Goal: Task Accomplishment & Management: Manage account settings

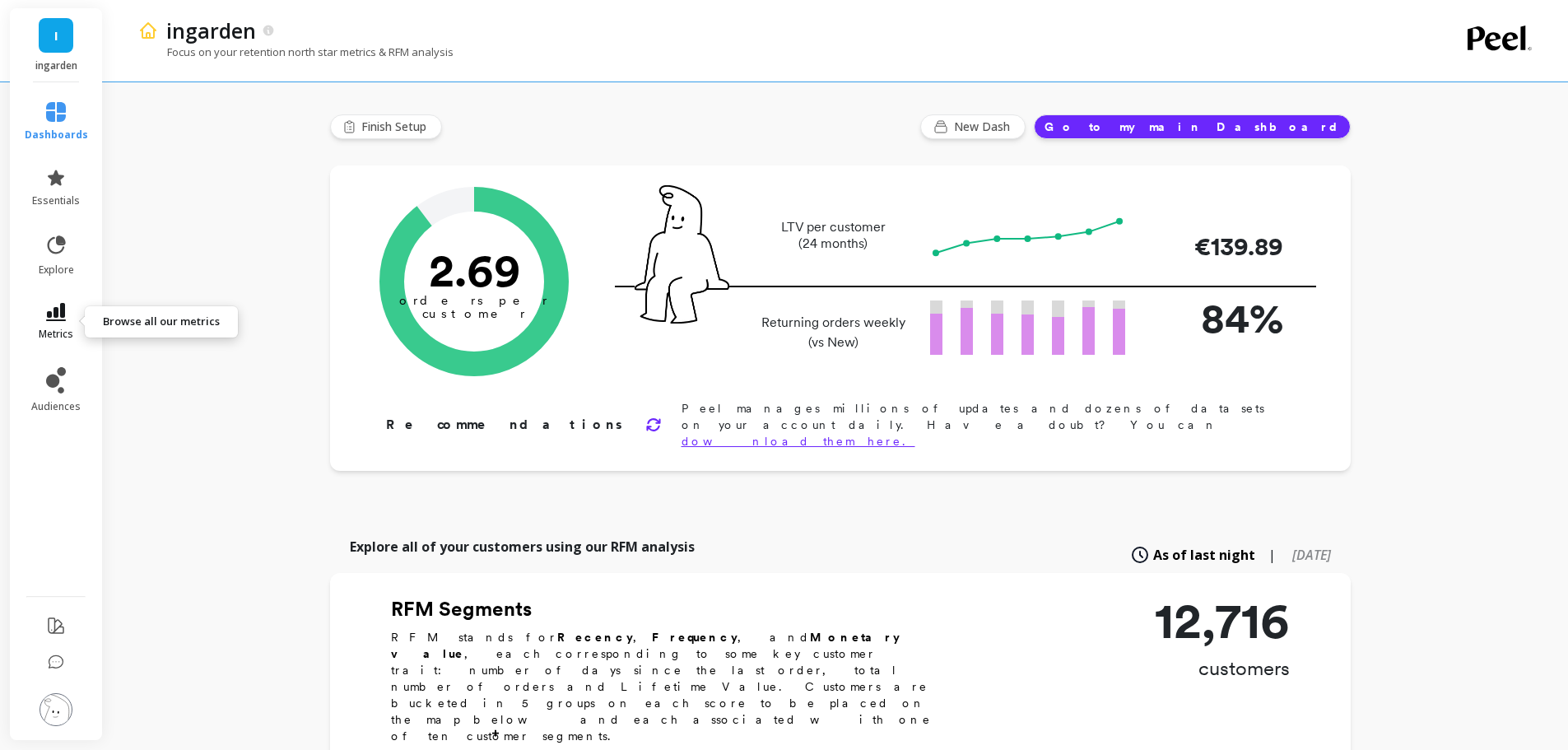
click at [56, 305] on icon at bounding box center [56, 312] width 20 height 18
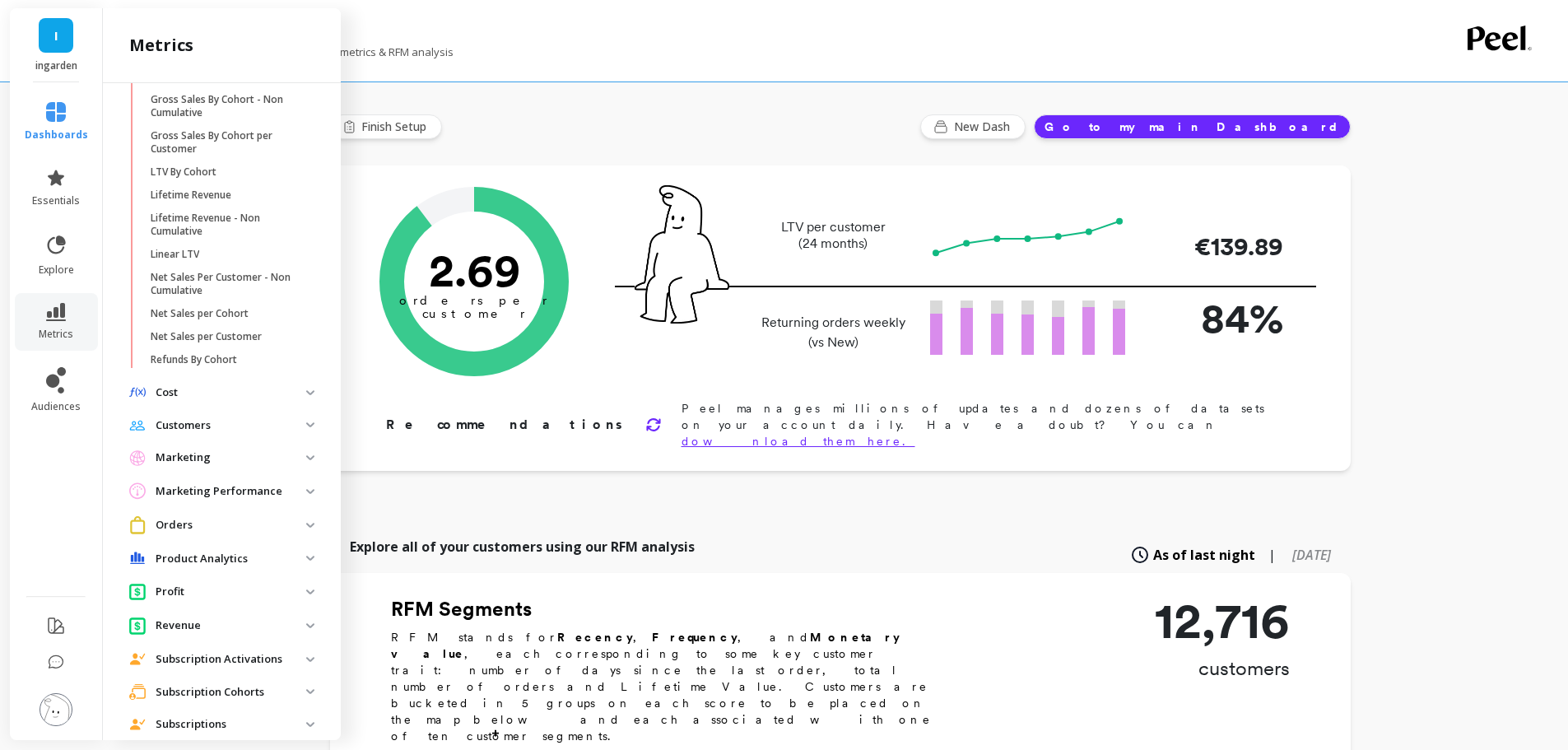
scroll to position [412, 0]
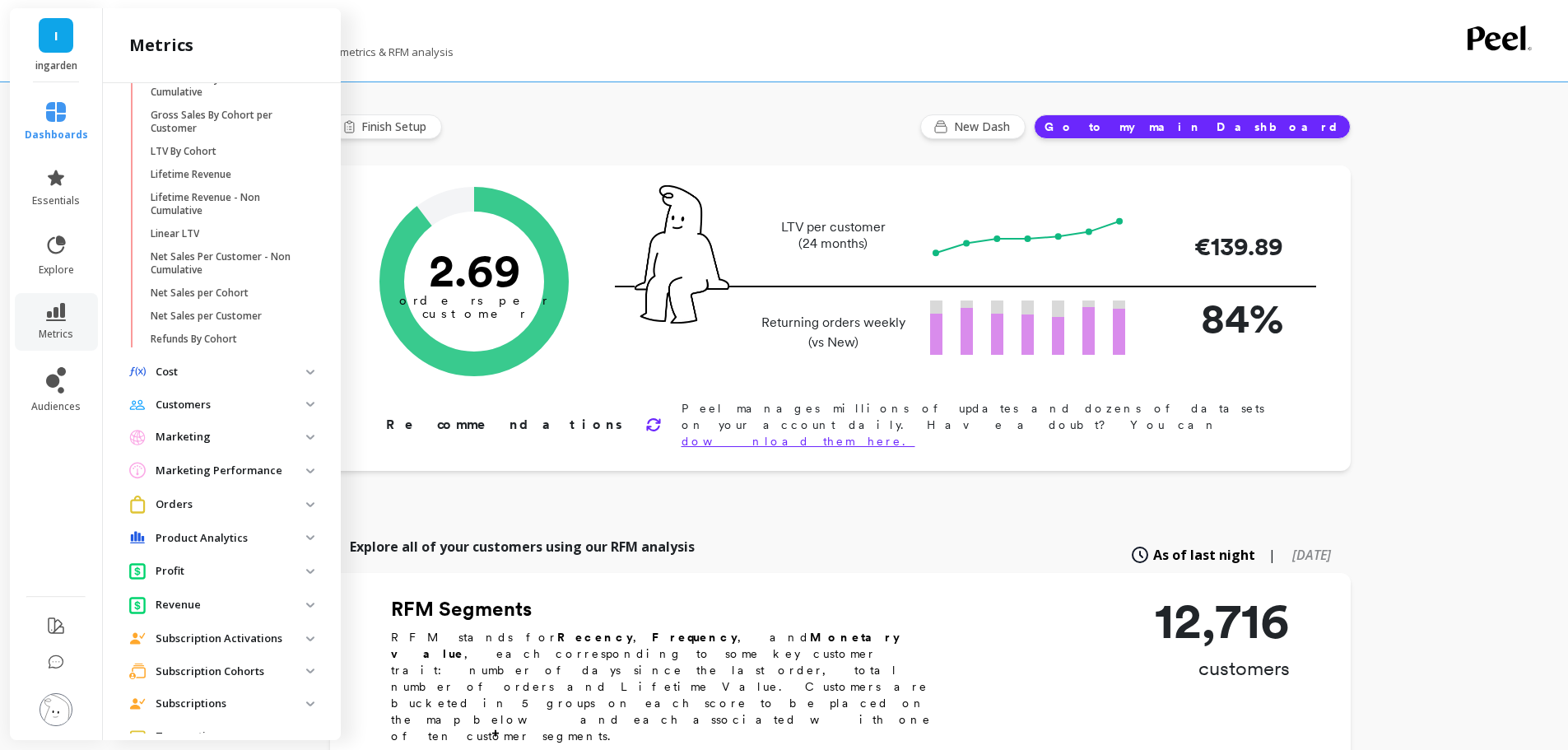
click at [196, 394] on span "Customers" at bounding box center [221, 405] width 211 height 29
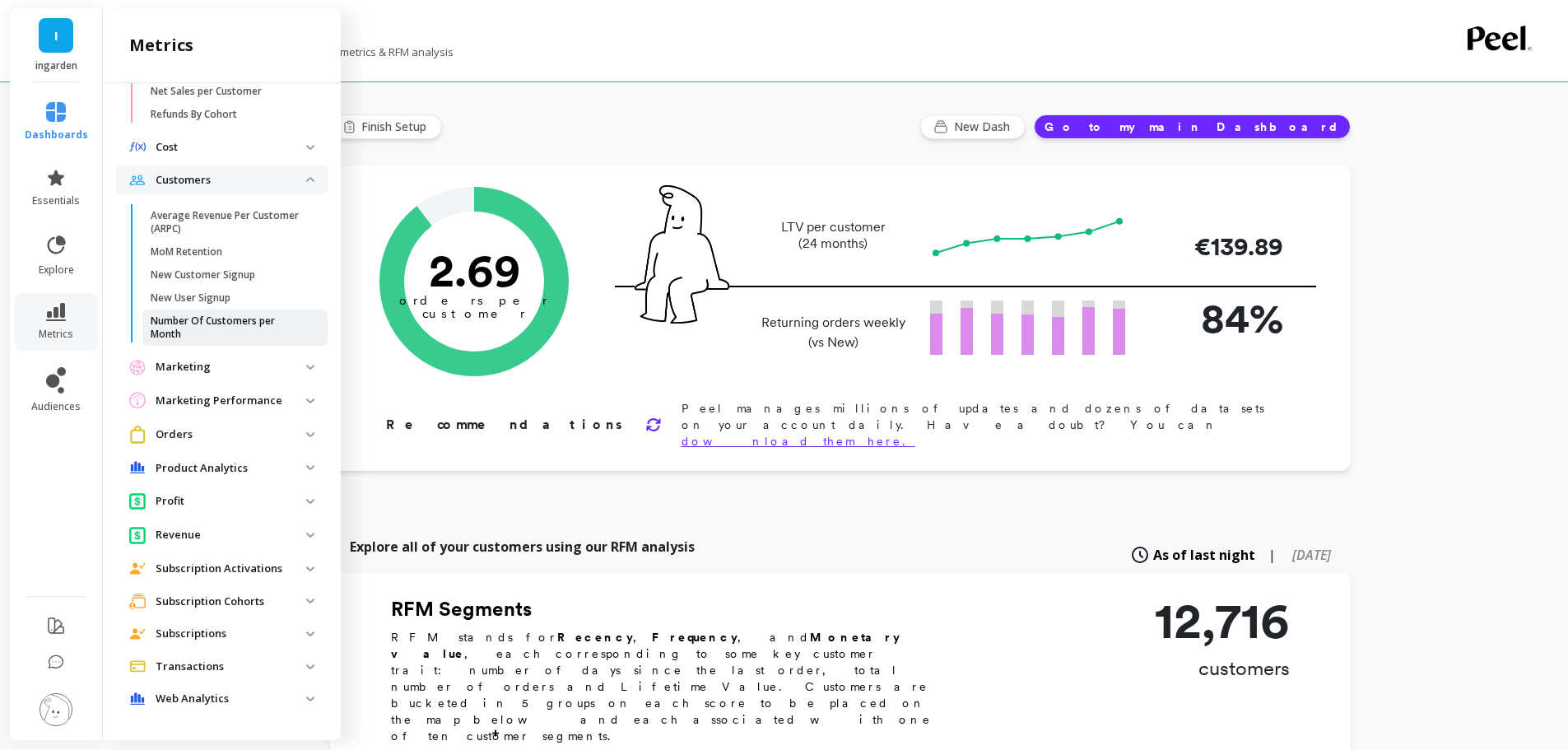
scroll to position [82, 0]
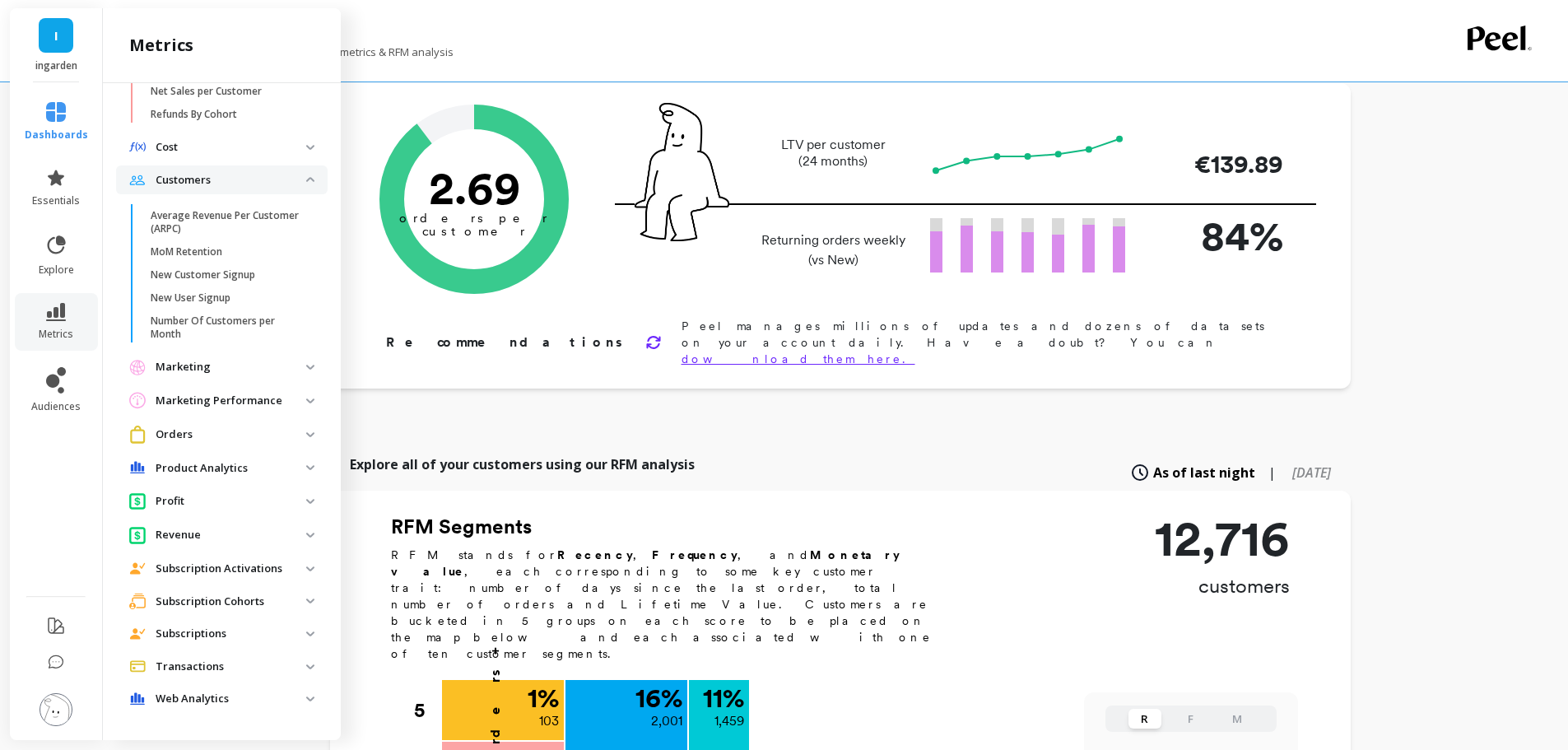
click at [218, 630] on p "Subscriptions" at bounding box center [231, 634] width 151 height 16
click at [220, 595] on p "Subscription Cohorts" at bounding box center [231, 602] width 151 height 16
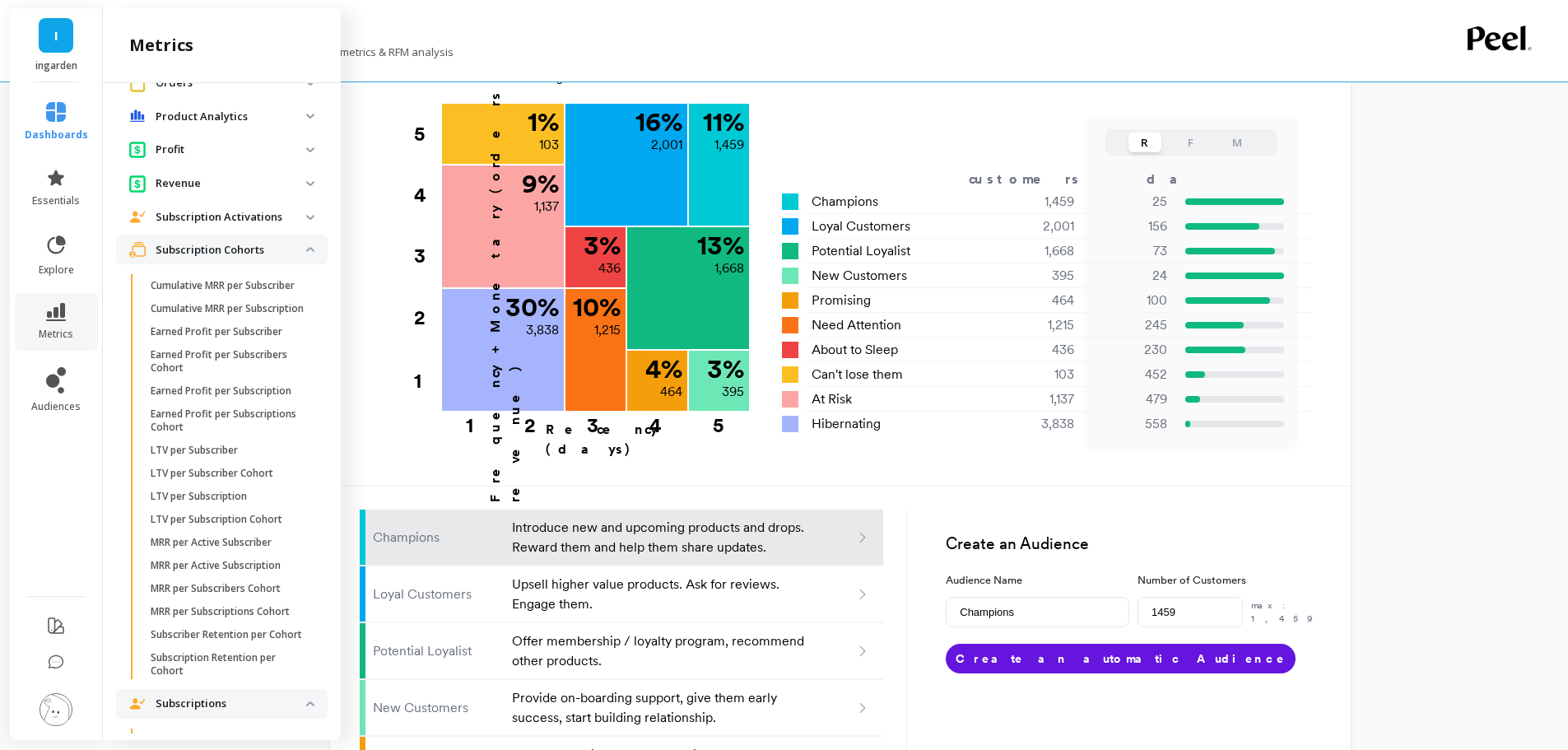
scroll to position [905, 0]
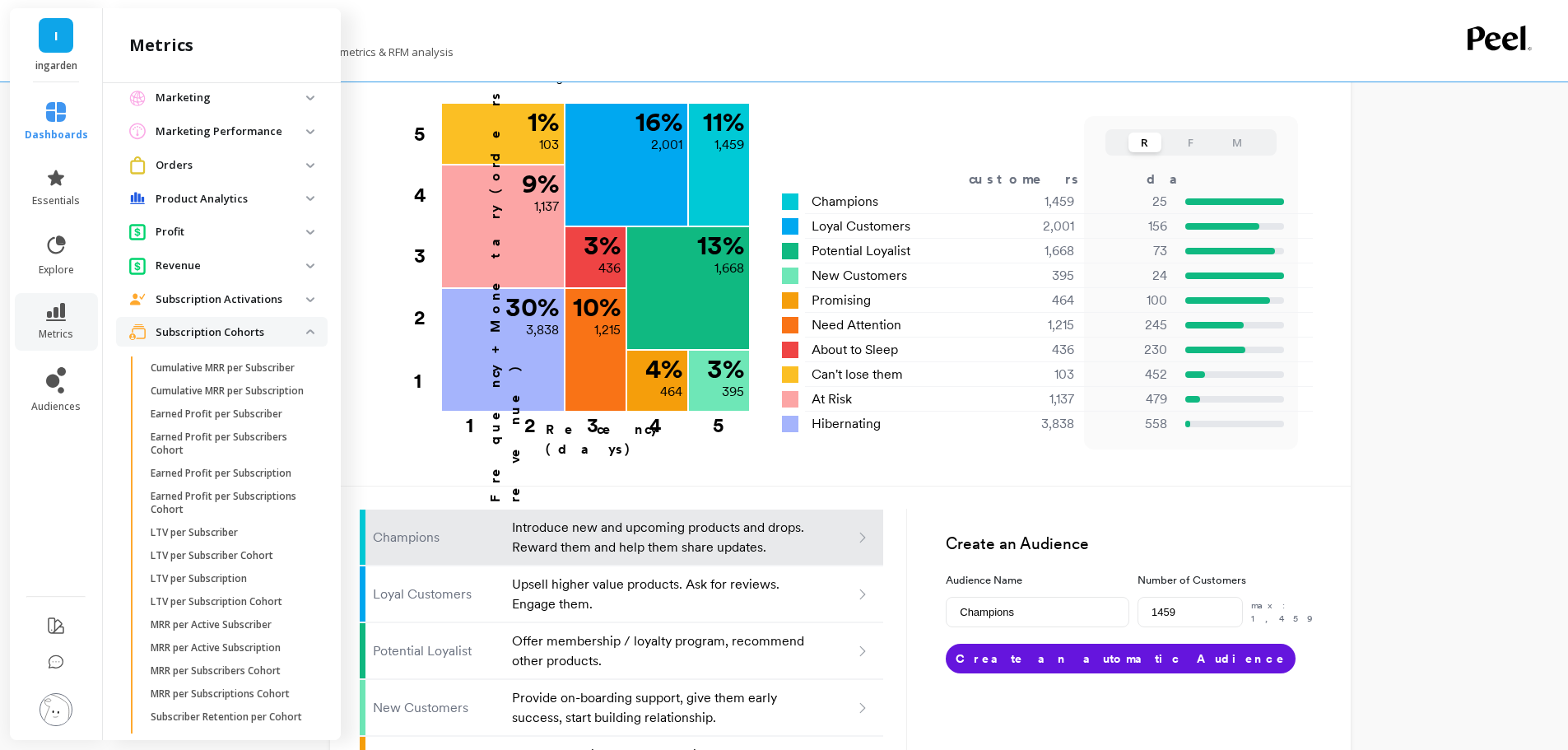
click at [188, 306] on p "Subscription Activations" at bounding box center [231, 300] width 151 height 16
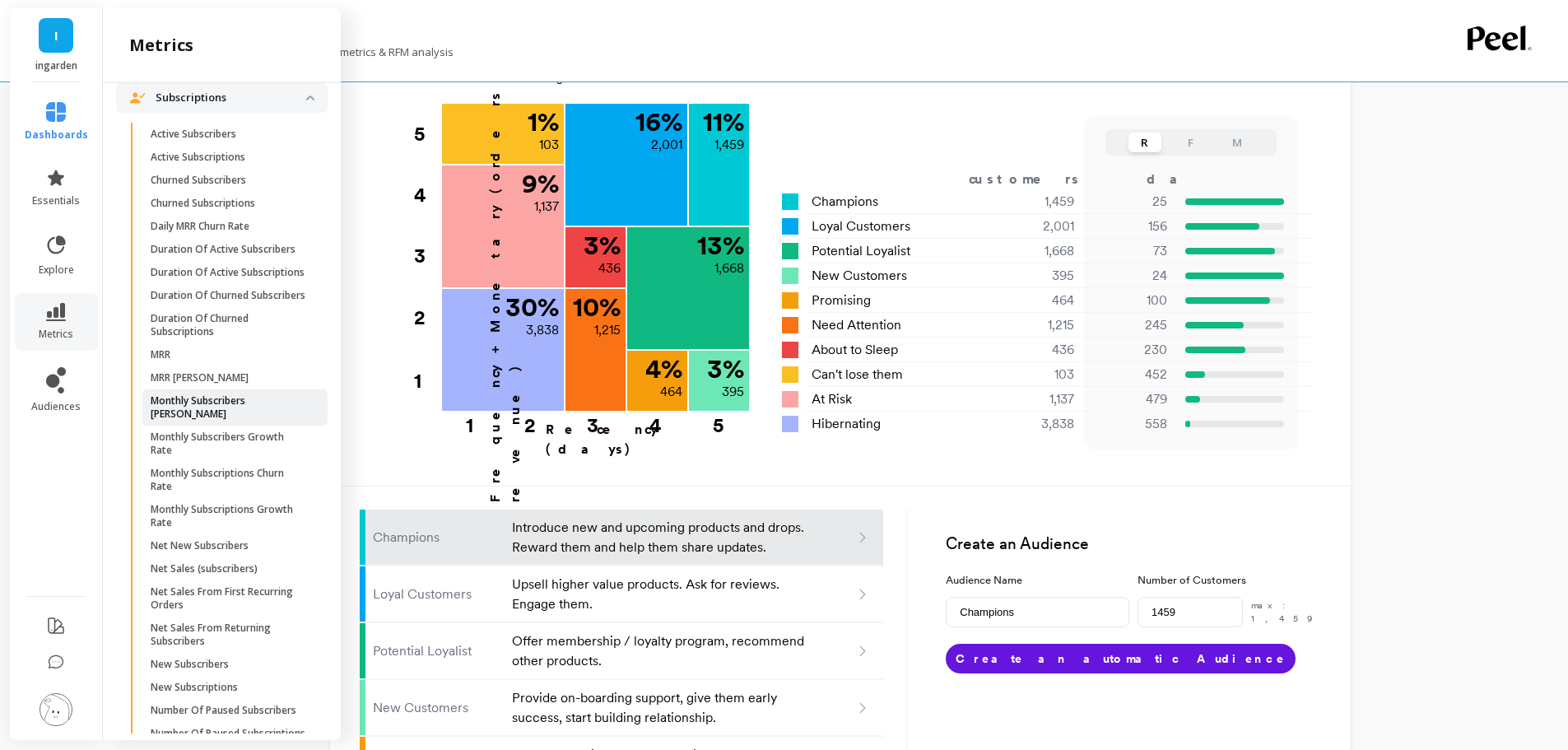
scroll to position [1716, 0]
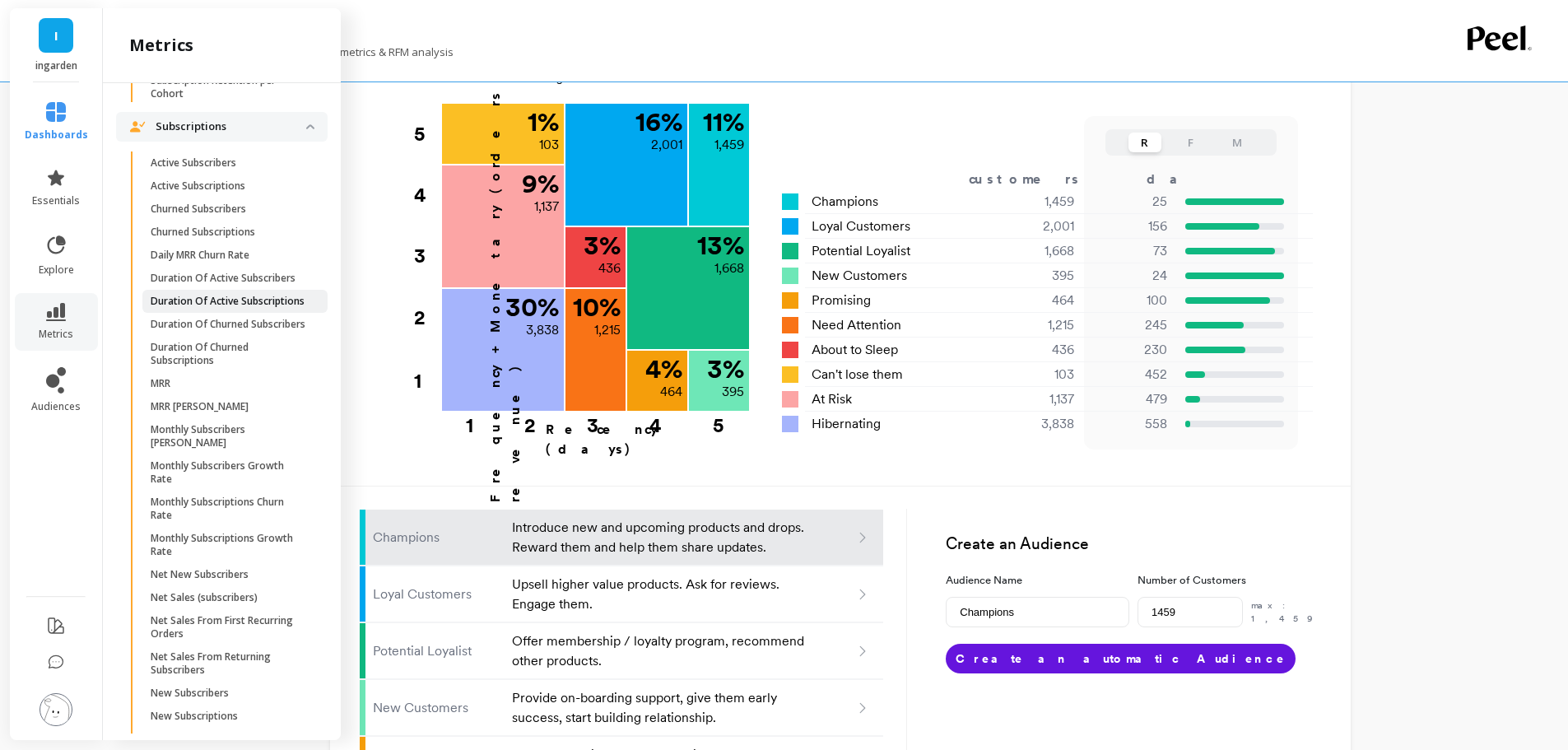
click at [193, 308] on p "Duration Of Active Subscriptions" at bounding box center [228, 301] width 154 height 13
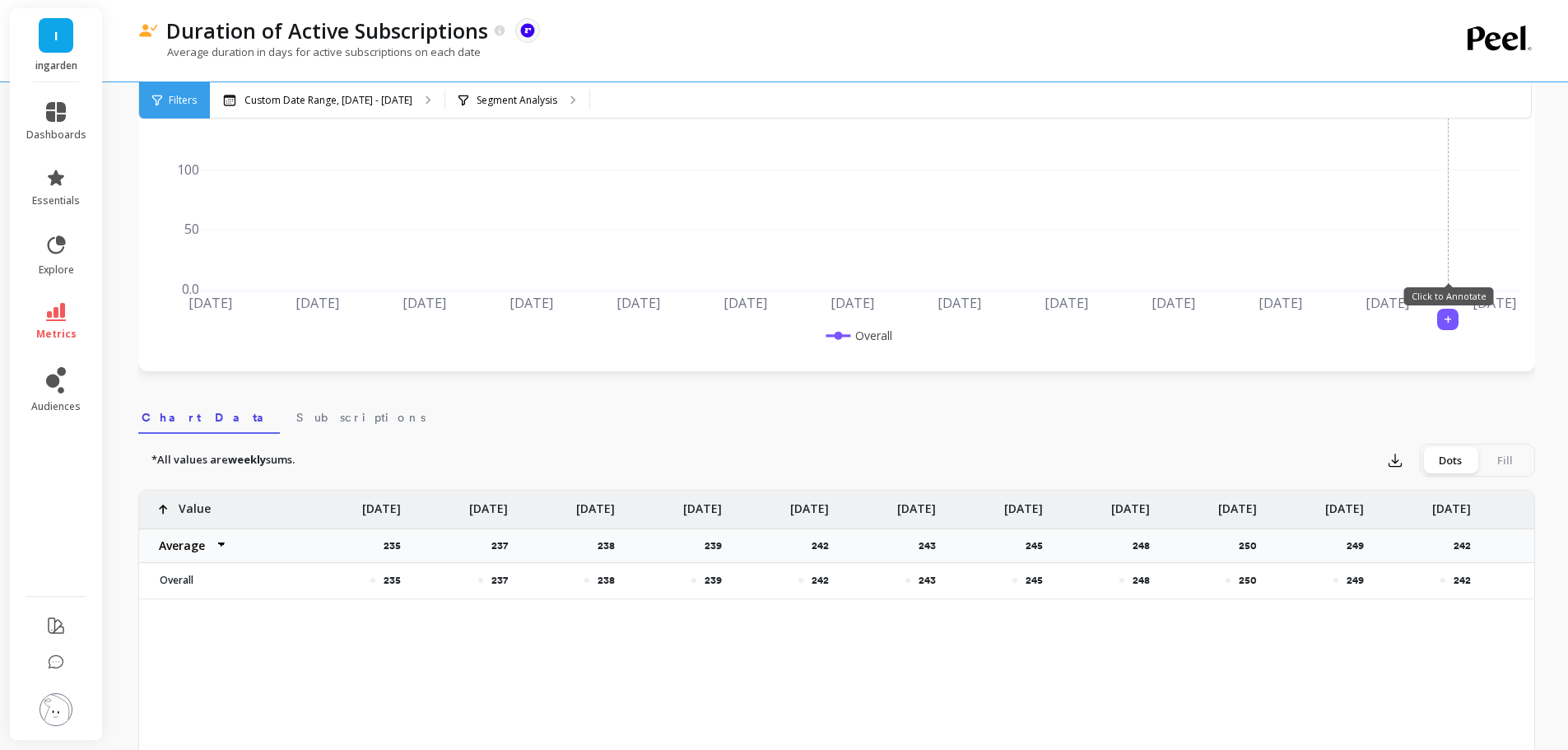
scroll to position [329, 0]
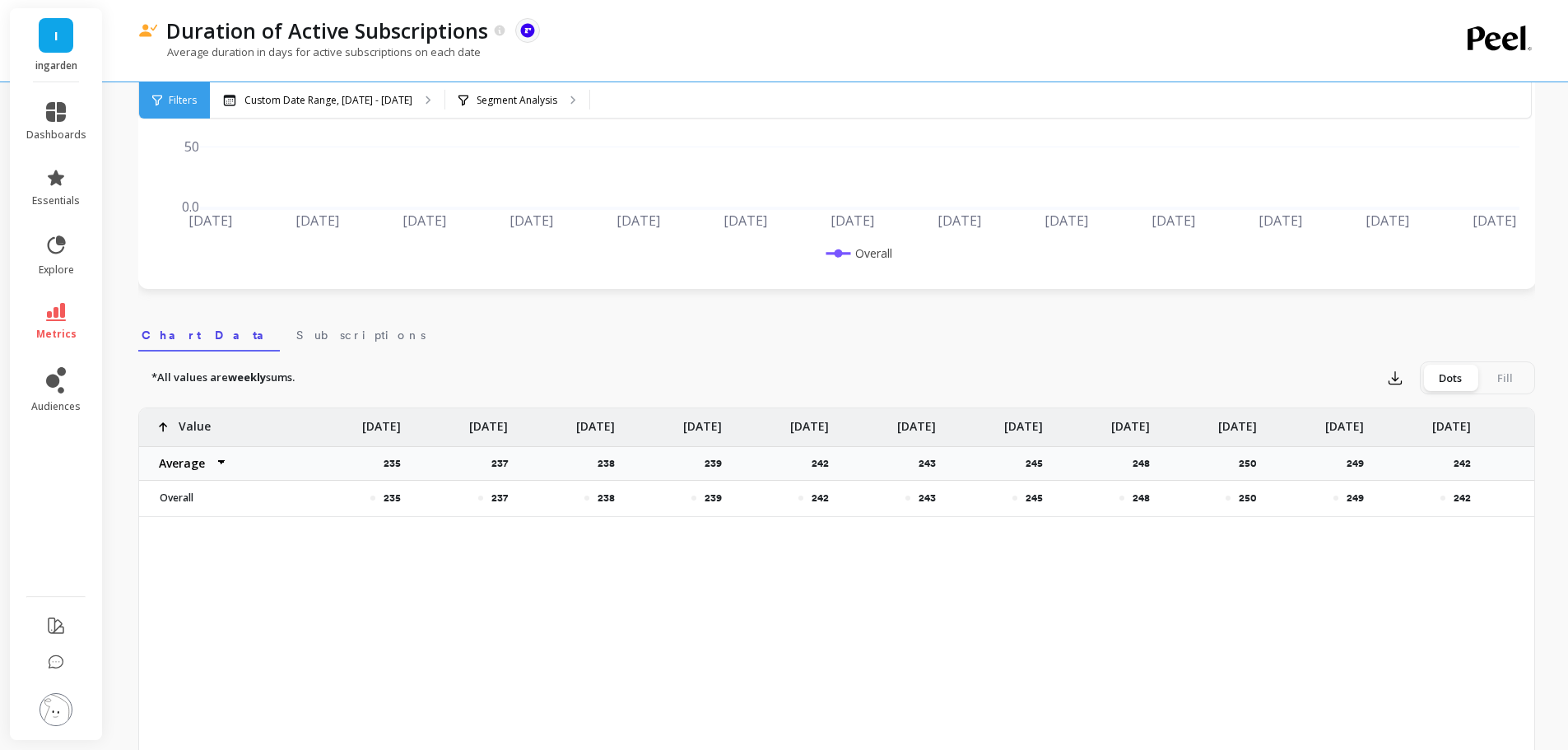
click at [453, 530] on div "235 237 238 239 242 243 245 248 250 249 242 245 249 Value Average Sum Max Min […" at bounding box center [836, 667] width 1395 height 519
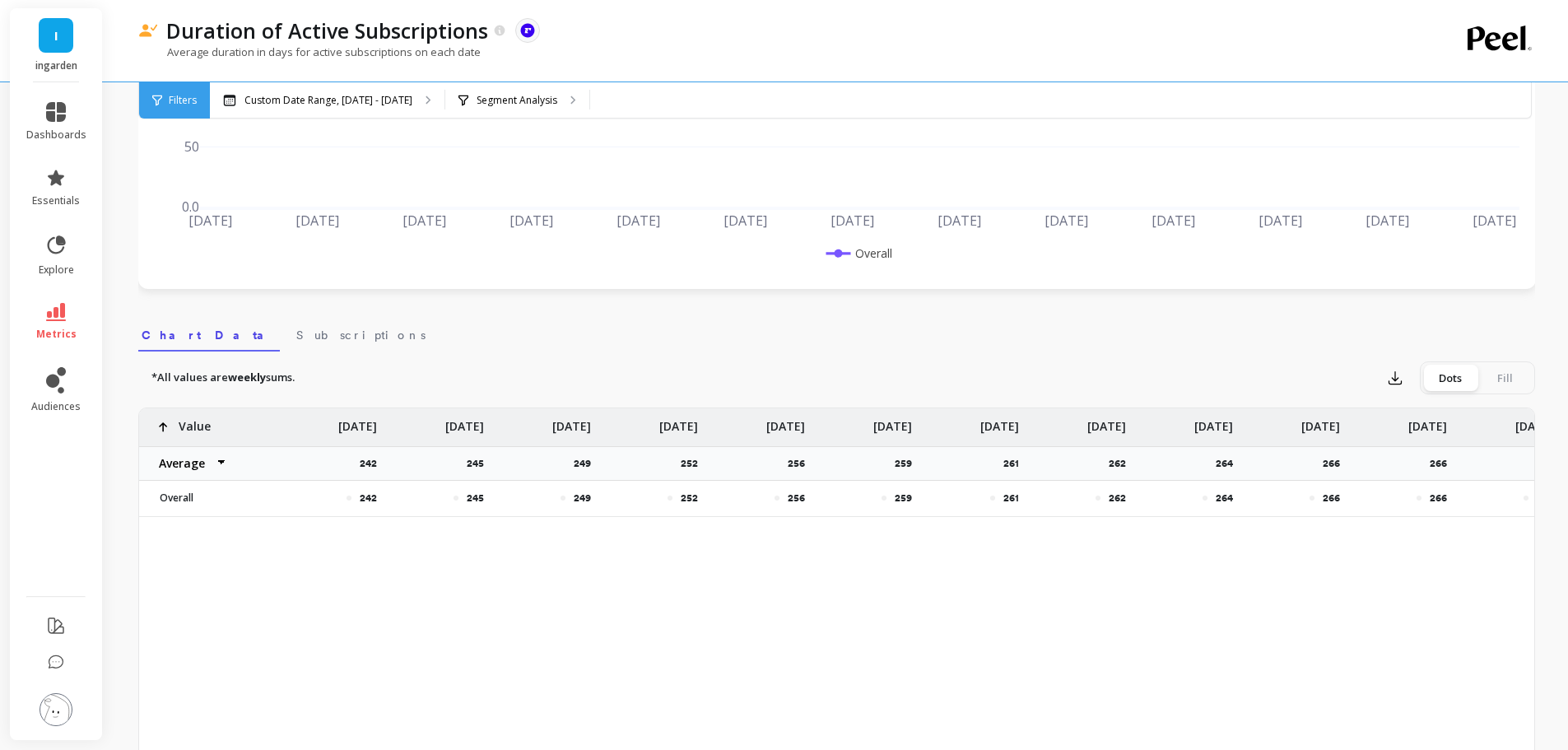
scroll to position [0, 0]
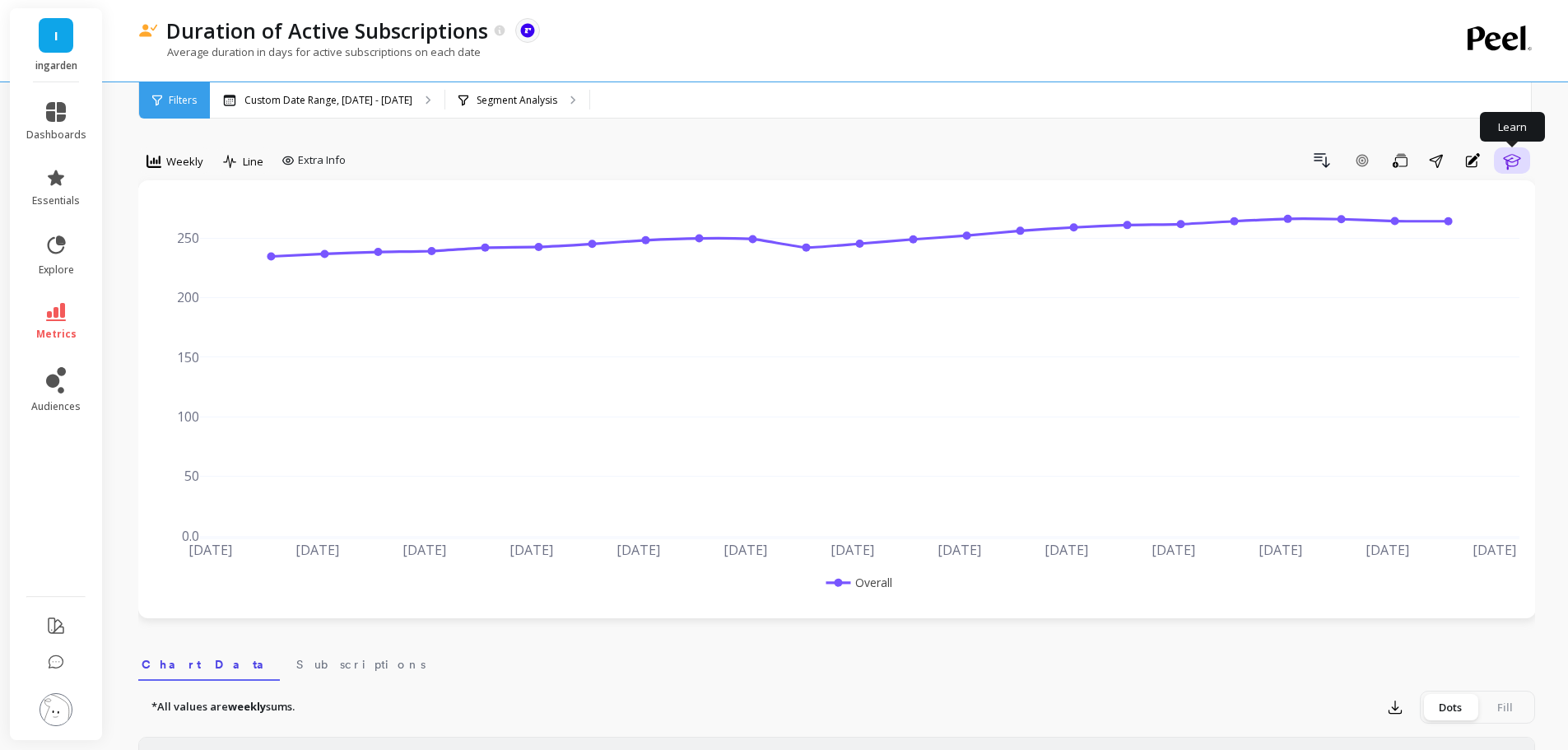
click at [1521, 156] on icon "button" at bounding box center [1512, 161] width 20 height 20
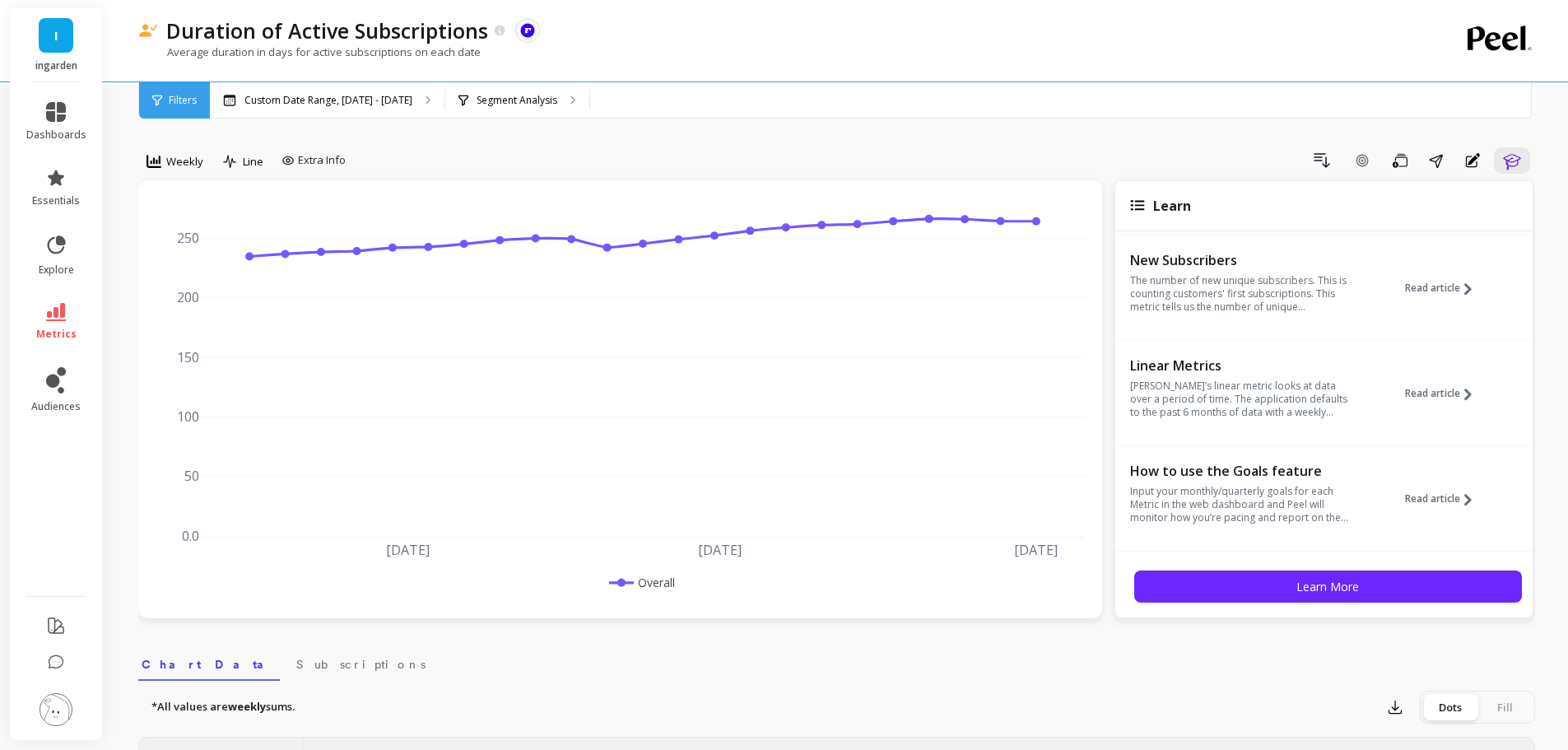
scroll to position [219, 0]
click at [61, 307] on icon at bounding box center [56, 312] width 20 height 18
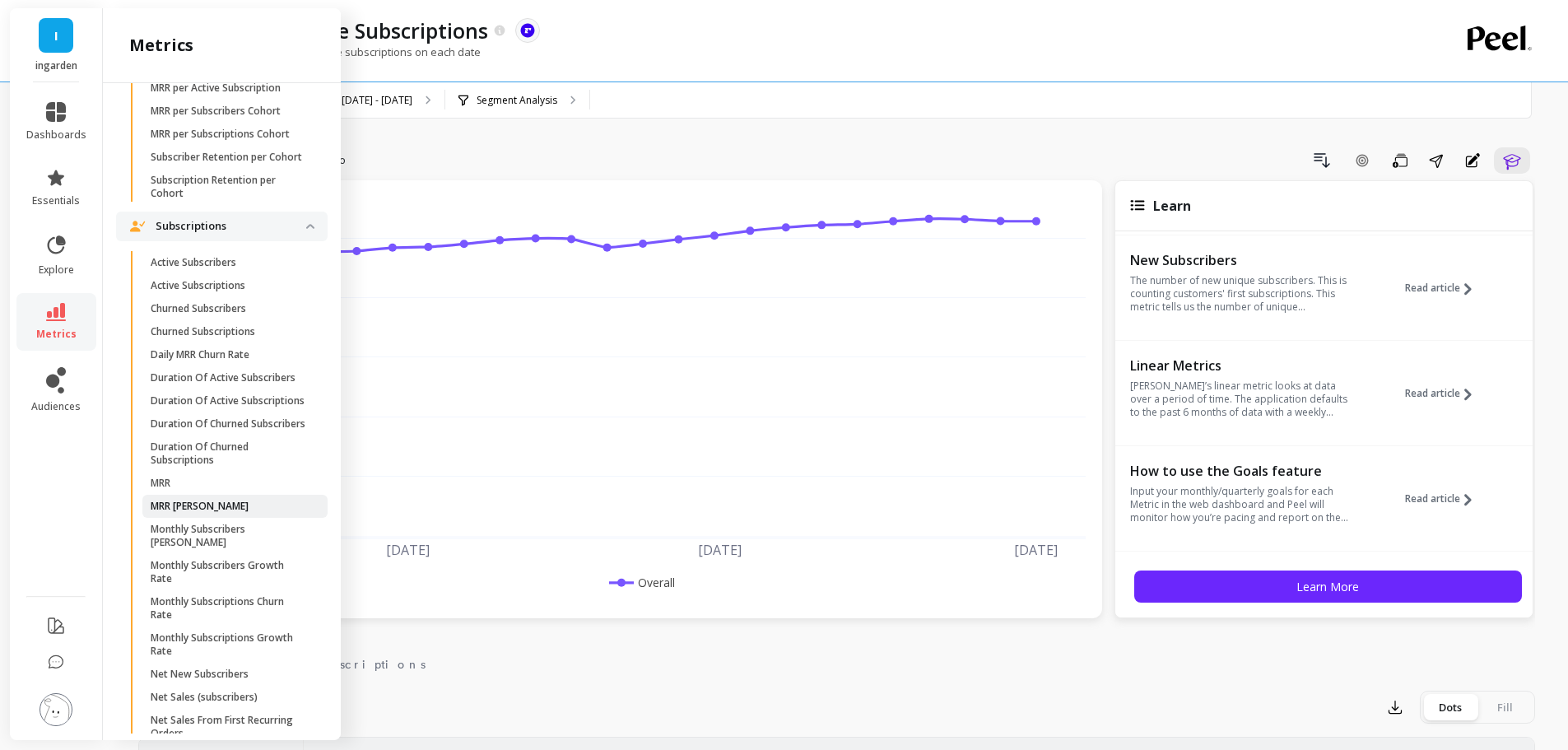
scroll to position [1716, 0]
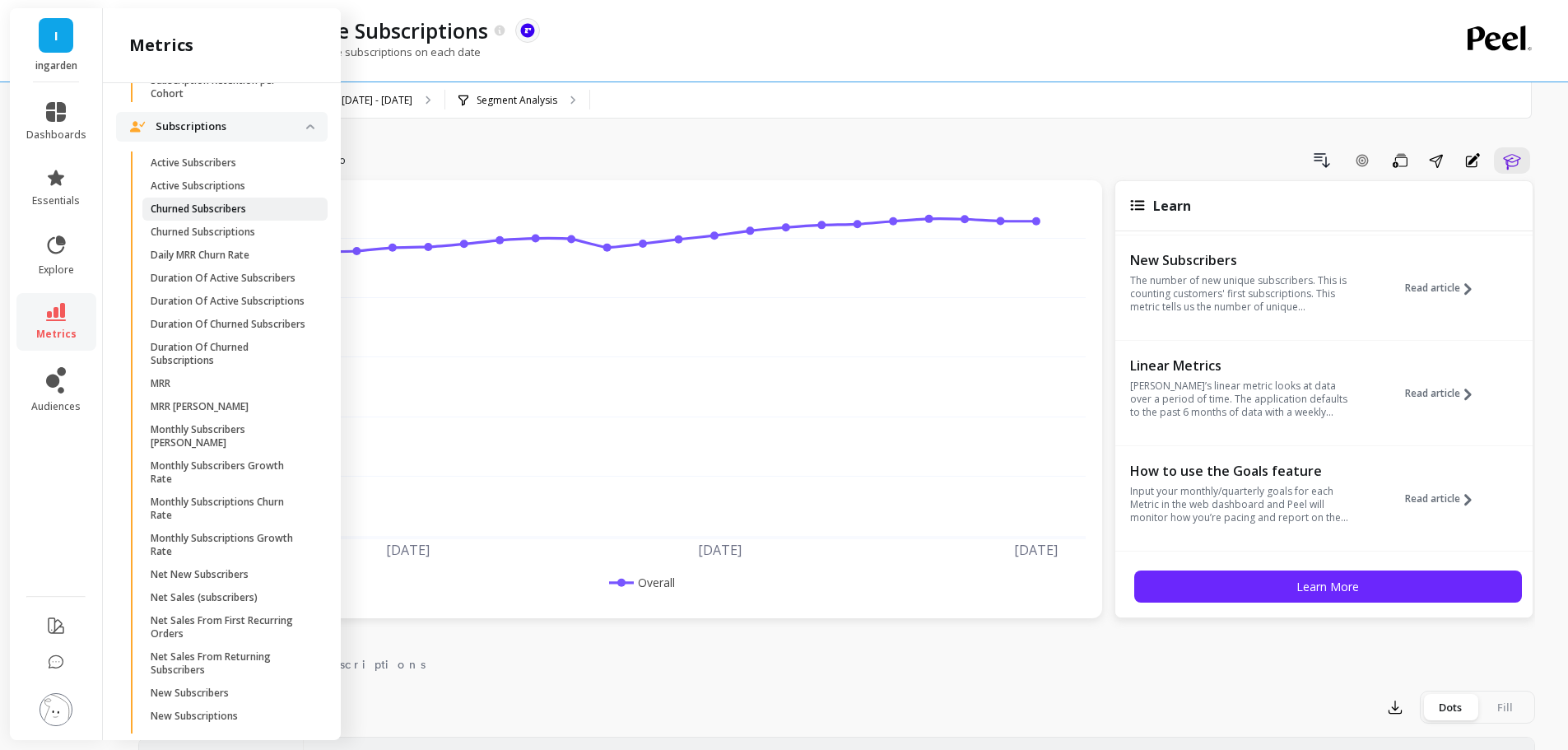
click at [242, 216] on p "Churned Subscribers" at bounding box center [199, 209] width 95 height 13
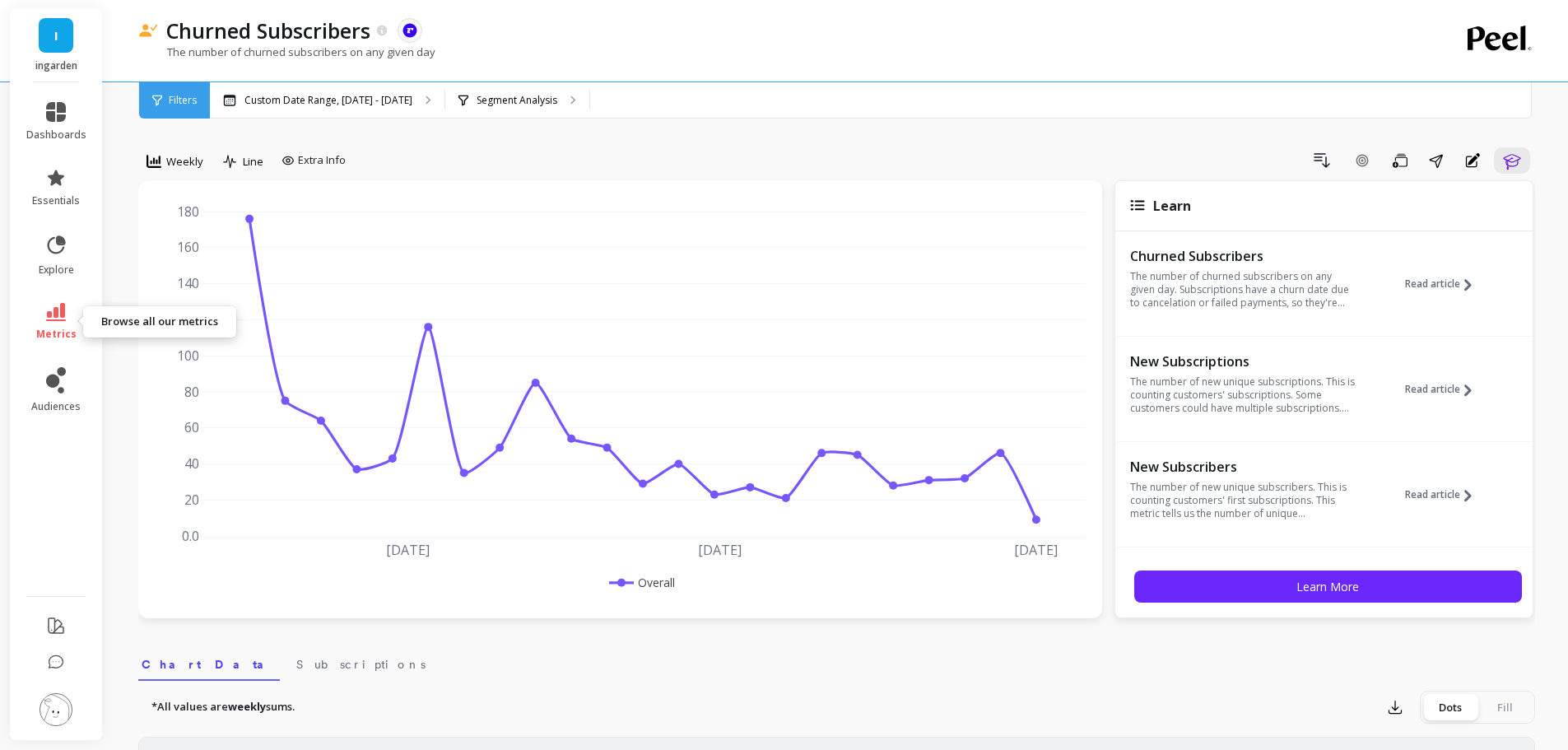
click at [78, 315] on link "metrics" at bounding box center [57, 321] width 60 height 38
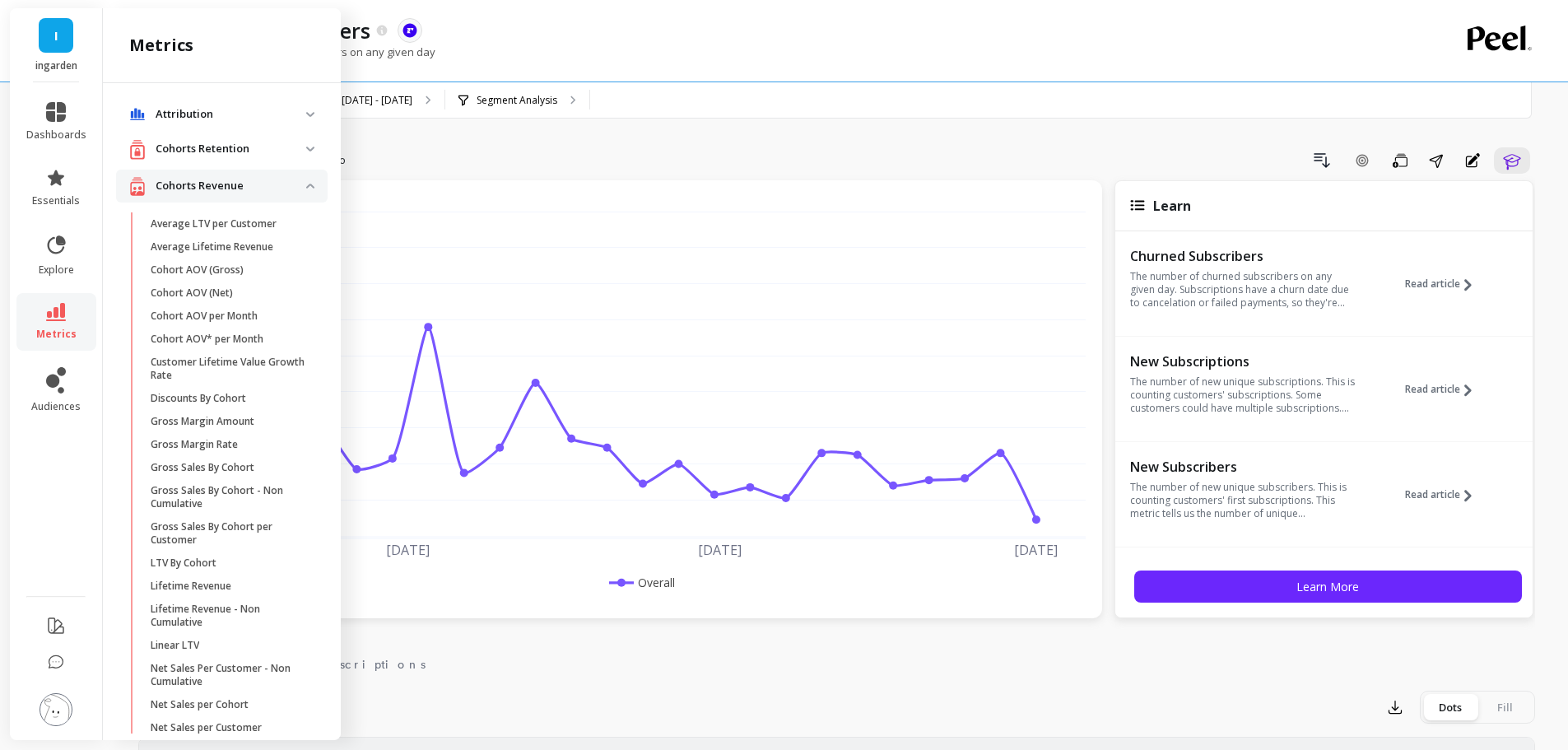
scroll to position [1716, 0]
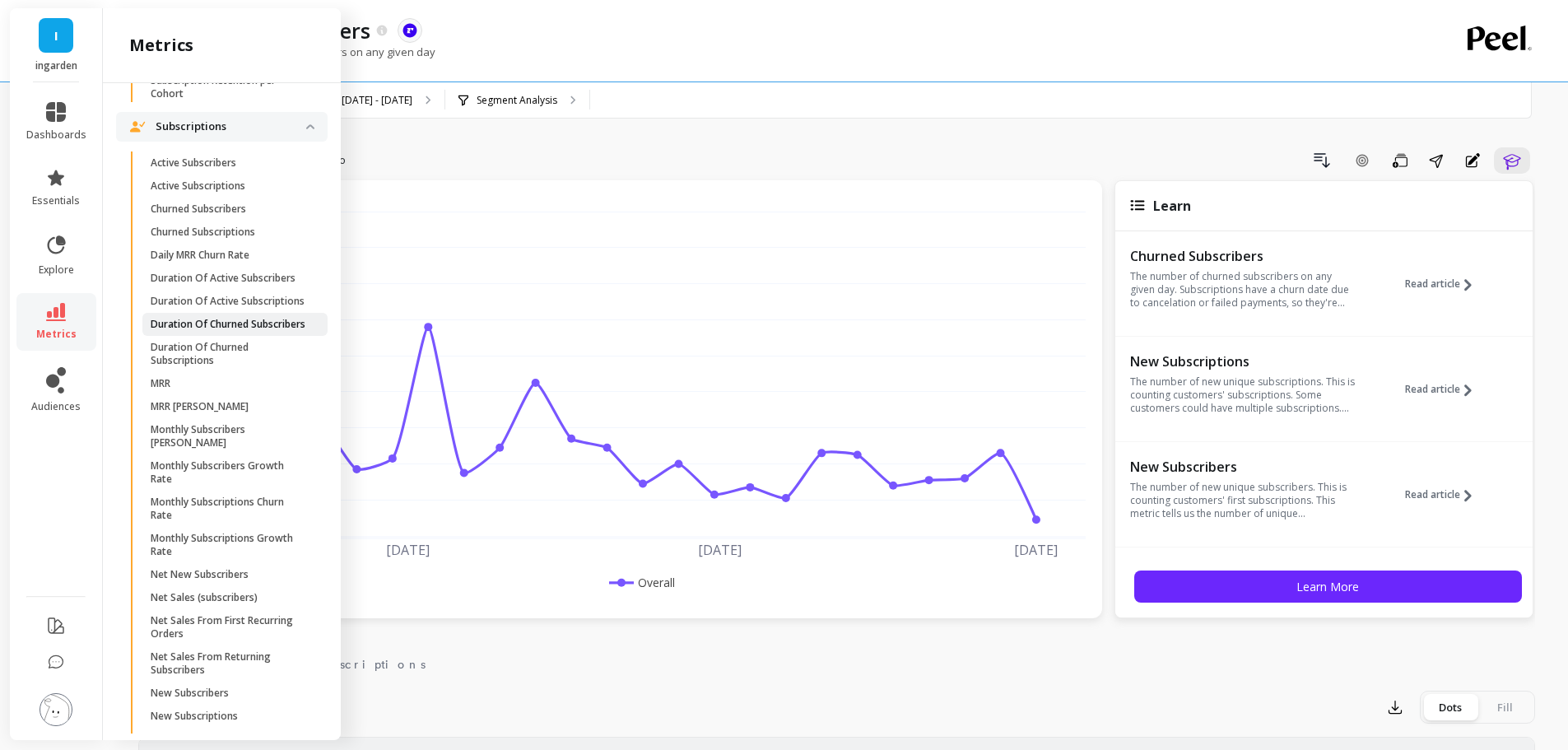
click at [267, 331] on p "Duration Of Churned Subscribers" at bounding box center [228, 324] width 155 height 13
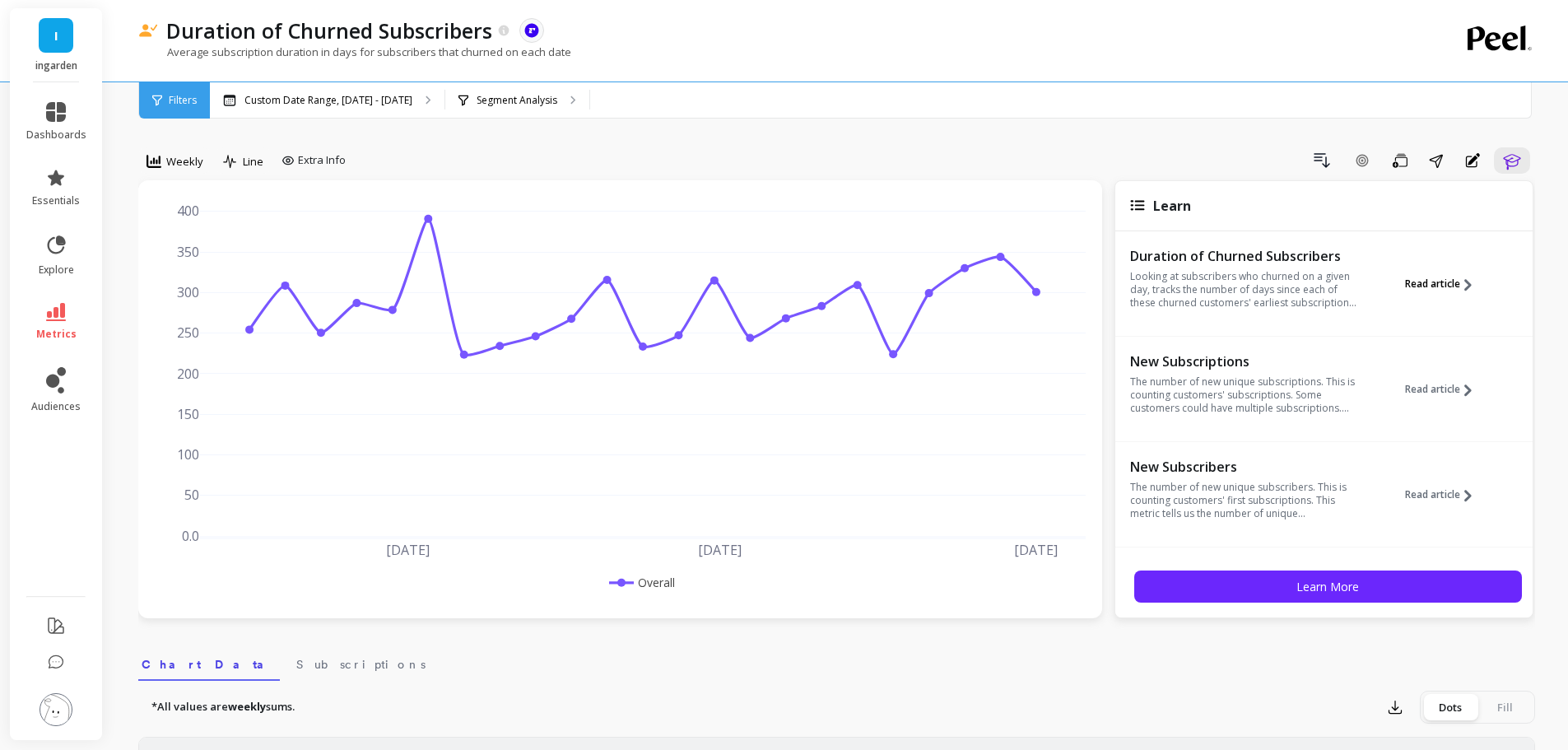
click at [1460, 284] on span at bounding box center [1466, 284] width 14 height 14
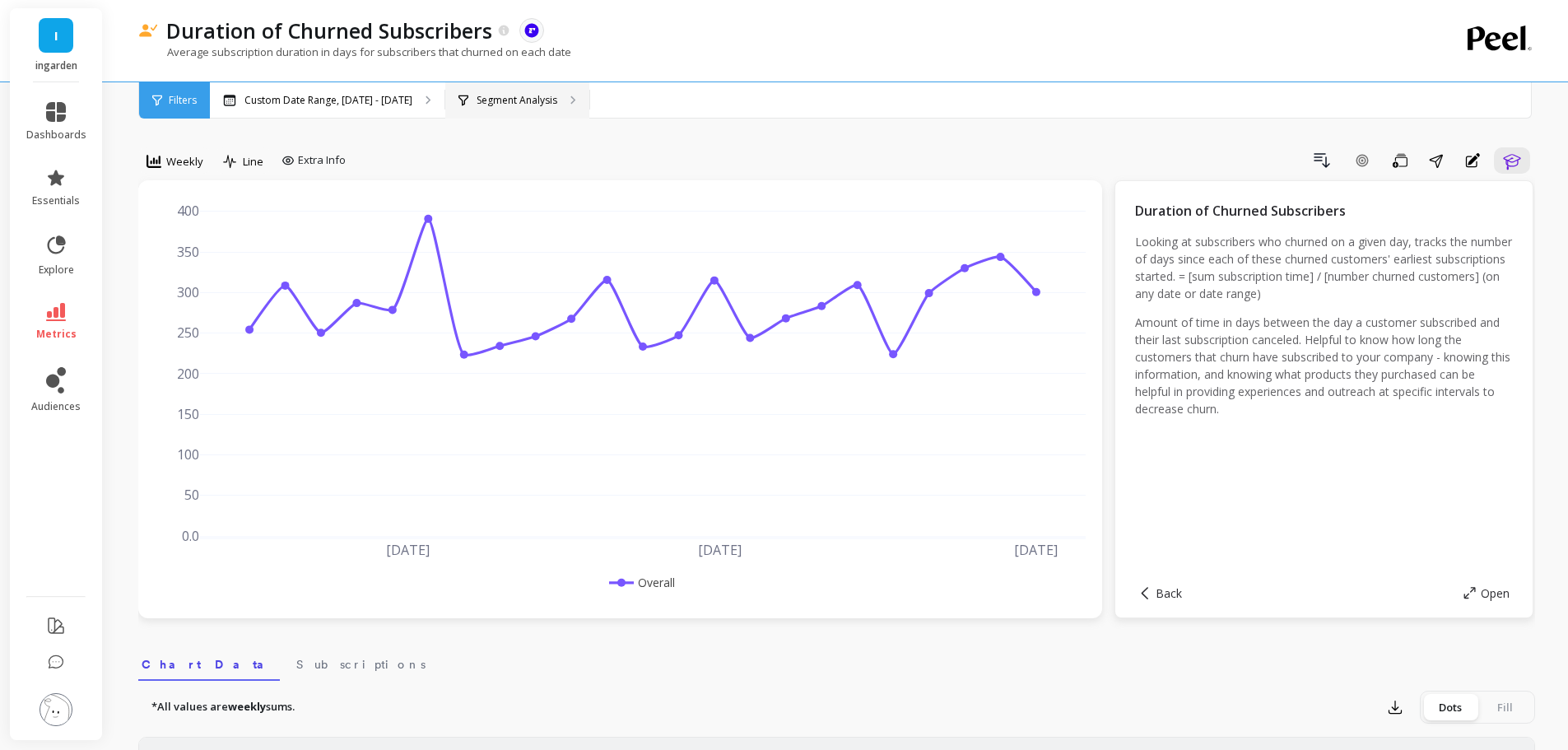
click at [571, 103] on icon at bounding box center [574, 100] width 5 height 9
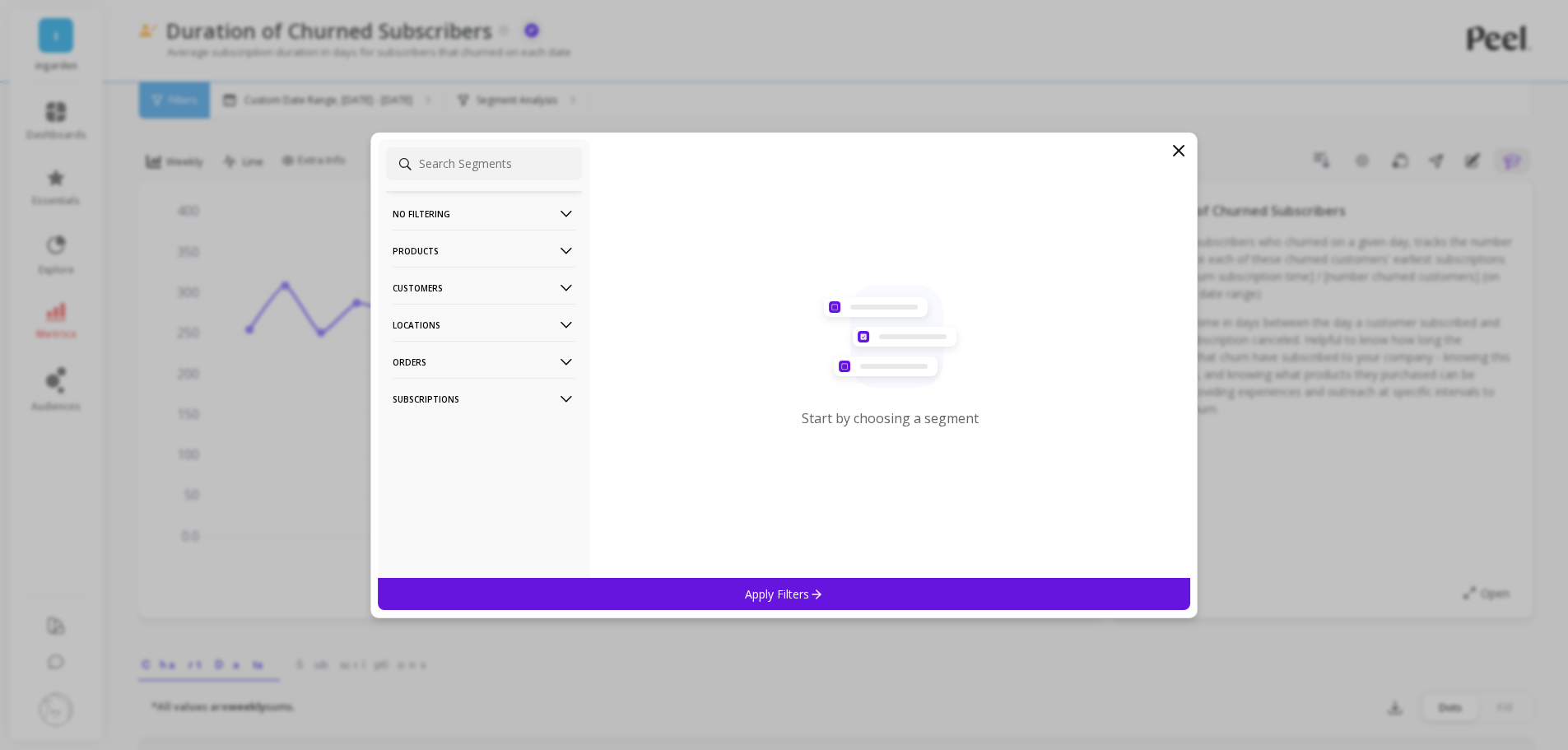
click at [527, 282] on p "Customers" at bounding box center [484, 288] width 183 height 42
click at [469, 316] on p "Customer Tags" at bounding box center [433, 319] width 75 height 15
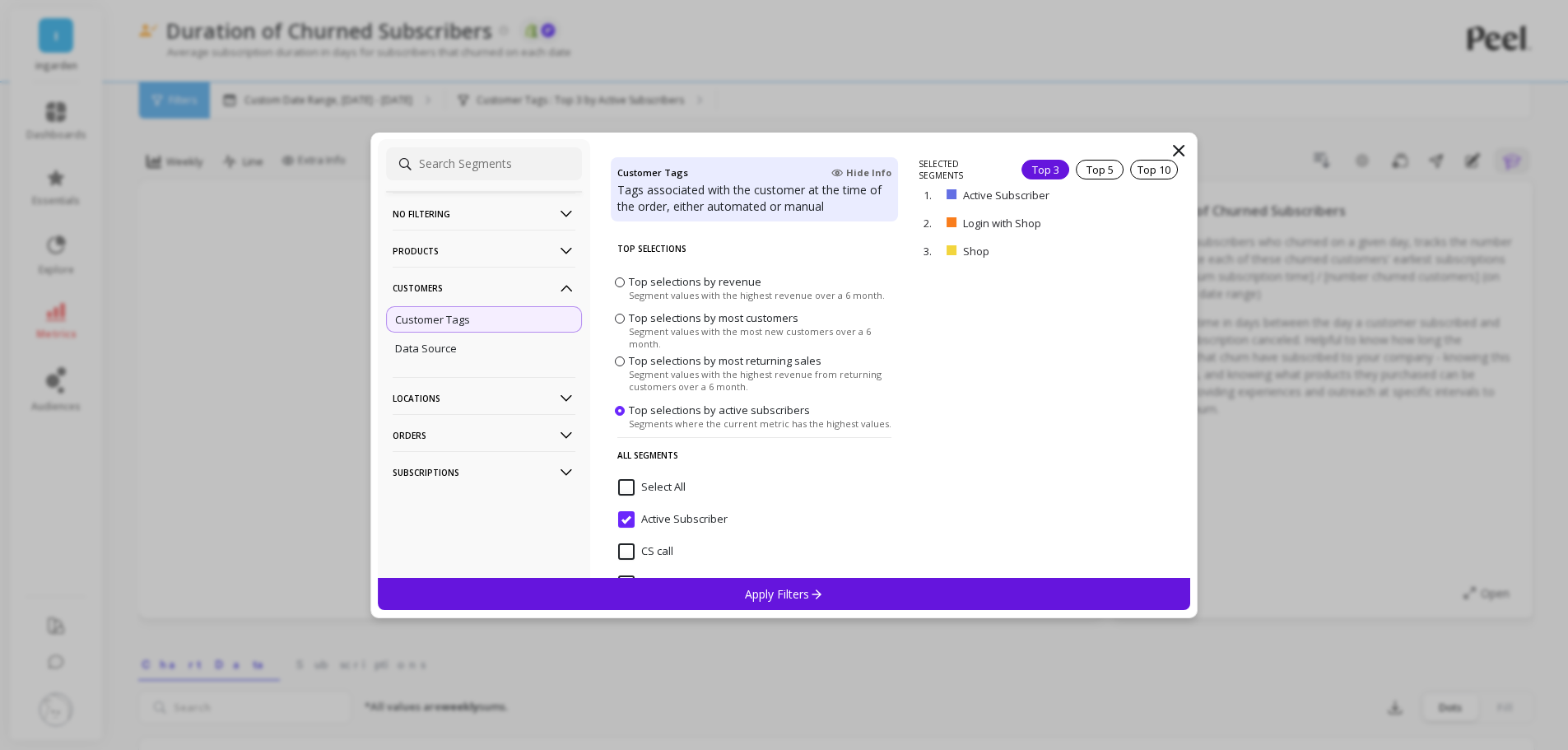
click at [504, 468] on p "Subscriptions" at bounding box center [484, 472] width 183 height 42
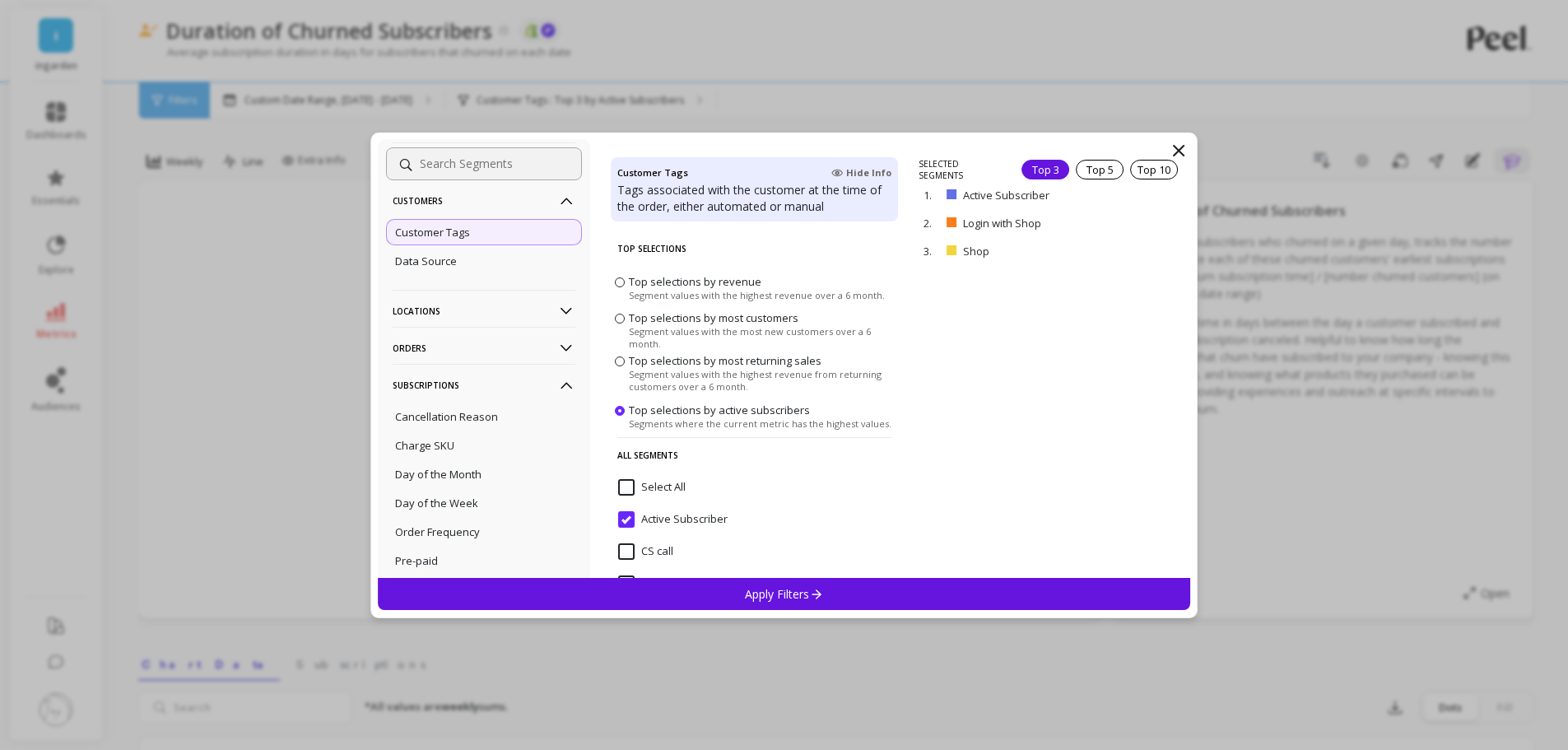
scroll to position [140, 0]
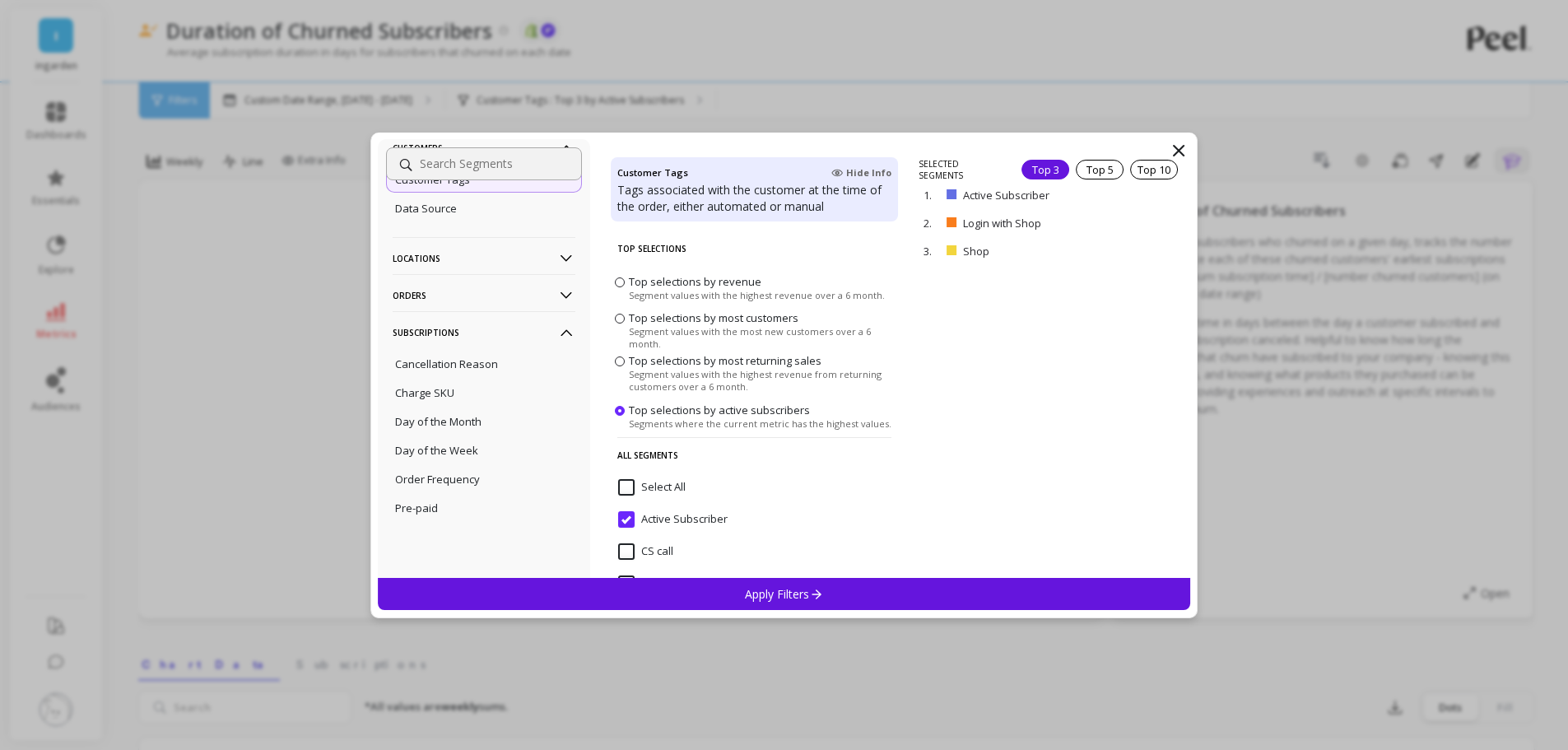
click at [511, 341] on p "Subscriptions" at bounding box center [484, 332] width 183 height 42
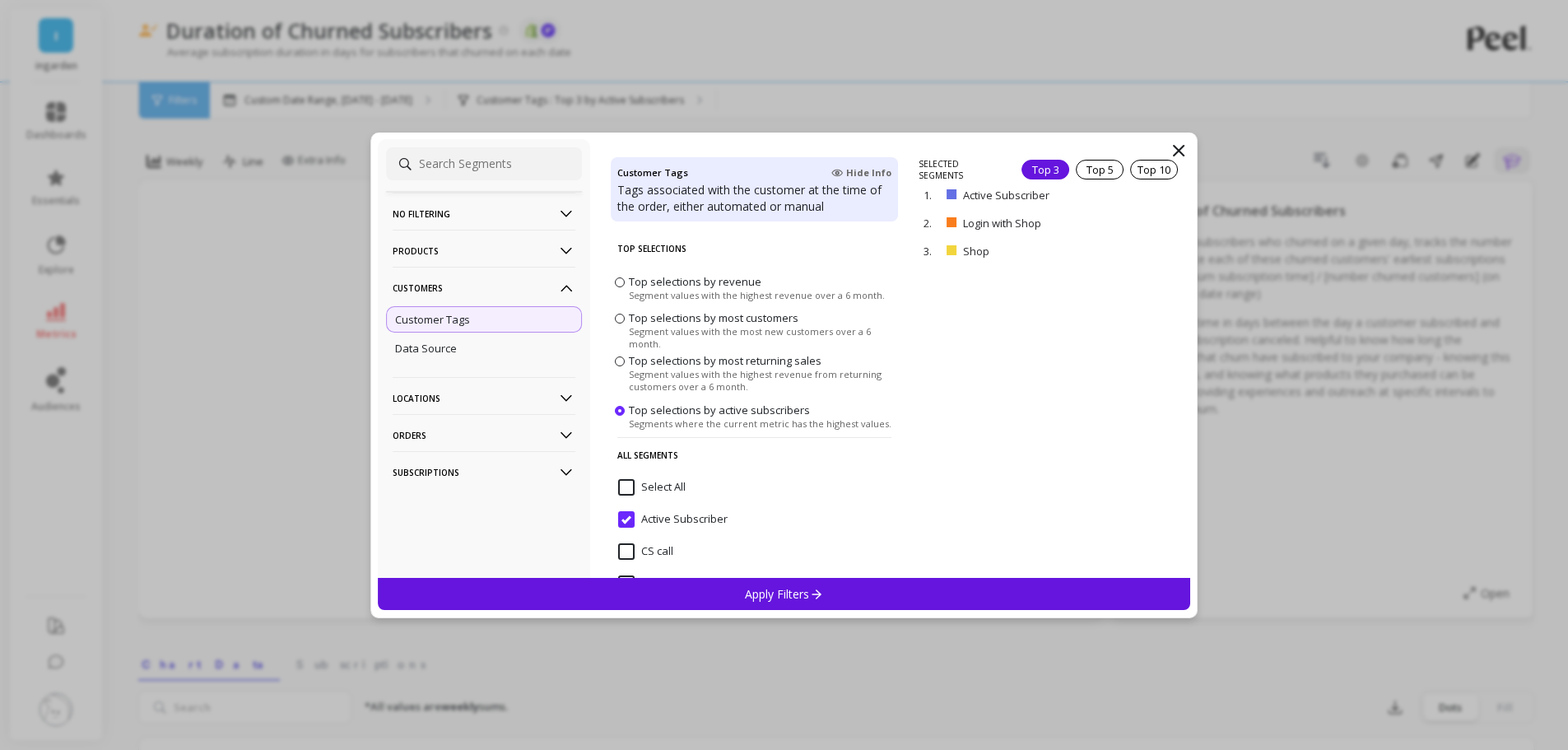
scroll to position [0, 0]
click at [1176, 151] on icon at bounding box center [1179, 151] width 20 height 20
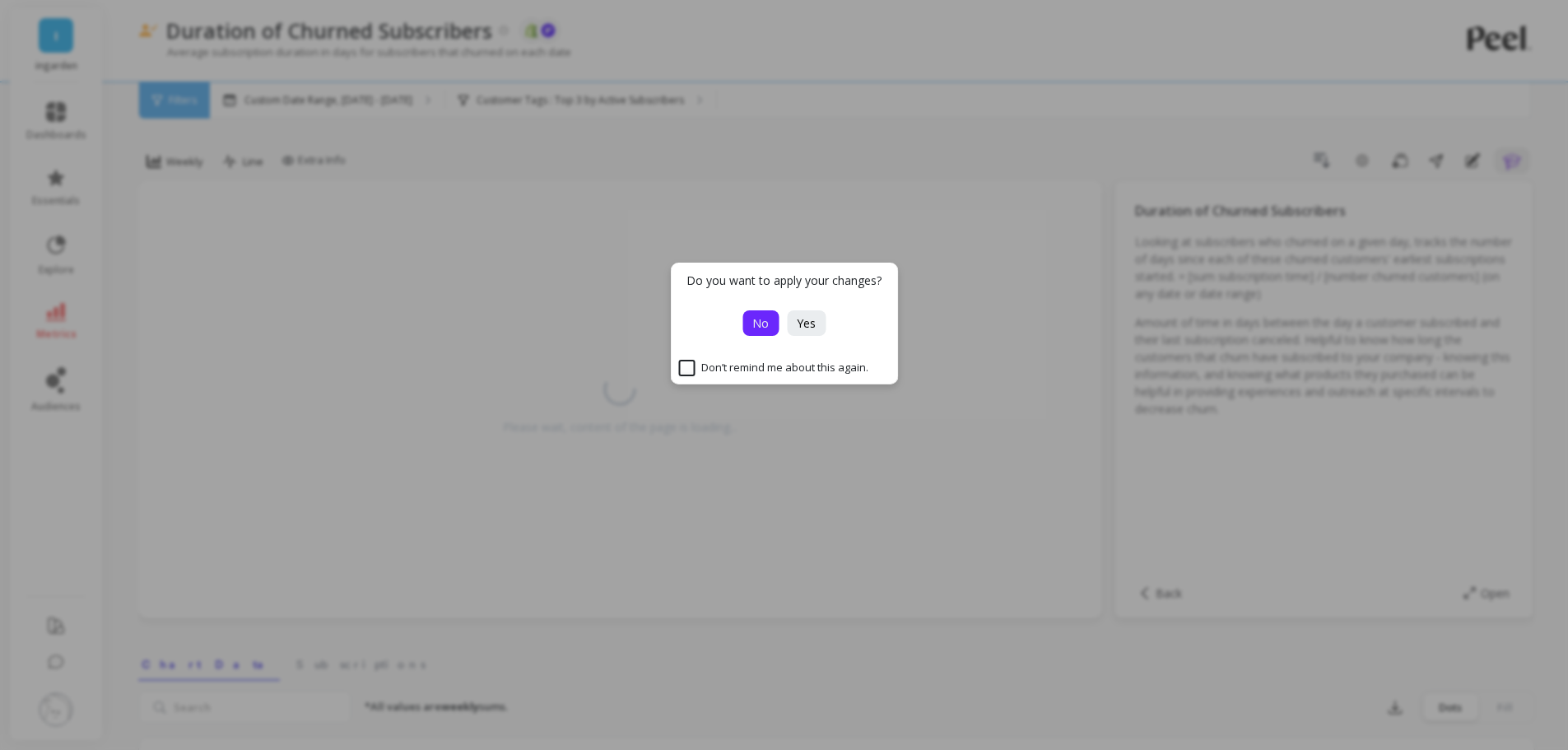
click at [749, 318] on button "No" at bounding box center [761, 323] width 37 height 26
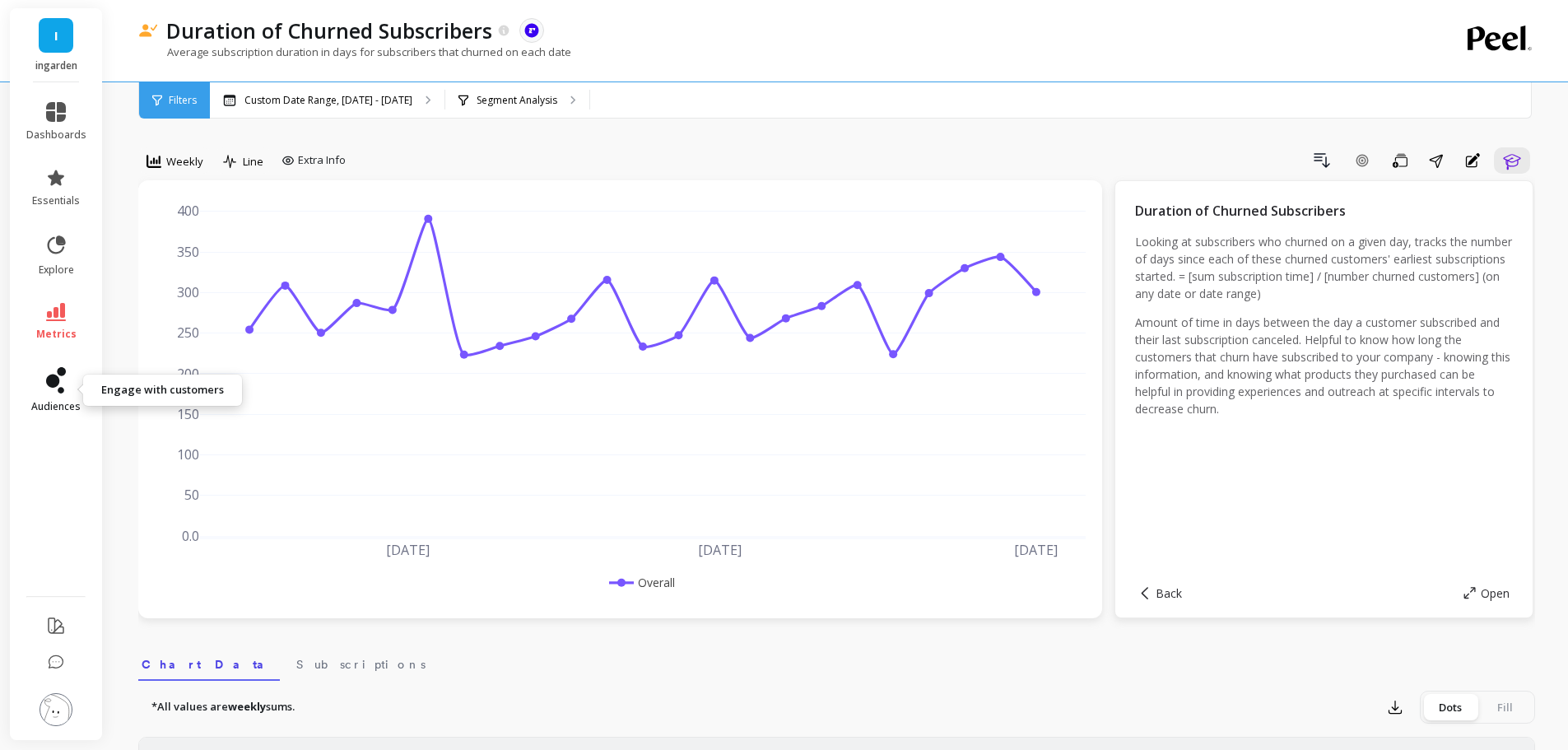
click at [61, 384] on icon at bounding box center [56, 380] width 20 height 27
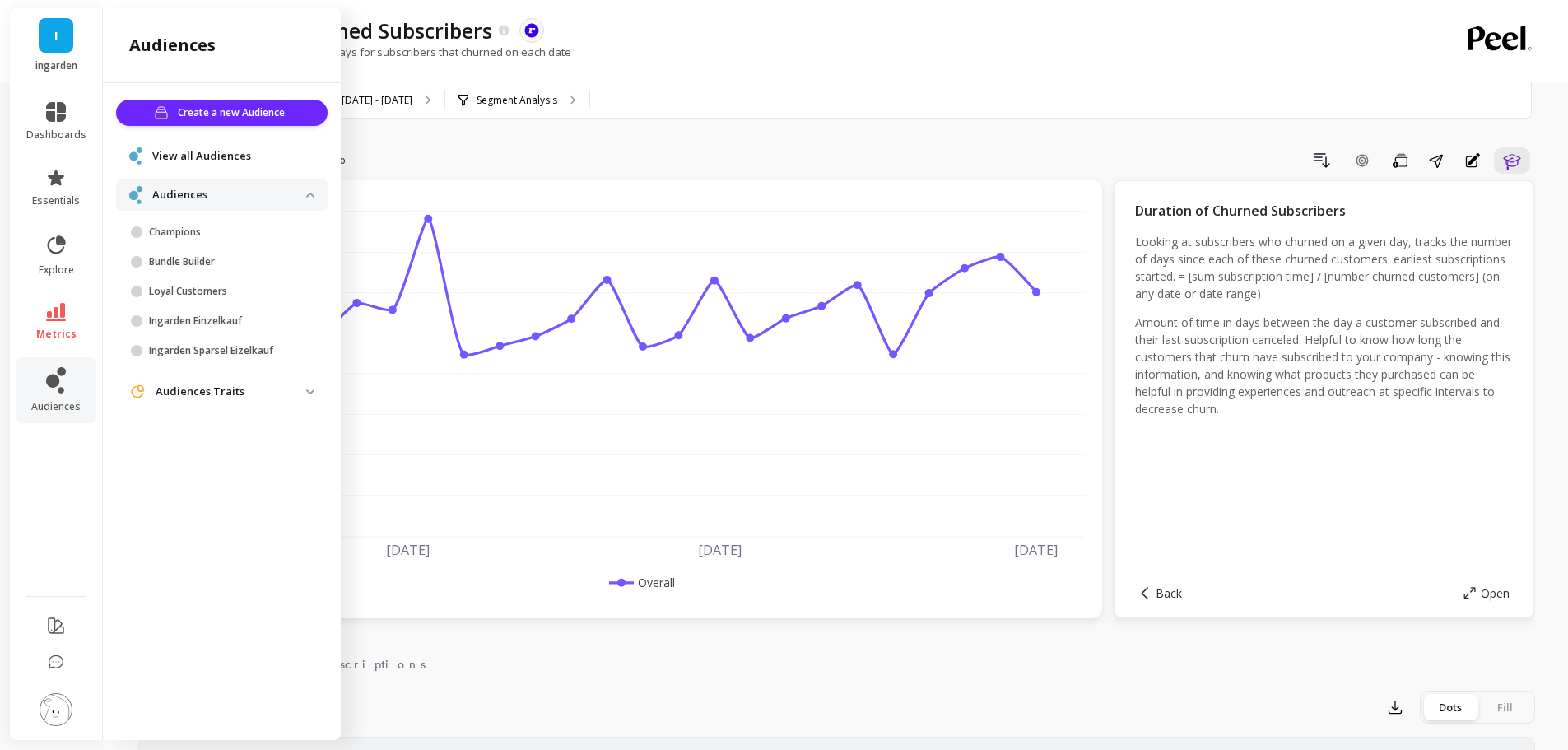
click at [222, 387] on p "Audiences Traits" at bounding box center [231, 391] width 151 height 16
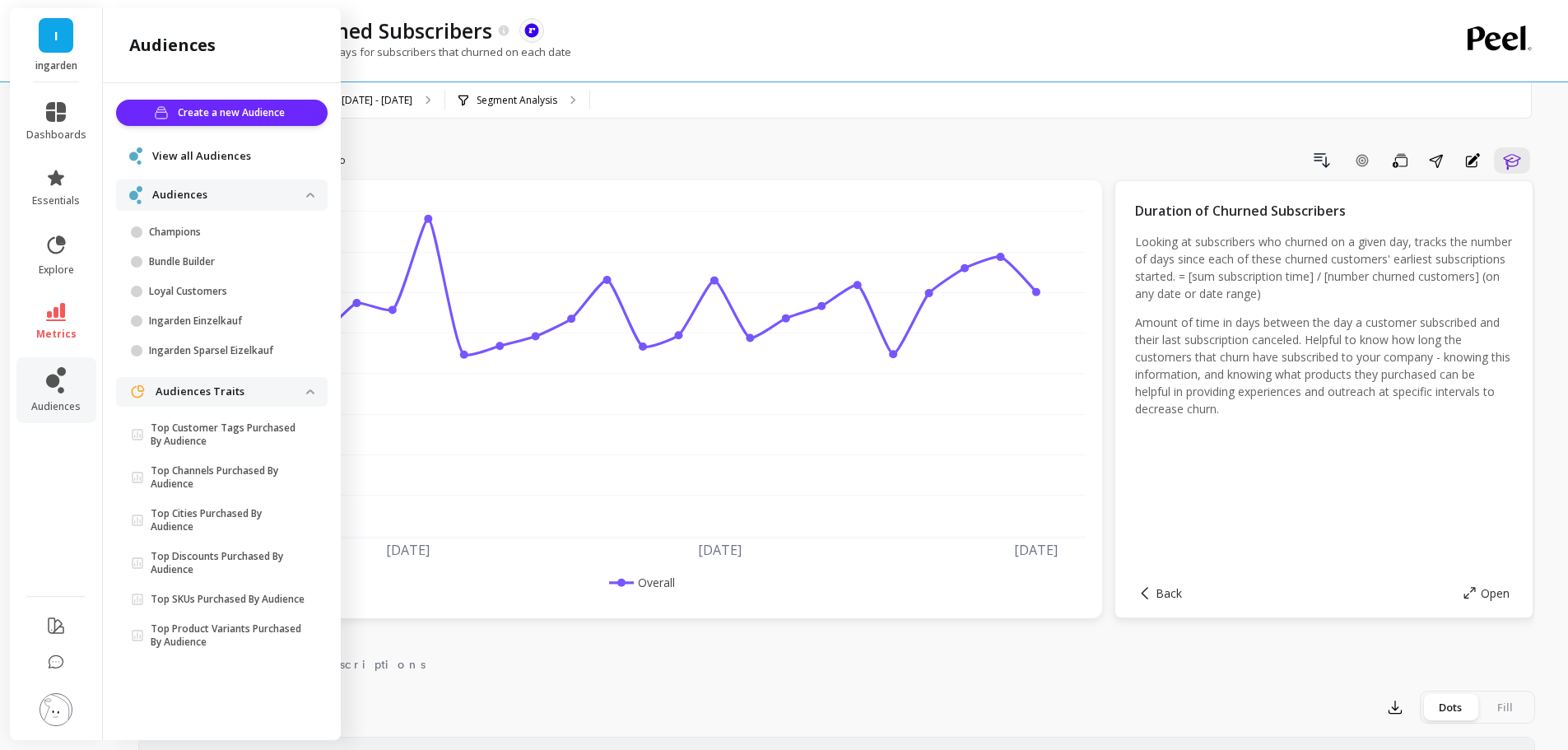
click at [222, 387] on p "Audiences Traits" at bounding box center [231, 391] width 151 height 16
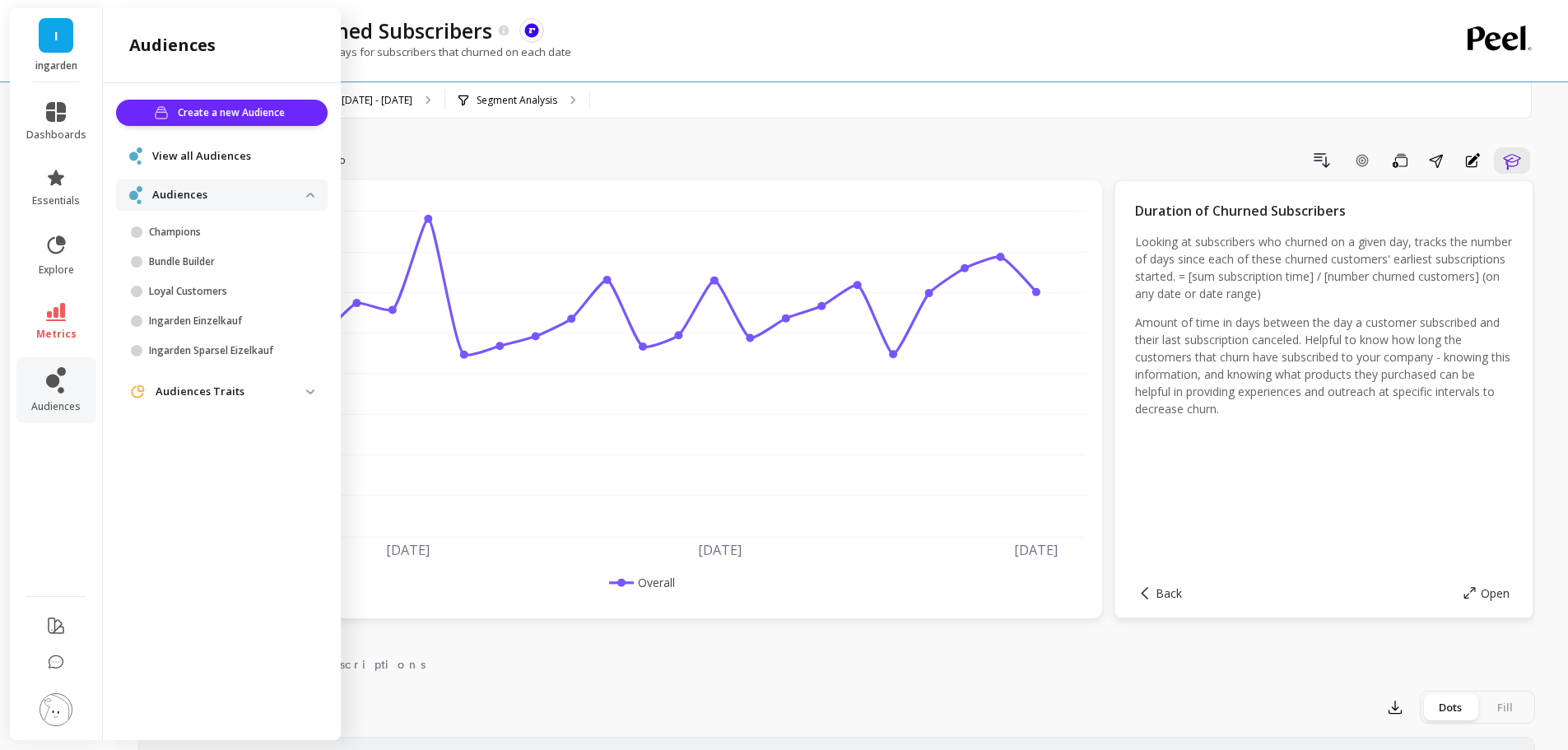
click at [209, 387] on p "Audiences Traits" at bounding box center [231, 391] width 151 height 16
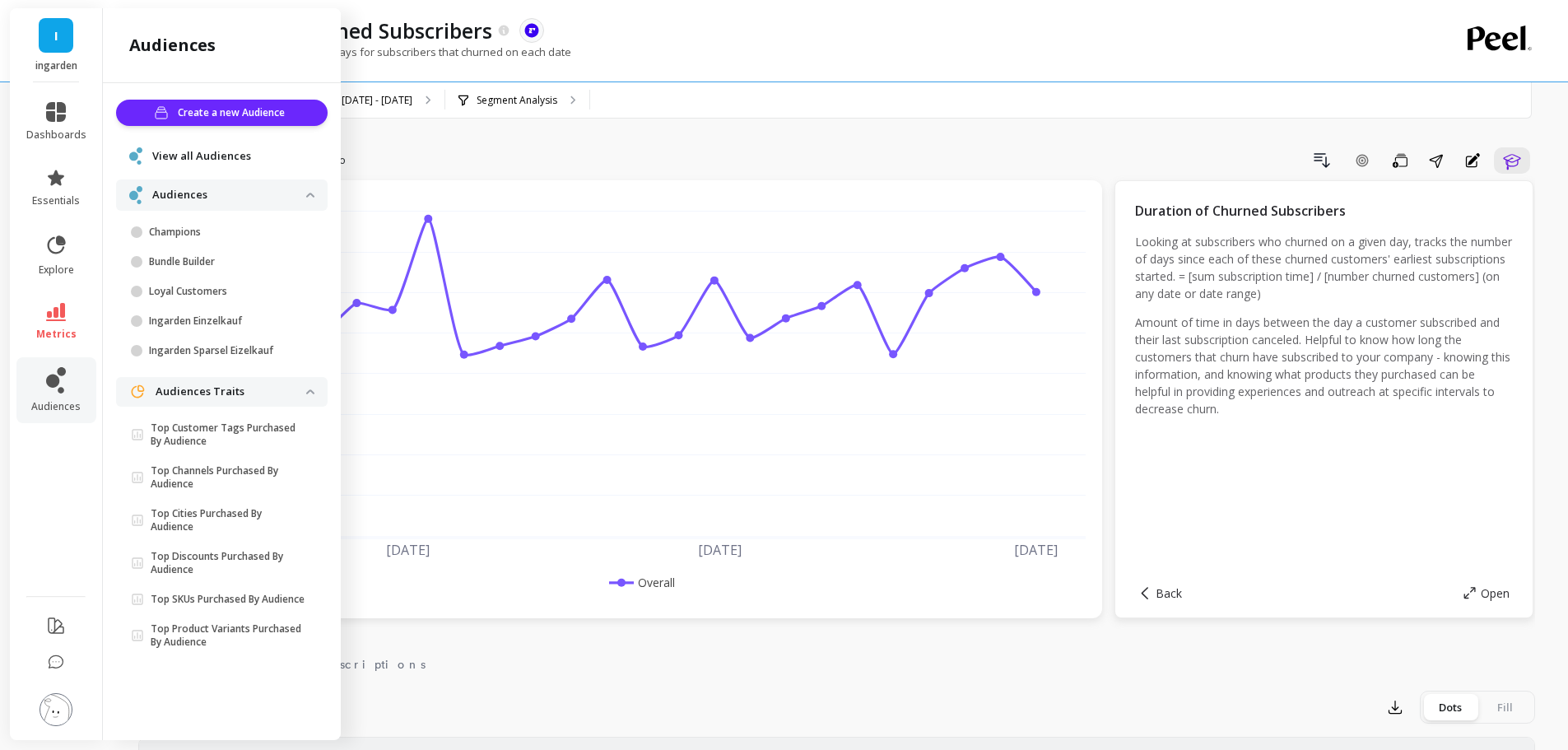
click at [209, 387] on p "Audiences Traits" at bounding box center [231, 391] width 151 height 16
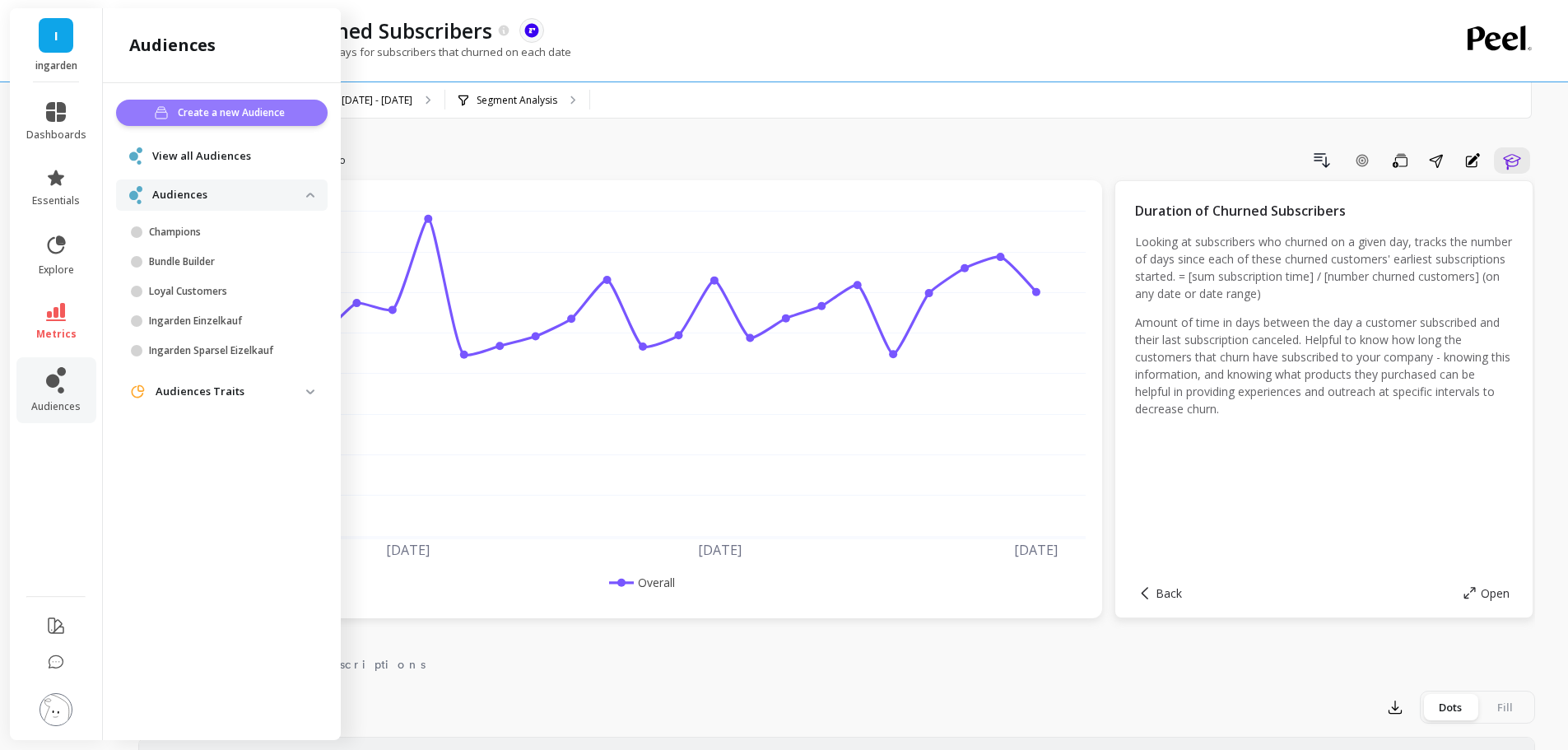
click at [167, 105] on button "Create a new Audience" at bounding box center [221, 112] width 211 height 27
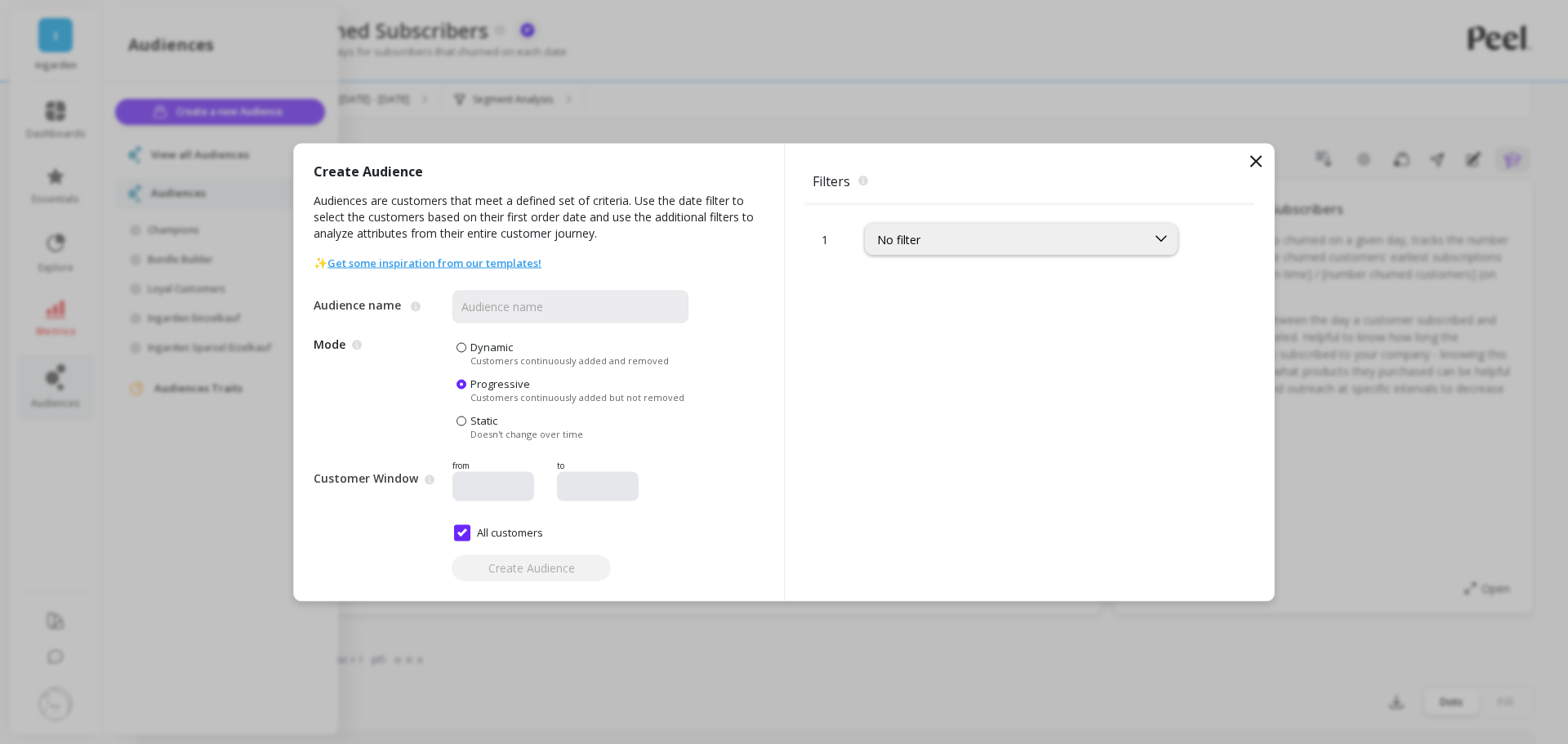
click at [1248, 162] on icon at bounding box center [1256, 161] width 20 height 20
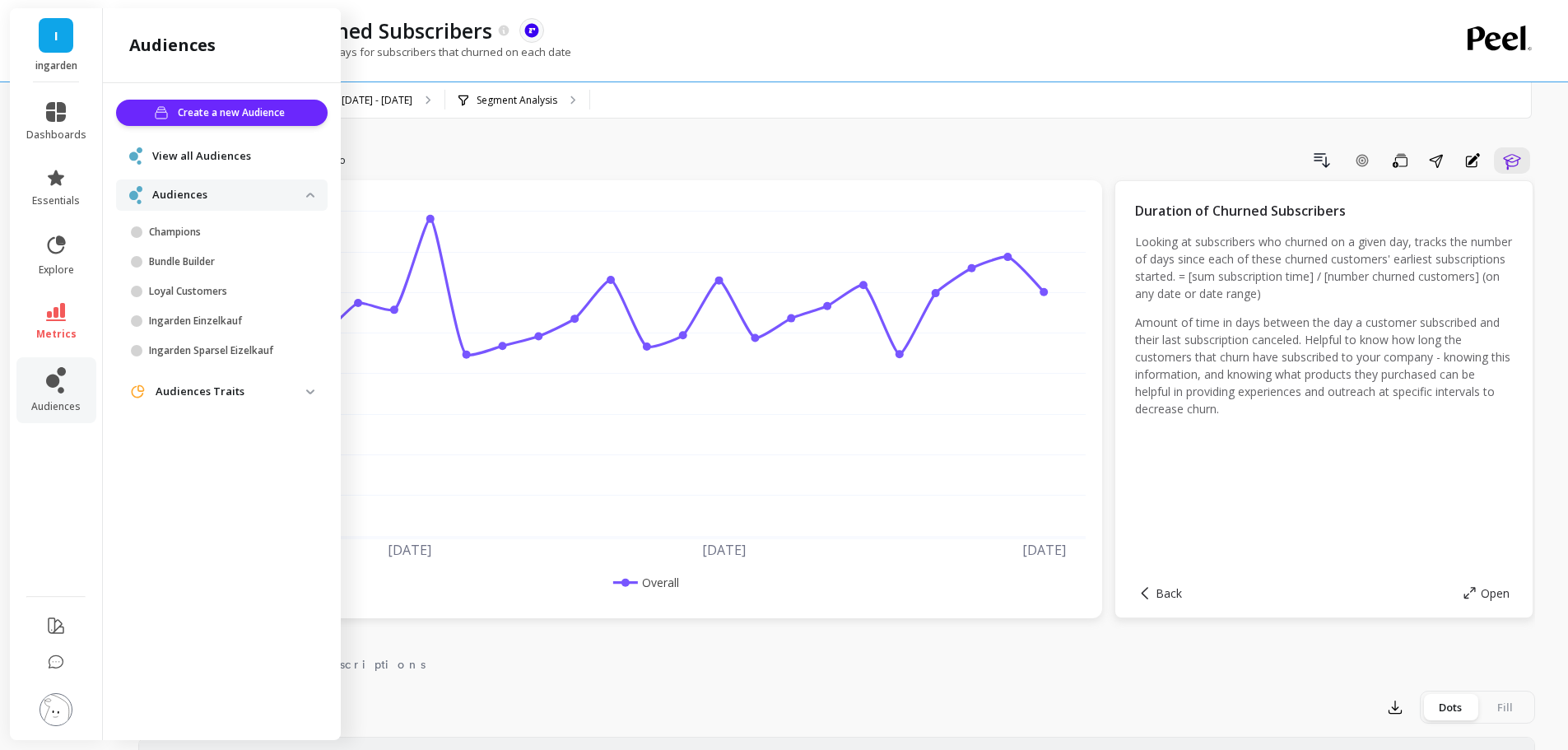
click at [605, 159] on div "Drill Down Add Goal Save Share Annotations Learn" at bounding box center [943, 160] width 1183 height 27
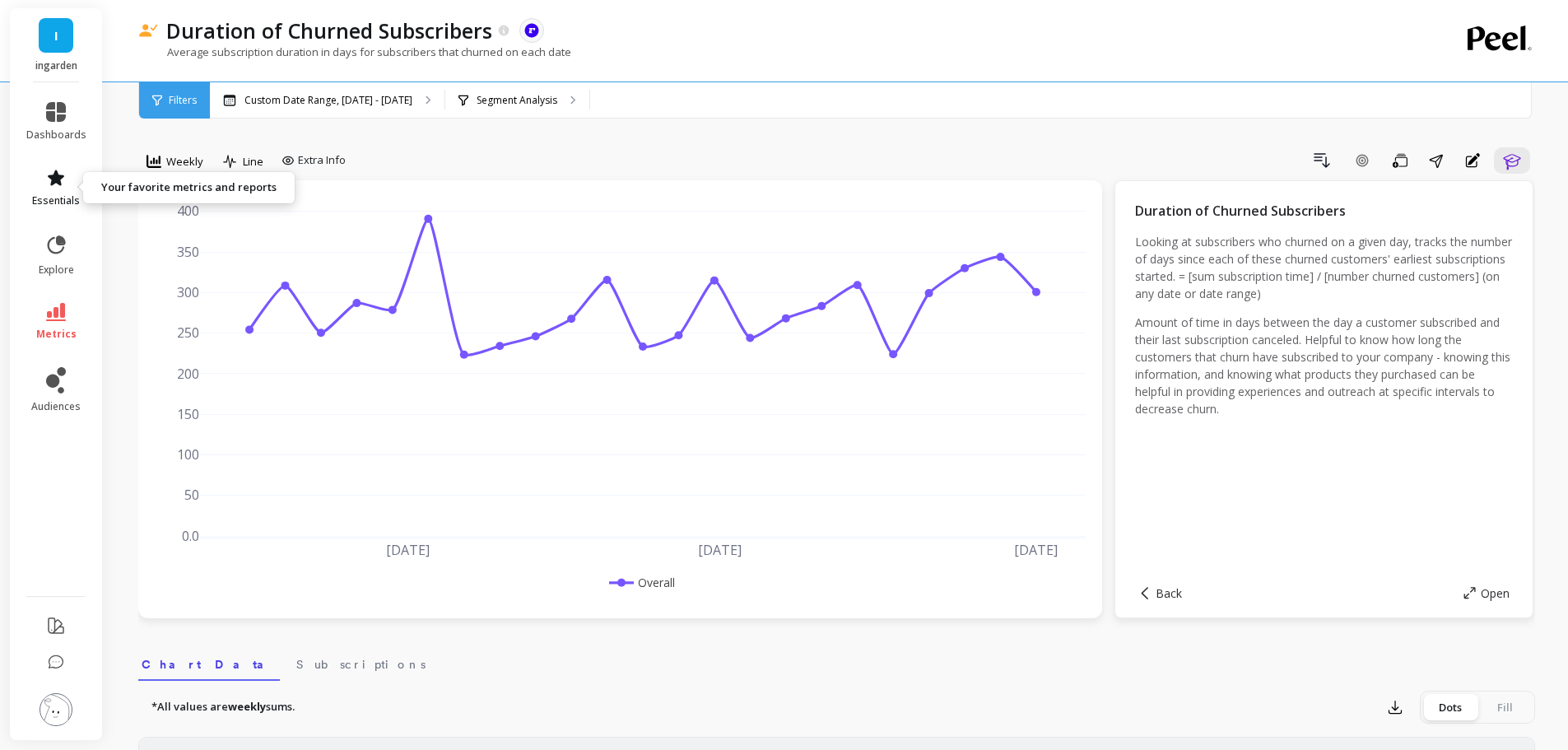
click at [45, 178] on link "essentials" at bounding box center [57, 188] width 60 height 39
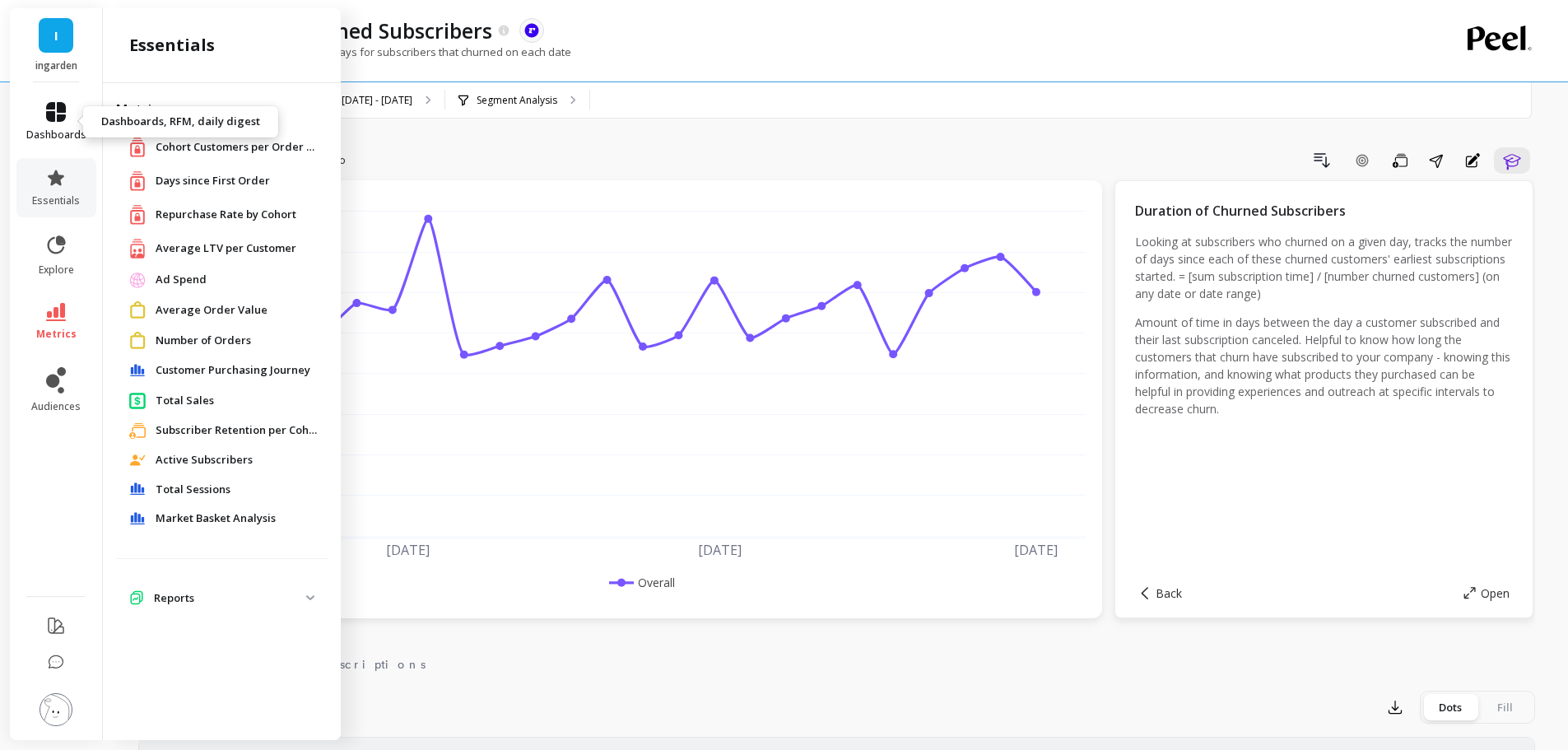
click at [57, 116] on icon at bounding box center [56, 112] width 20 height 20
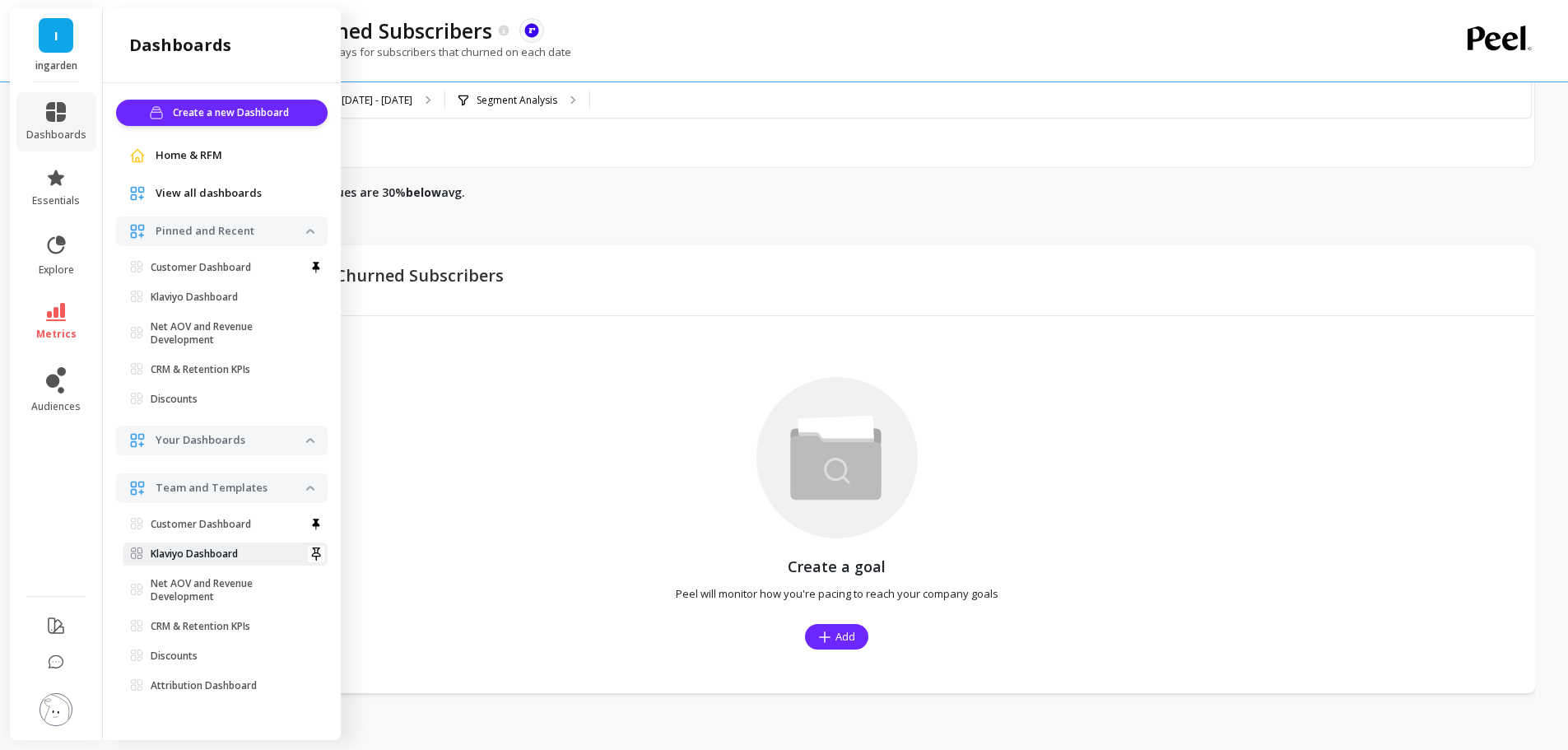
scroll to position [1092, 0]
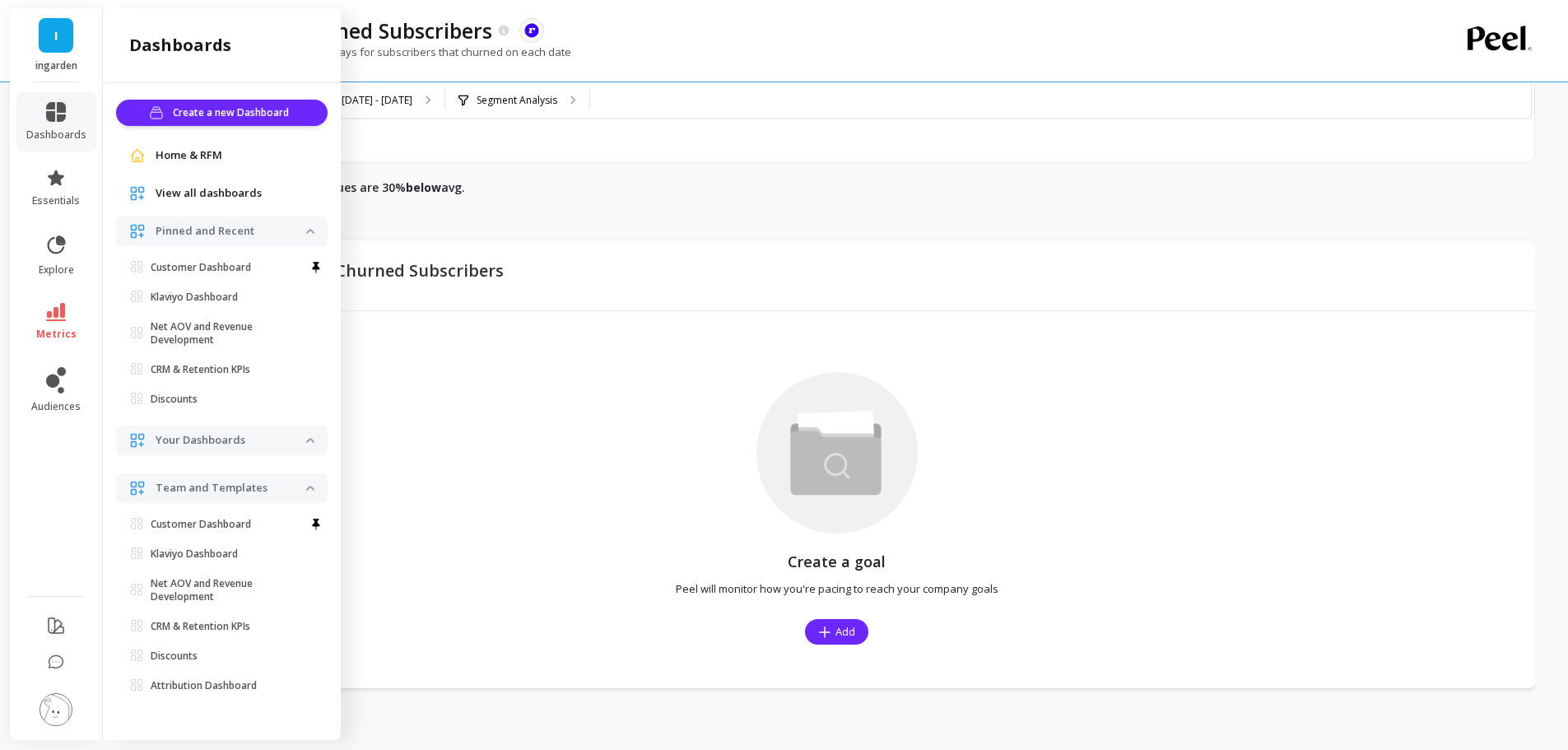
click at [68, 630] on li at bounding box center [57, 627] width 93 height 38
click at [46, 631] on icon at bounding box center [56, 626] width 20 height 20
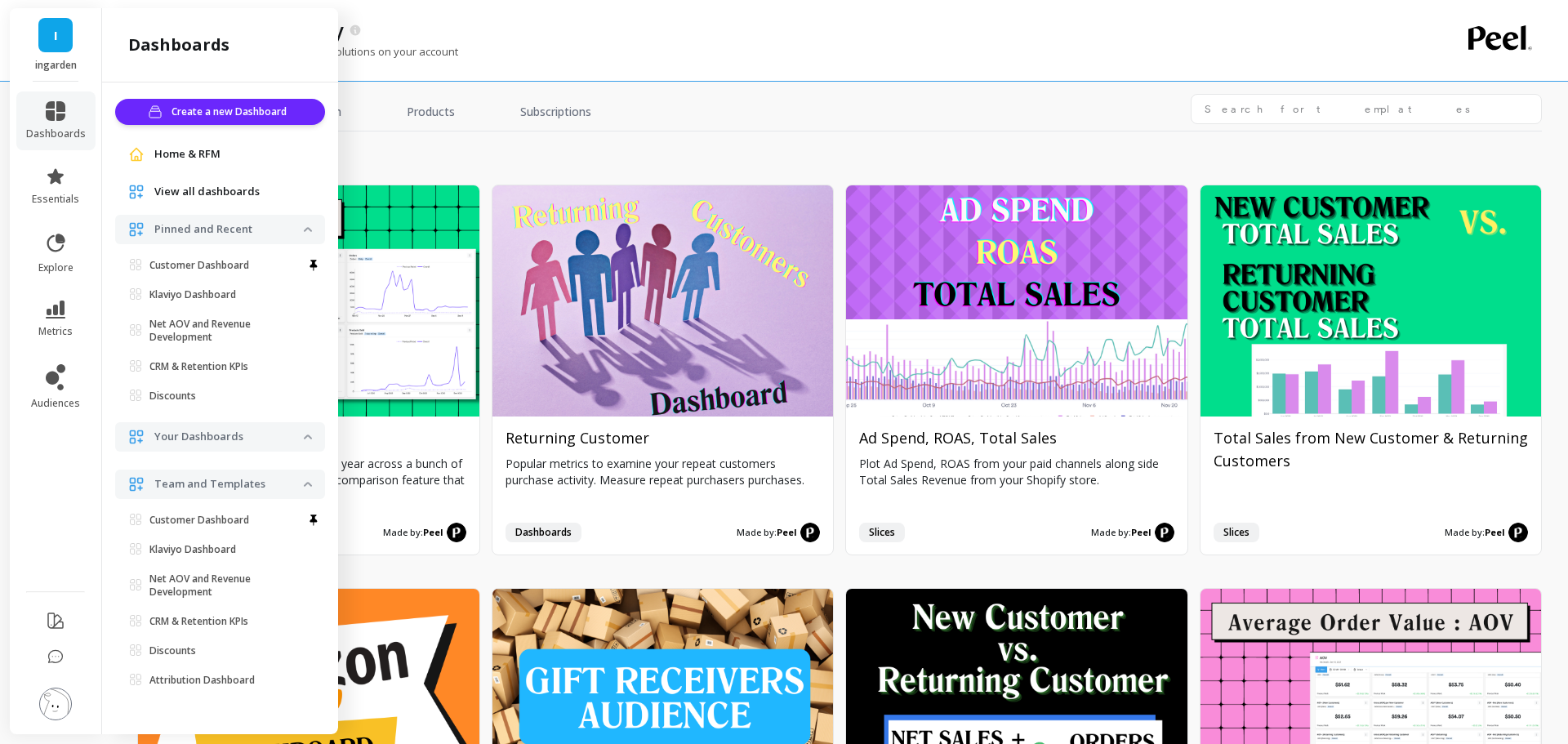
click at [778, 140] on div "growth Install Year over Year Compare this year's analysis to last year across …" at bounding box center [839, 437] width 1405 height 612
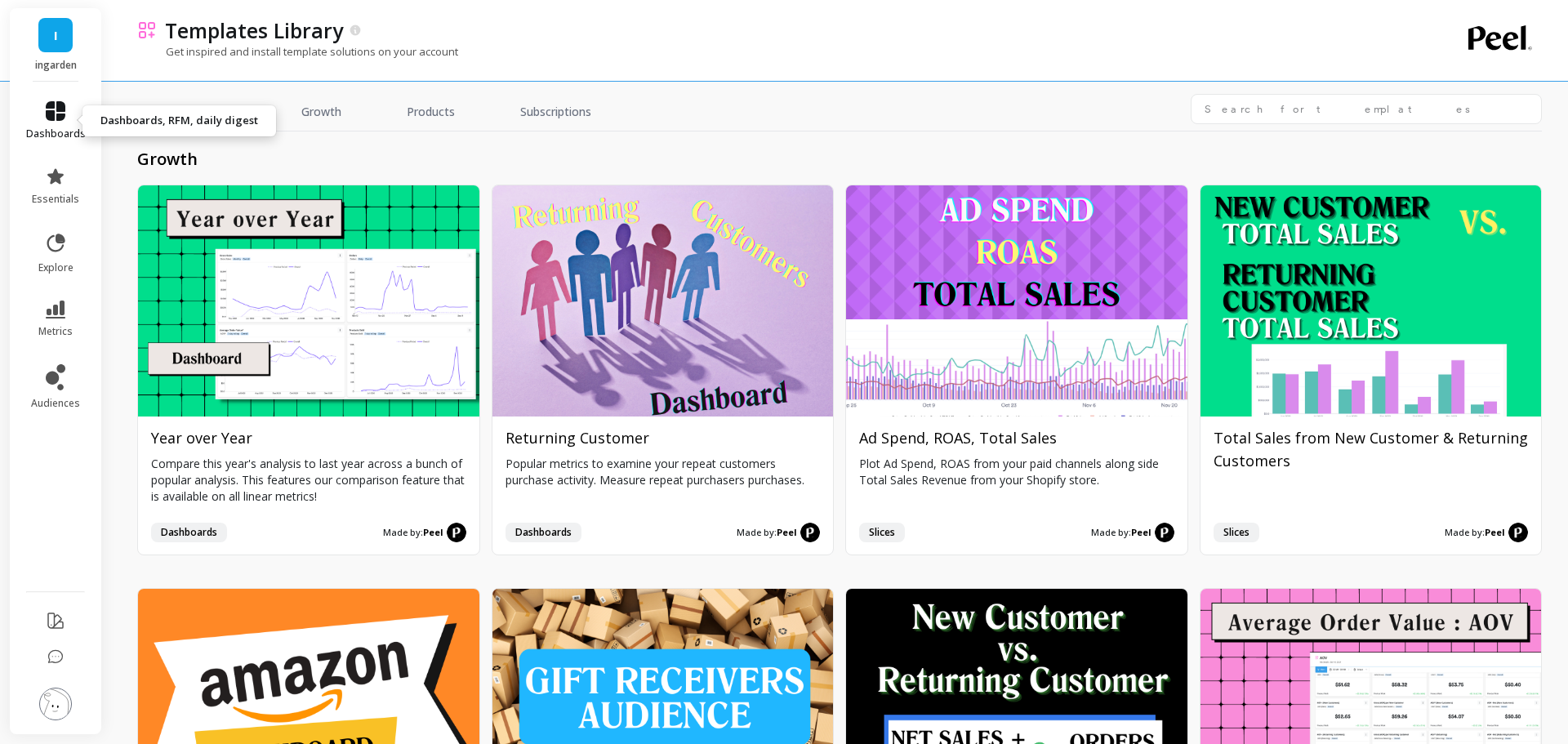
click at [53, 108] on icon at bounding box center [55, 112] width 20 height 20
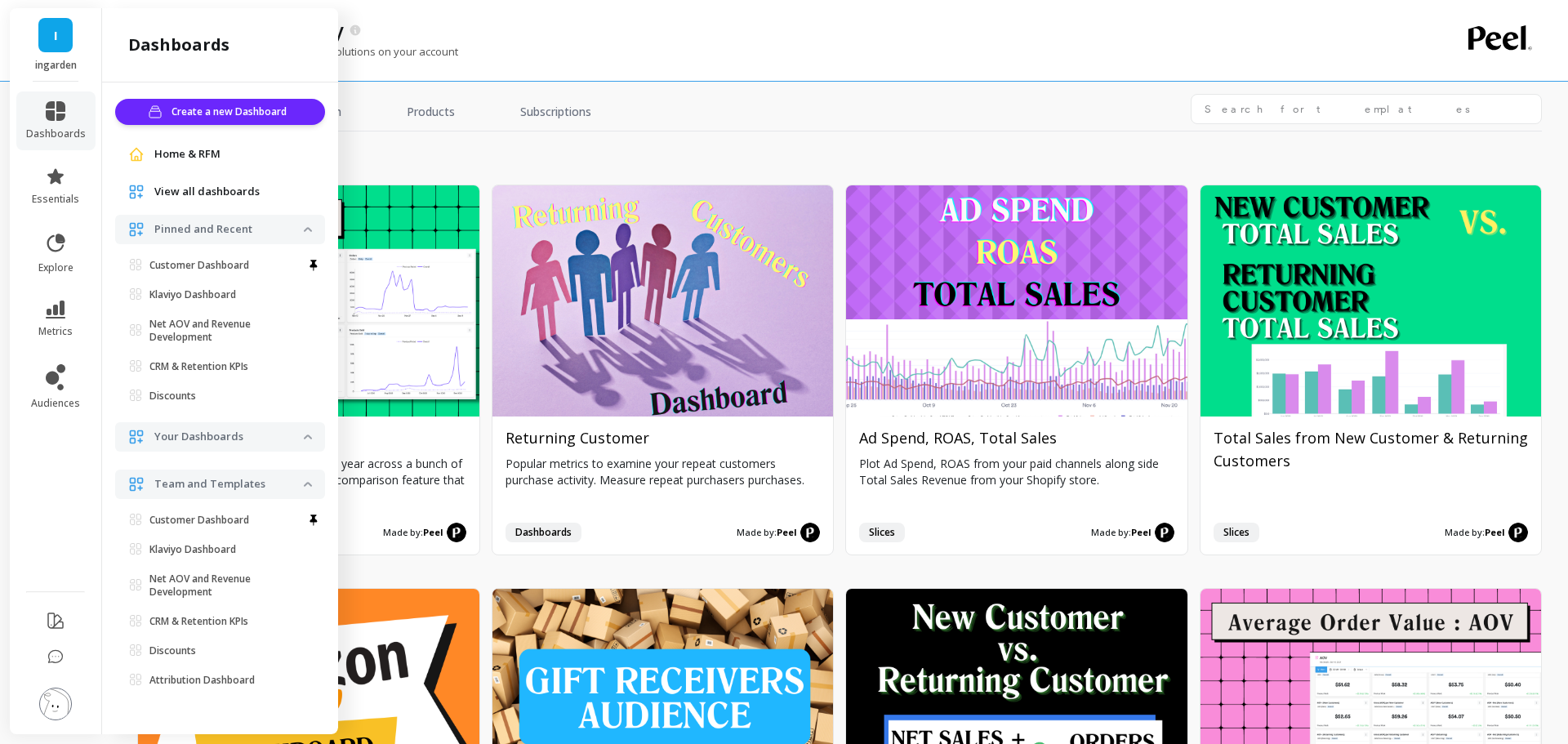
click at [60, 162] on li "essentials" at bounding box center [55, 186] width 79 height 59
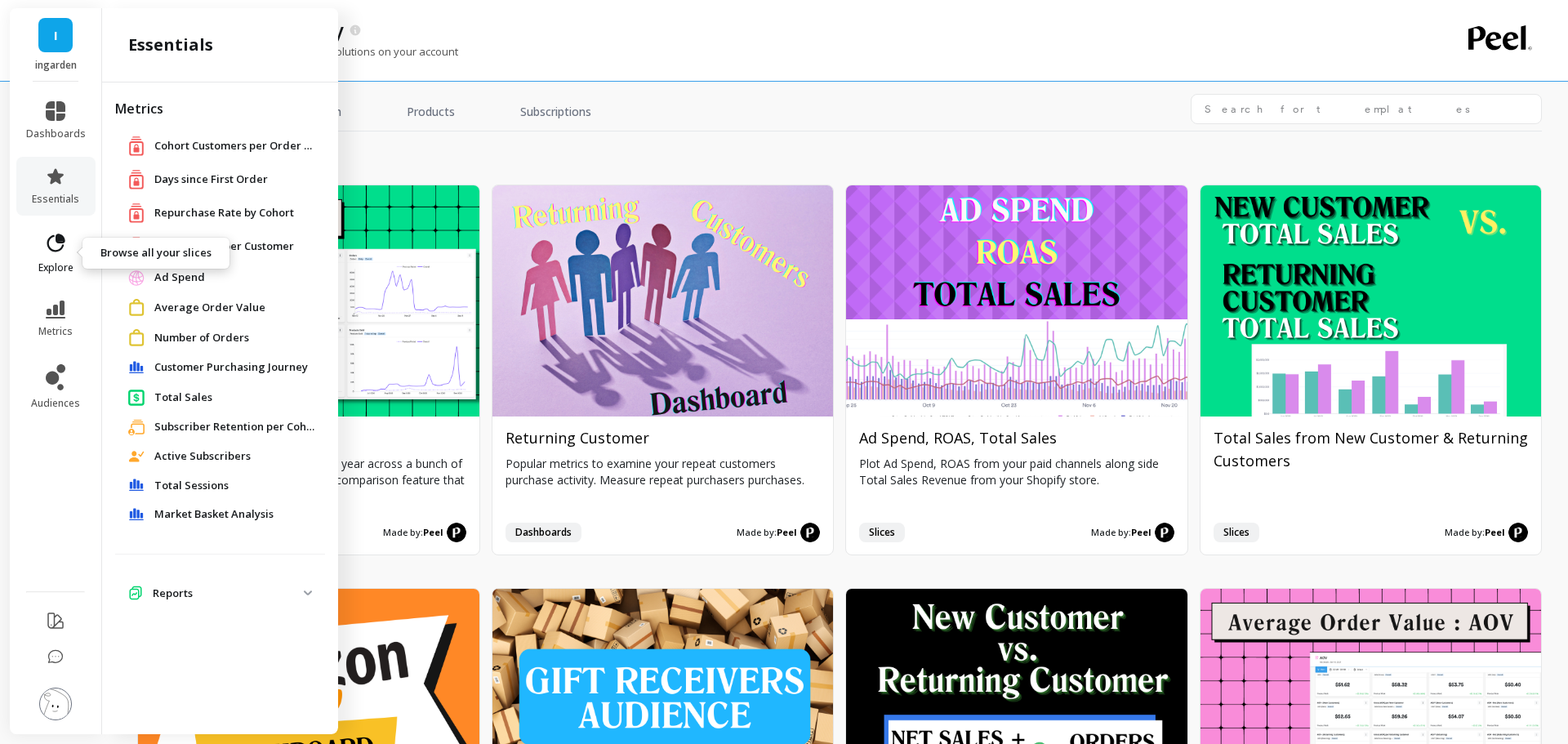
click at [58, 251] on icon at bounding box center [56, 242] width 18 height 18
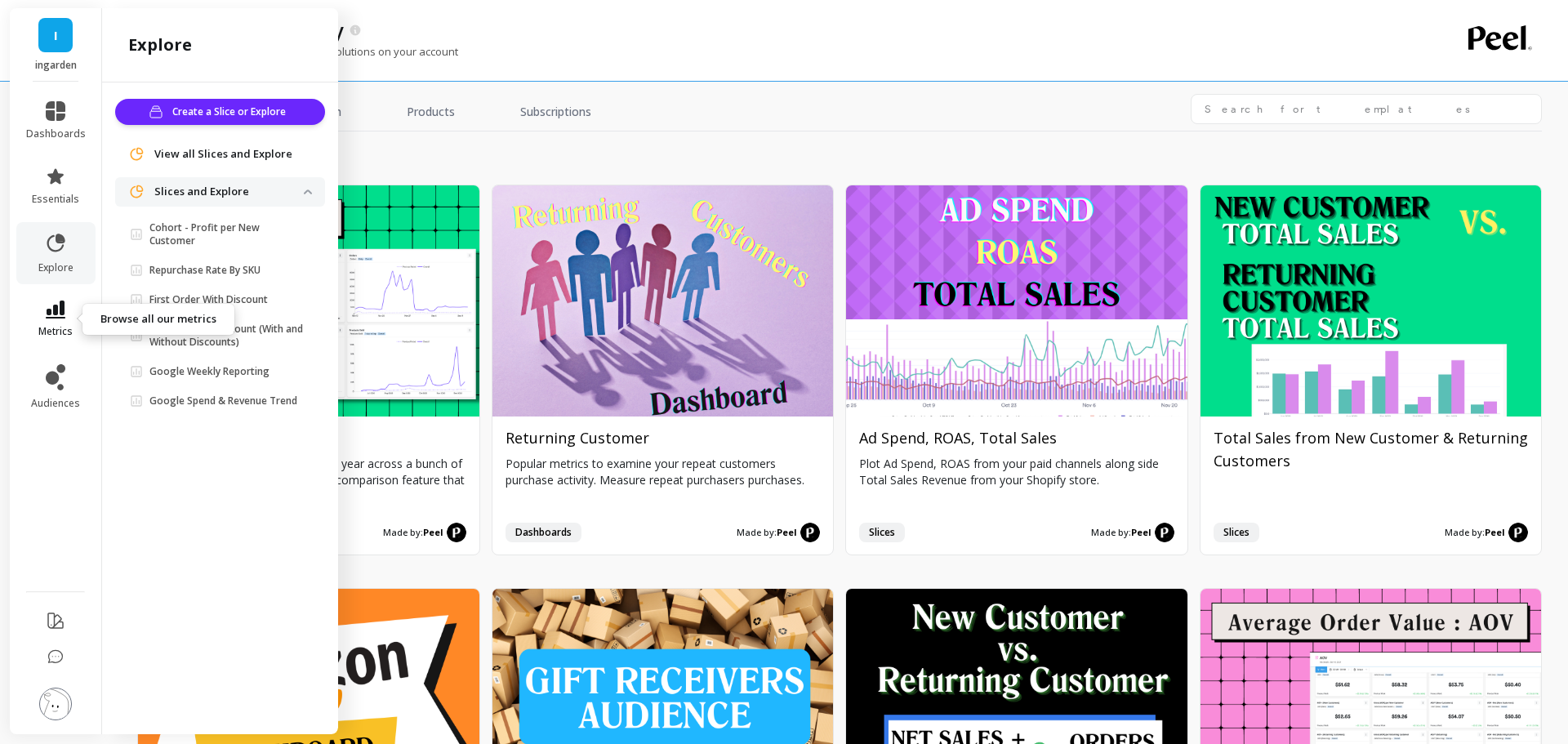
click at [56, 318] on icon at bounding box center [55, 309] width 20 height 18
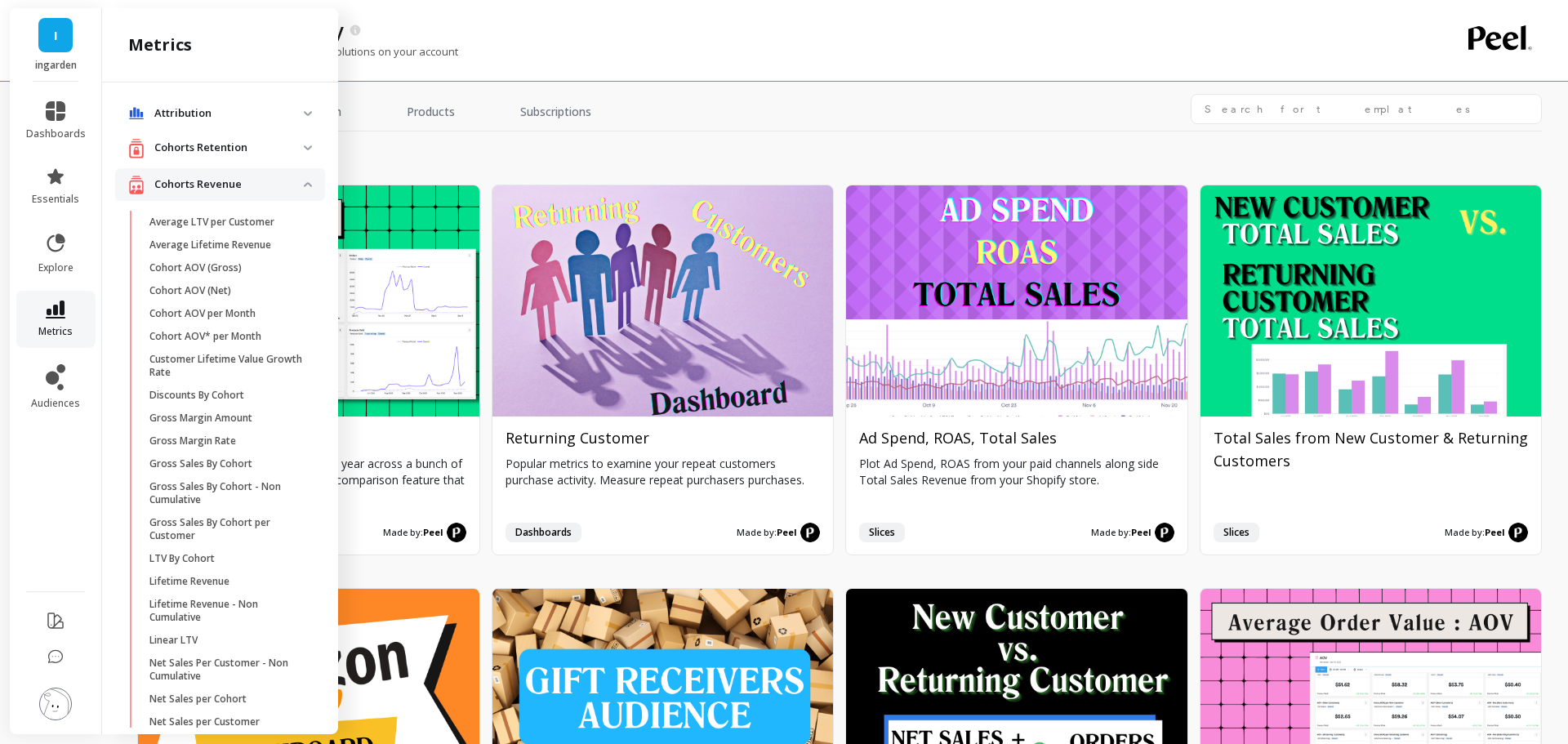
scroll to position [1702, 0]
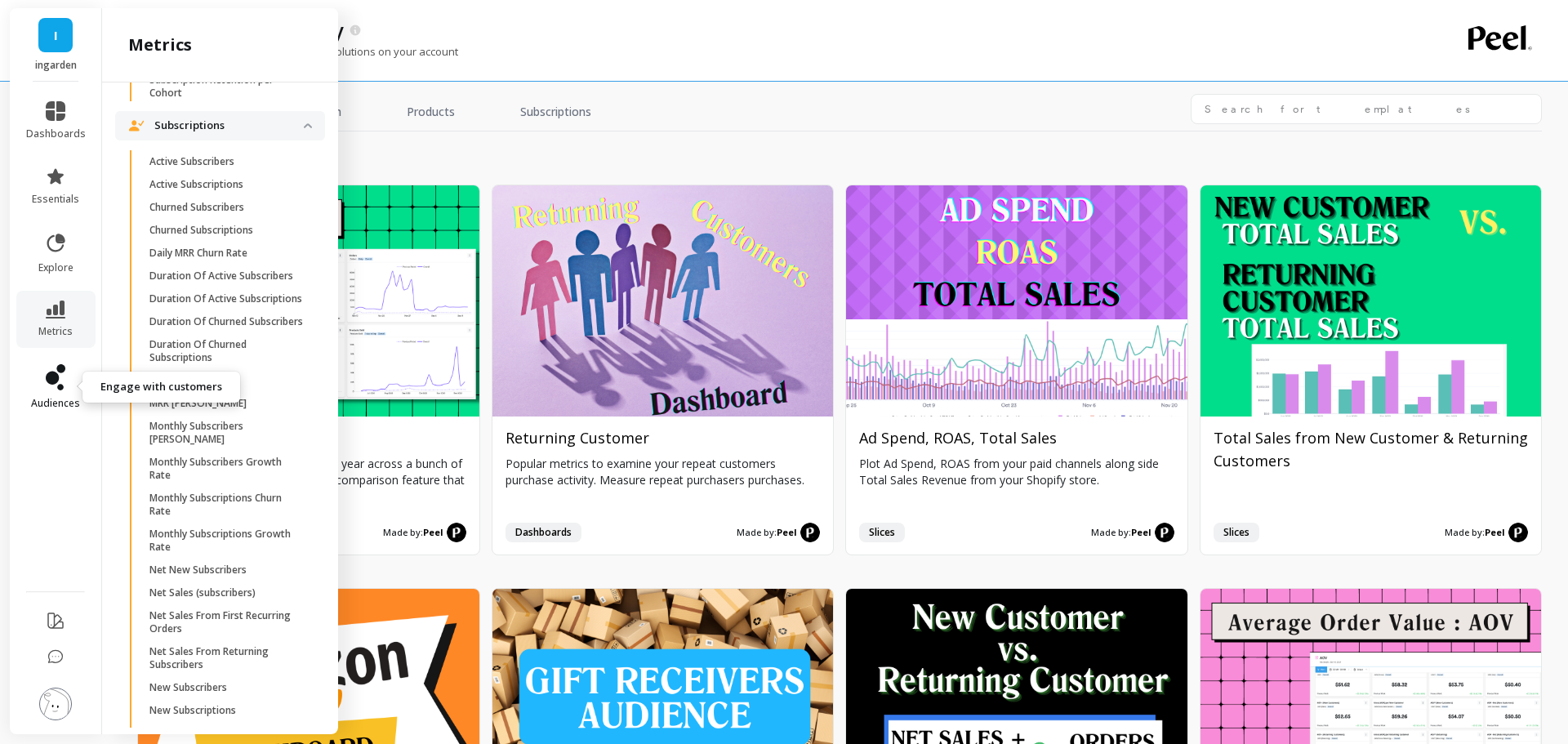
click at [57, 368] on icon at bounding box center [61, 368] width 9 height 9
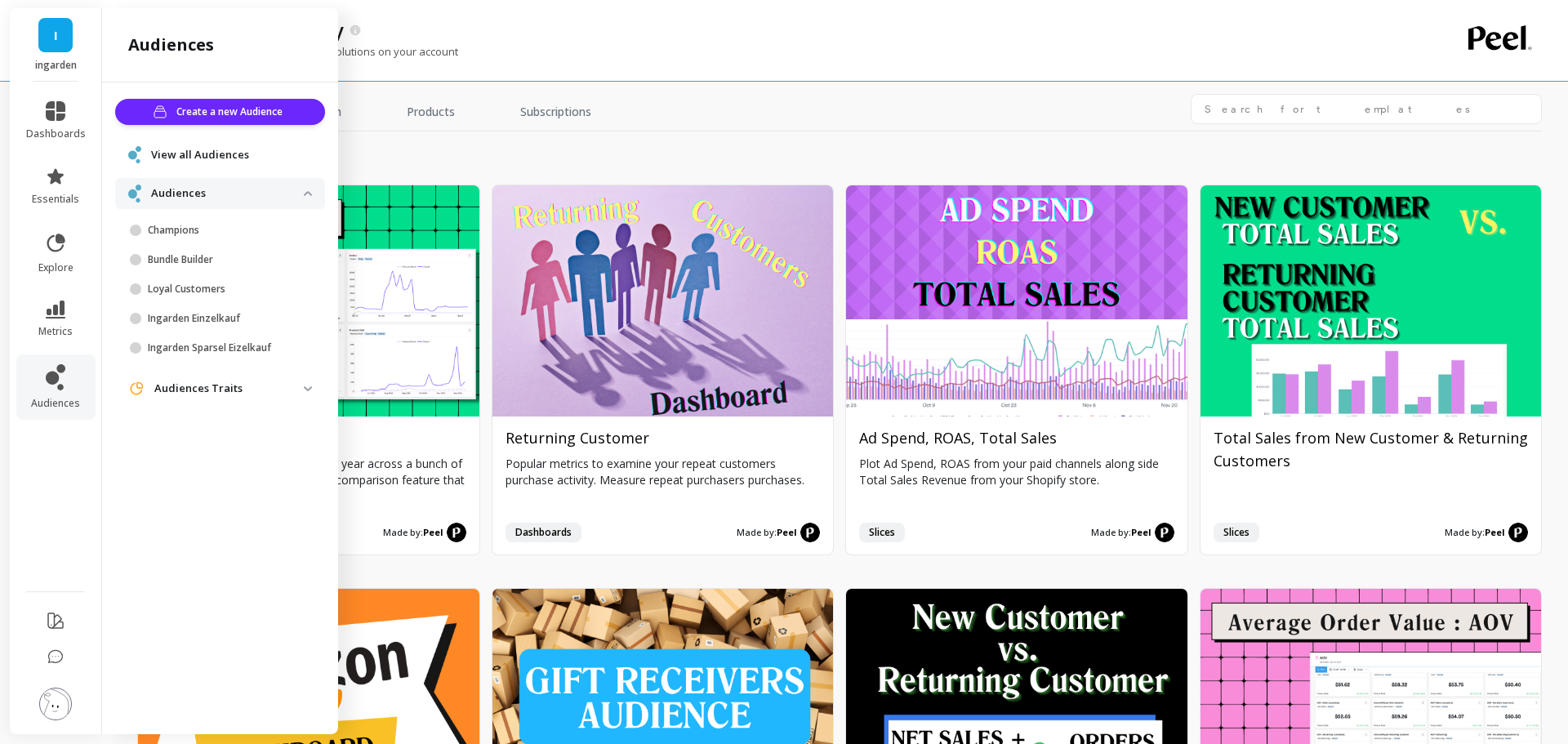
click at [220, 396] on p "Audiences Traits" at bounding box center [229, 388] width 150 height 16
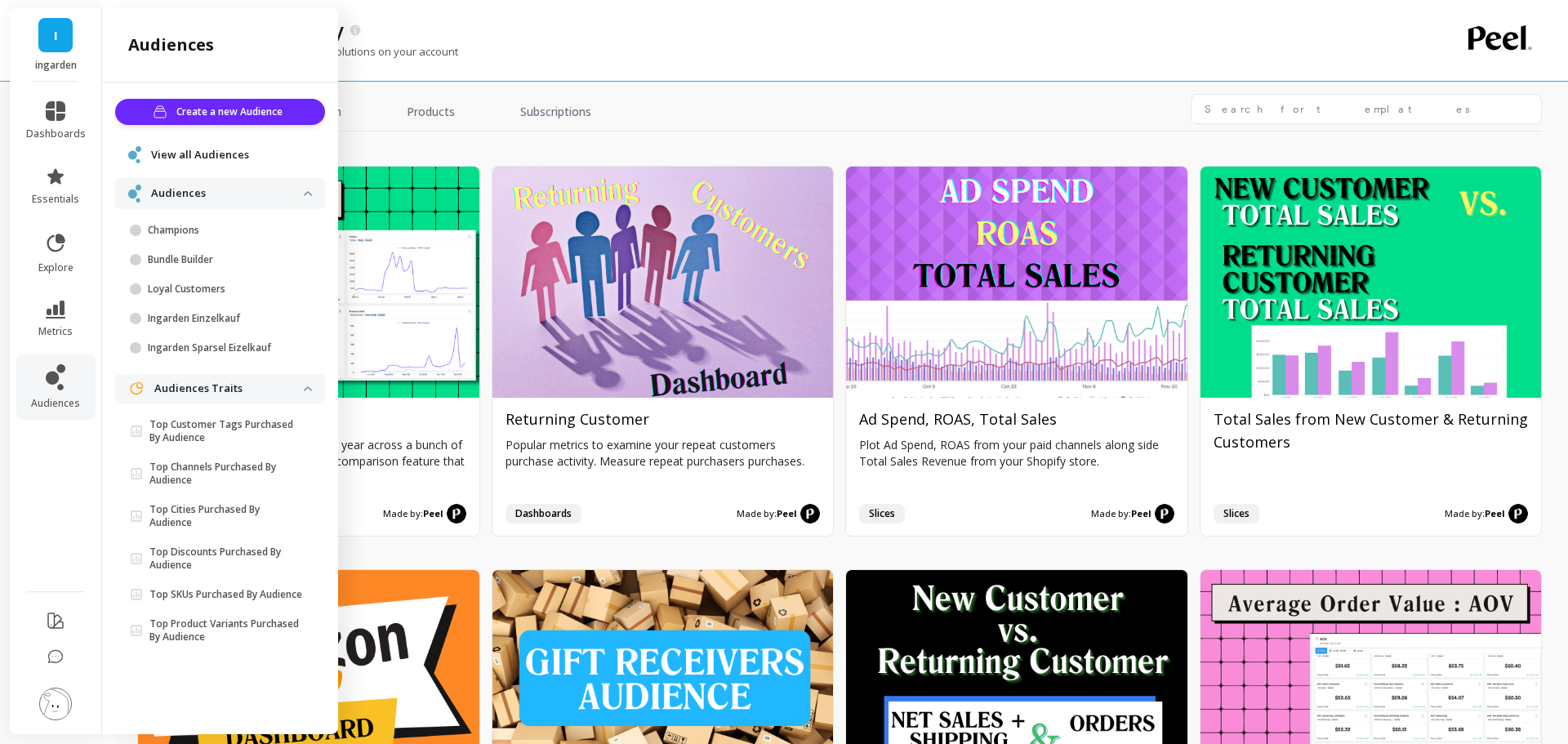
scroll to position [20, 0]
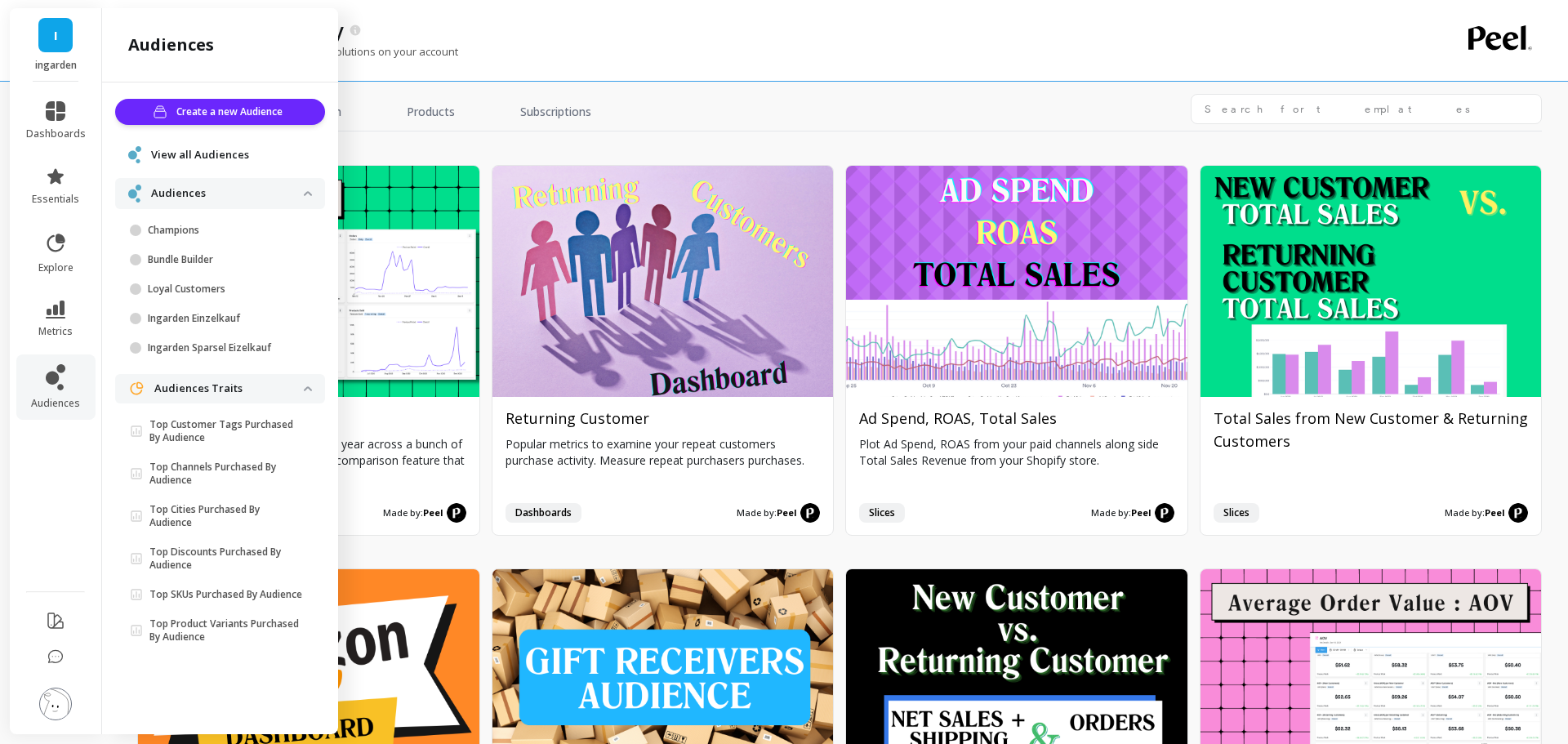
click at [64, 698] on img at bounding box center [55, 704] width 33 height 33
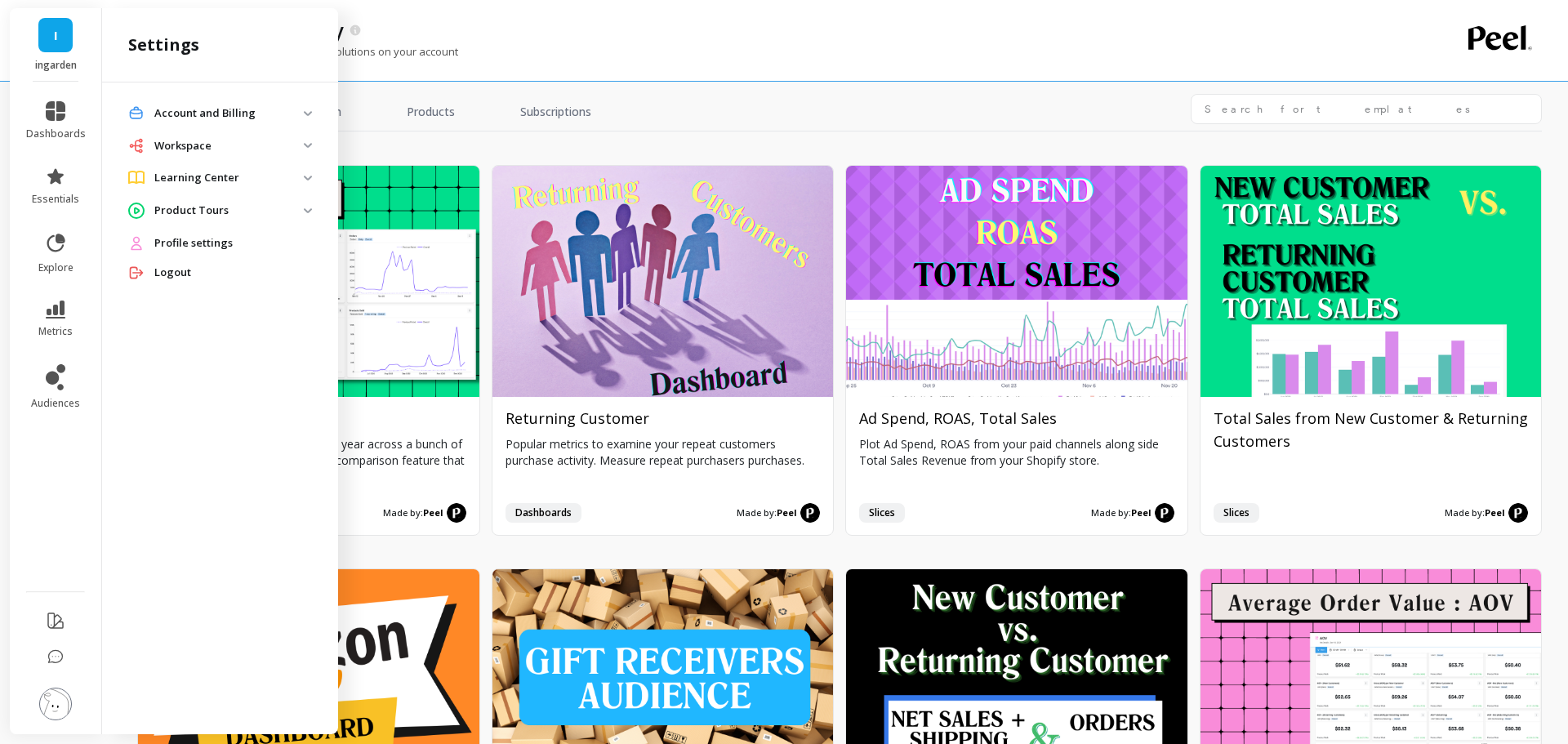
click at [308, 142] on img at bounding box center [308, 144] width 8 height 5
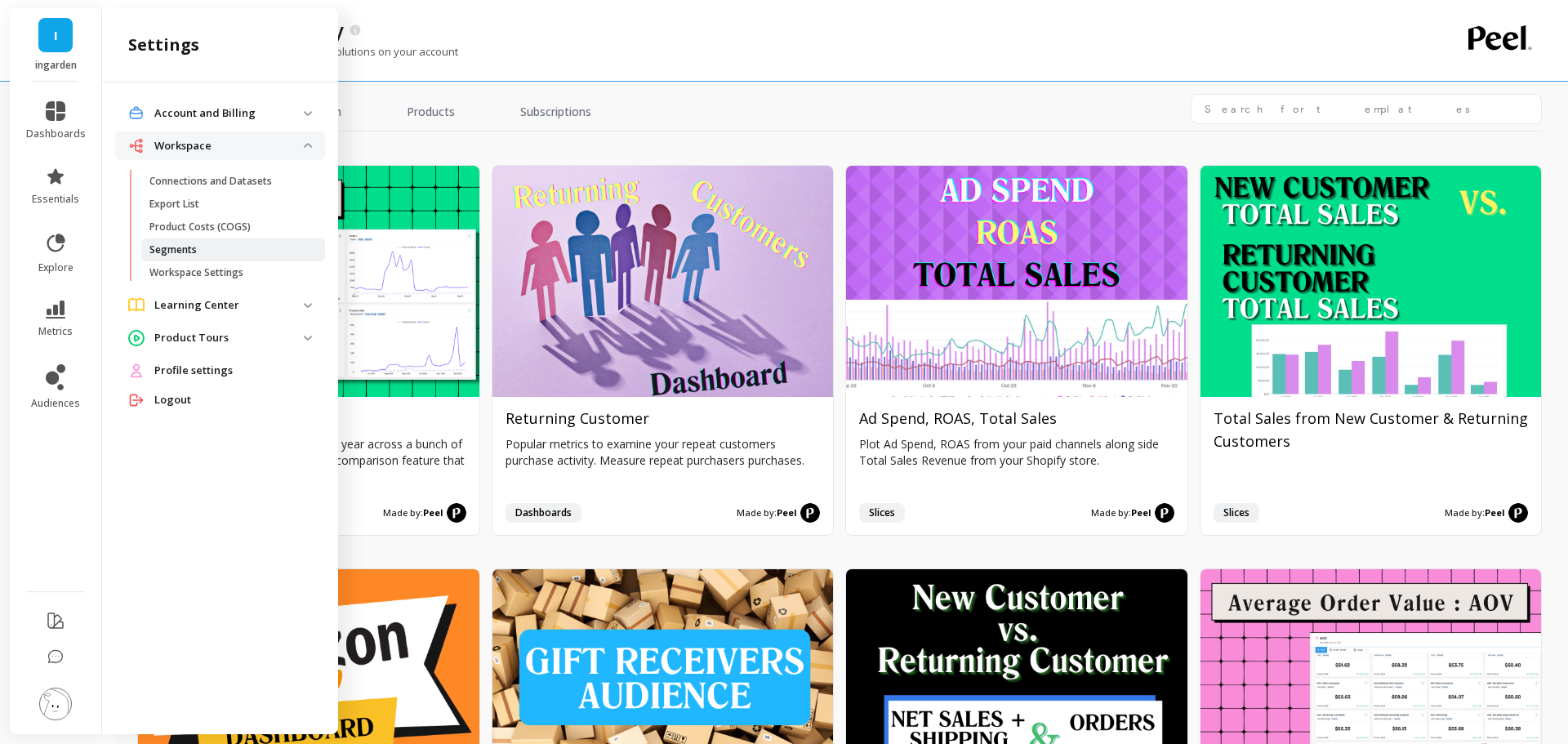
click at [200, 249] on span "Segments" at bounding box center [228, 250] width 156 height 13
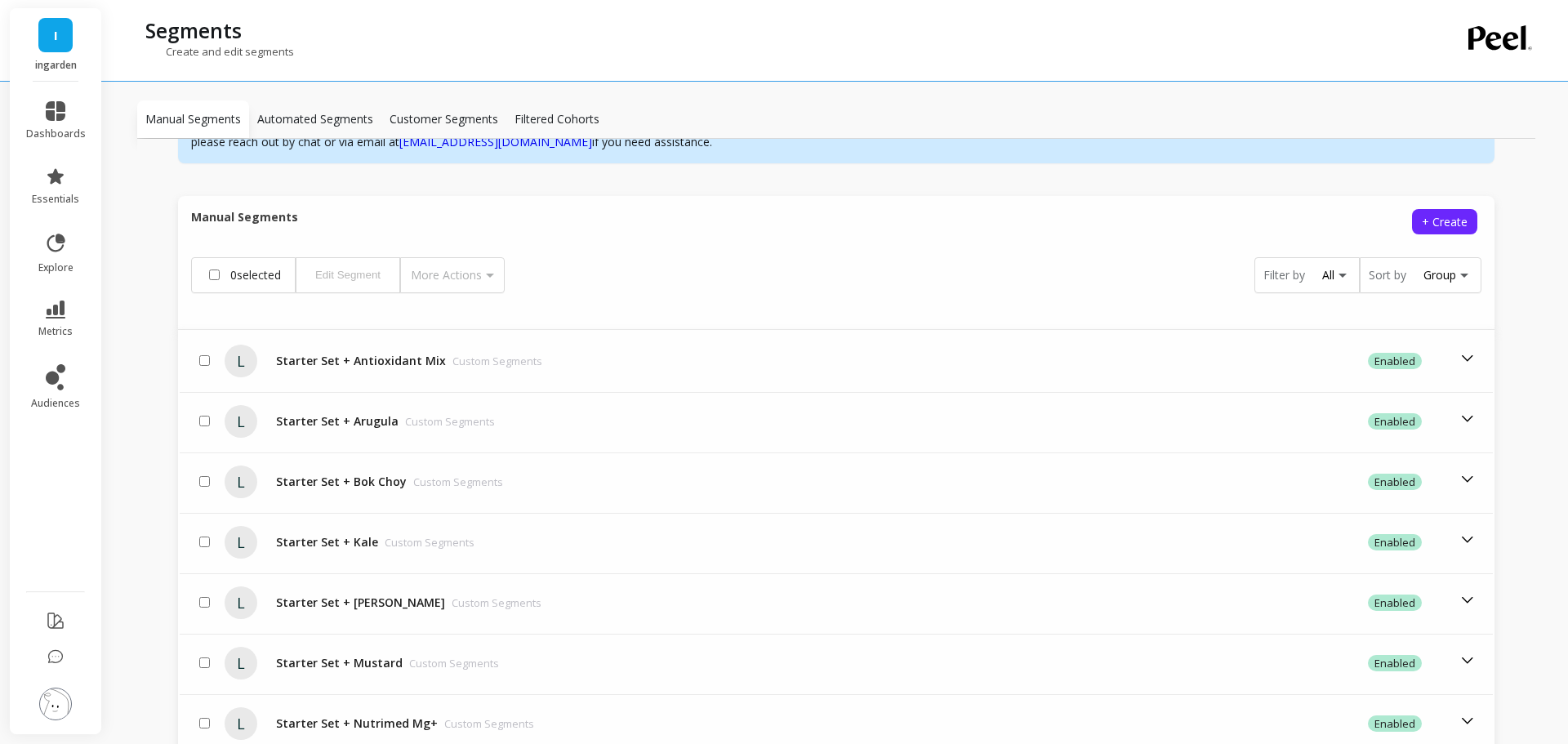
scroll to position [327, 0]
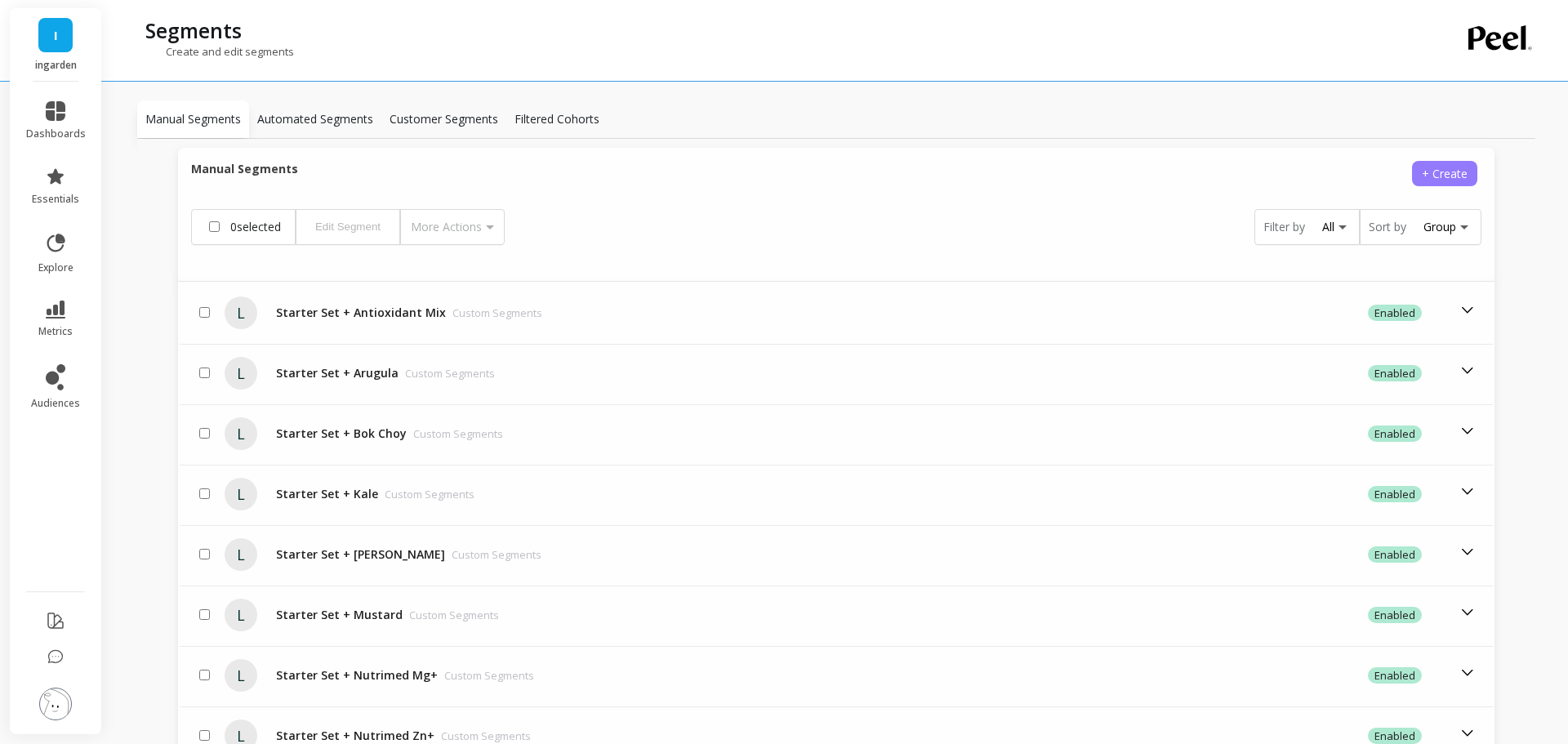
click at [1442, 176] on span "+ Create" at bounding box center [1445, 173] width 45 height 15
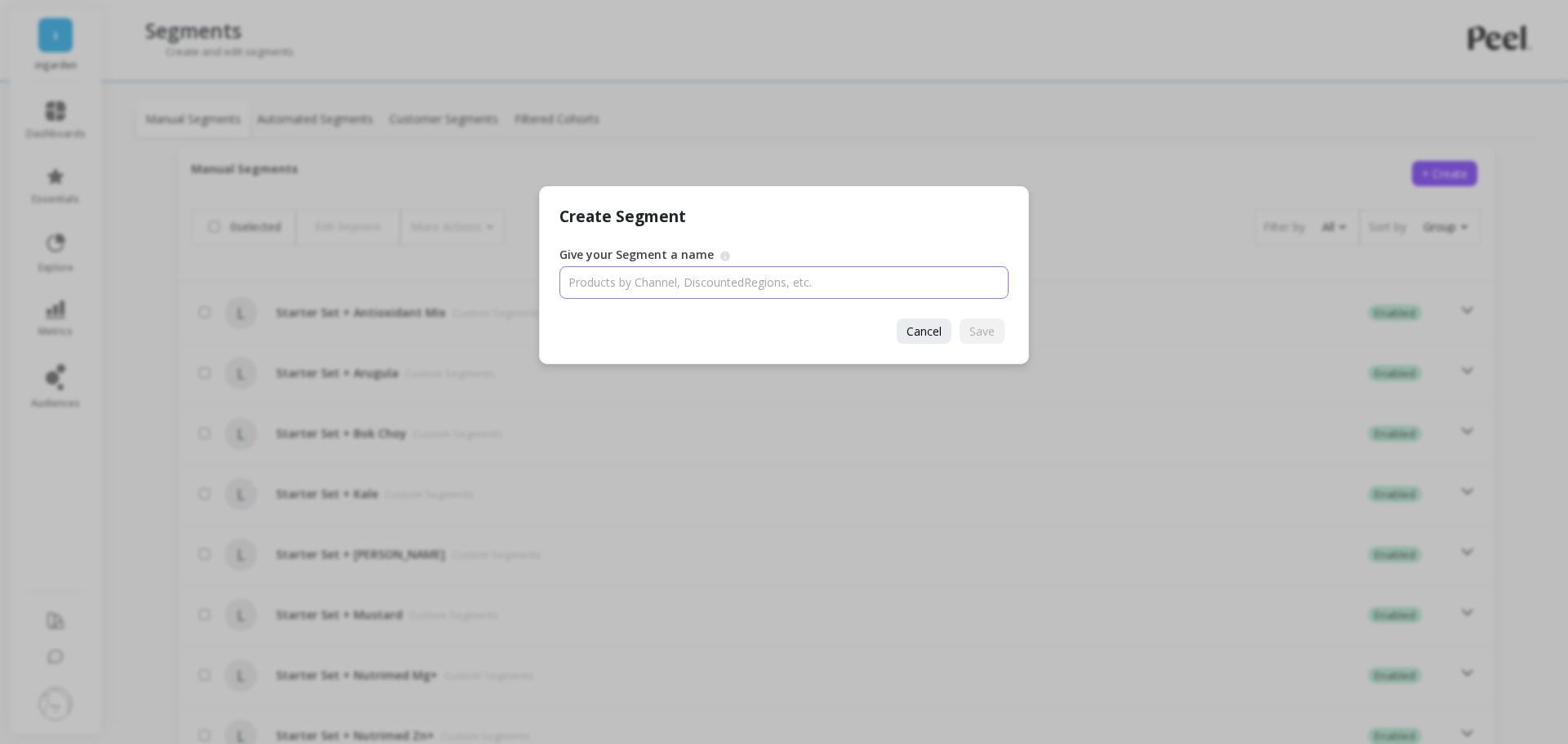
click at [671, 279] on input "Give your Segment a name" at bounding box center [783, 282] width 449 height 33
type input "Received Loyalty Gifts"
click at [989, 327] on span "Save" at bounding box center [982, 330] width 25 height 15
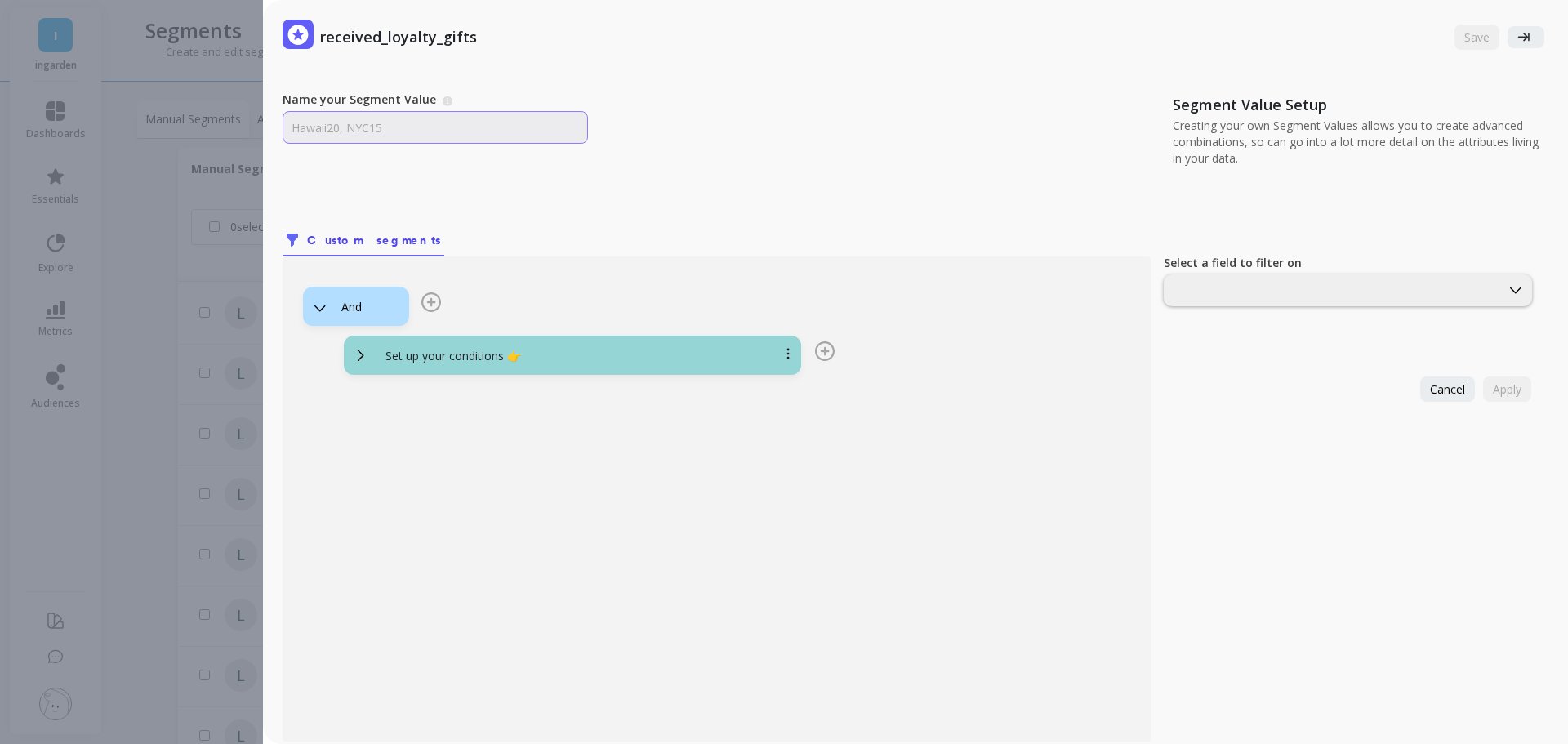
scroll to position [0, 0]
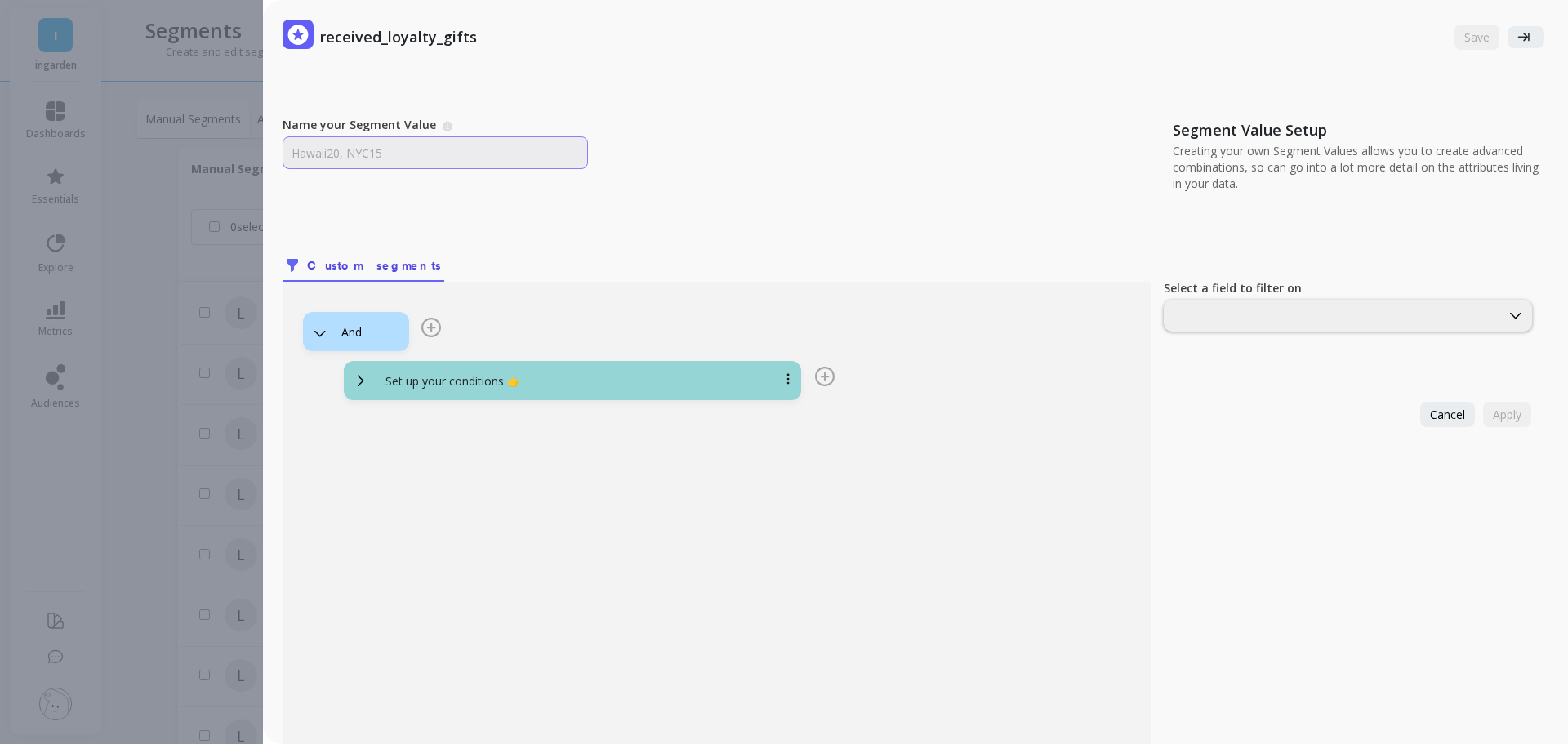
click at [461, 151] on input "Name your Segment Value" at bounding box center [435, 152] width 306 height 33
type input "Received Loyalty Gifts"
click at [1231, 317] on div at bounding box center [1332, 315] width 332 height 15
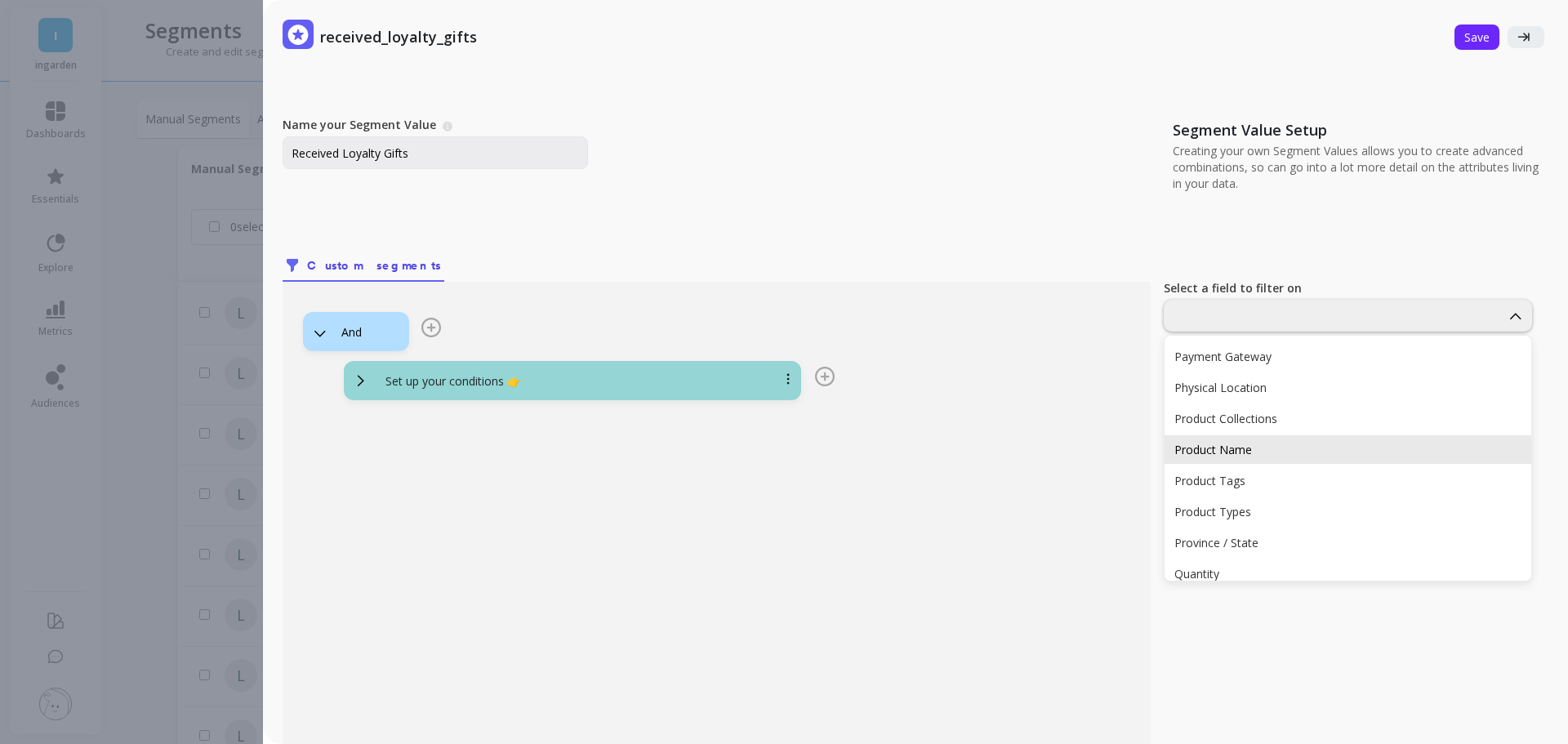
click at [1238, 454] on div "Product Name" at bounding box center [1348, 449] width 347 height 15
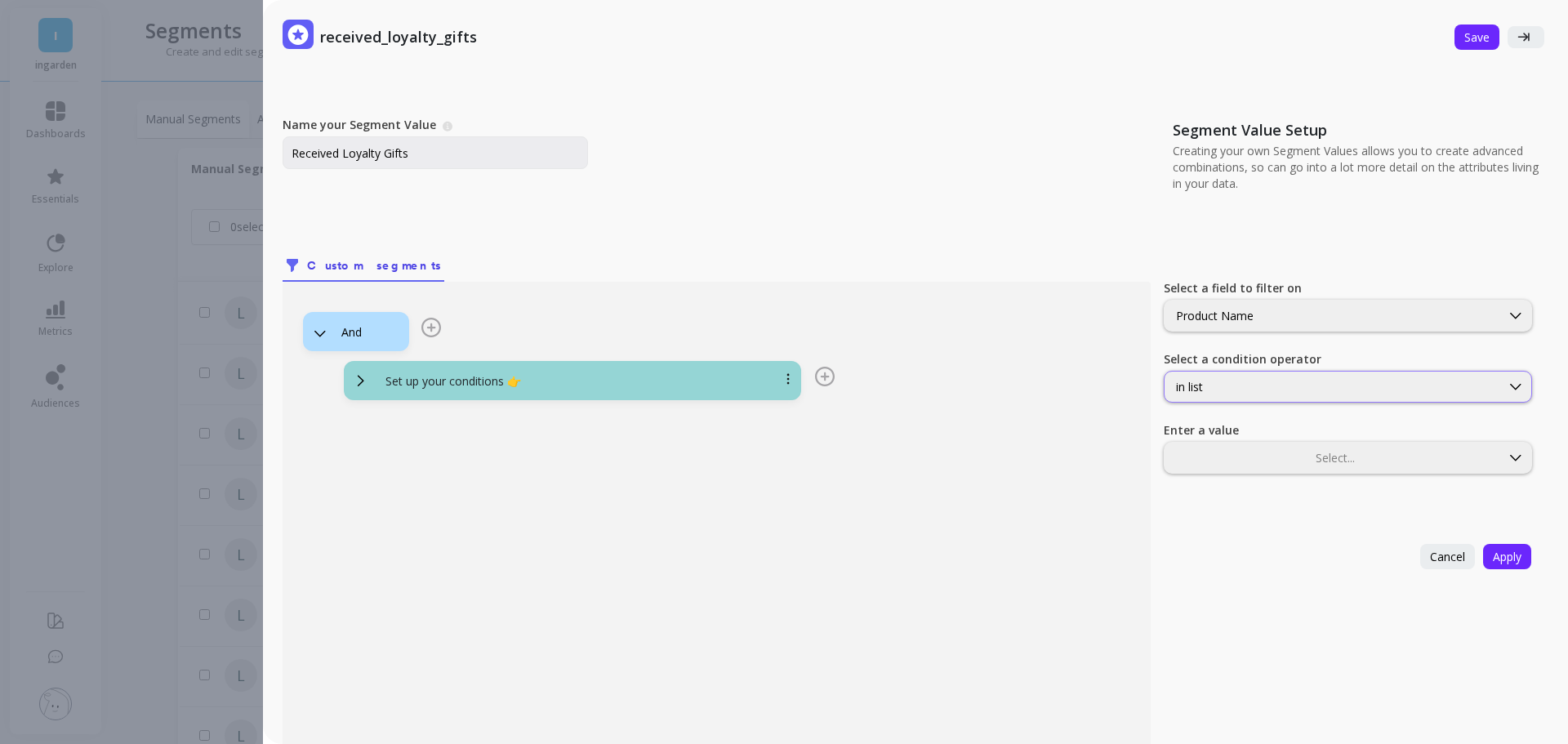
click at [1219, 390] on div "in list" at bounding box center [1332, 387] width 313 height 15
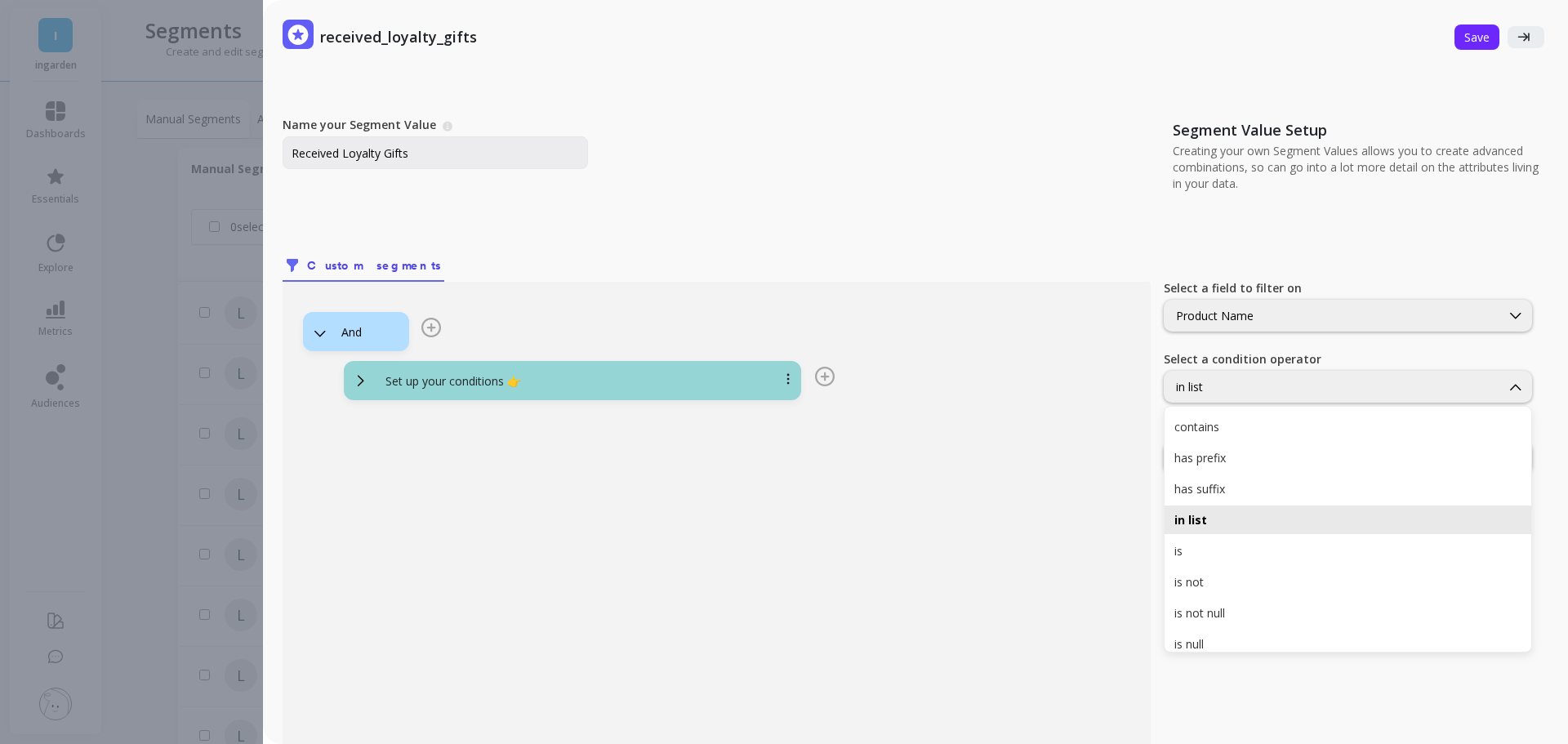
click at [1091, 415] on div "And Set up your conditions 👉" at bounding box center [716, 524] width 868 height 485
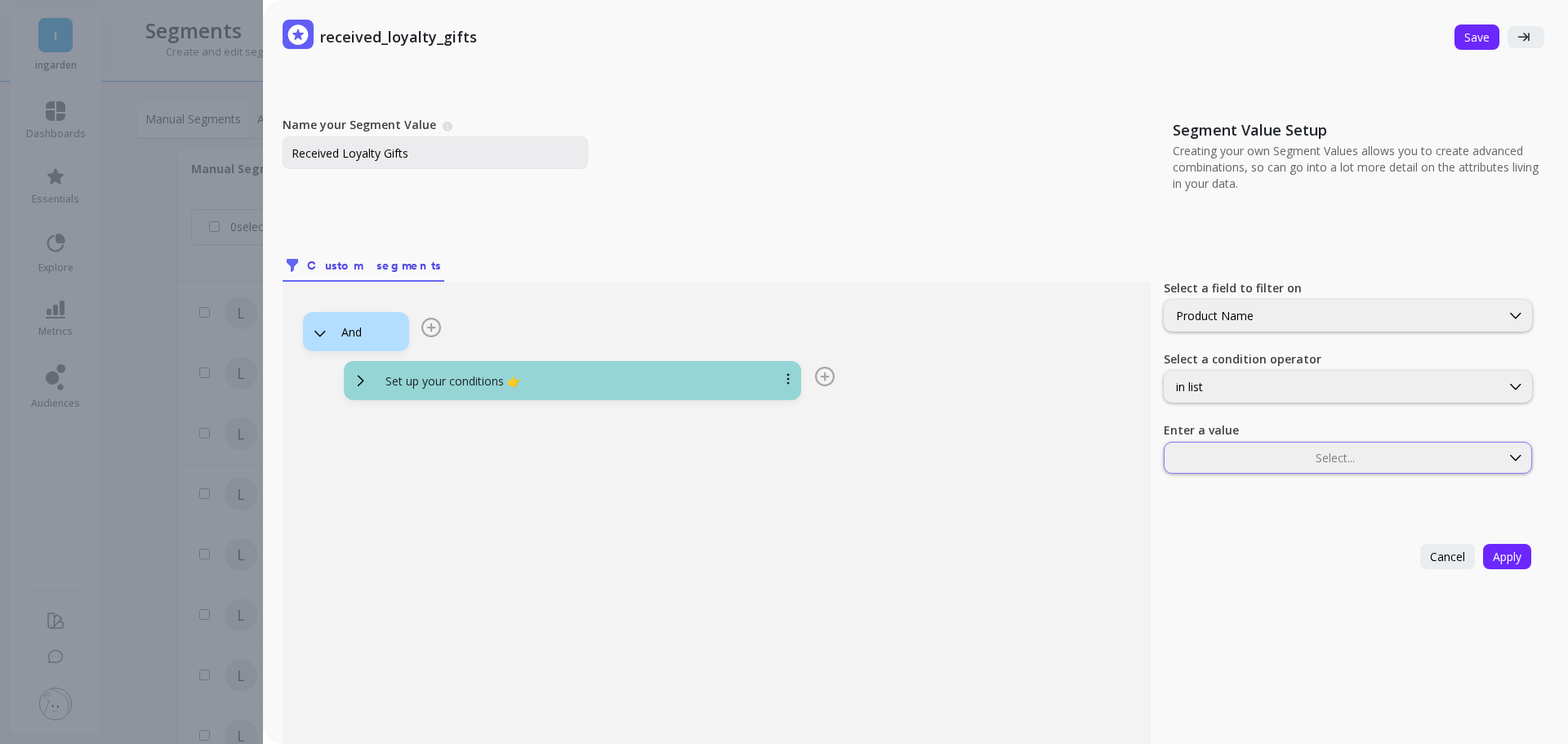
click at [1246, 455] on div at bounding box center [1332, 457] width 332 height 15
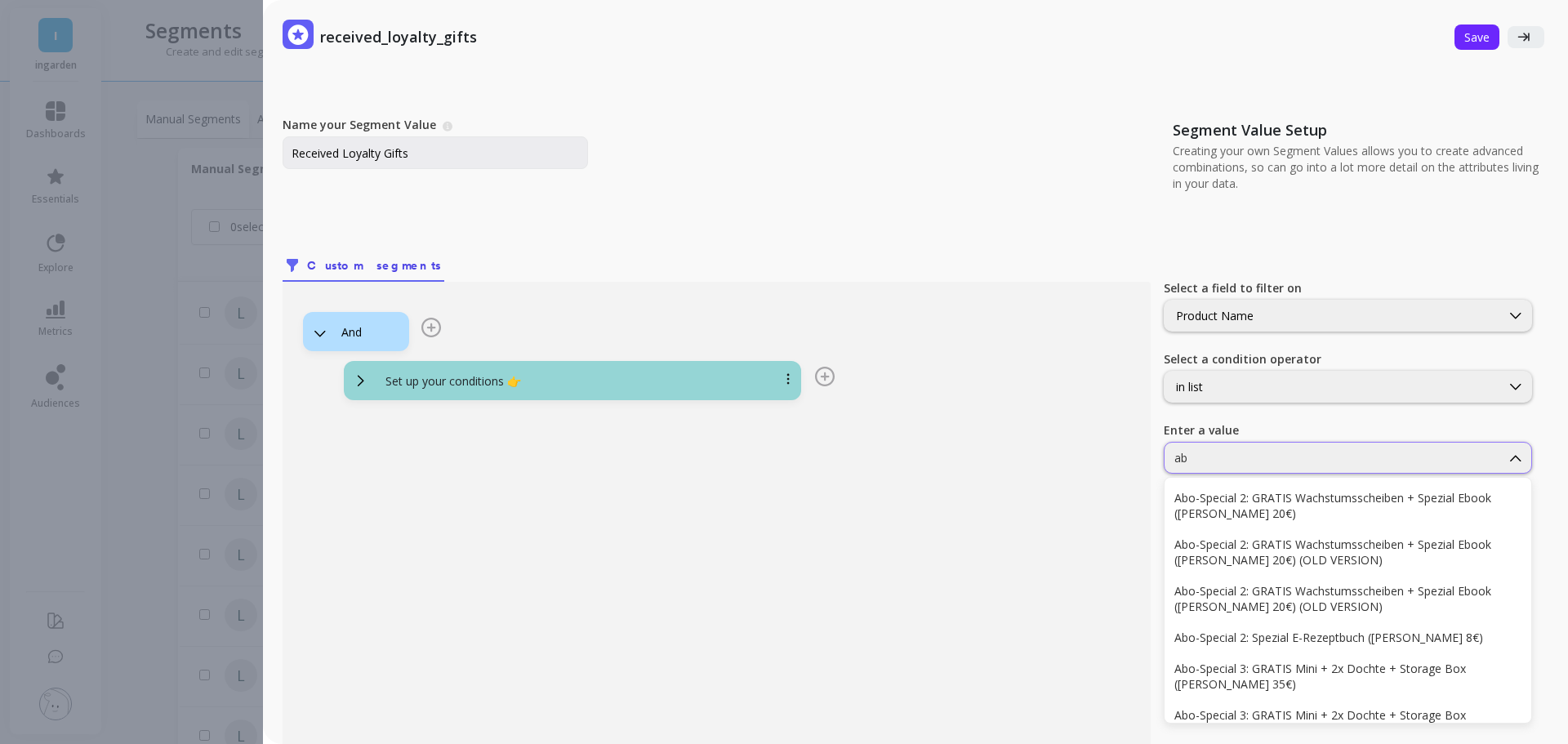
type input "abo"
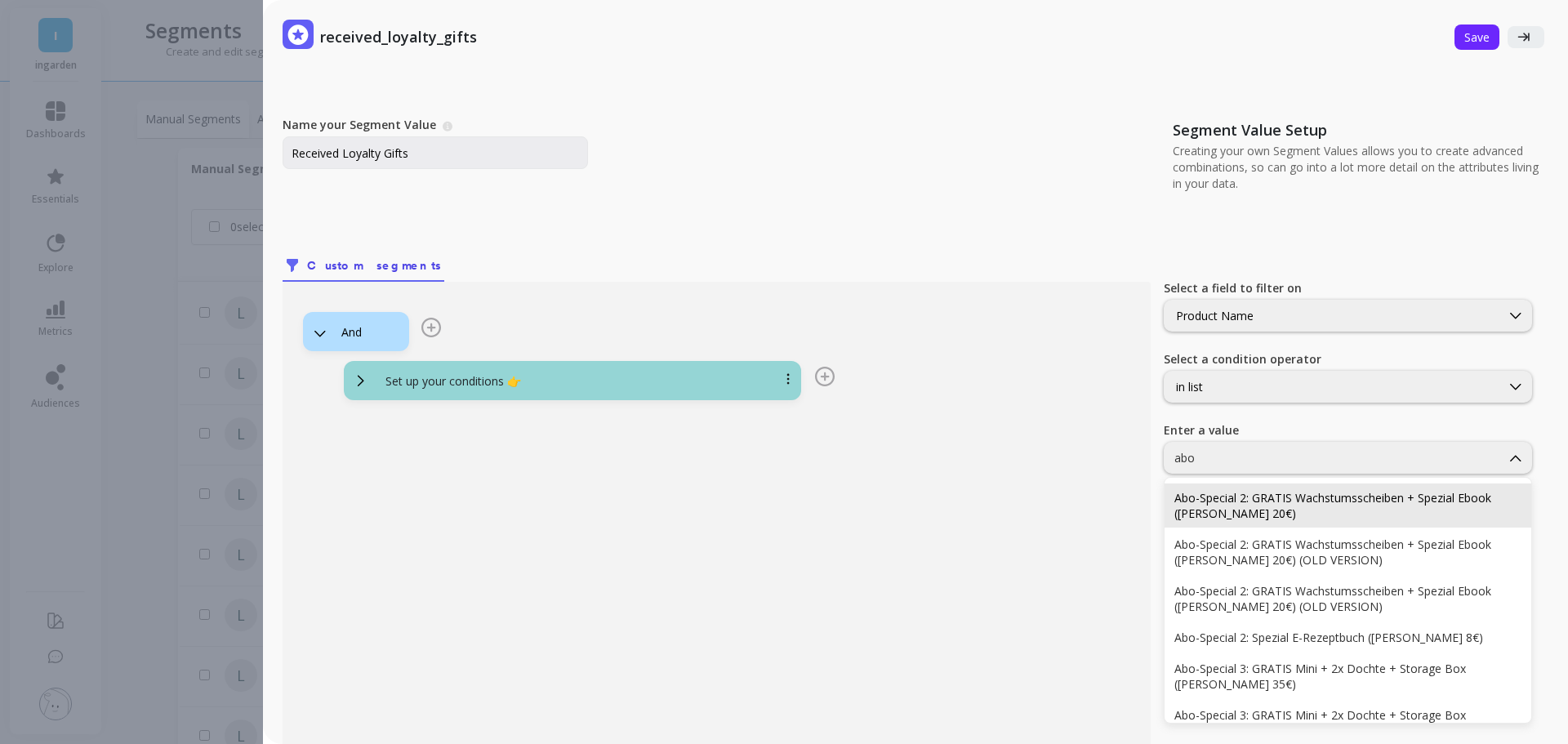
click at [1257, 491] on div "Abo-Special 2: GRATIS Wachstumsscheiben + Spezial Ebook ([PERSON_NAME] 20€)" at bounding box center [1348, 505] width 347 height 31
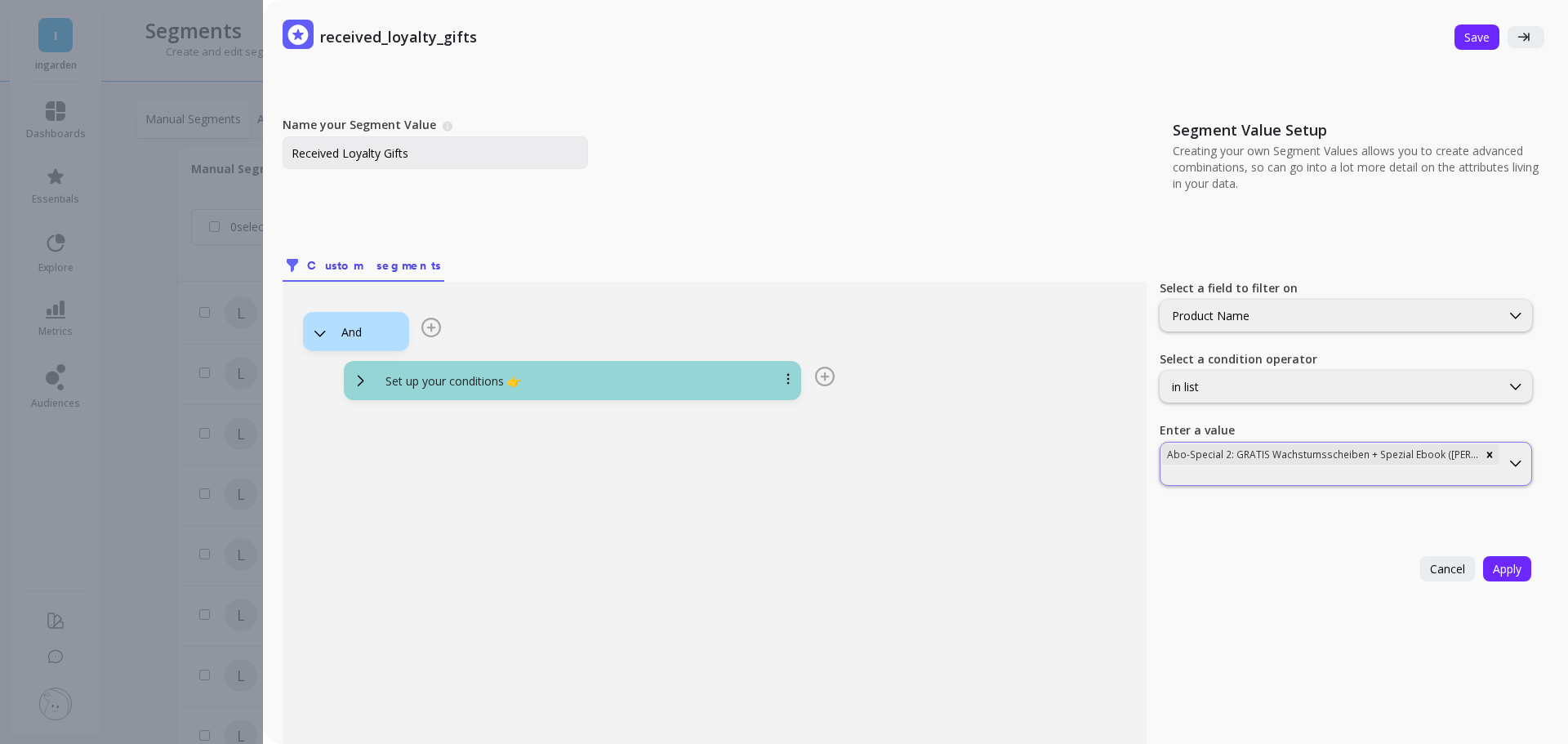
click at [1260, 469] on div at bounding box center [1329, 475] width 337 height 15
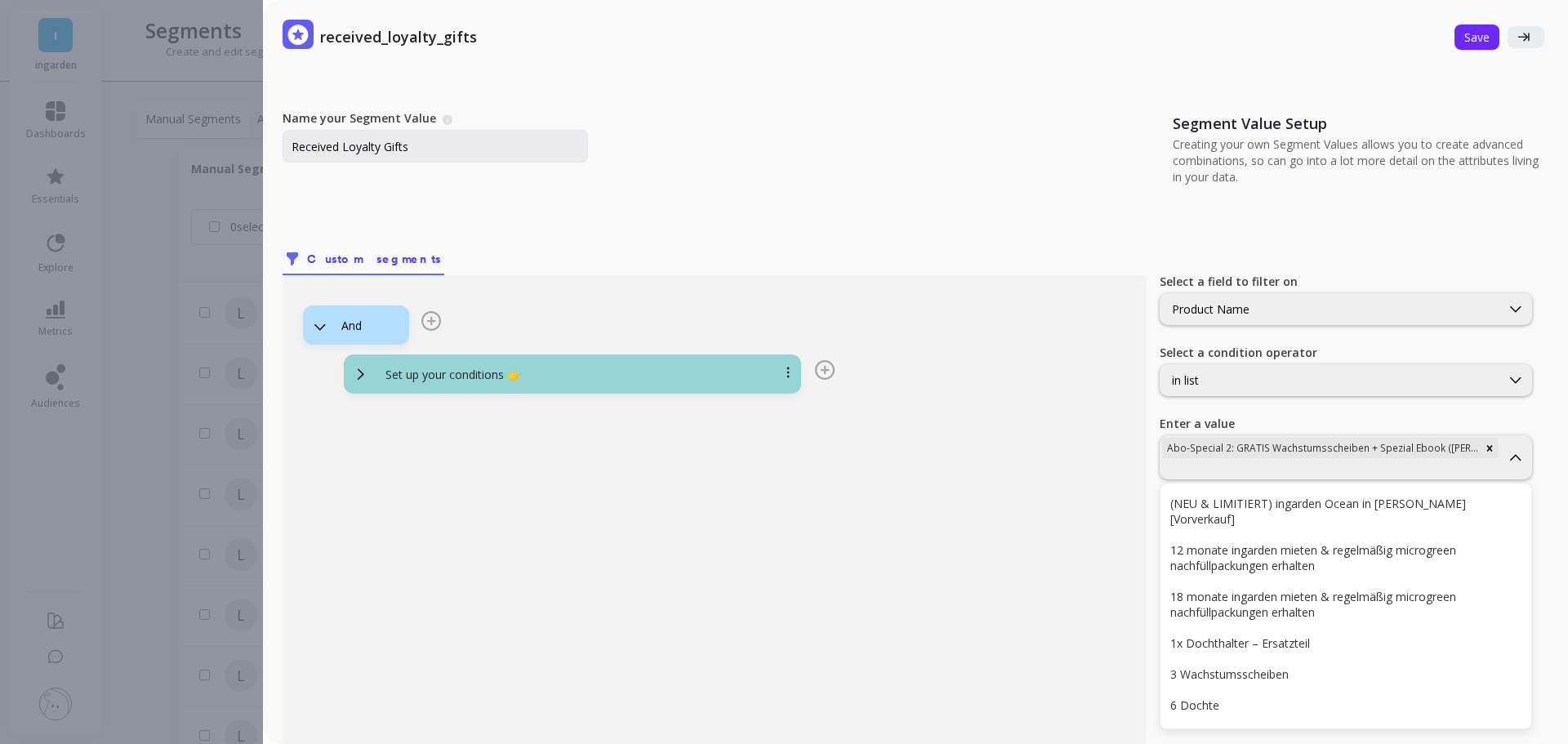
scroll to position [7, 0]
type input "abo"
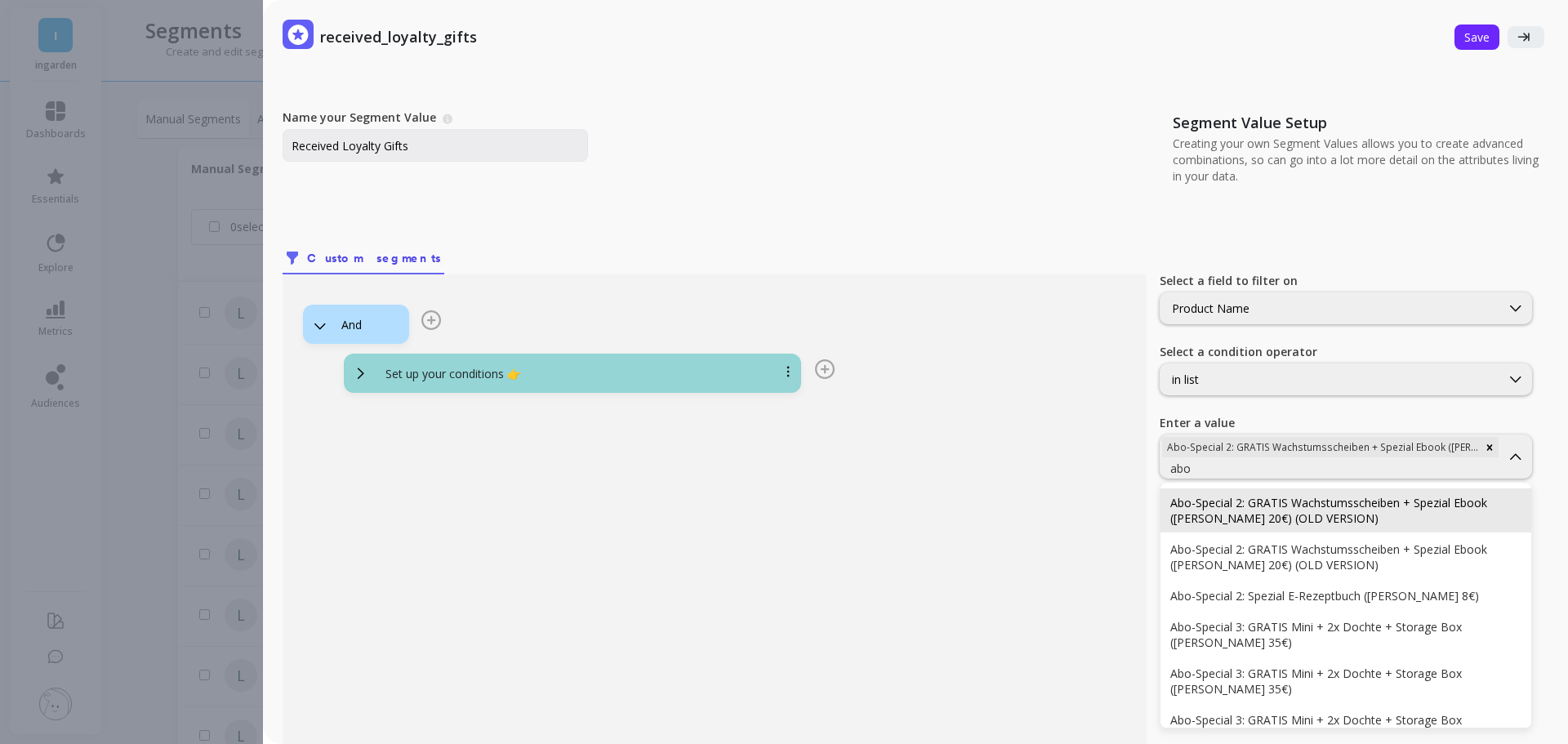
click at [1269, 503] on div "Abo-Special 2: GRATIS Wachstumsscheiben + Spezial Ebook ([PERSON_NAME] 20€) (OL…" at bounding box center [1345, 510] width 351 height 31
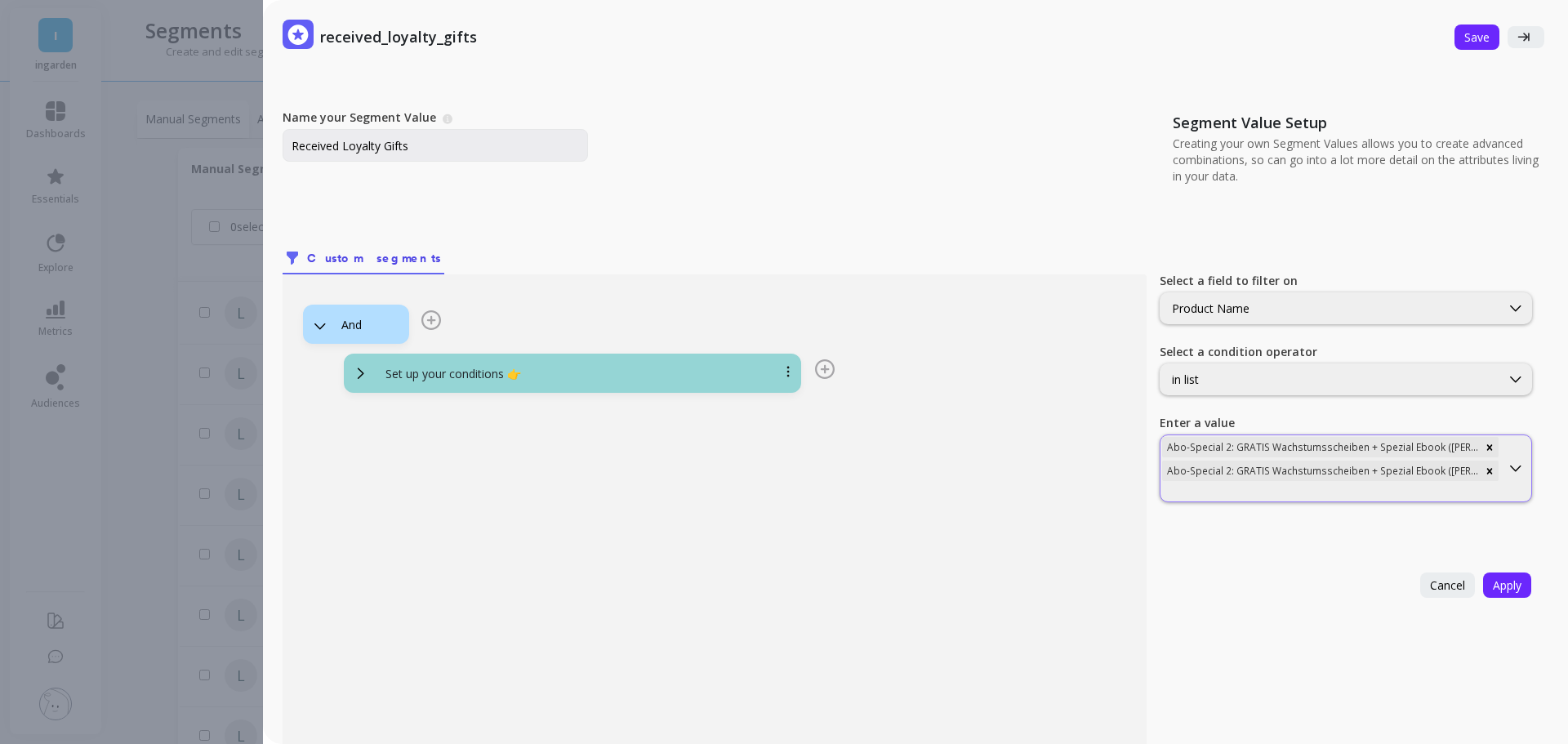
click at [1263, 483] on div "Abo-Special 2: GRATIS Wachstumsscheiben + Spezial Ebook ([PERSON_NAME] 20€) Abo…" at bounding box center [1330, 468] width 339 height 66
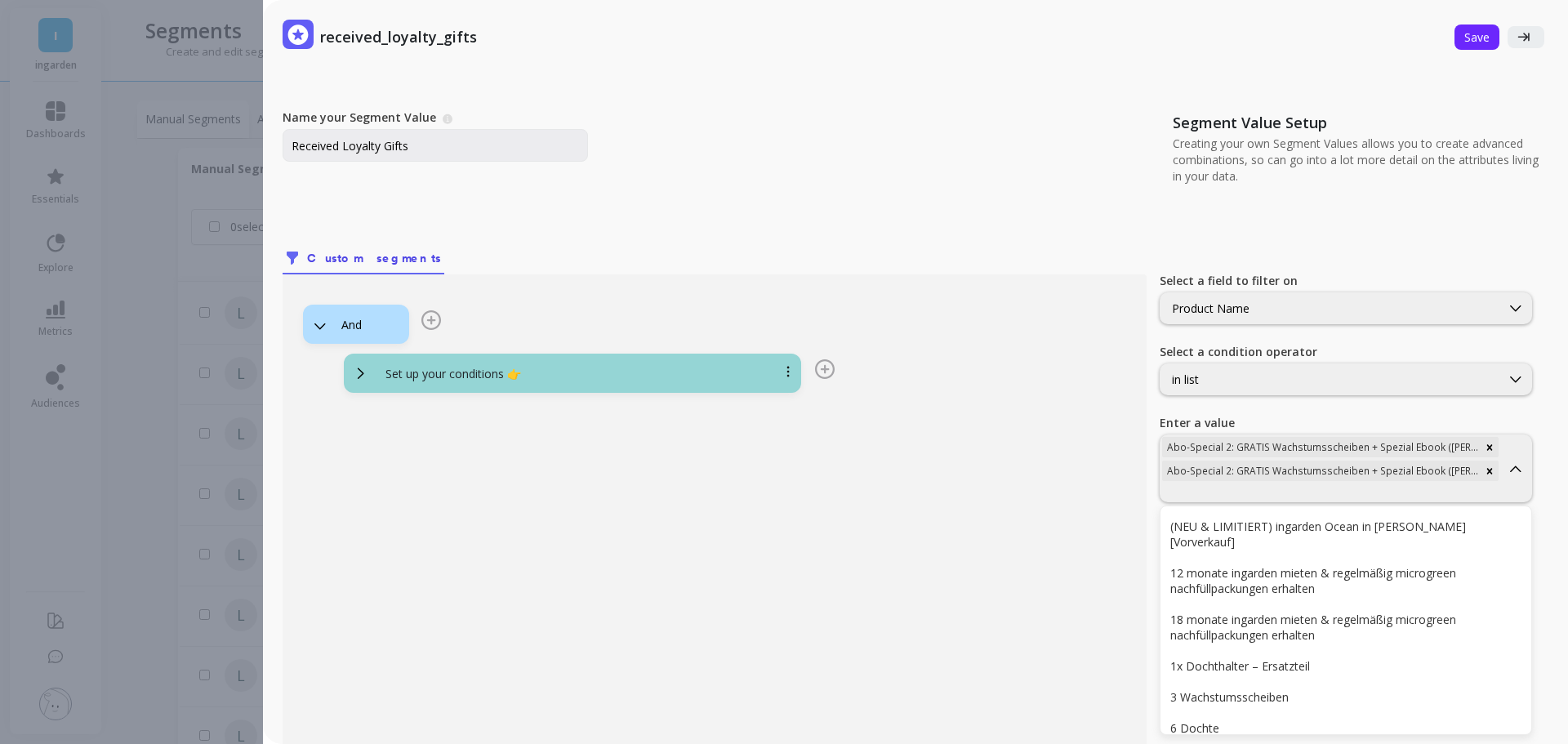
scroll to position [31, 0]
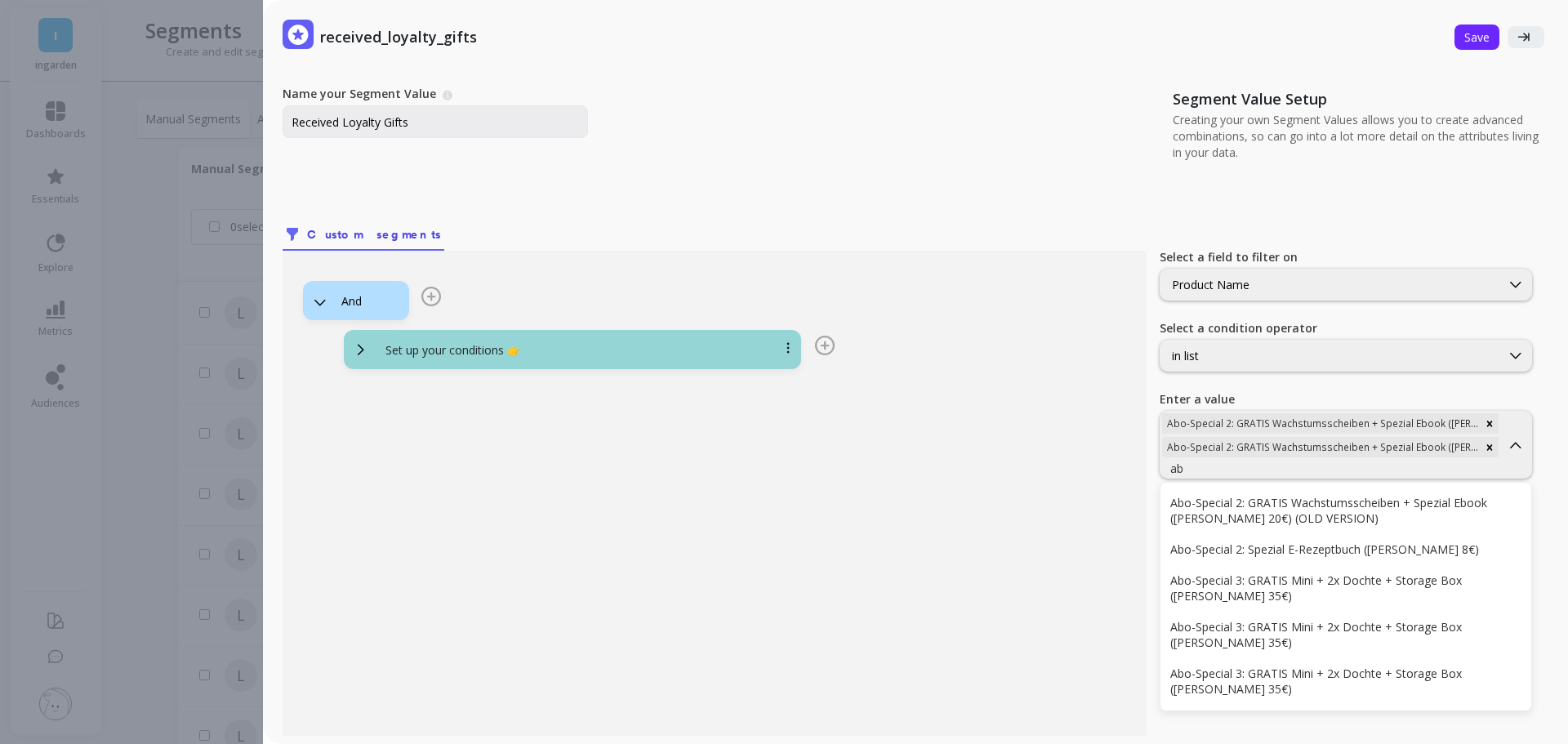
type input "abo"
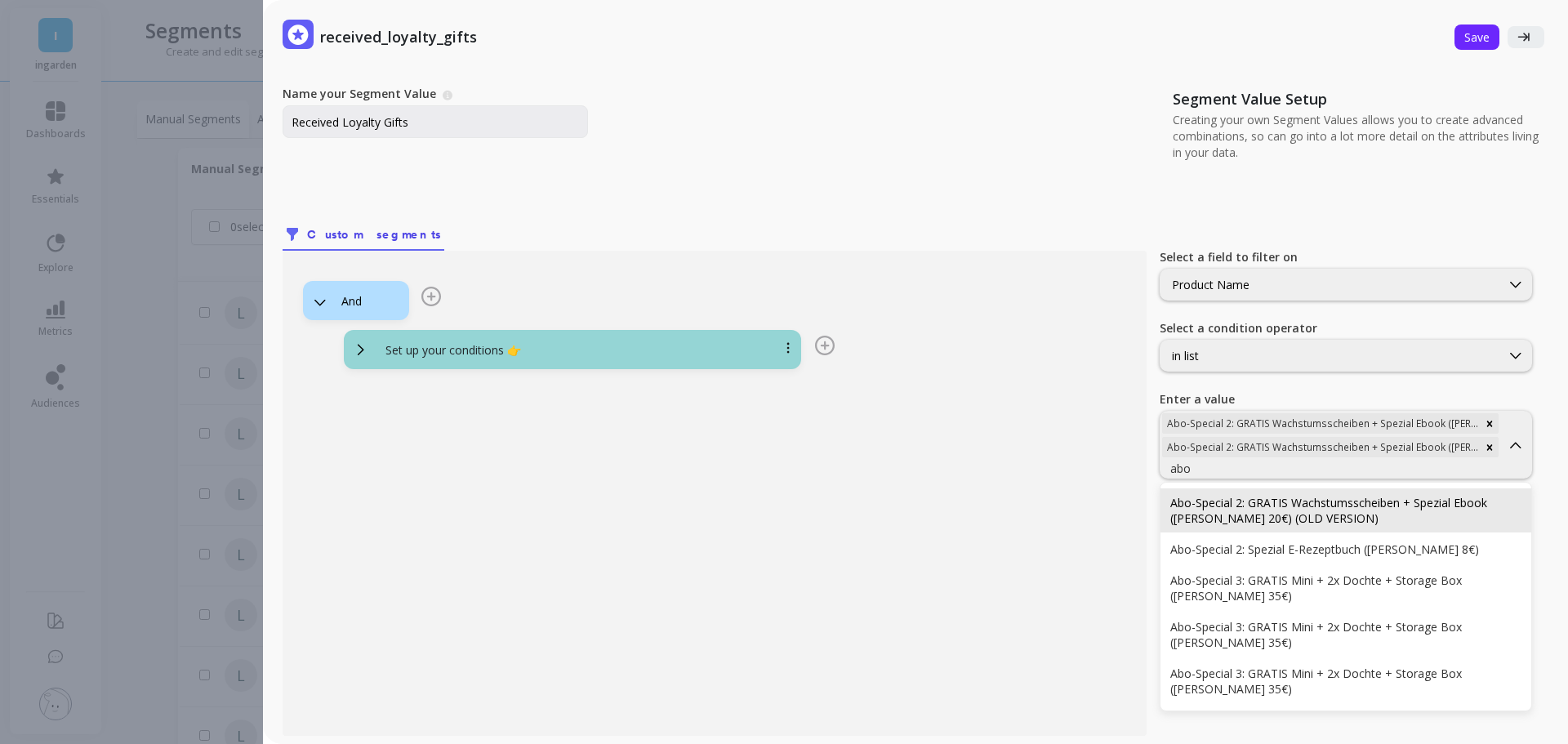
click at [1263, 498] on div "Abo-Special 2: GRATIS Wachstumsscheiben + Spezial Ebook ([PERSON_NAME] 20€) (OL…" at bounding box center [1345, 510] width 351 height 31
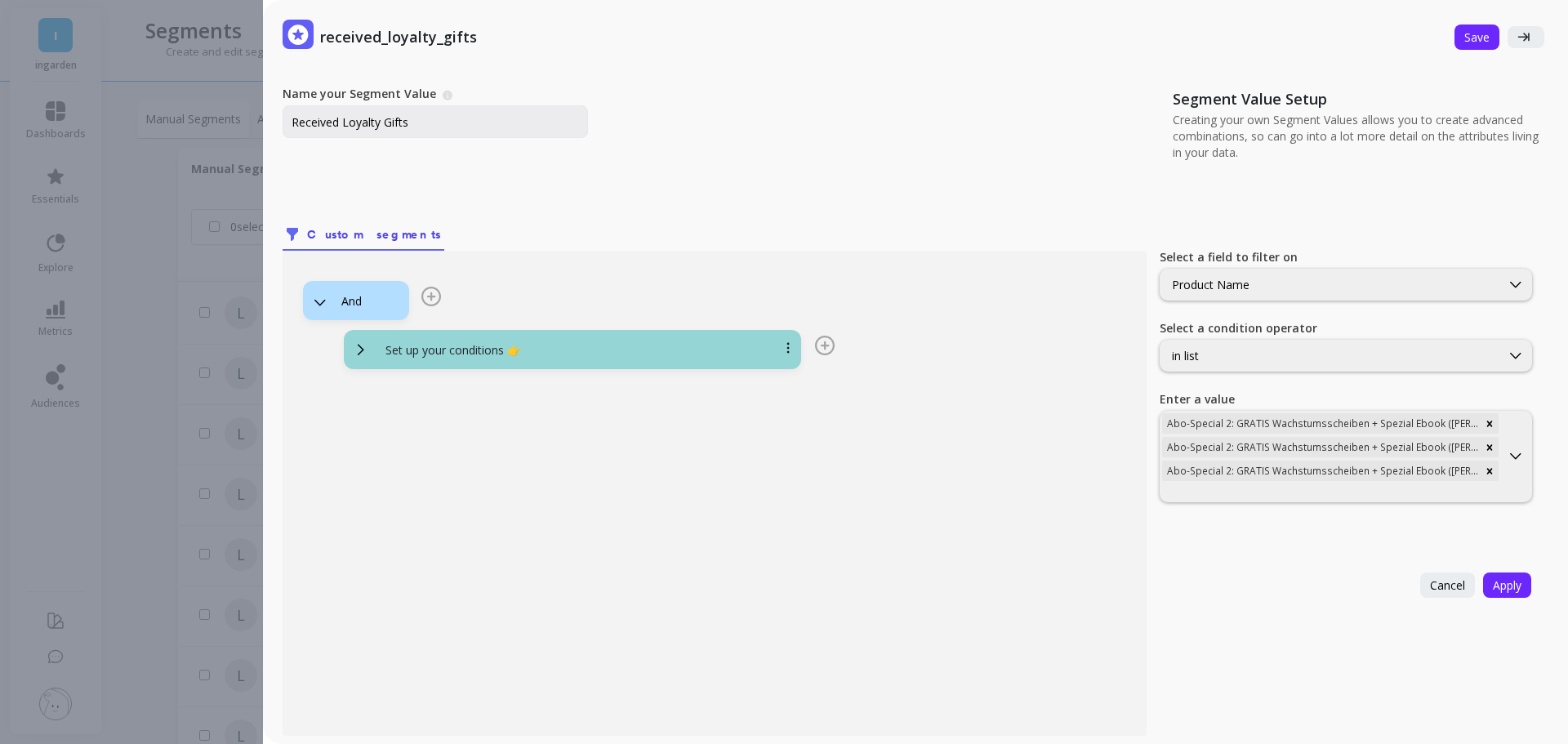
click at [1261, 504] on div "Select a field to filter on Product Name Select a condition operator in list En…" at bounding box center [1348, 366] width 376 height 306
click at [1263, 494] on div at bounding box center [1329, 492] width 337 height 15
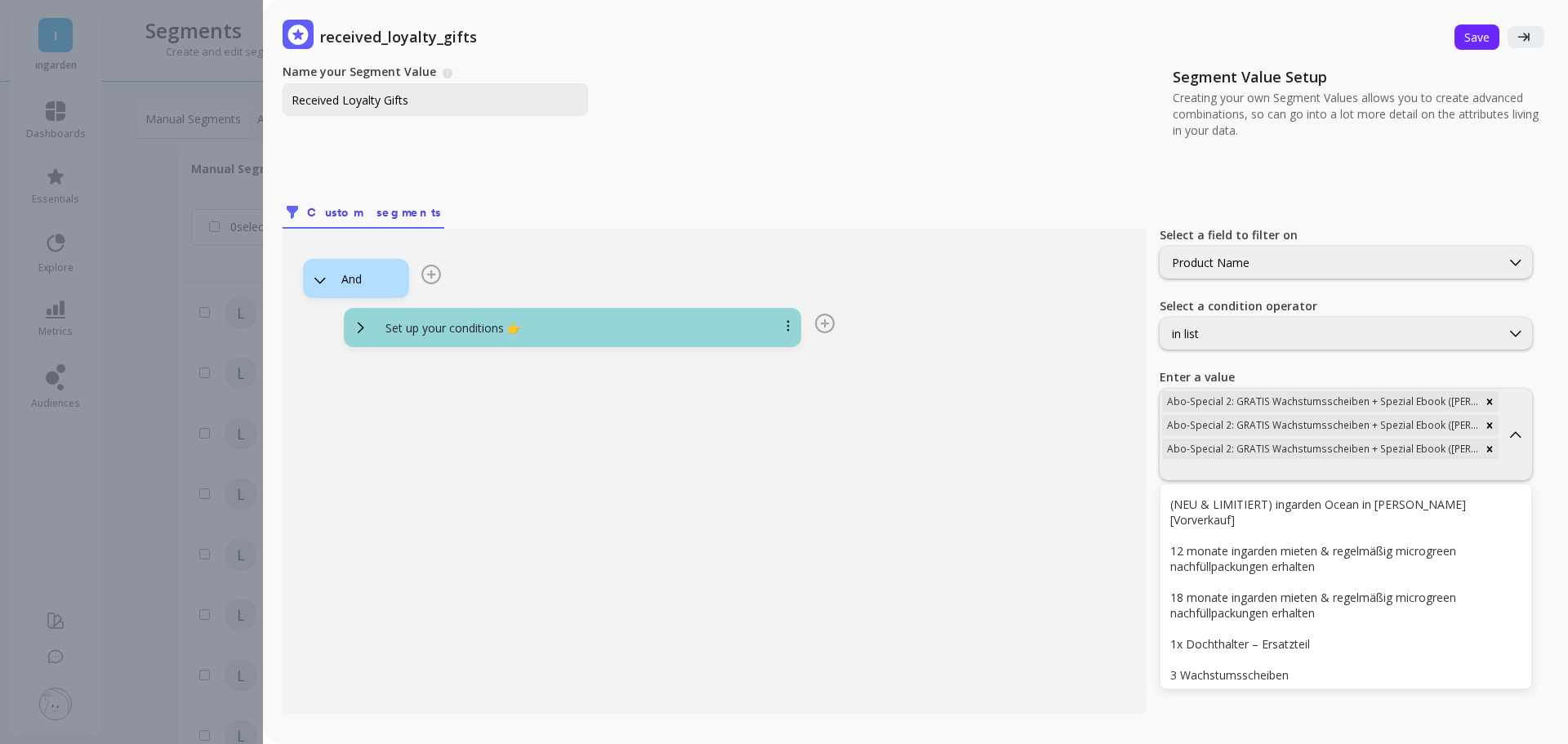
scroll to position [54, 0]
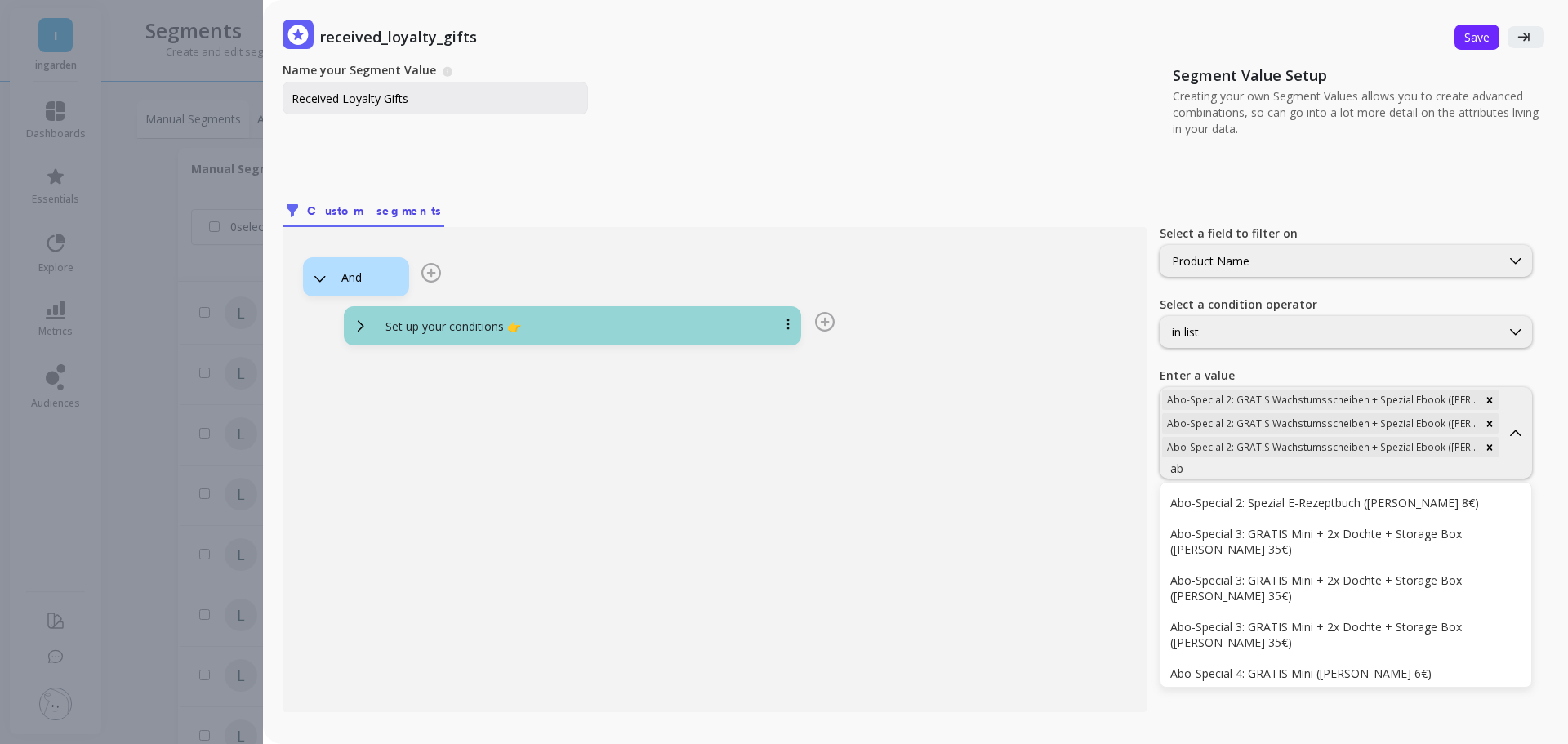
type input "abo"
click at [1278, 493] on div "Abo-Special 2: Spezial E-Rezeptbuch ([PERSON_NAME] 8€)" at bounding box center [1346, 502] width 371 height 28
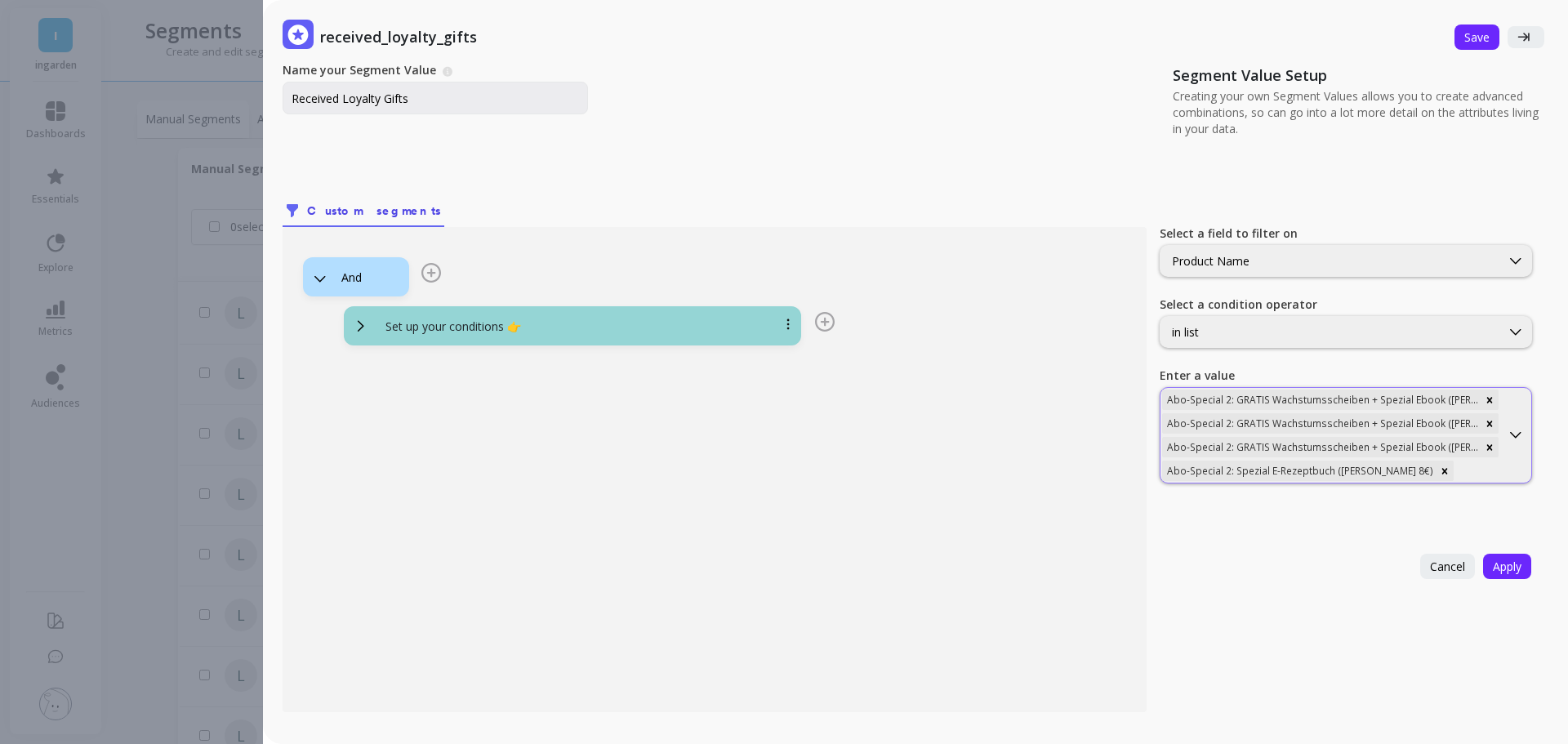
click at [1419, 462] on div "Abo-Special 2: GRATIS Wachstumsscheiben + Spezial Ebook ([PERSON_NAME] 20€) Abo…" at bounding box center [1330, 435] width 339 height 94
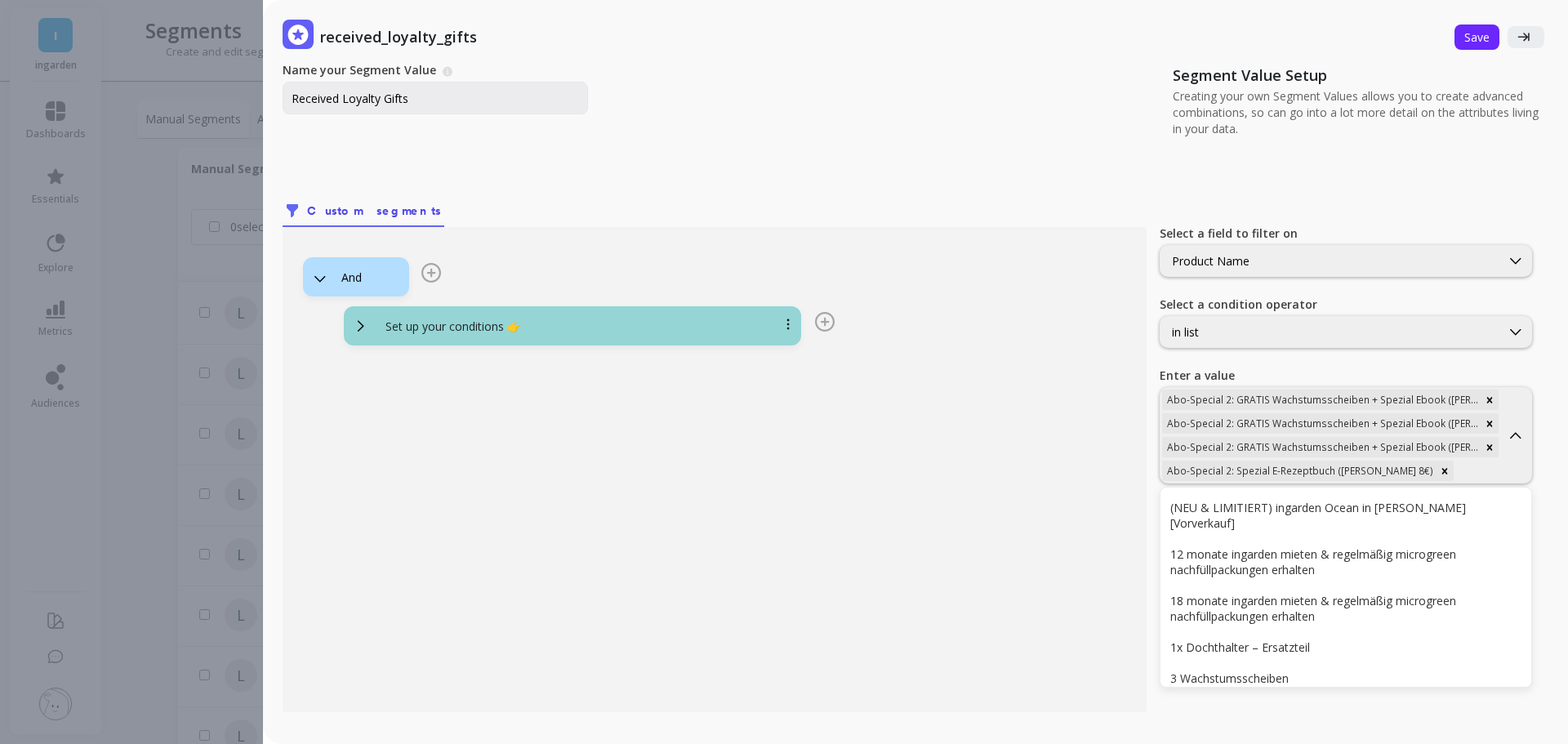
scroll to position [60, 0]
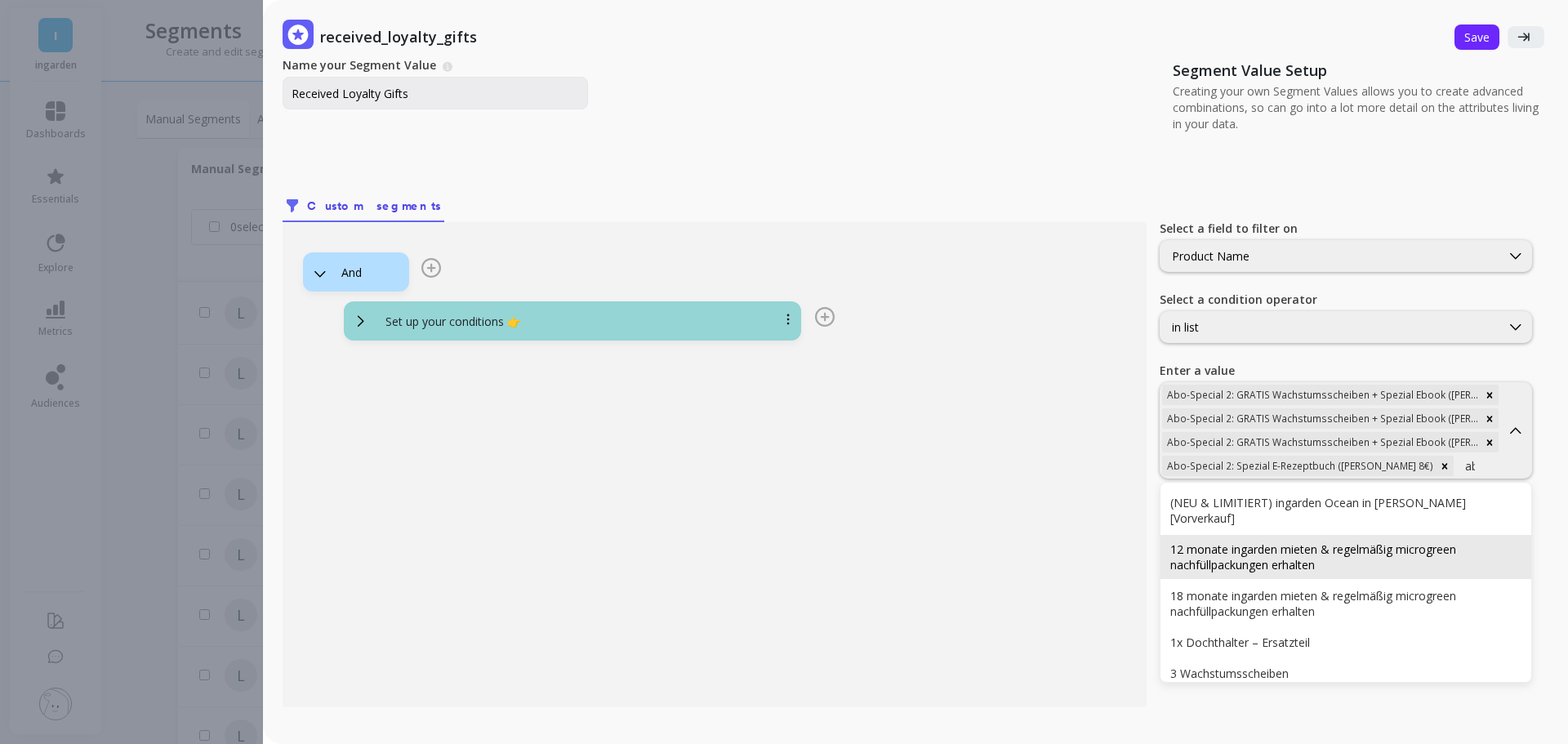
type input "abo"
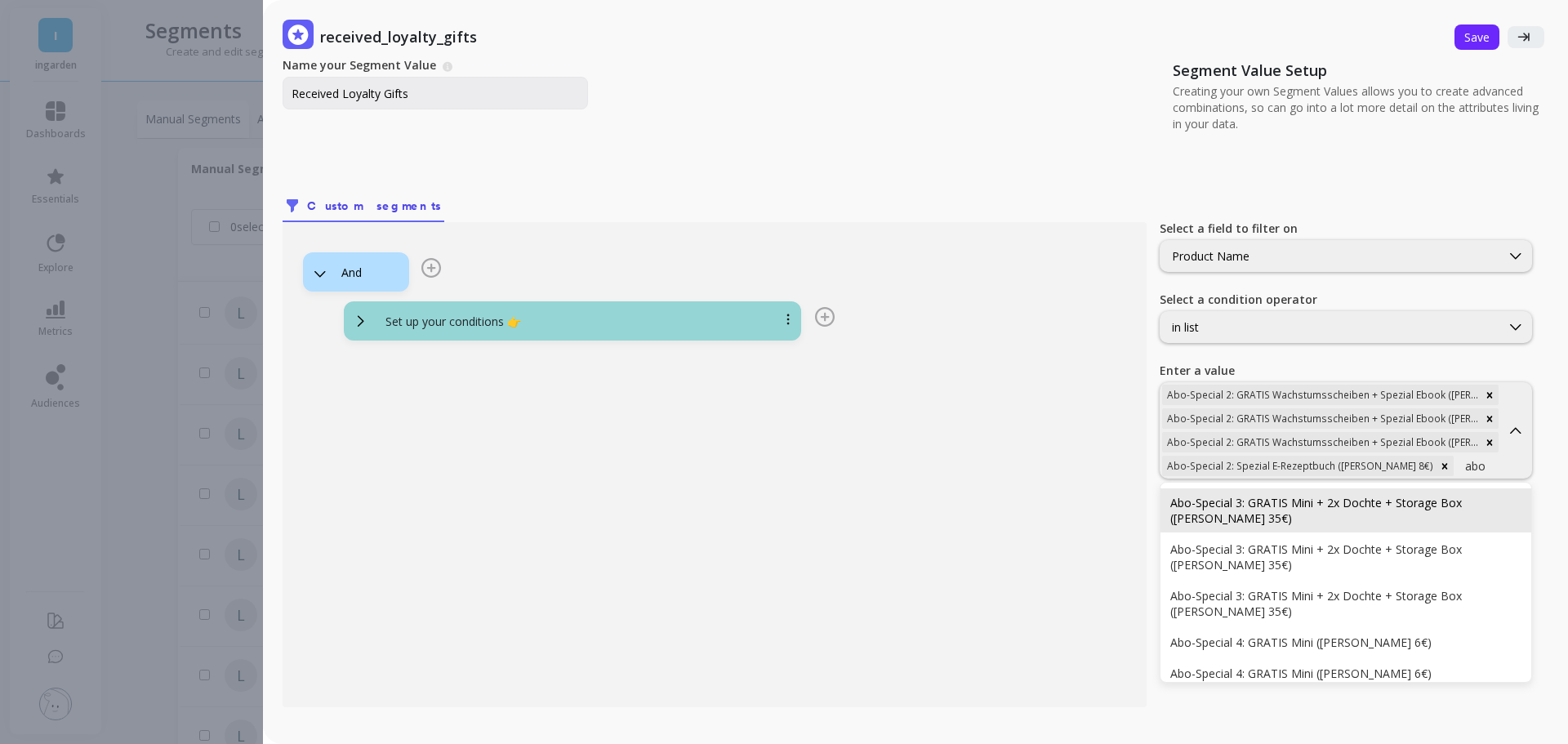
click at [1285, 506] on div "Abo-Special 3: GRATIS Mini + 2x Dochte + Storage Box ([PERSON_NAME] 35€)" at bounding box center [1345, 510] width 351 height 31
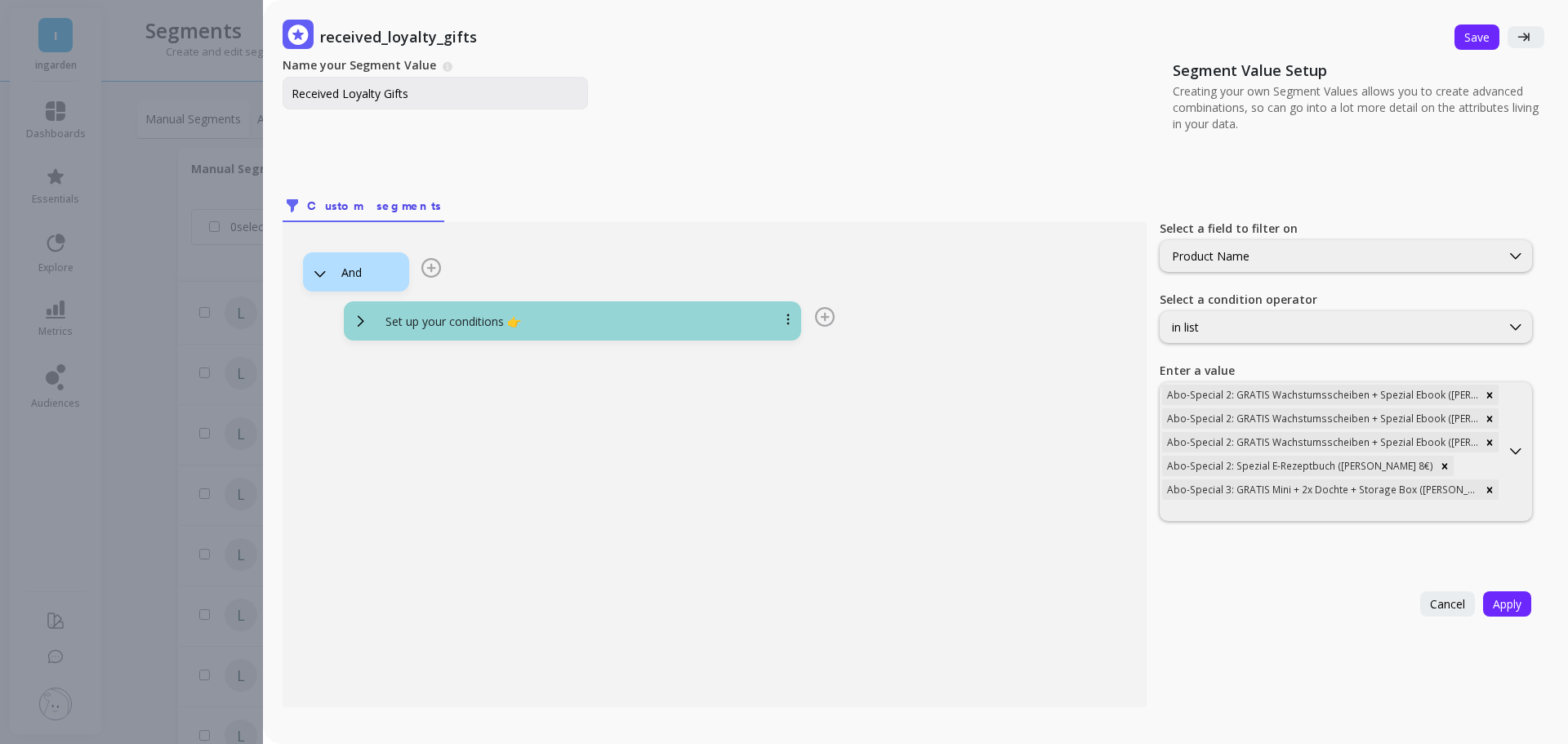
click at [1285, 506] on div at bounding box center [1329, 510] width 337 height 15
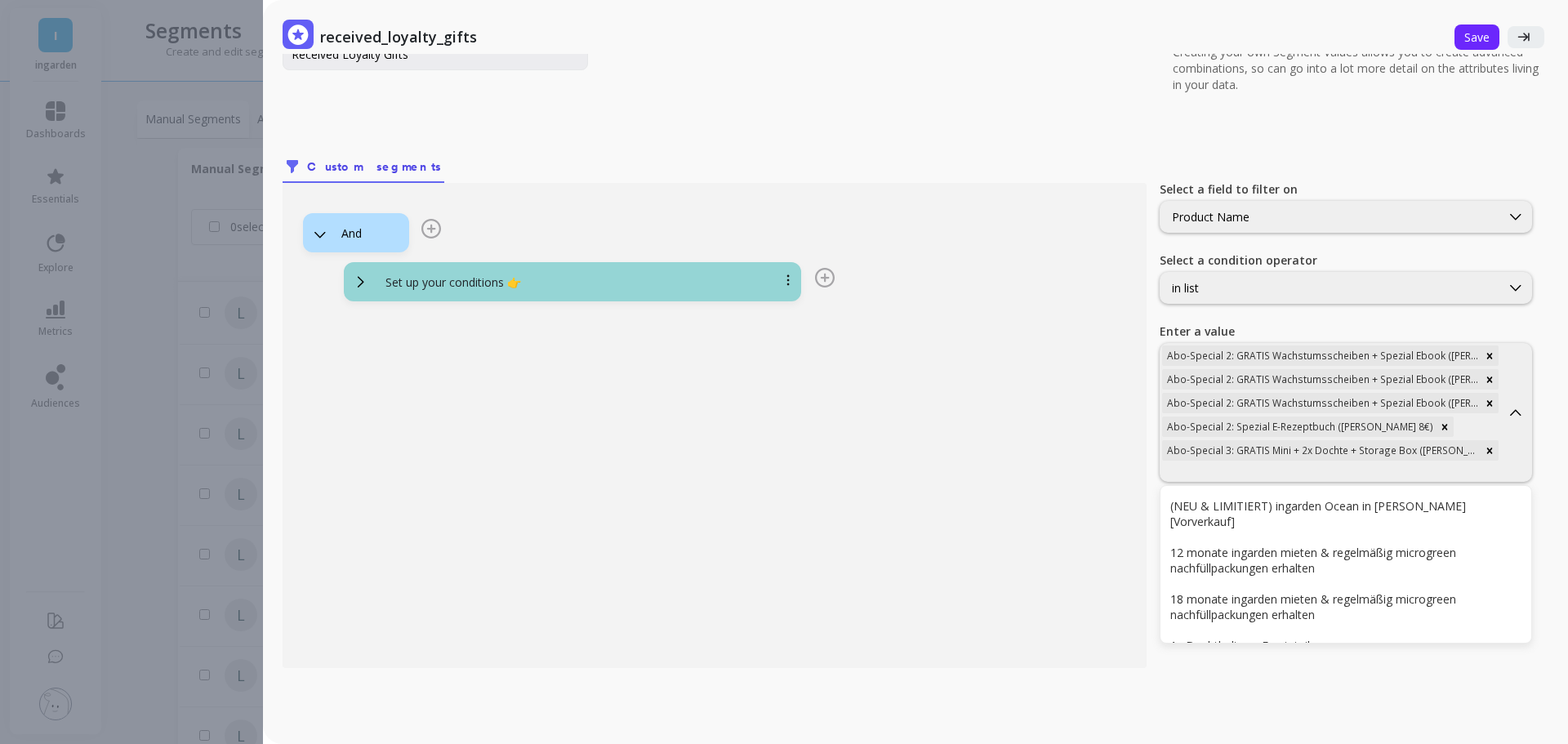
scroll to position [102, 0]
type input "abo"
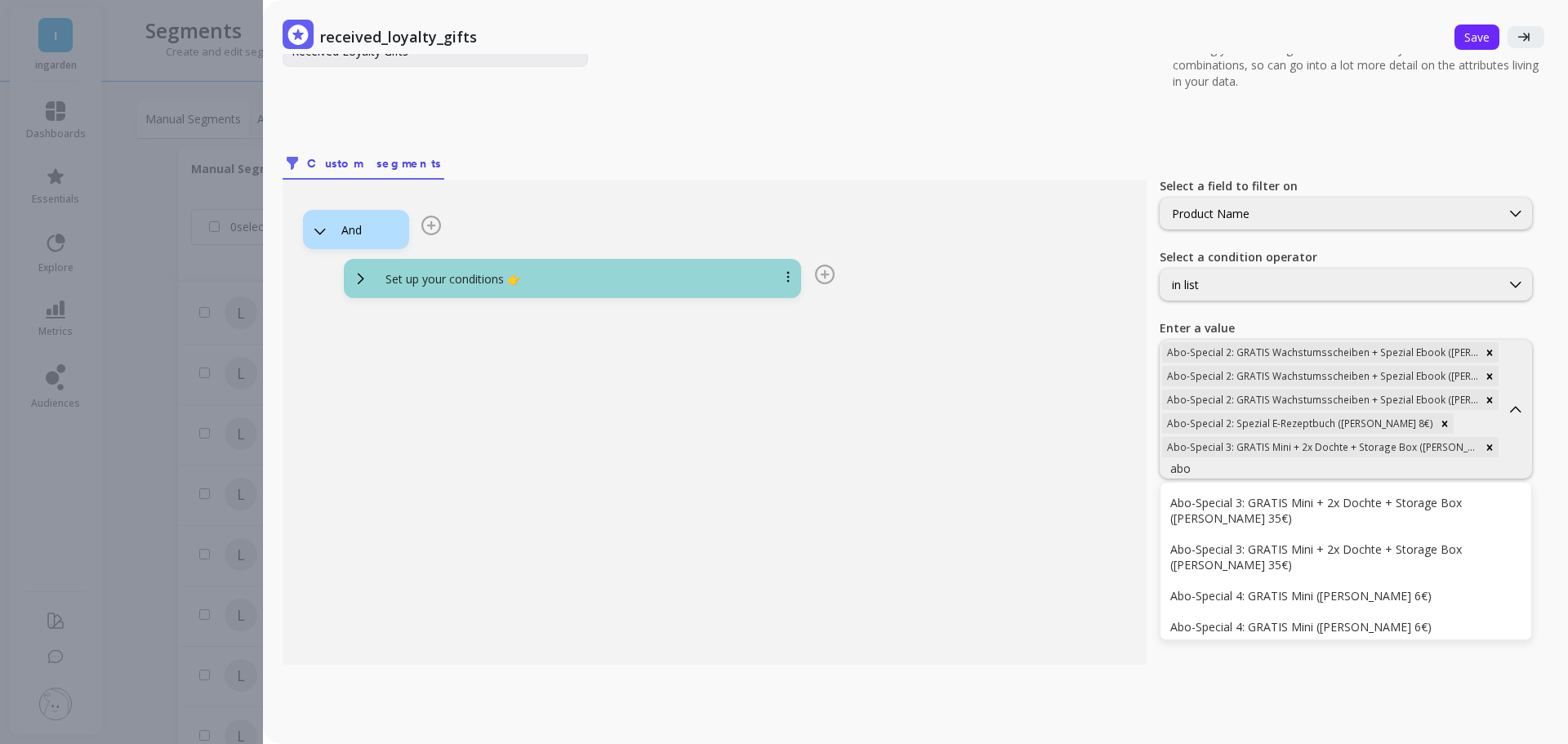
click at [1285, 506] on div "Abo-Special 3: GRATIS Mini + 2x Dochte + Storage Box ([PERSON_NAME] 35€)" at bounding box center [1345, 510] width 351 height 31
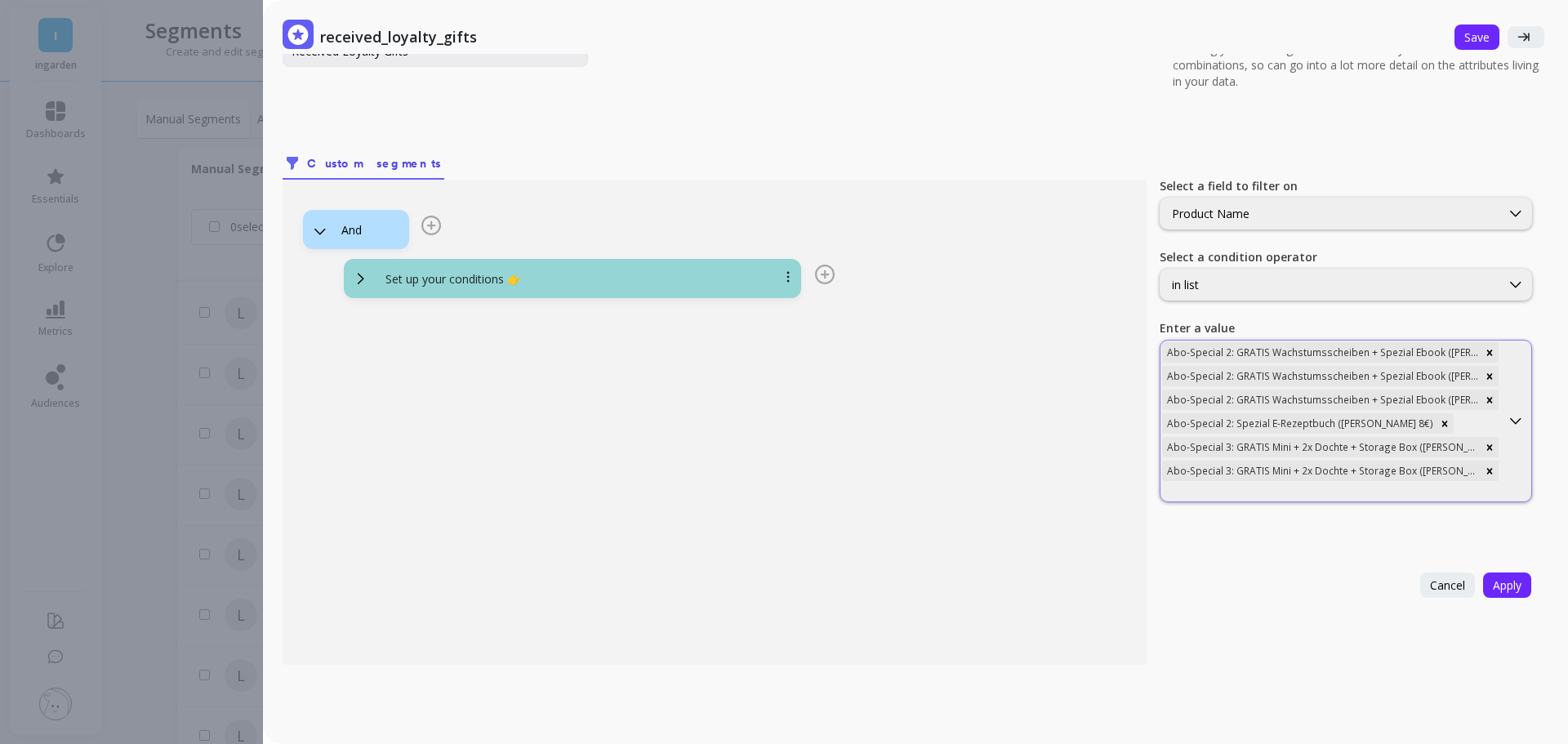
click at [1287, 487] on div at bounding box center [1329, 492] width 337 height 15
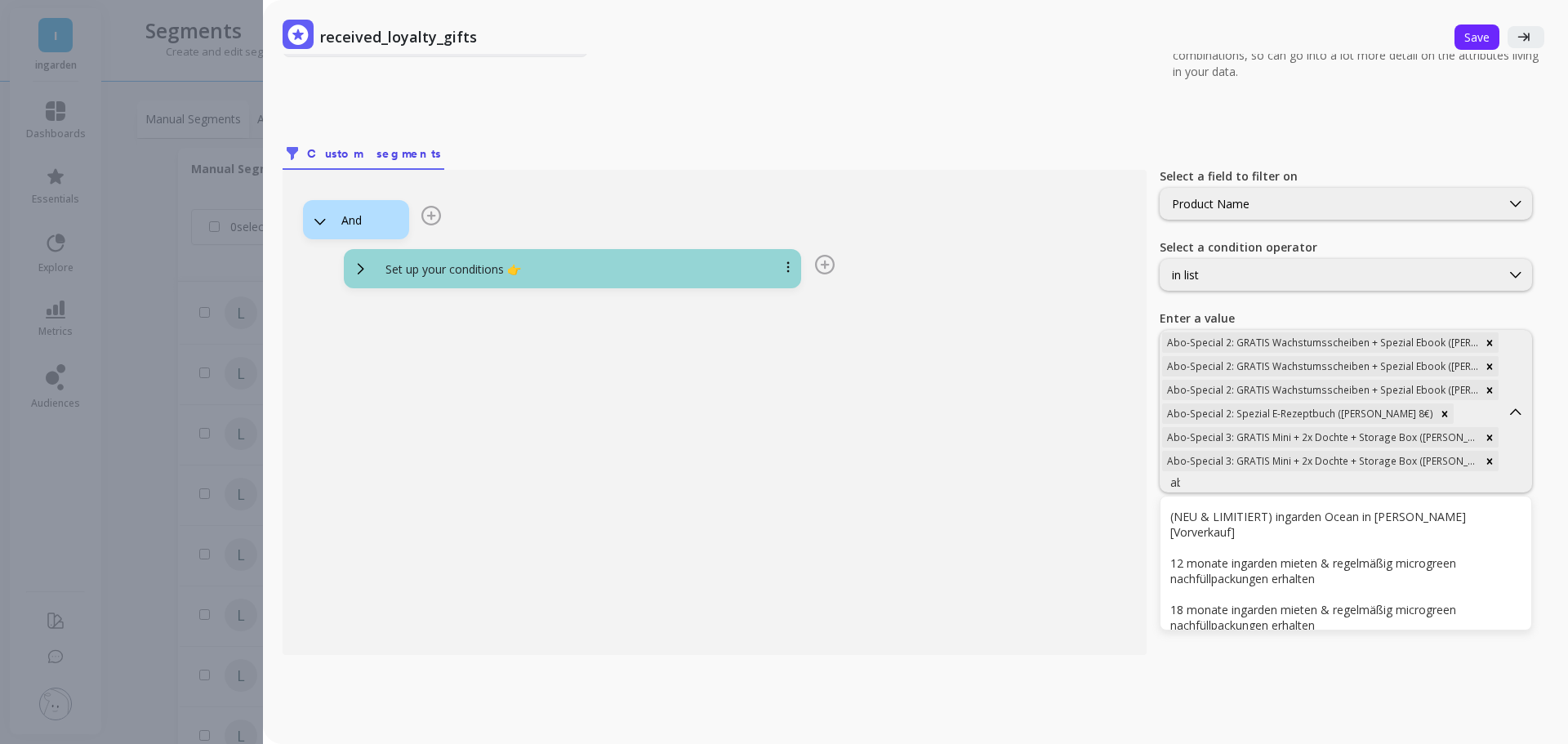
type input "abo"
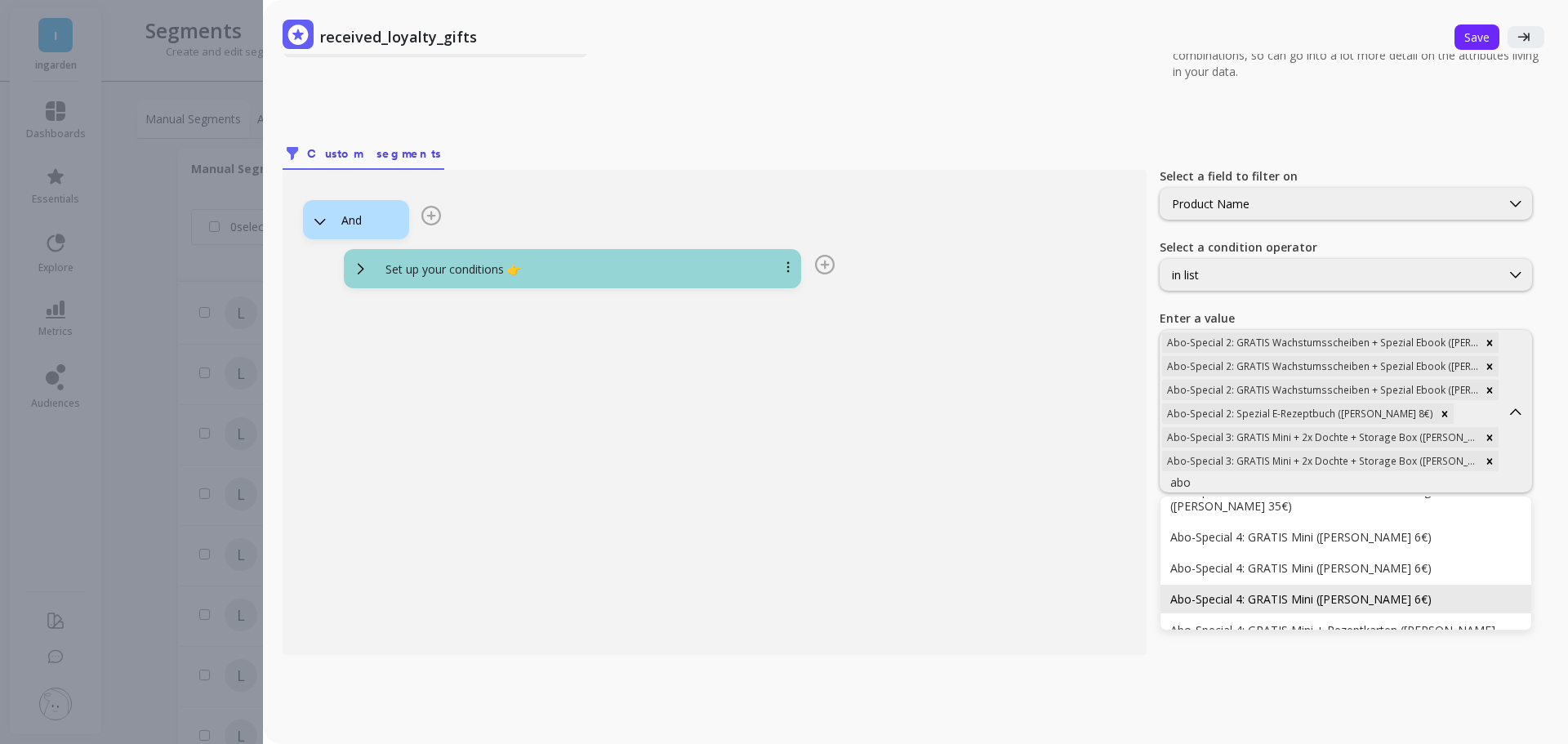
scroll to position [0, 0]
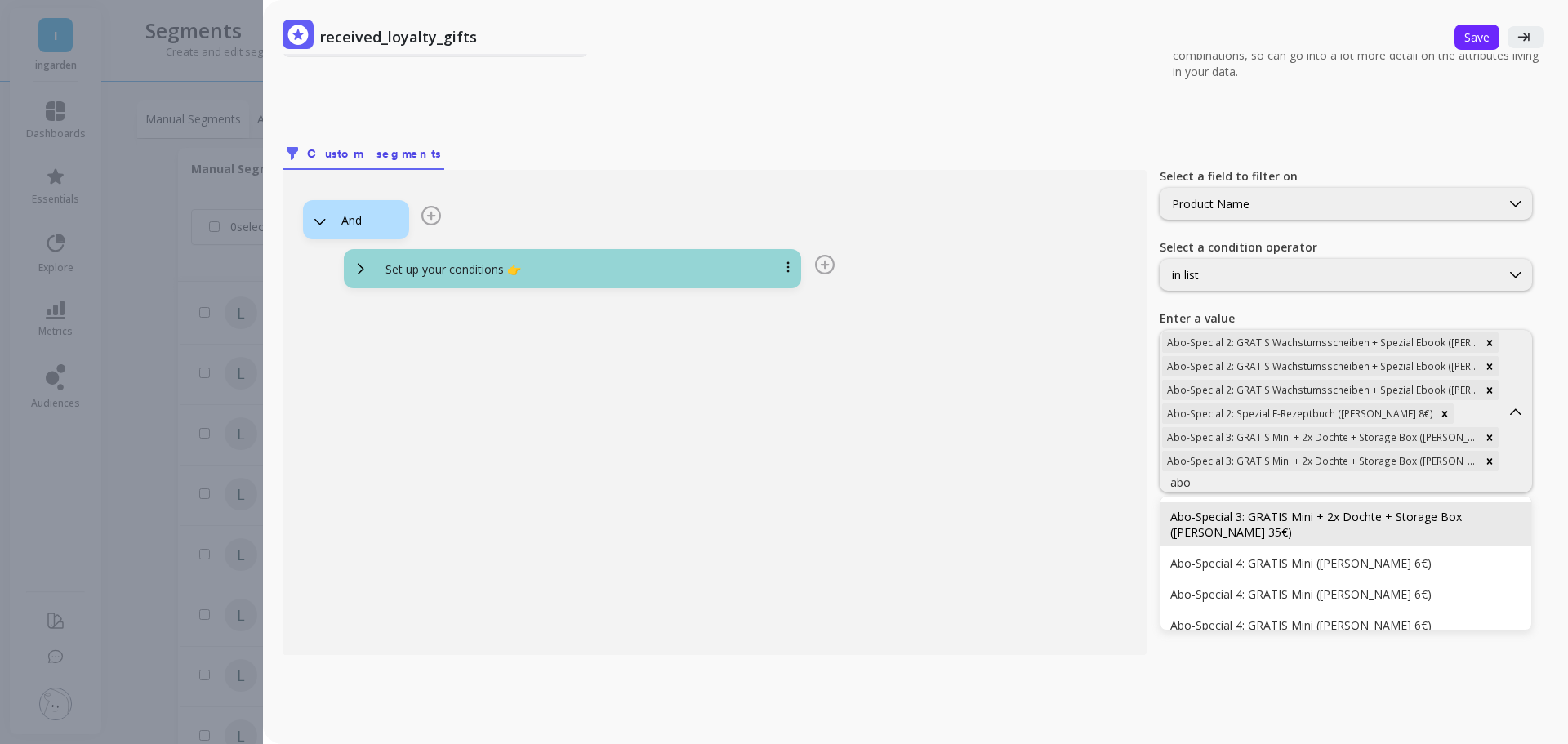
click at [1280, 509] on div "Abo-Special 3: GRATIS Mini + 2x Dochte + Storage Box ([PERSON_NAME] 35€)" at bounding box center [1345, 524] width 351 height 31
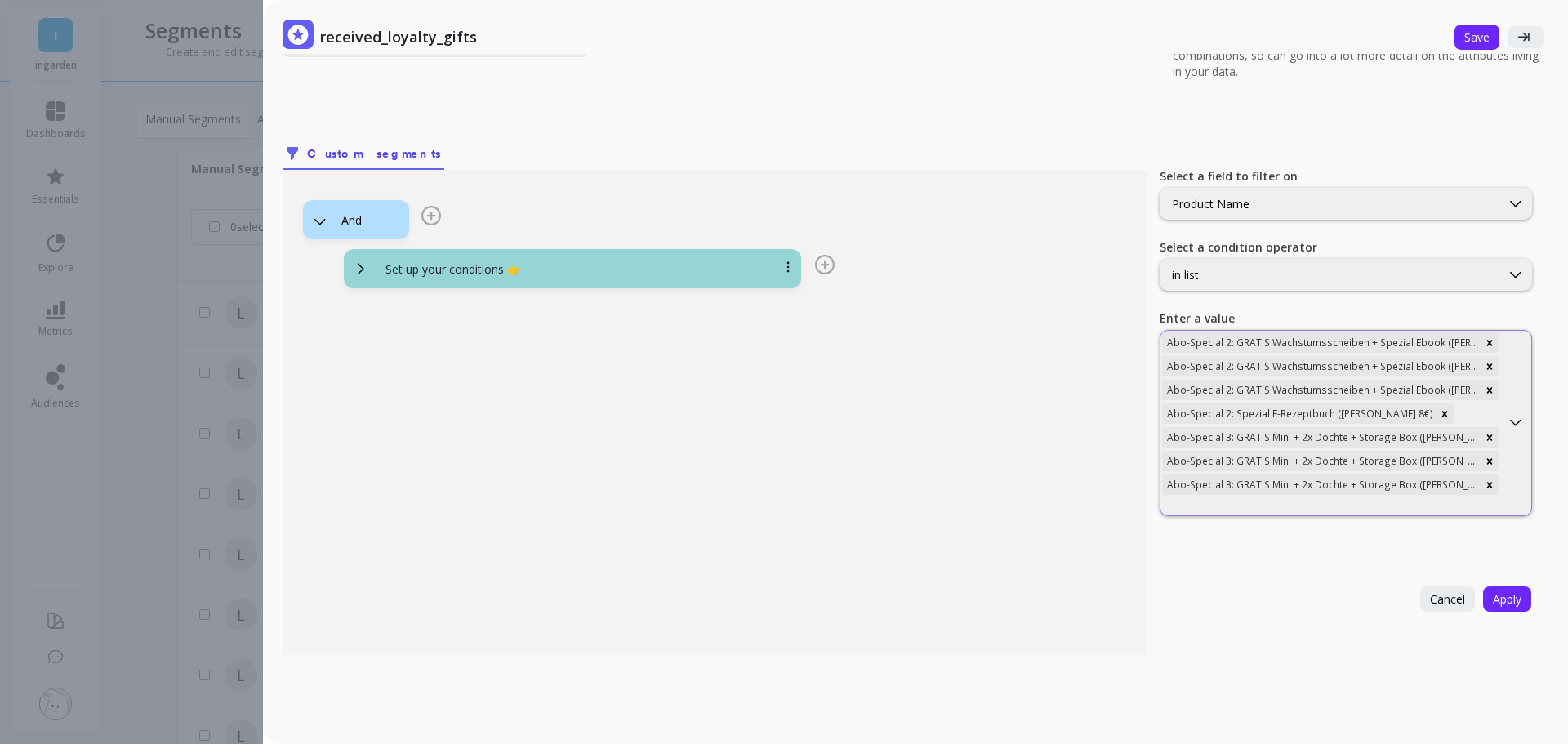
click at [1259, 501] on div at bounding box center [1329, 505] width 337 height 15
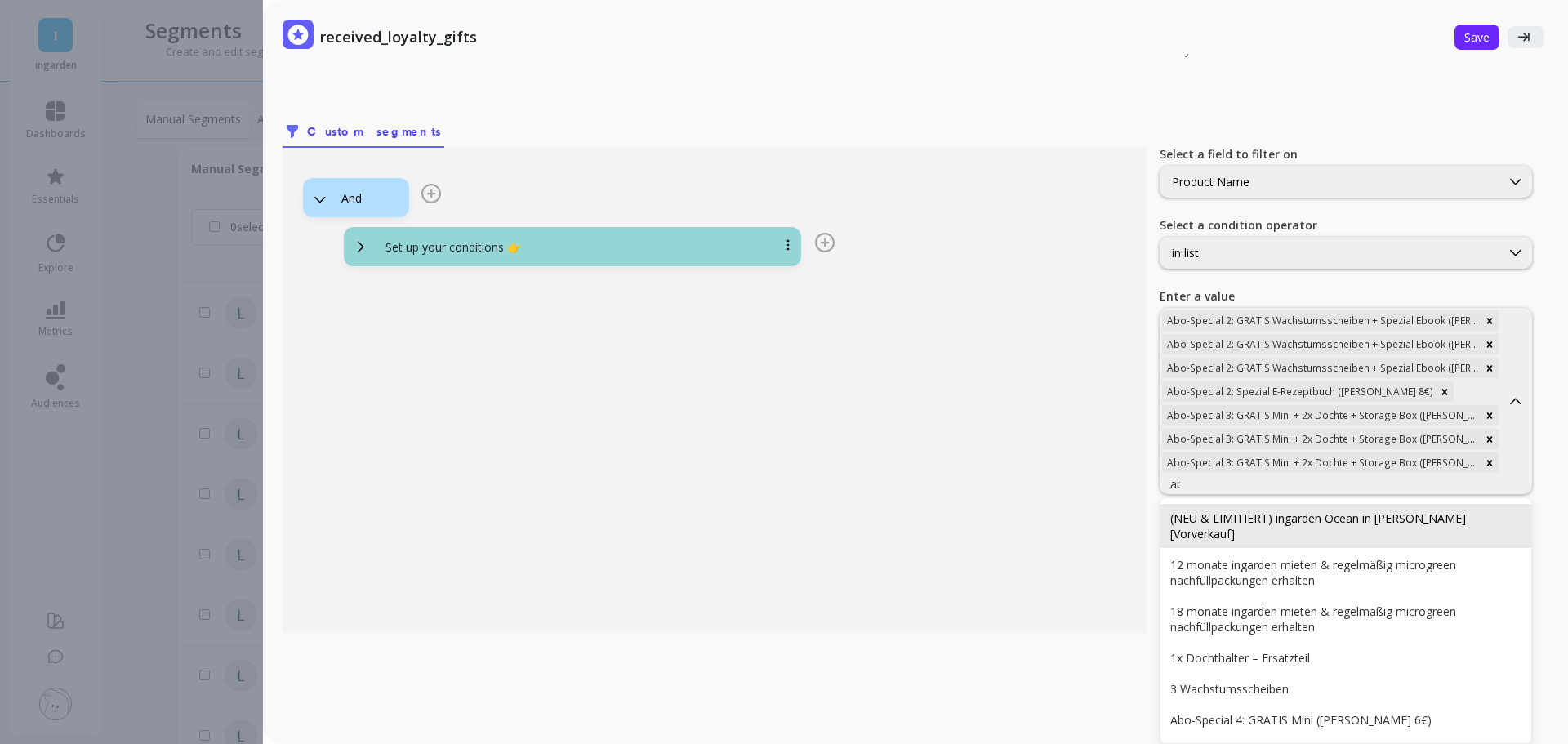
type input "abo"
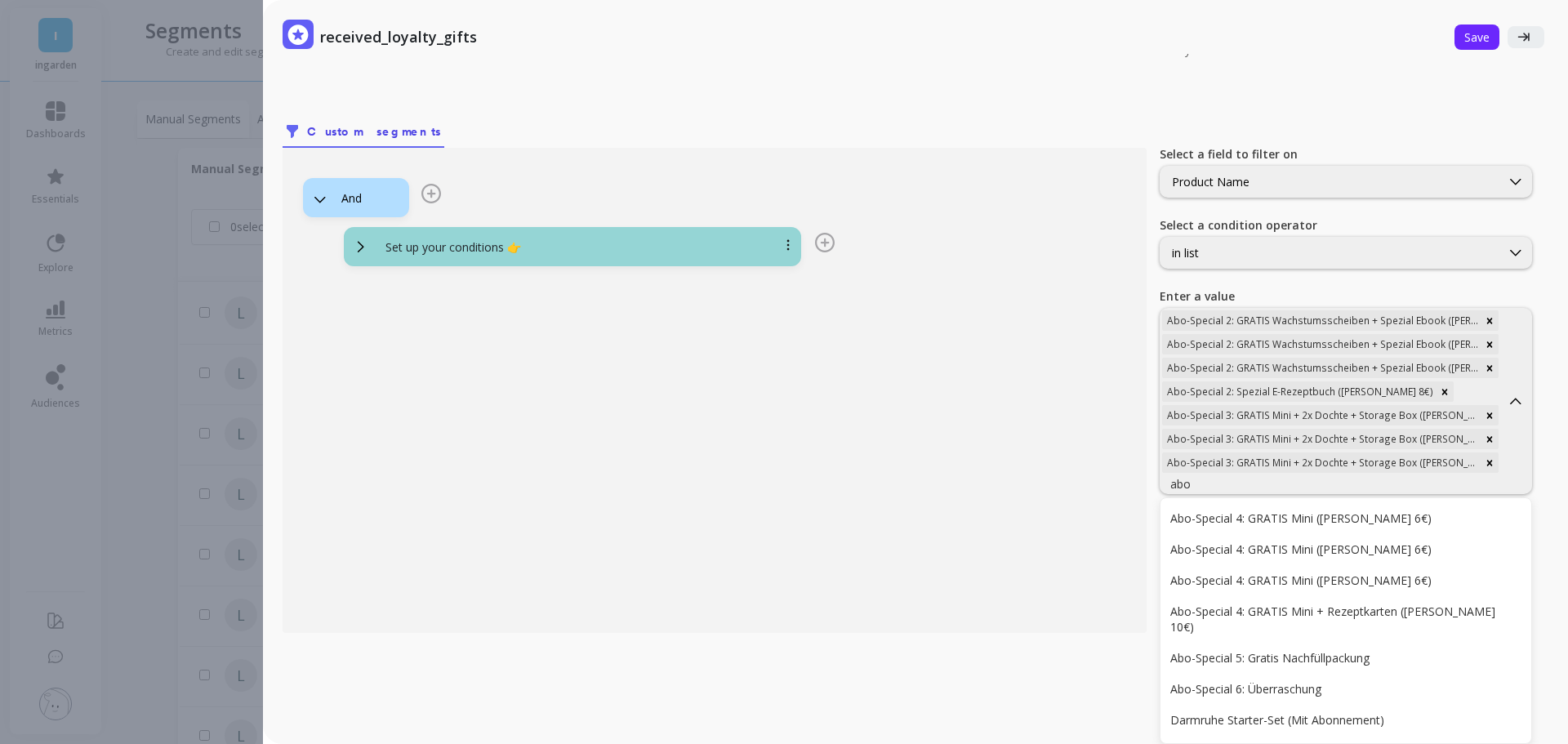
click at [1259, 510] on div "Abo-Special 4: GRATIS Mini ([PERSON_NAME] 6€)" at bounding box center [1345, 517] width 351 height 15
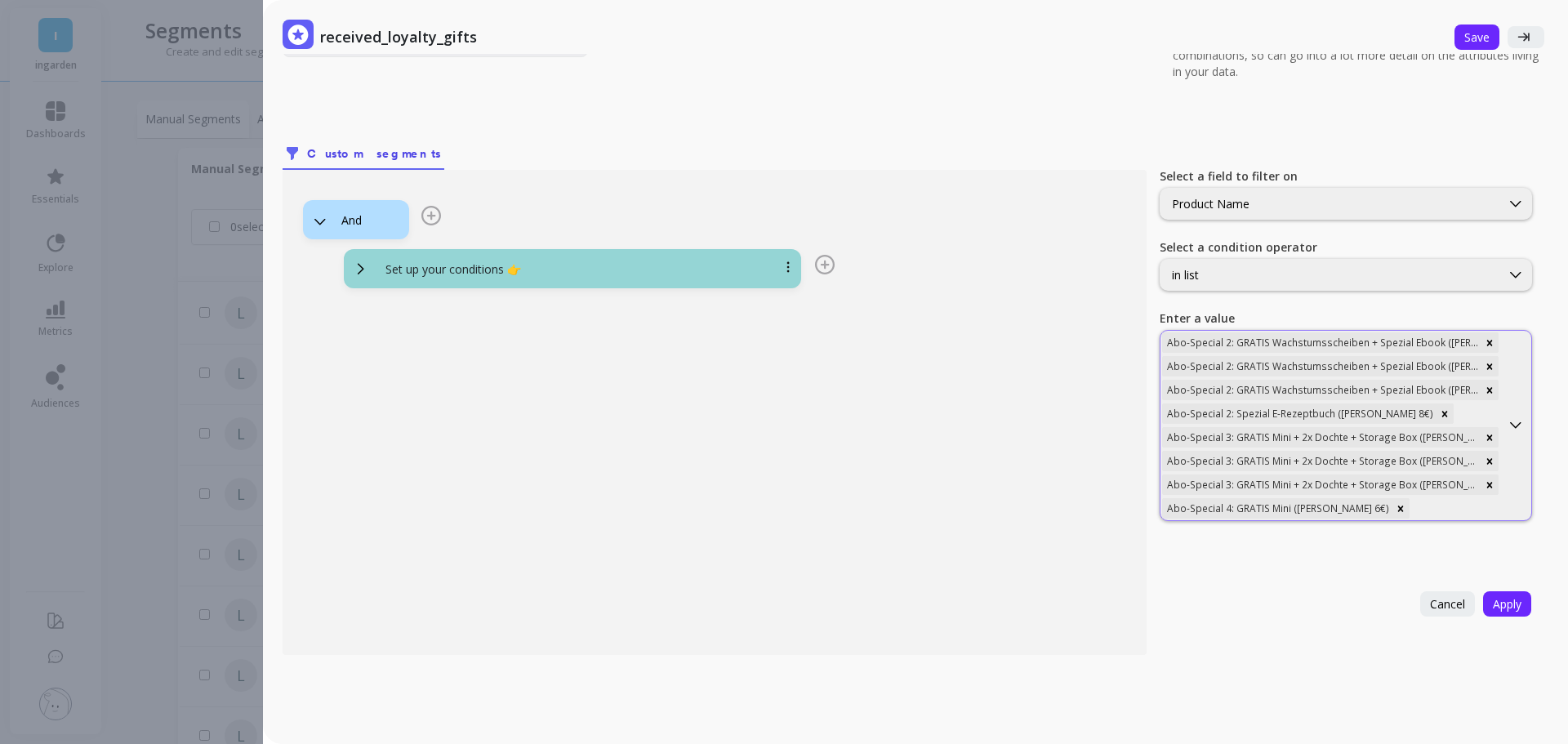
click at [1439, 507] on div at bounding box center [1455, 508] width 85 height 15
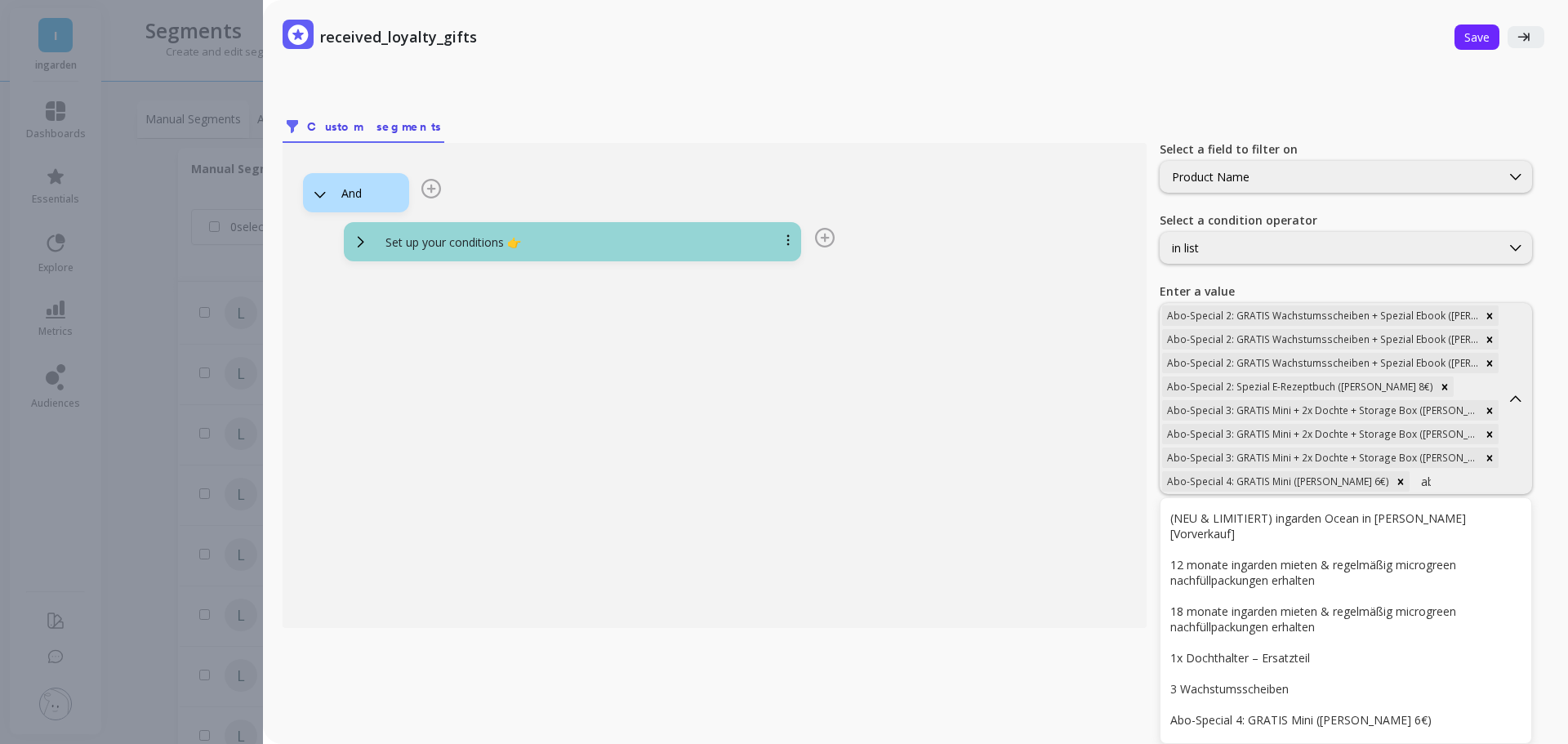
type input "abo"
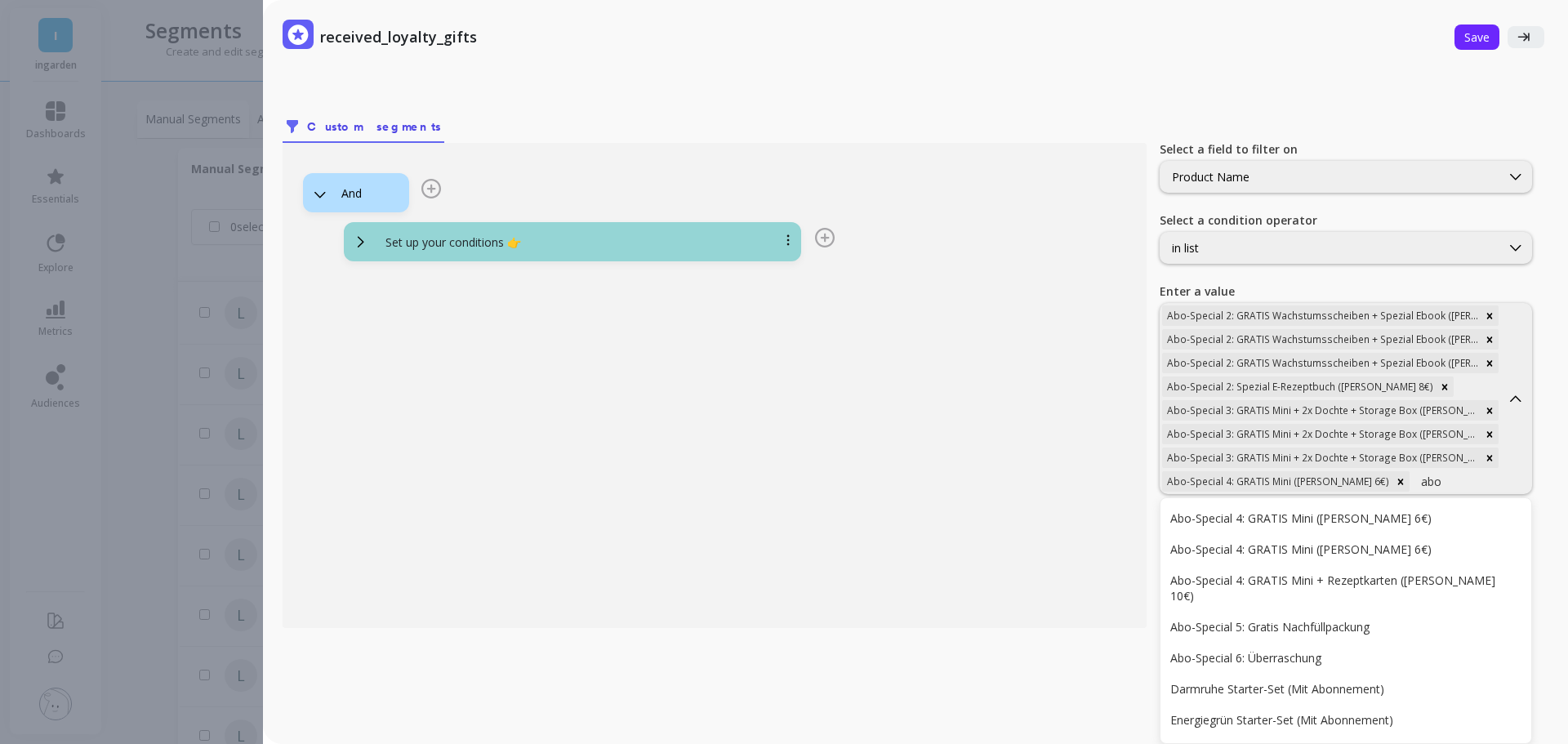
click at [1439, 510] on div "Abo-Special 4: GRATIS Mini ([PERSON_NAME] 6€)" at bounding box center [1345, 517] width 351 height 15
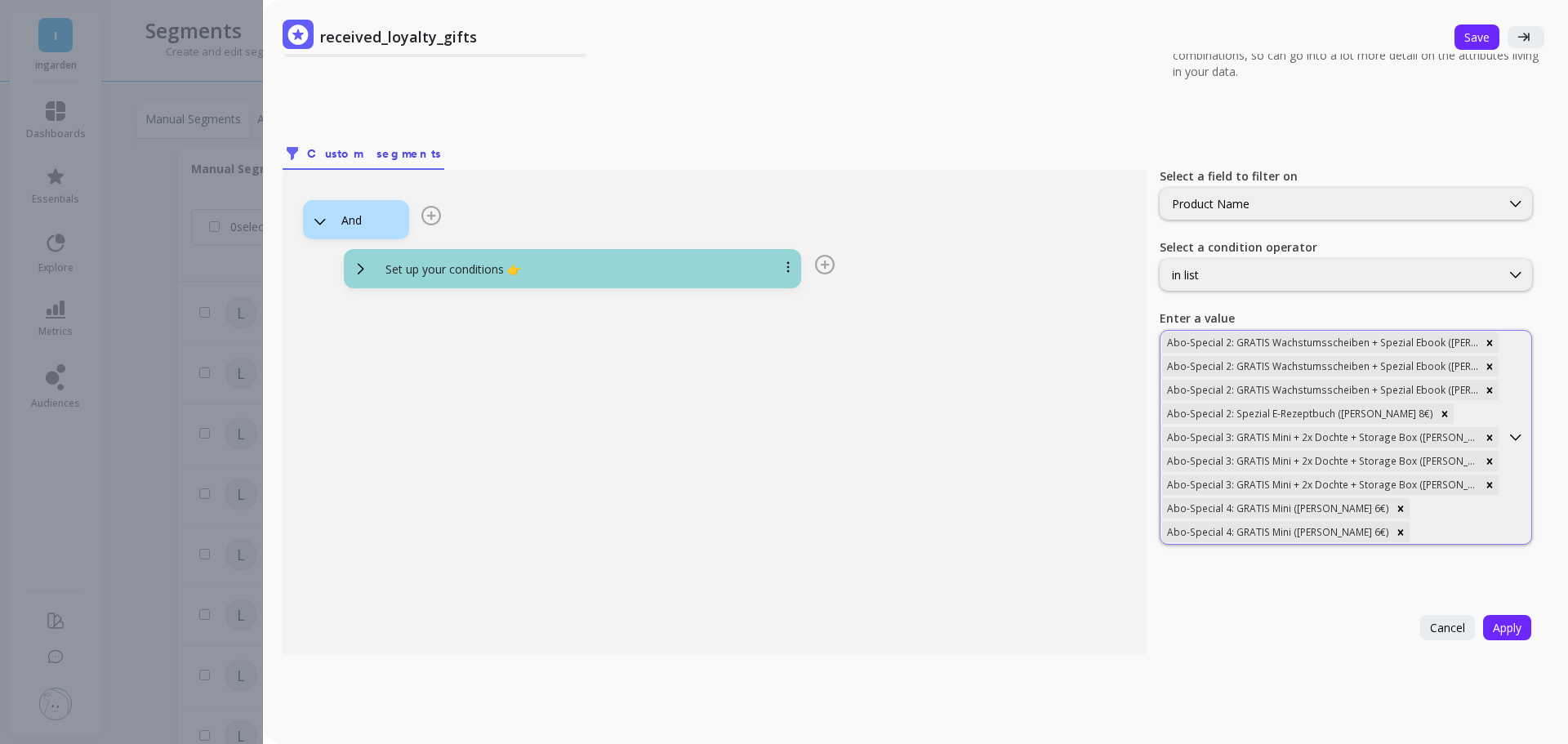
click at [1440, 502] on div "Abo-Special 2: GRATIS Wachstumsscheiben + Spezial Ebook ([PERSON_NAME] 20€) Abo…" at bounding box center [1330, 436] width 339 height 213
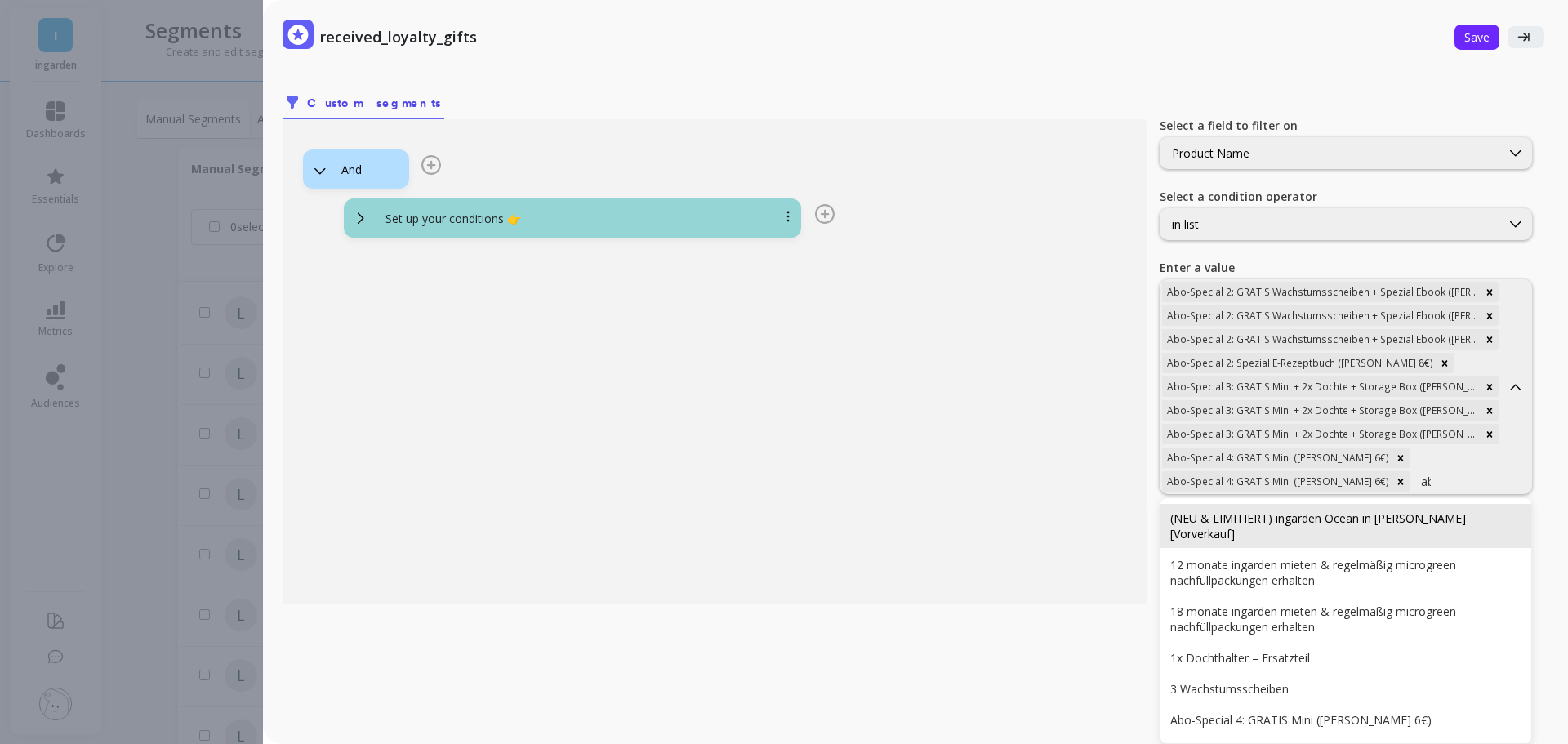
type input "abo"
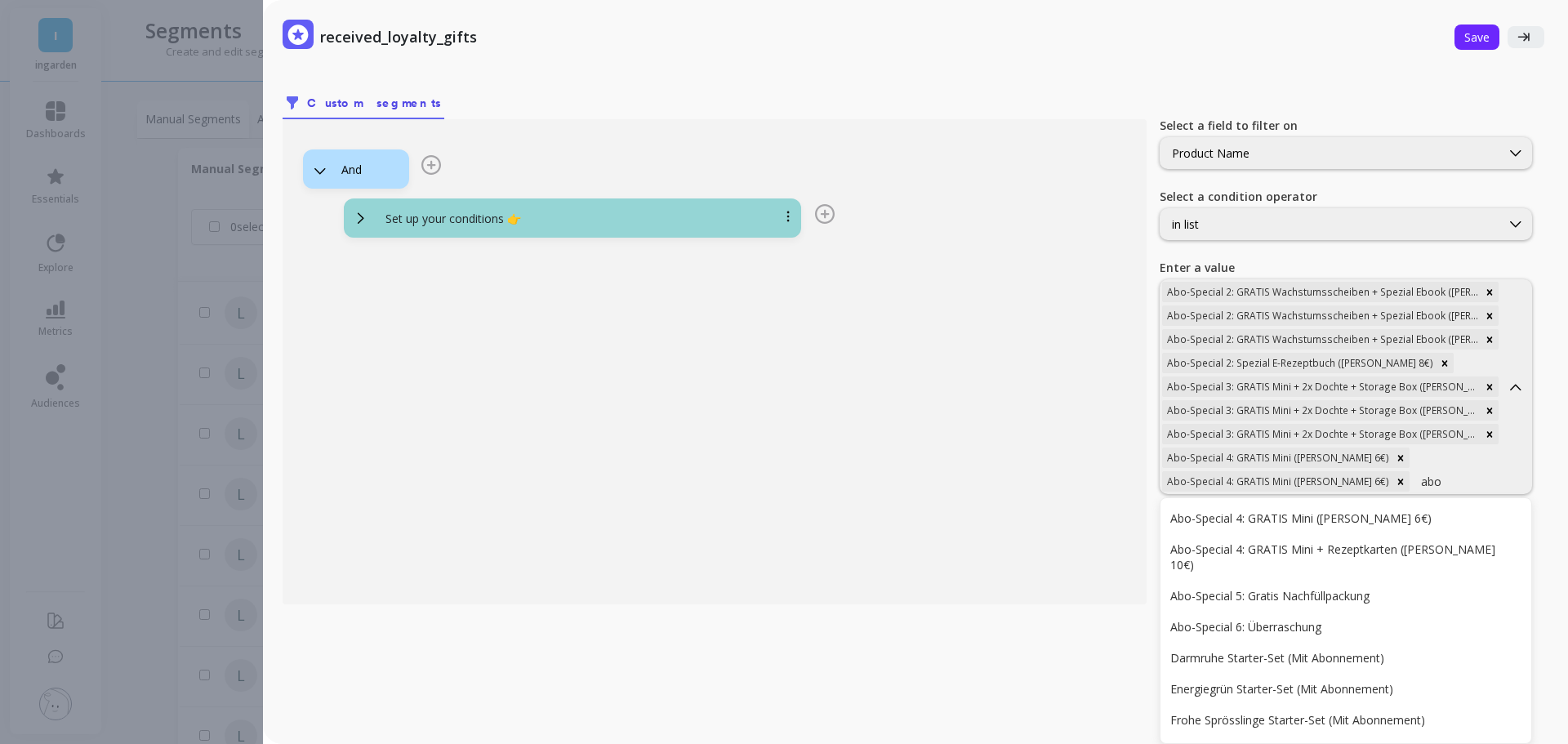
click at [1426, 512] on div "Abo-Special 4: GRATIS Mini ([PERSON_NAME] 6€)" at bounding box center [1345, 517] width 351 height 15
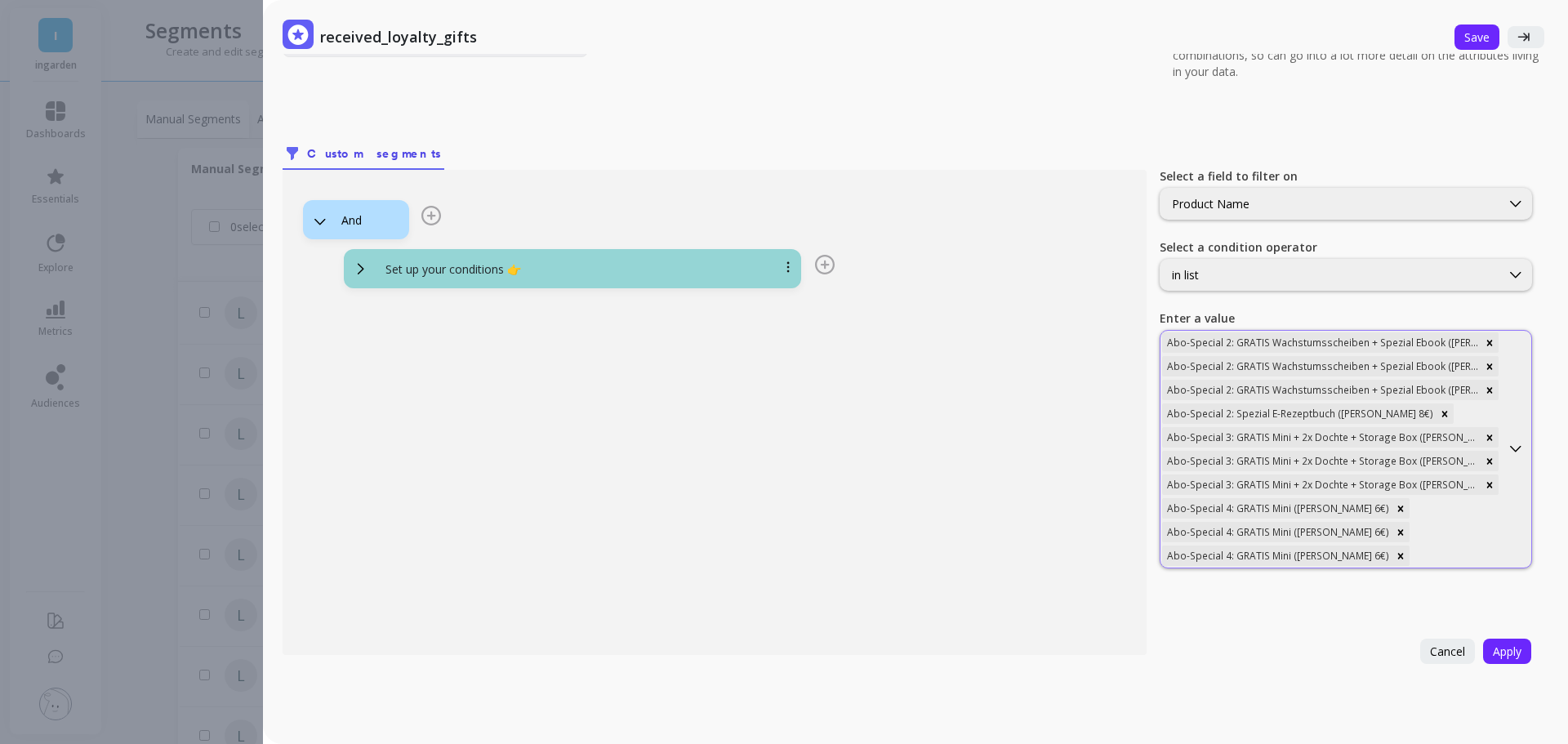
click at [1415, 536] on div "Abo-Special 2: GRATIS Wachstumsscheiben + Spezial Ebook ([PERSON_NAME] 20€) Abo…" at bounding box center [1330, 448] width 339 height 237
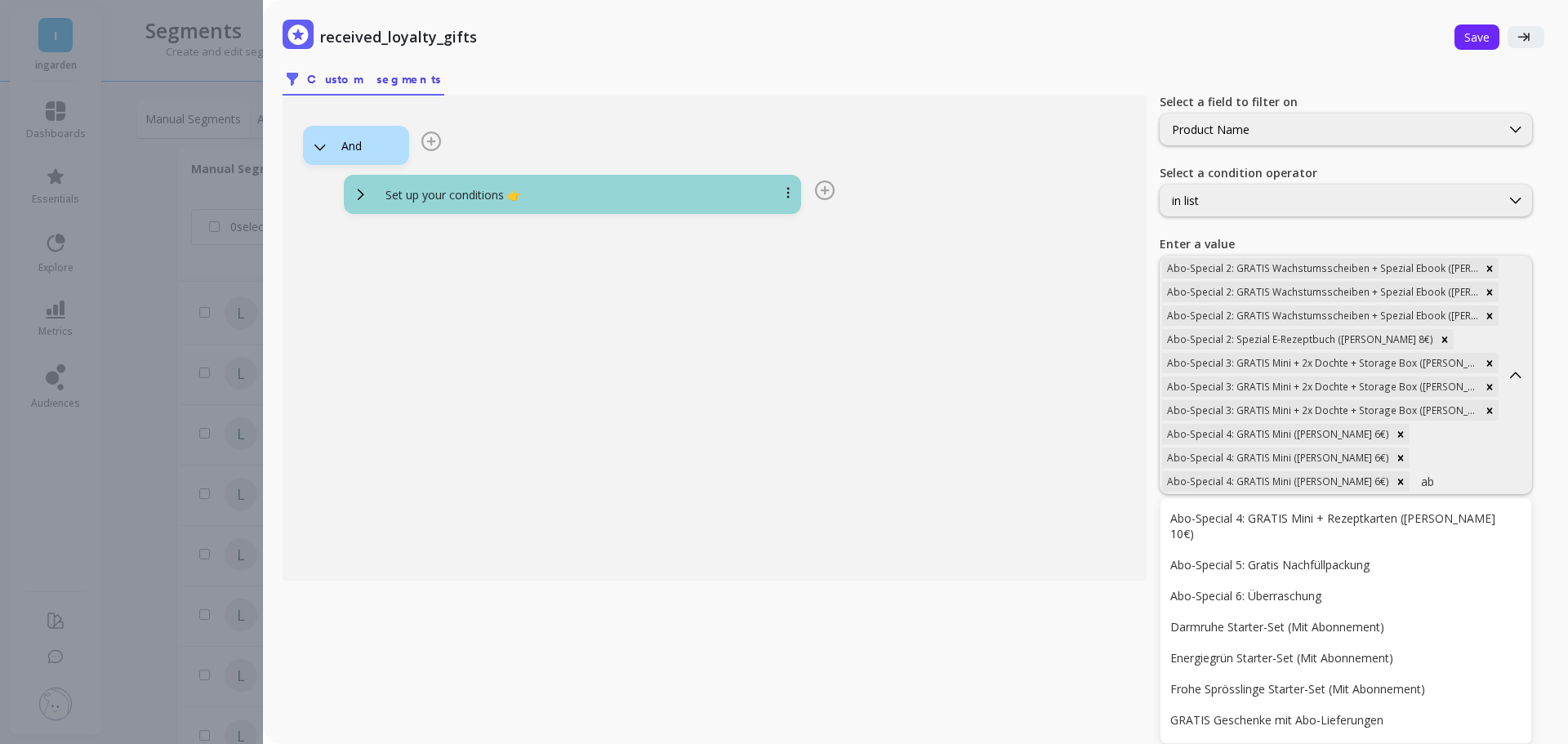
type input "abo"
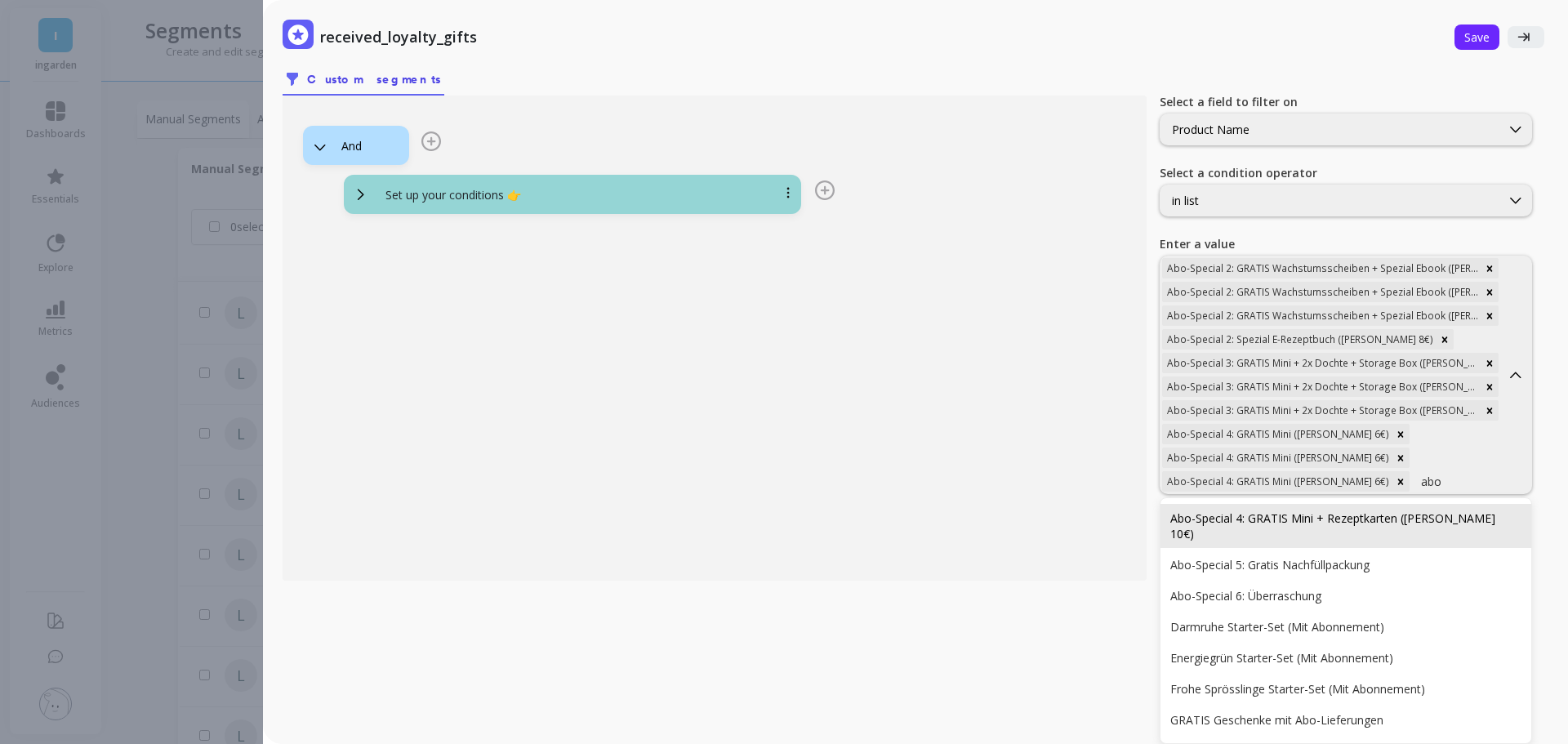
click at [1404, 510] on div "Abo-Special 4: GRATIS Mini + Rezeptkarten ([PERSON_NAME] 10€)" at bounding box center [1345, 525] width 351 height 31
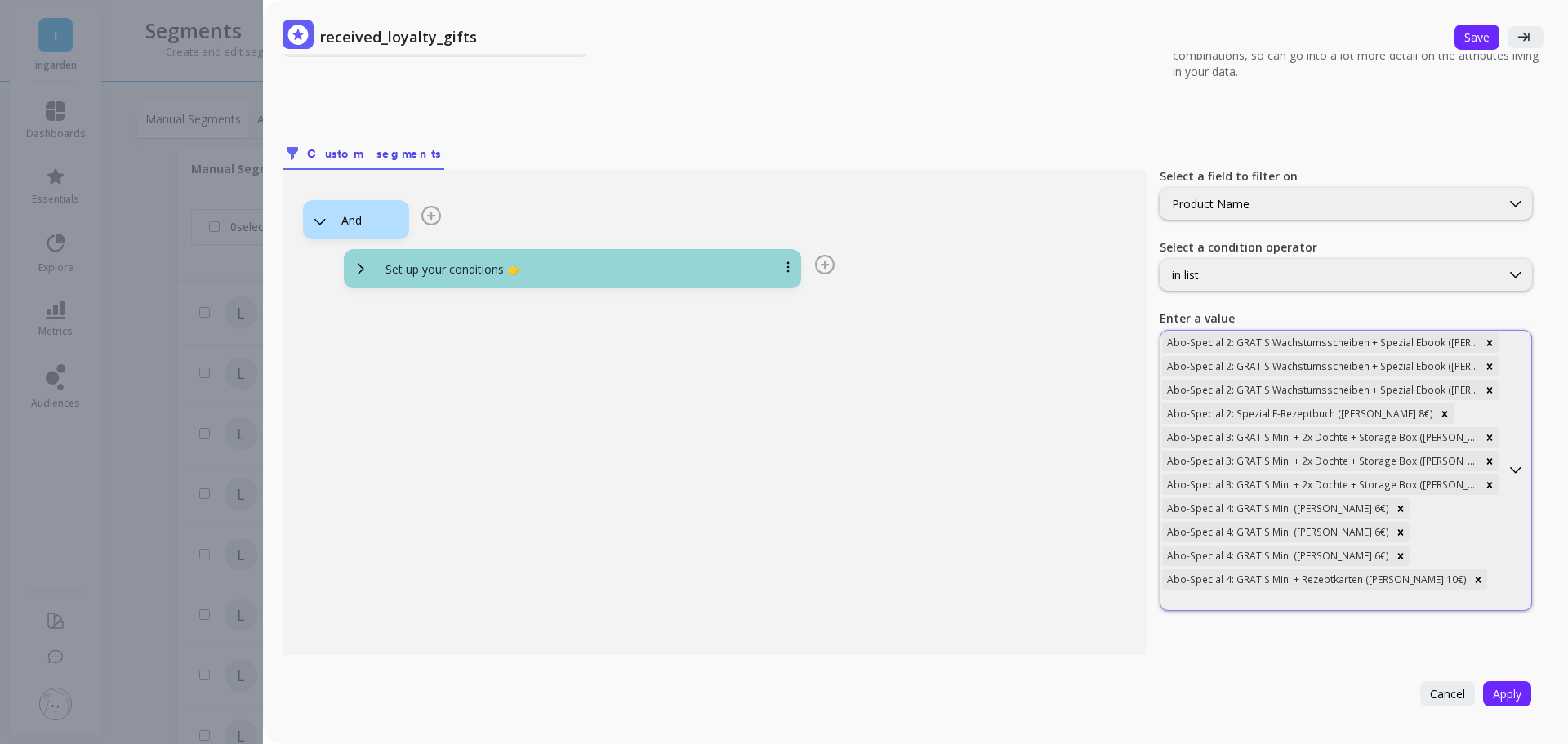
click at [1438, 509] on div "Abo-Special 2: GRATIS Wachstumsscheiben + Spezial Ebook ([PERSON_NAME] 20€) Abo…" at bounding box center [1330, 470] width 339 height 279
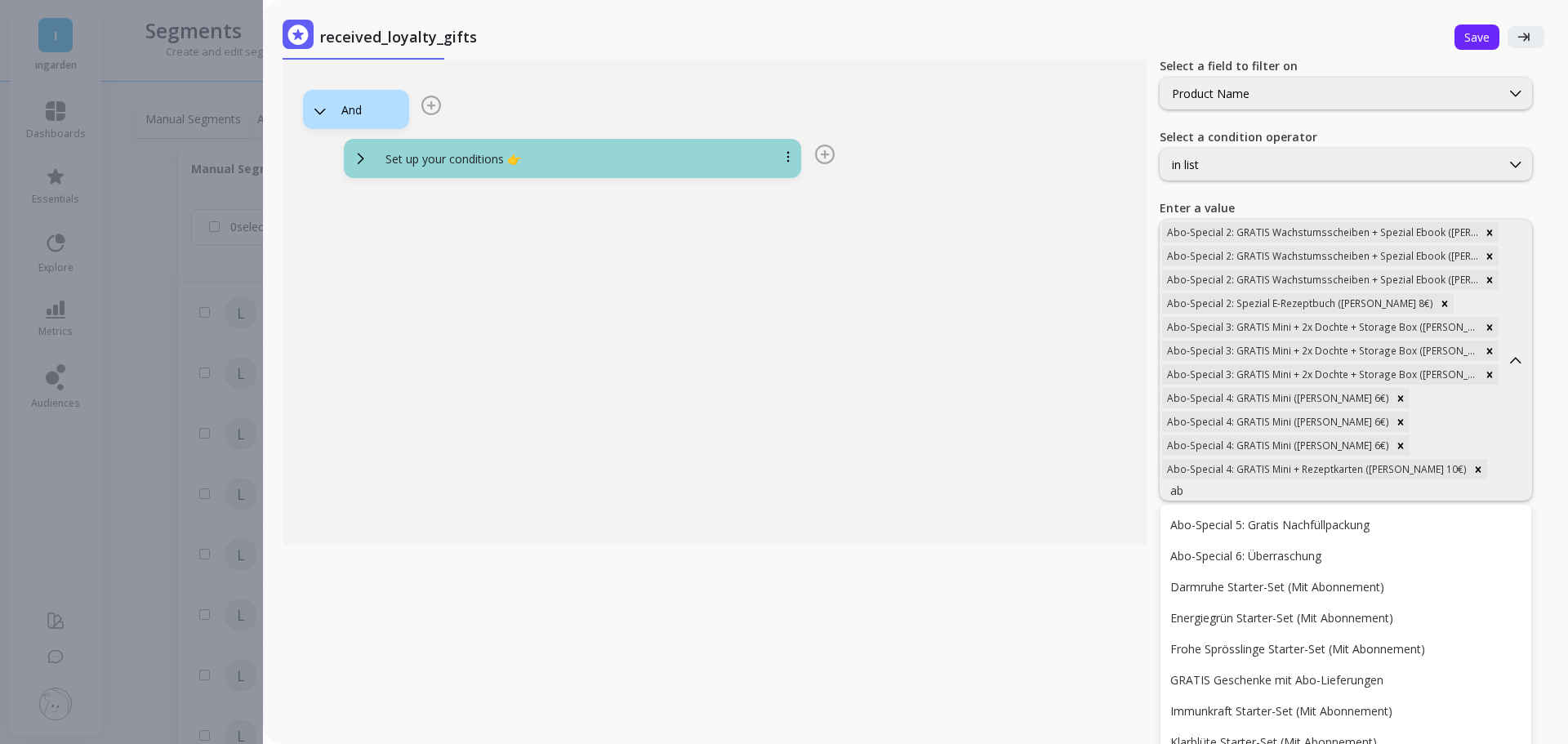
type input "abo"
click at [1438, 517] on div "Abo-Special 5: Gratis Nachfüllpackung" at bounding box center [1345, 524] width 351 height 15
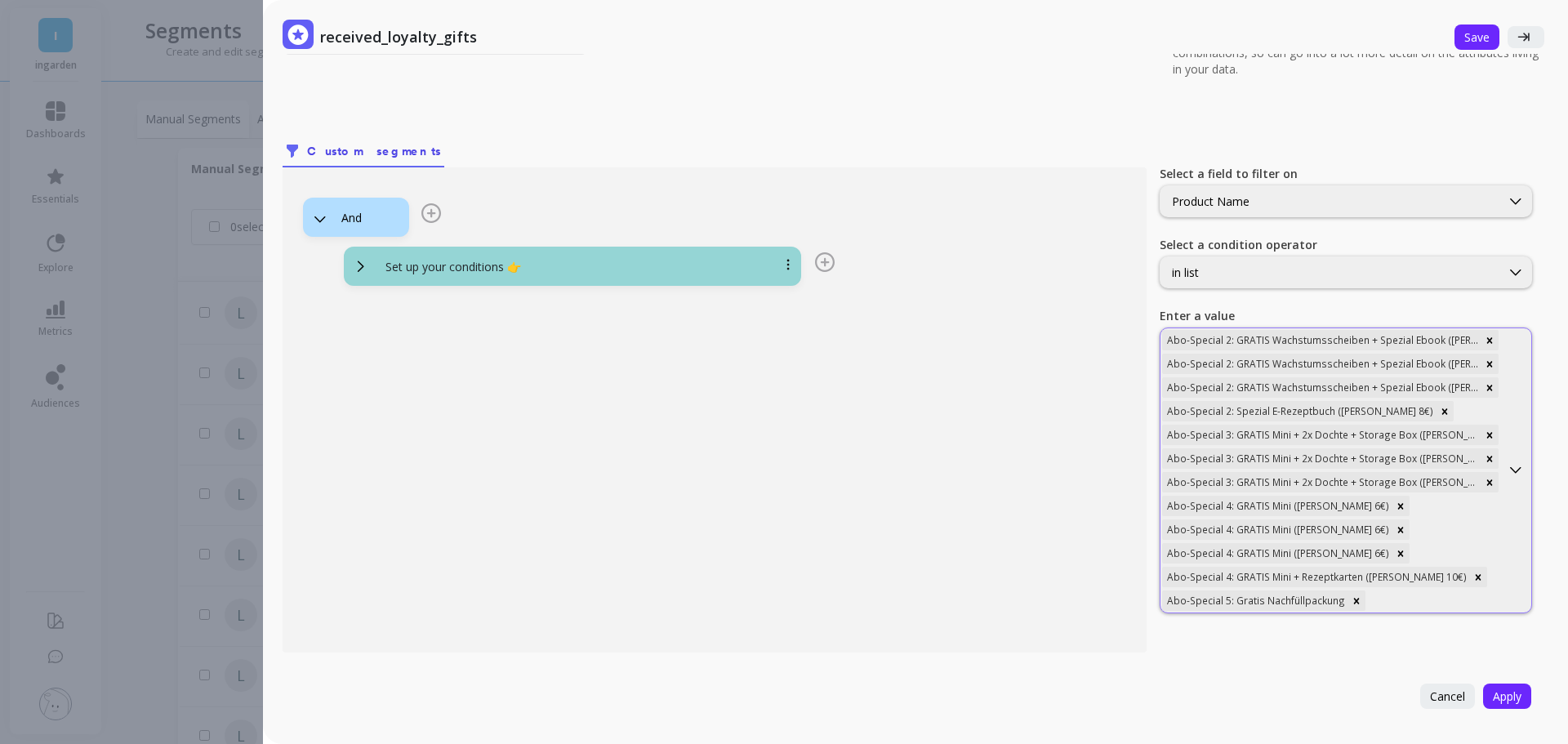
click at [1438, 509] on div "Abo-Special 2: GRATIS Wachstumsscheiben + Spezial Ebook ([PERSON_NAME] 20€) Abo…" at bounding box center [1330, 470] width 339 height 284
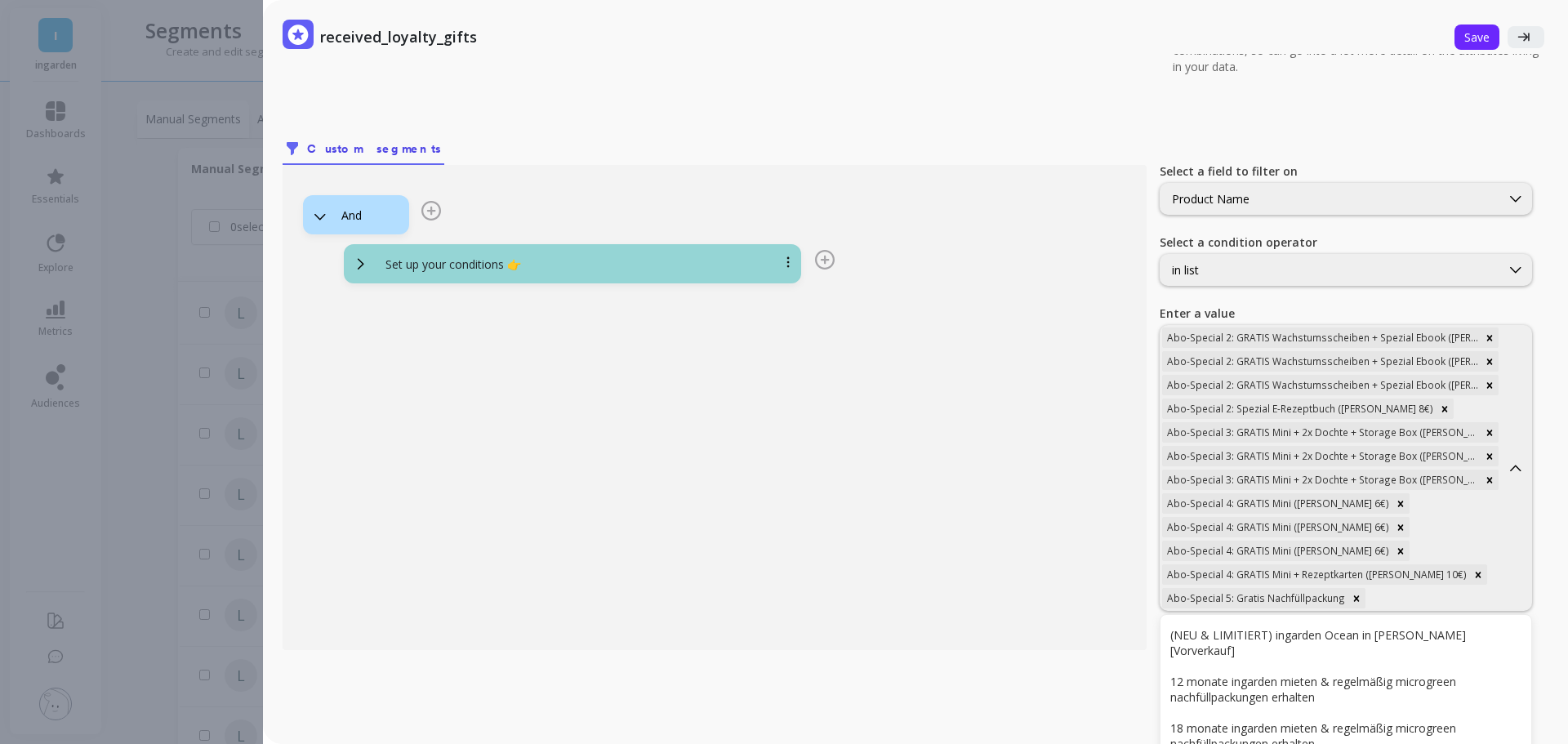
scroll to position [246, 0]
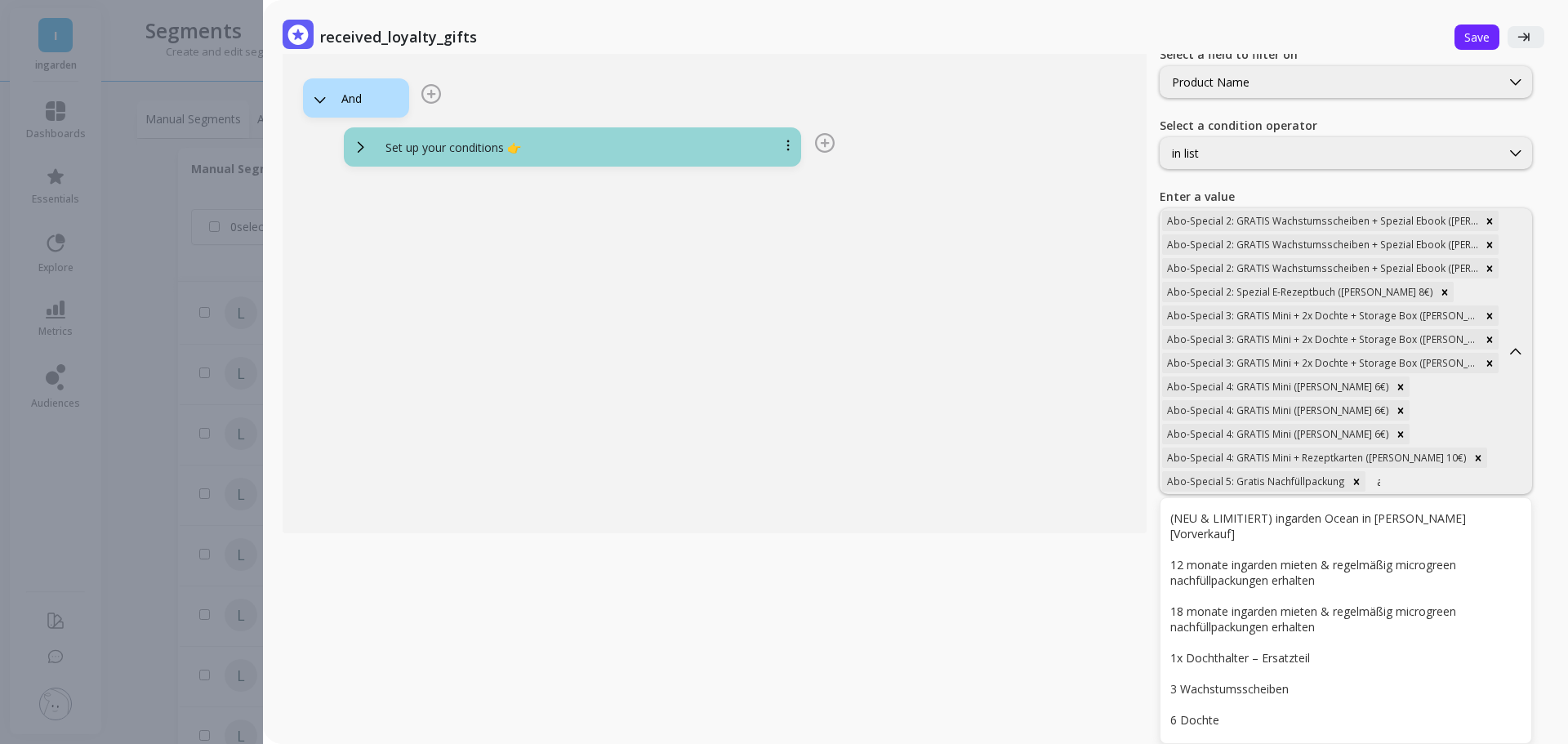
type input "abo"
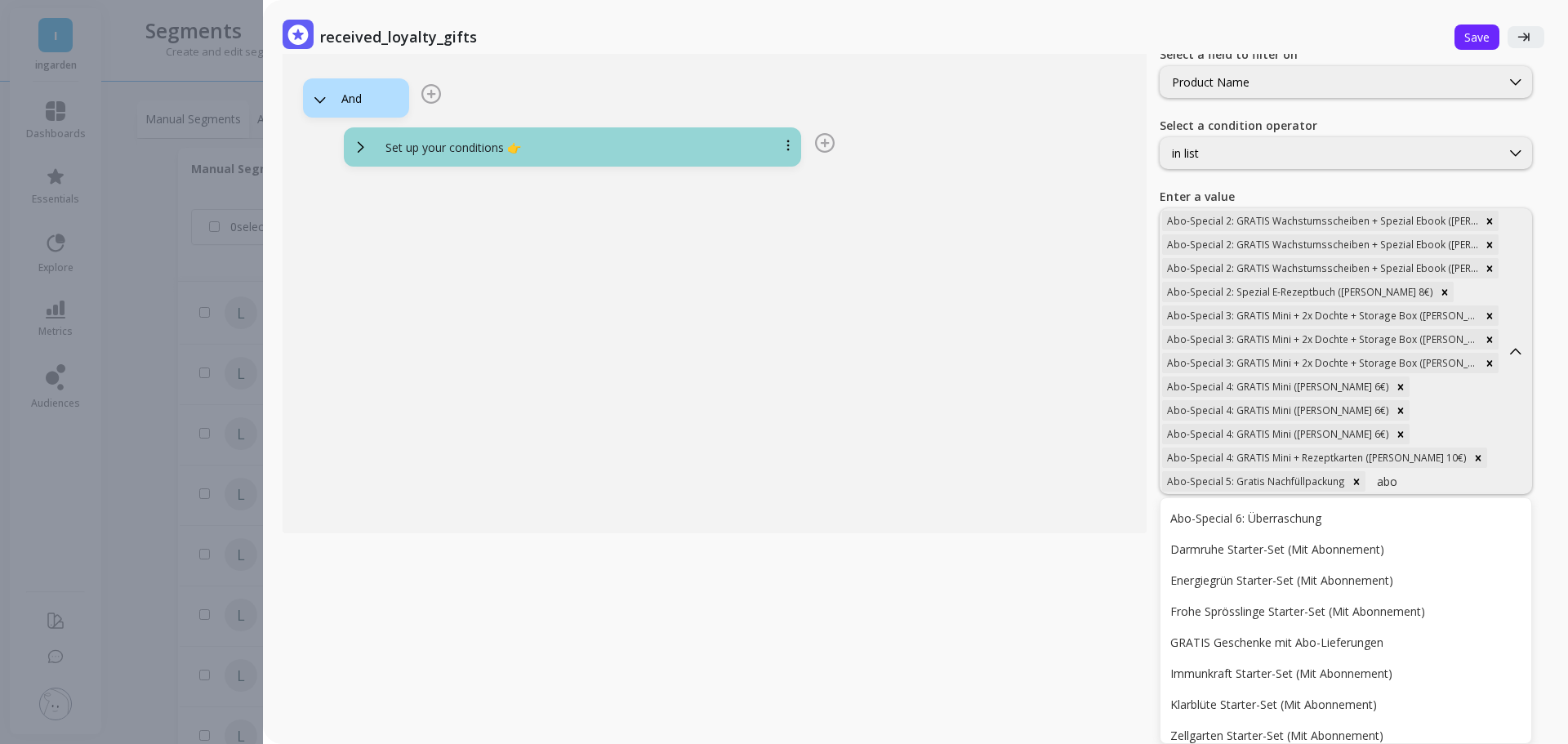
click at [1438, 510] on div "Abo-Special 6: Überraschung" at bounding box center [1345, 517] width 351 height 15
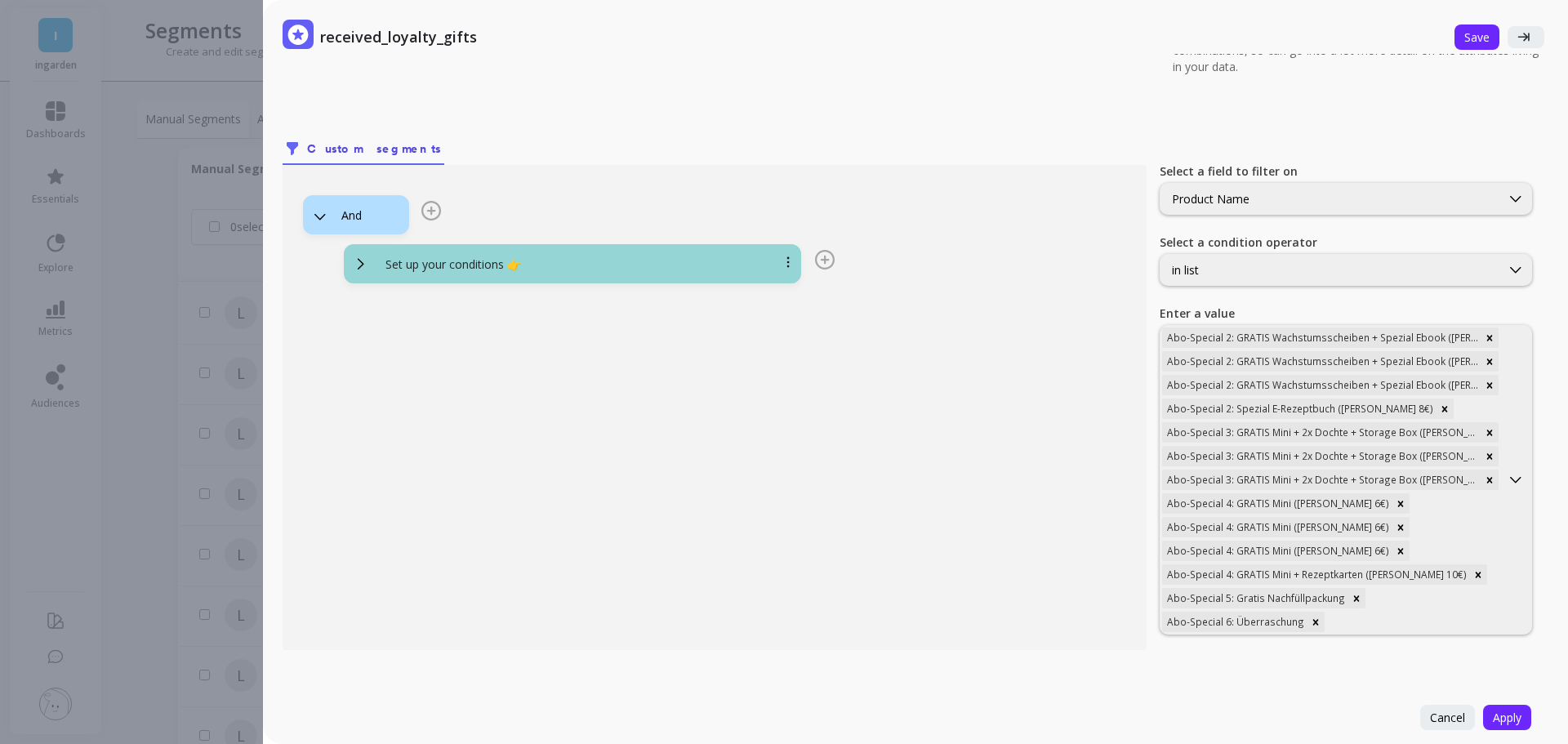
click at [1438, 509] on div "Abo-Special 2: GRATIS Wachstumsscheiben + Spezial Ebook ([PERSON_NAME] 20€) Abo…" at bounding box center [1330, 479] width 339 height 308
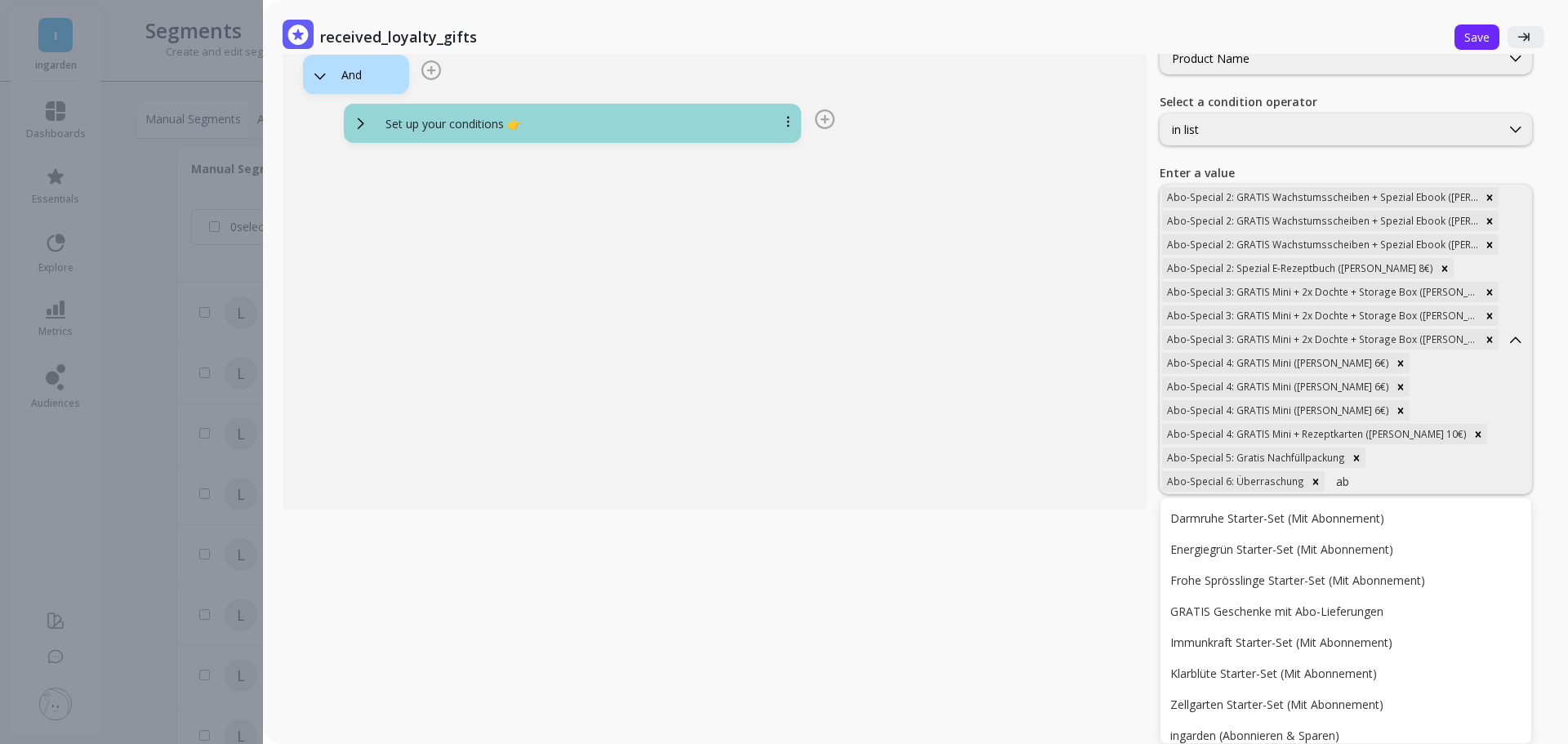
type input "abo"
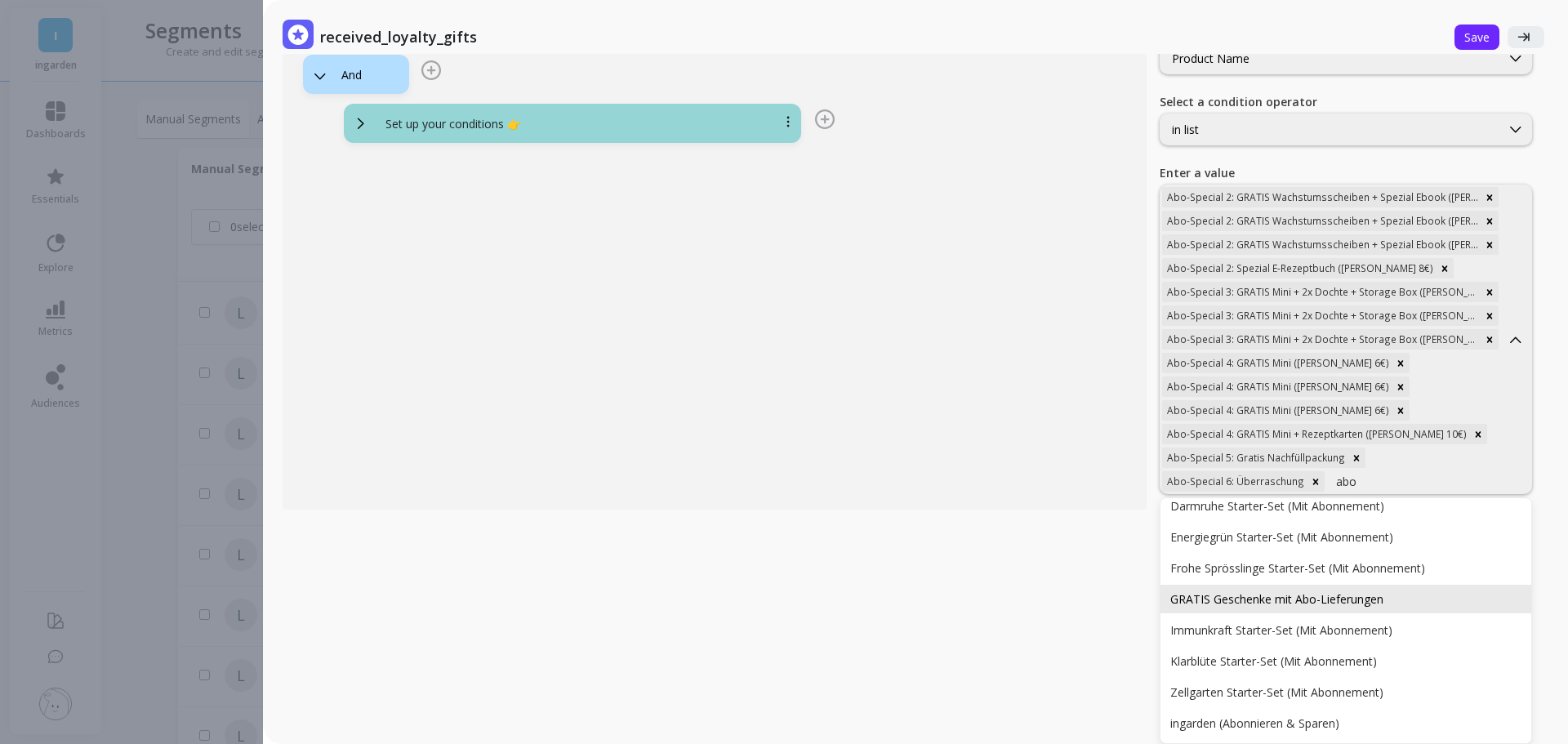
click at [1361, 584] on div "GRATIS Geschenke mit Abo-Lieferungen" at bounding box center [1346, 598] width 371 height 28
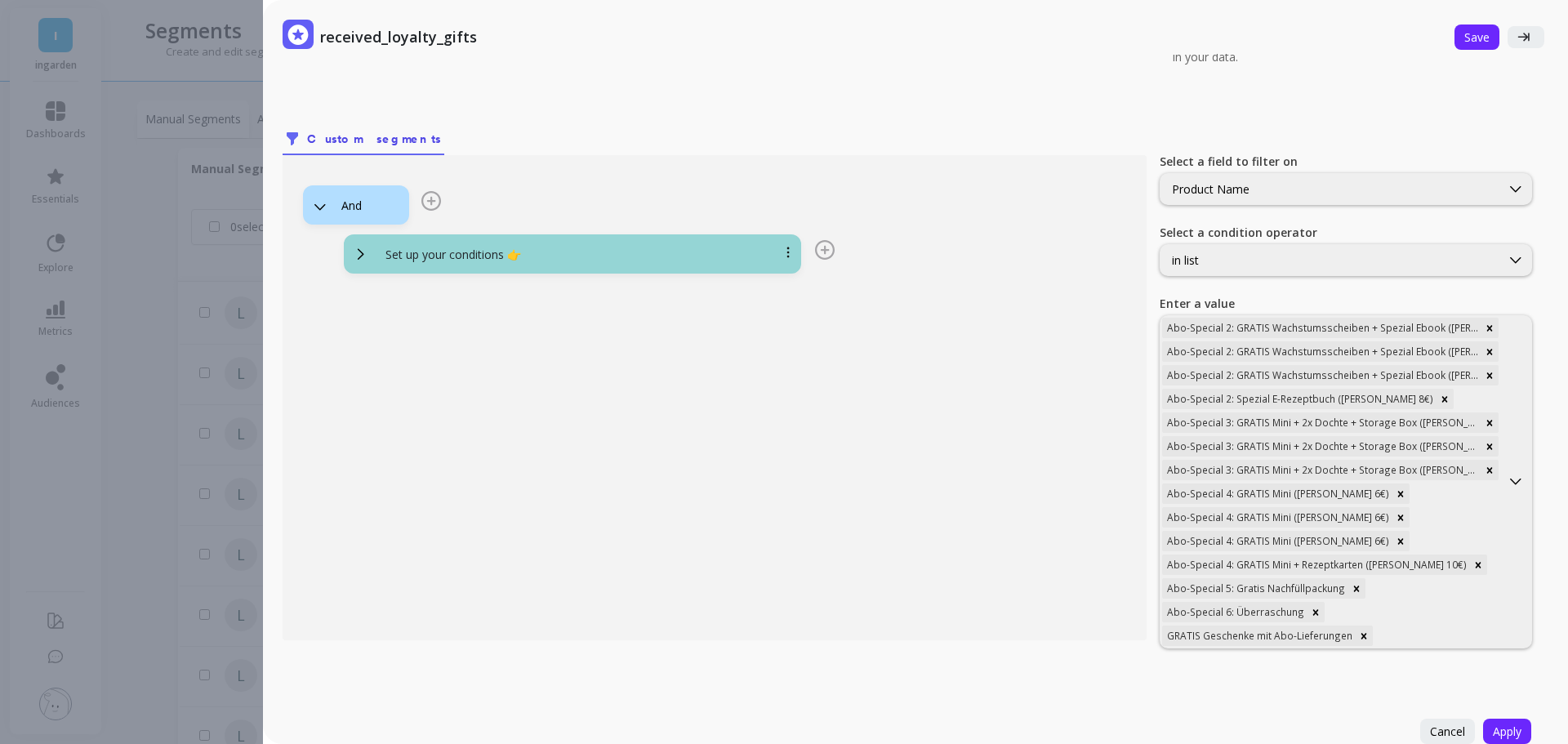
scroll to position [139, 0]
click at [626, 247] on div "Set up your conditions 👉" at bounding box center [592, 255] width 439 height 16
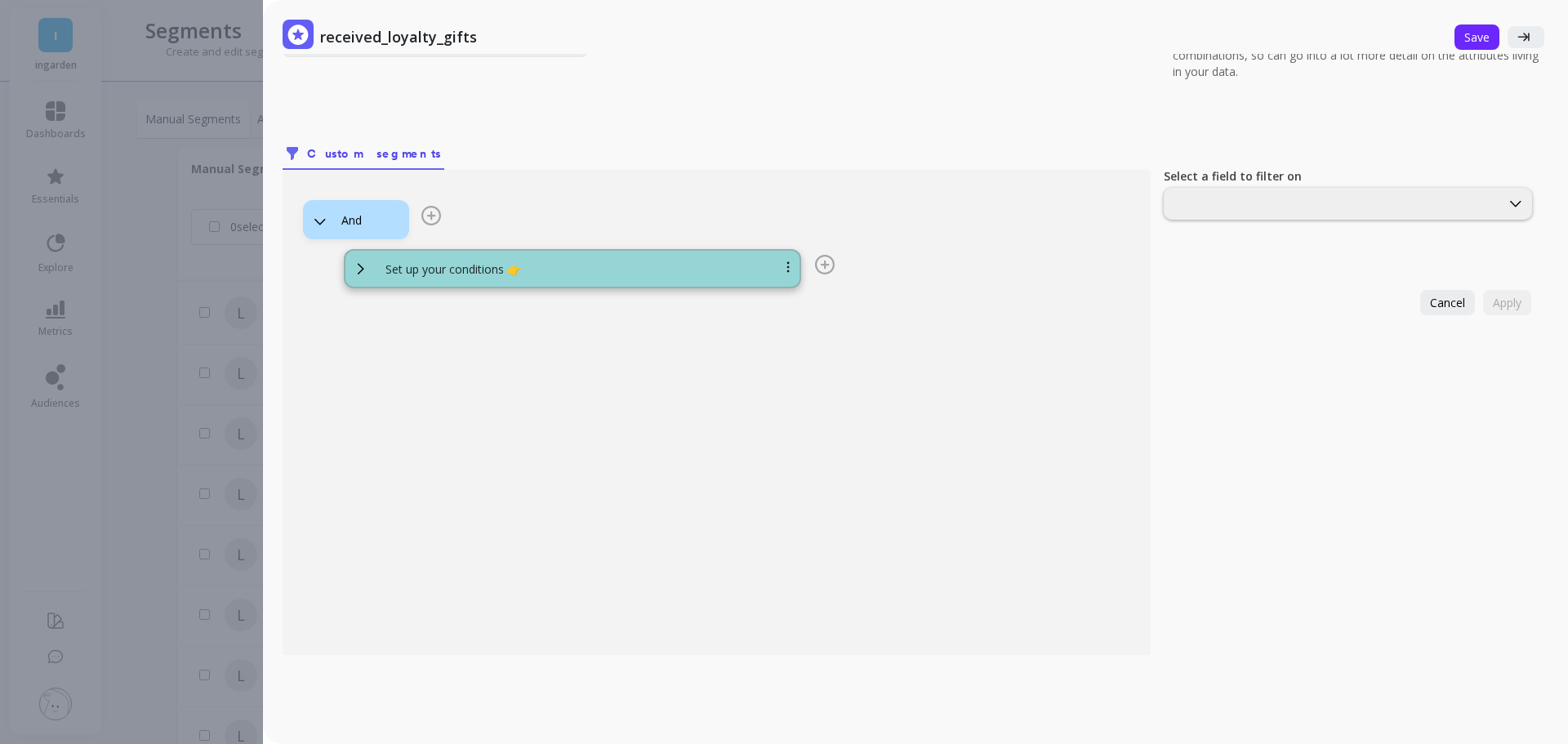
scroll to position [117, 0]
click at [616, 269] on div "Set up your conditions 👉" at bounding box center [592, 269] width 439 height 16
click at [397, 262] on p "Set up your conditions 👉" at bounding box center [453, 269] width 135 height 16
click at [351, 269] on div "Set up your conditions 👉" at bounding box center [573, 268] width 457 height 39
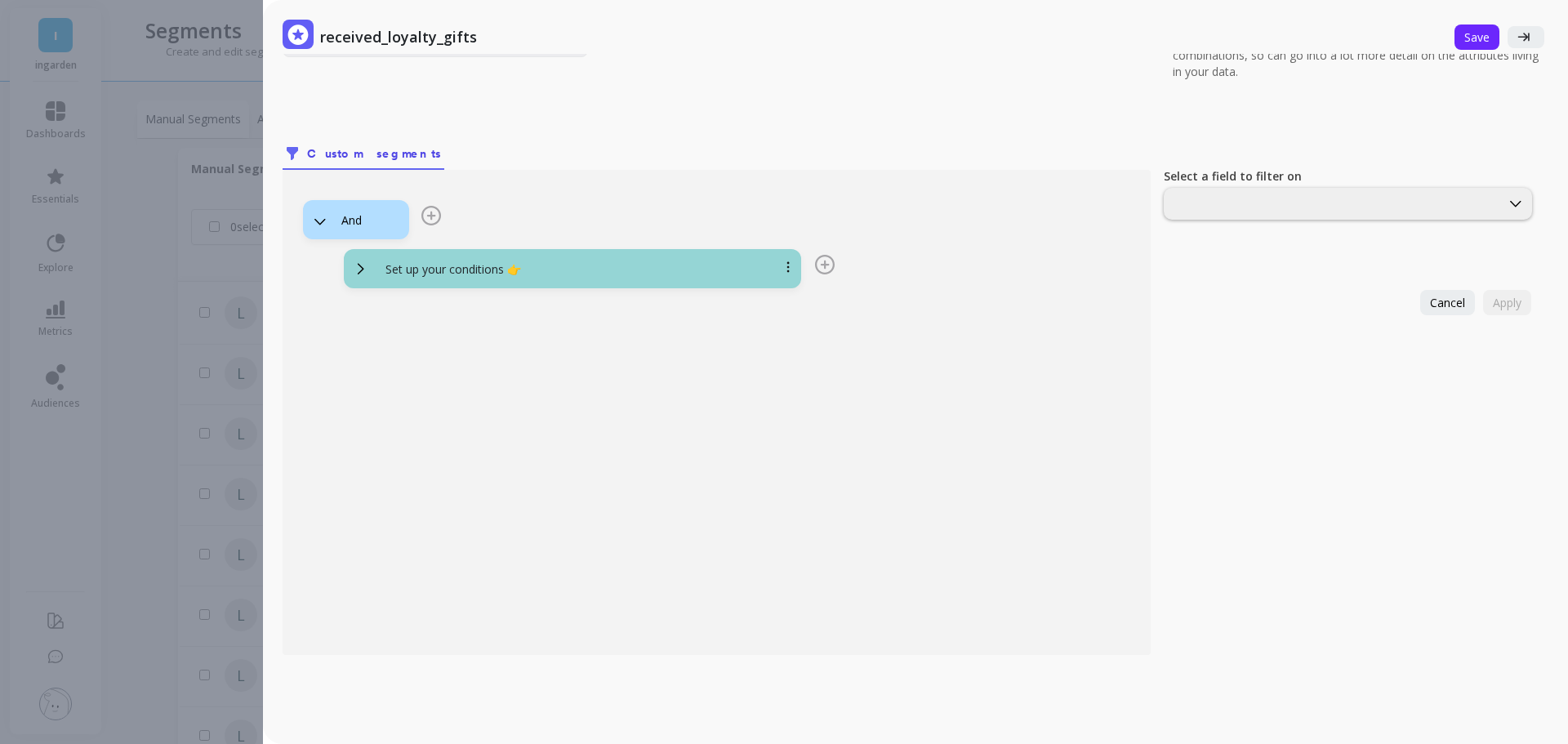
click at [356, 265] on icon at bounding box center [361, 269] width 18 height 18
click at [358, 264] on icon at bounding box center [361, 269] width 18 height 18
click at [358, 264] on icon at bounding box center [361, 269] width 18 height 18
click at [730, 269] on div "Set up your conditions 👉" at bounding box center [592, 269] width 439 height 16
click at [787, 266] on icon at bounding box center [788, 268] width 3 height 11
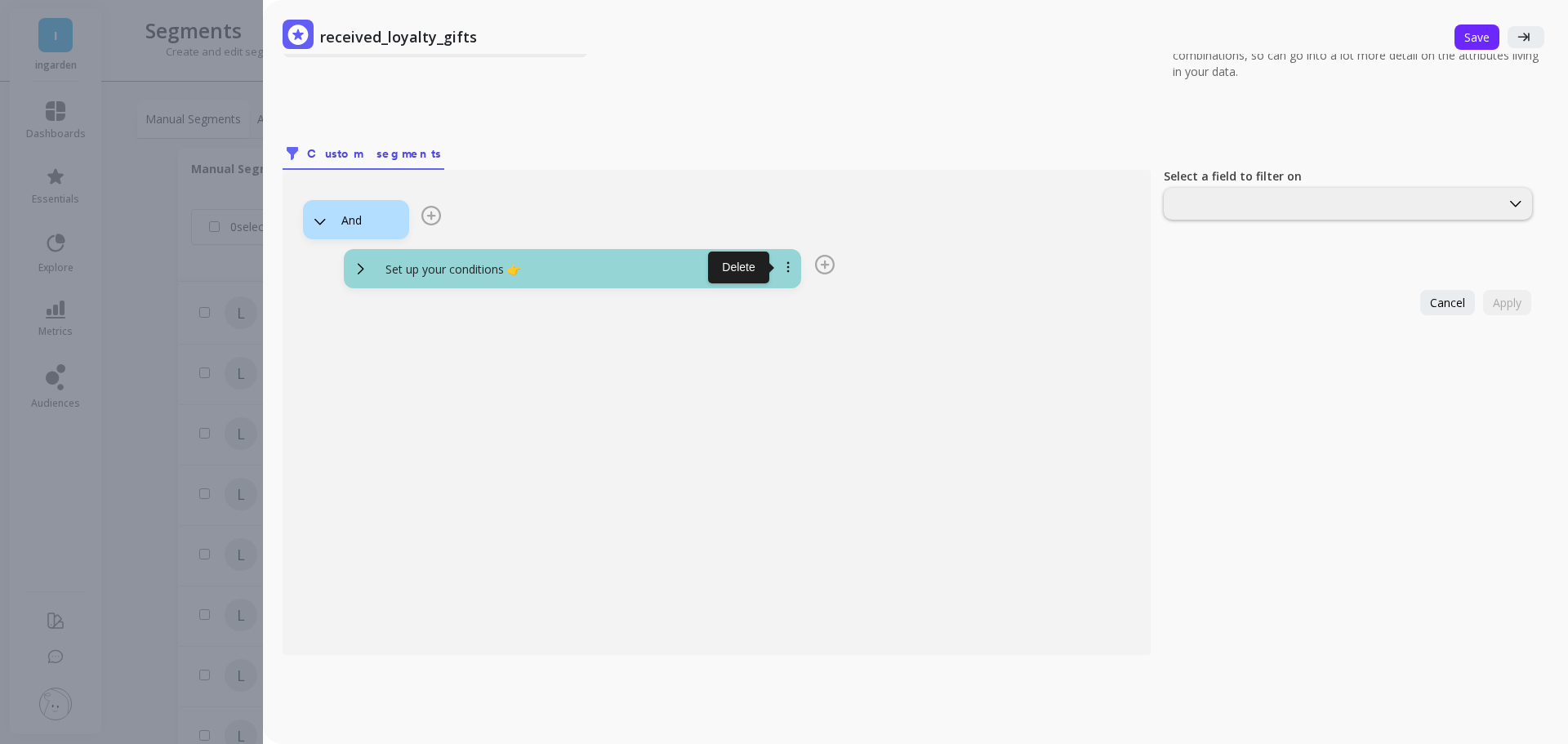
click at [836, 315] on div "And Set up your conditions 👉 [GEOGRAPHIC_DATA]" at bounding box center [716, 412] width 868 height 485
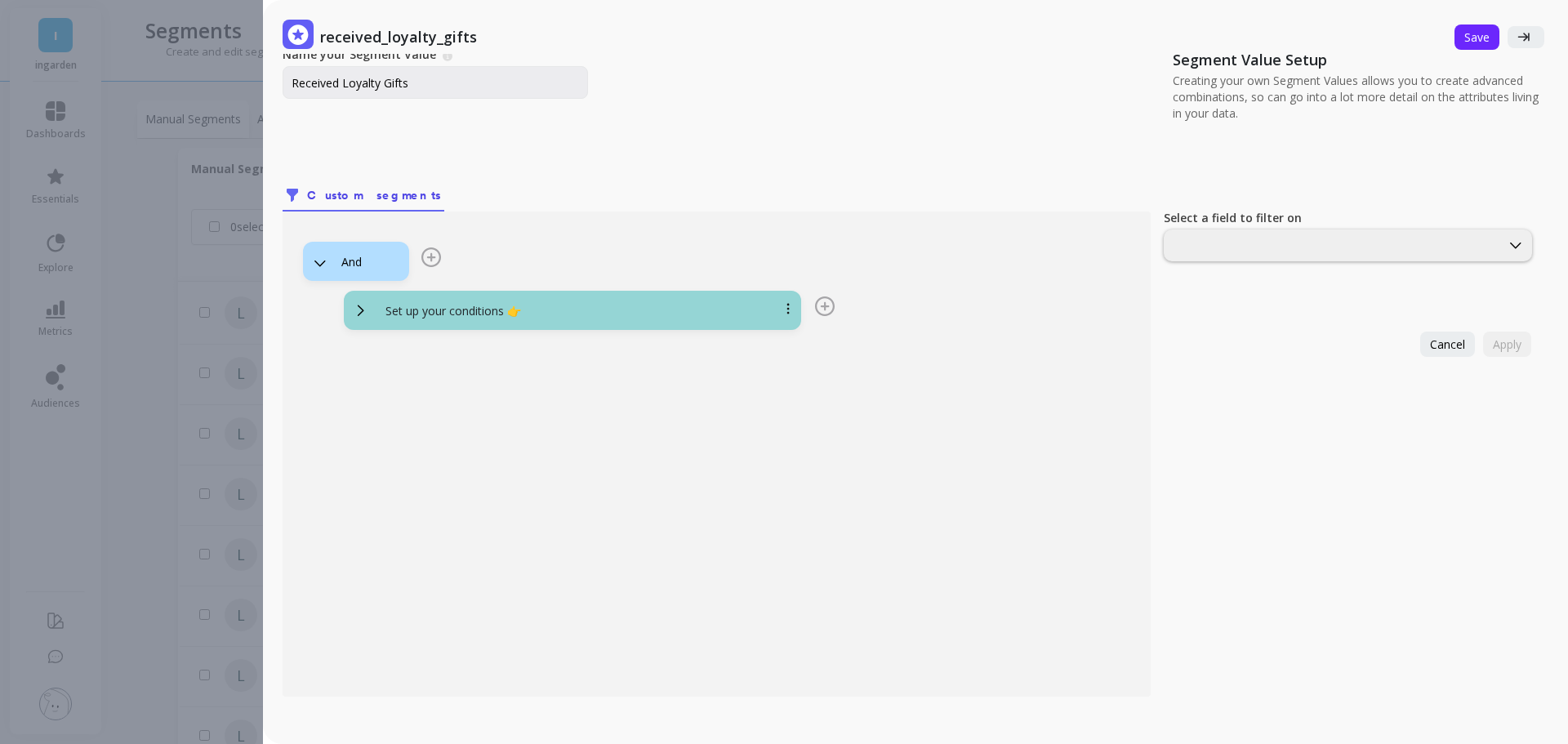
scroll to position [0, 0]
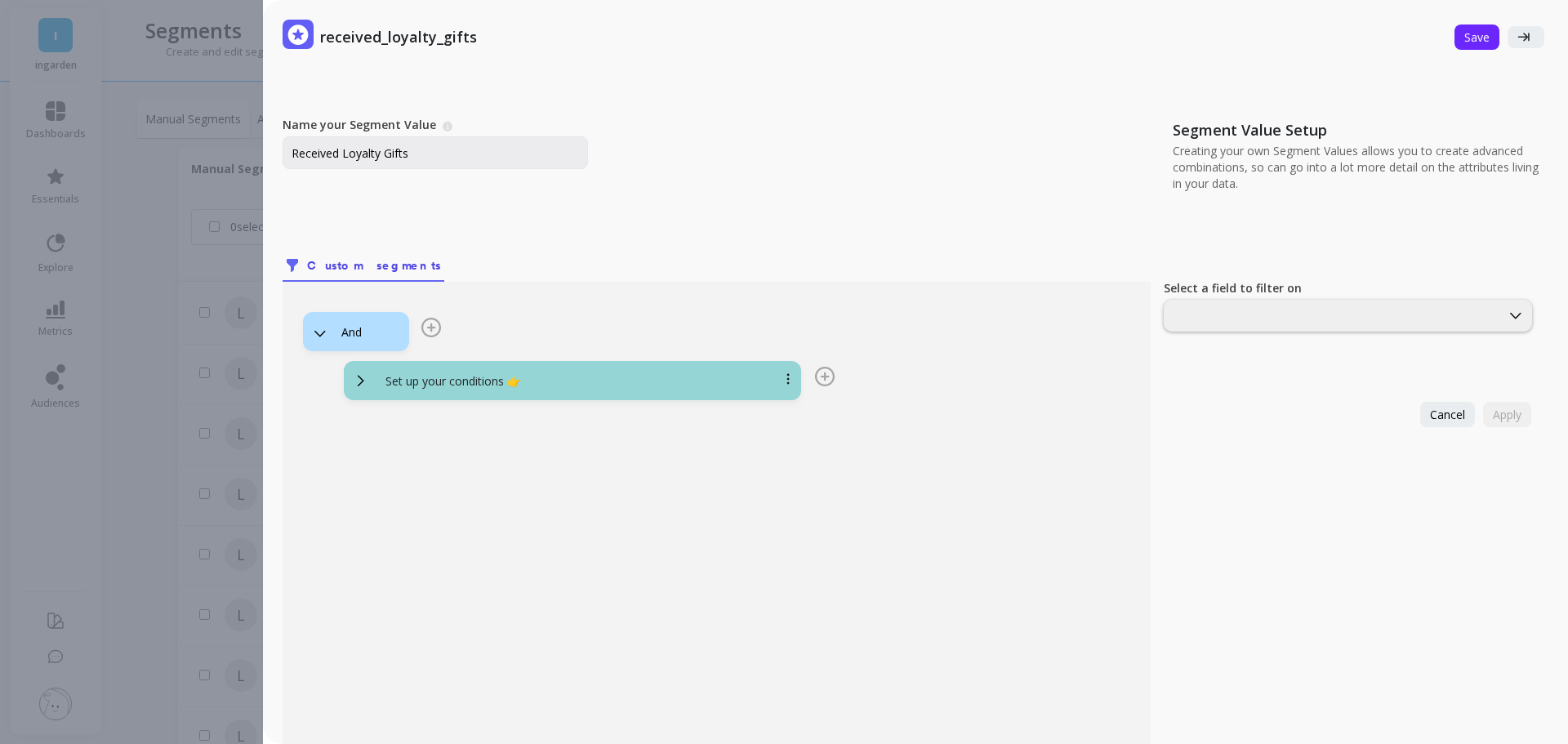
click at [374, 334] on div "And" at bounding box center [365, 331] width 47 height 15
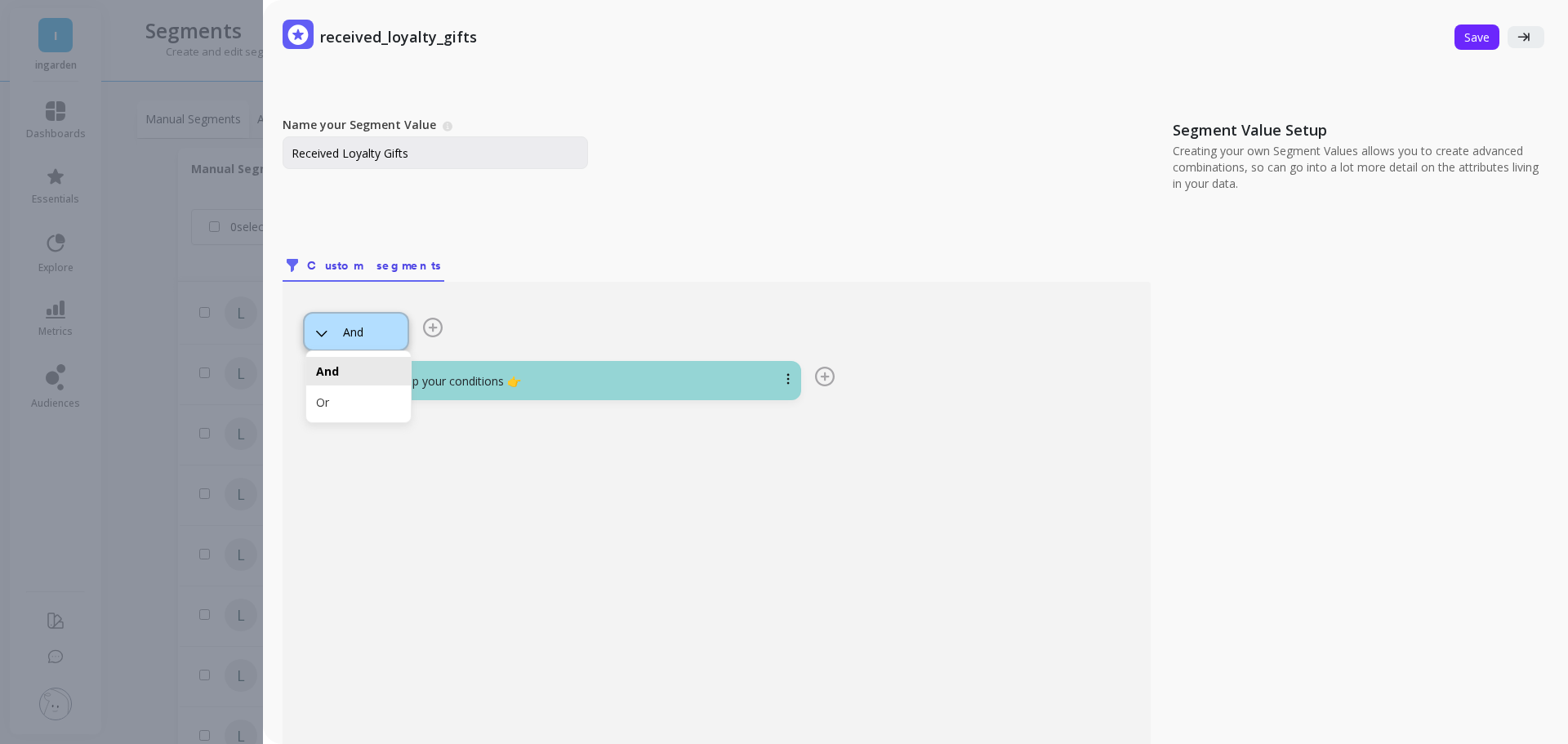
click at [374, 334] on div "And" at bounding box center [365, 331] width 44 height 15
click at [827, 377] on icon at bounding box center [825, 377] width 9 height 9
click at [842, 376] on div "And Set up your conditions 👉 Add Condition Add Logic" at bounding box center [717, 351] width 828 height 98
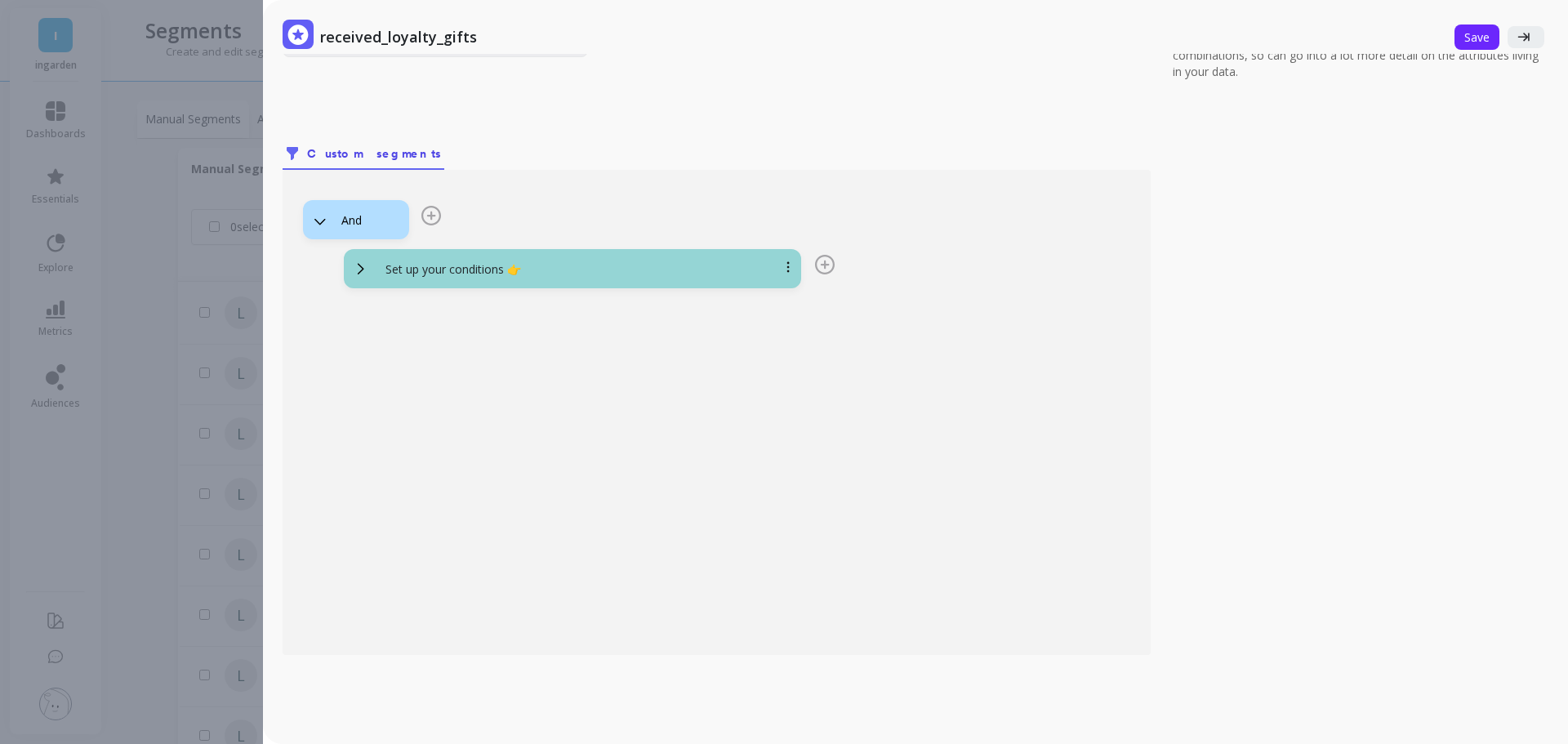
scroll to position [35, 0]
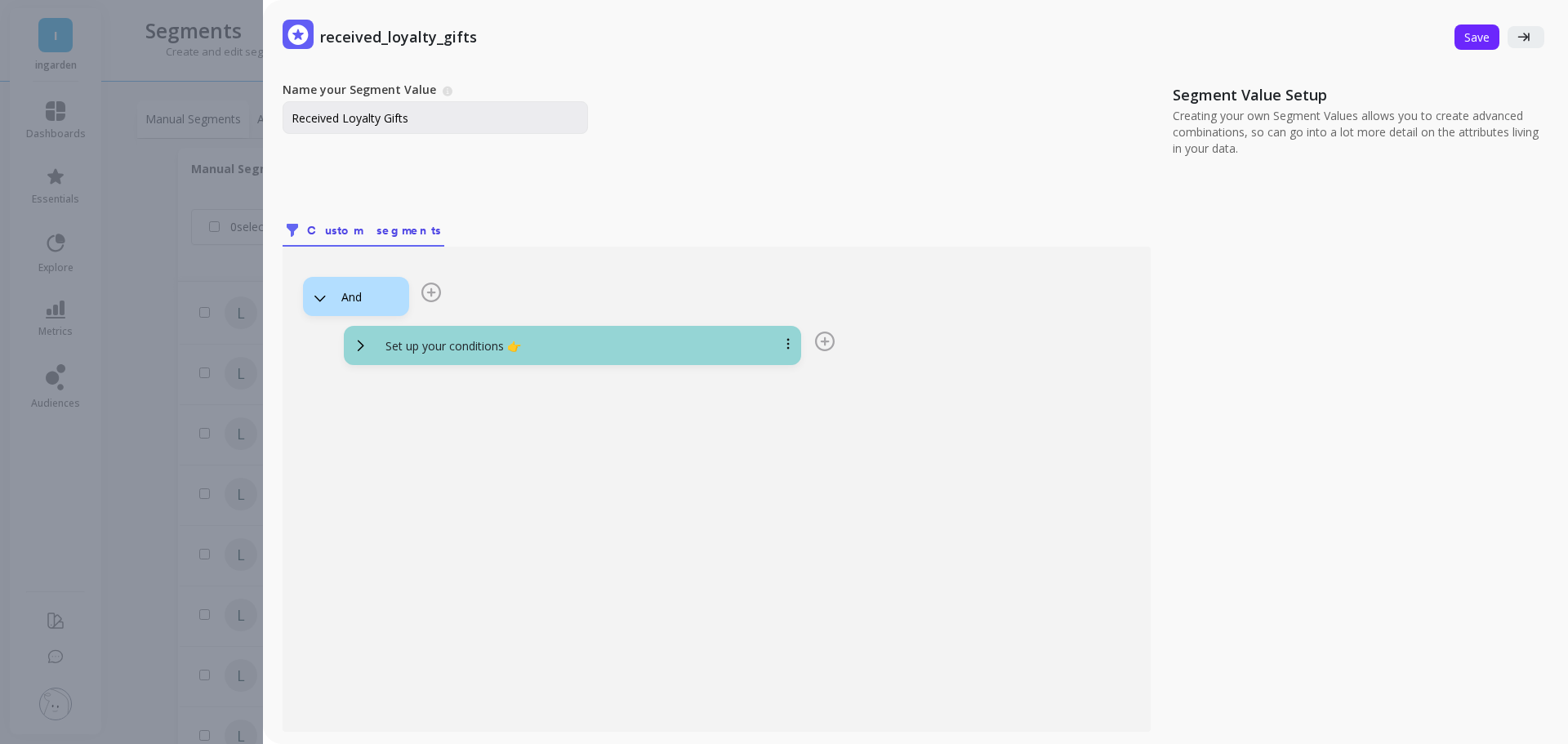
click at [738, 338] on span "Set up your conditions 👉" at bounding box center [573, 346] width 439 height 20
drag, startPoint x: 1281, startPoint y: 312, endPoint x: 1280, endPoint y: 289, distance: 23.0
click at [1281, 311] on div at bounding box center [1348, 504] width 371 height 592
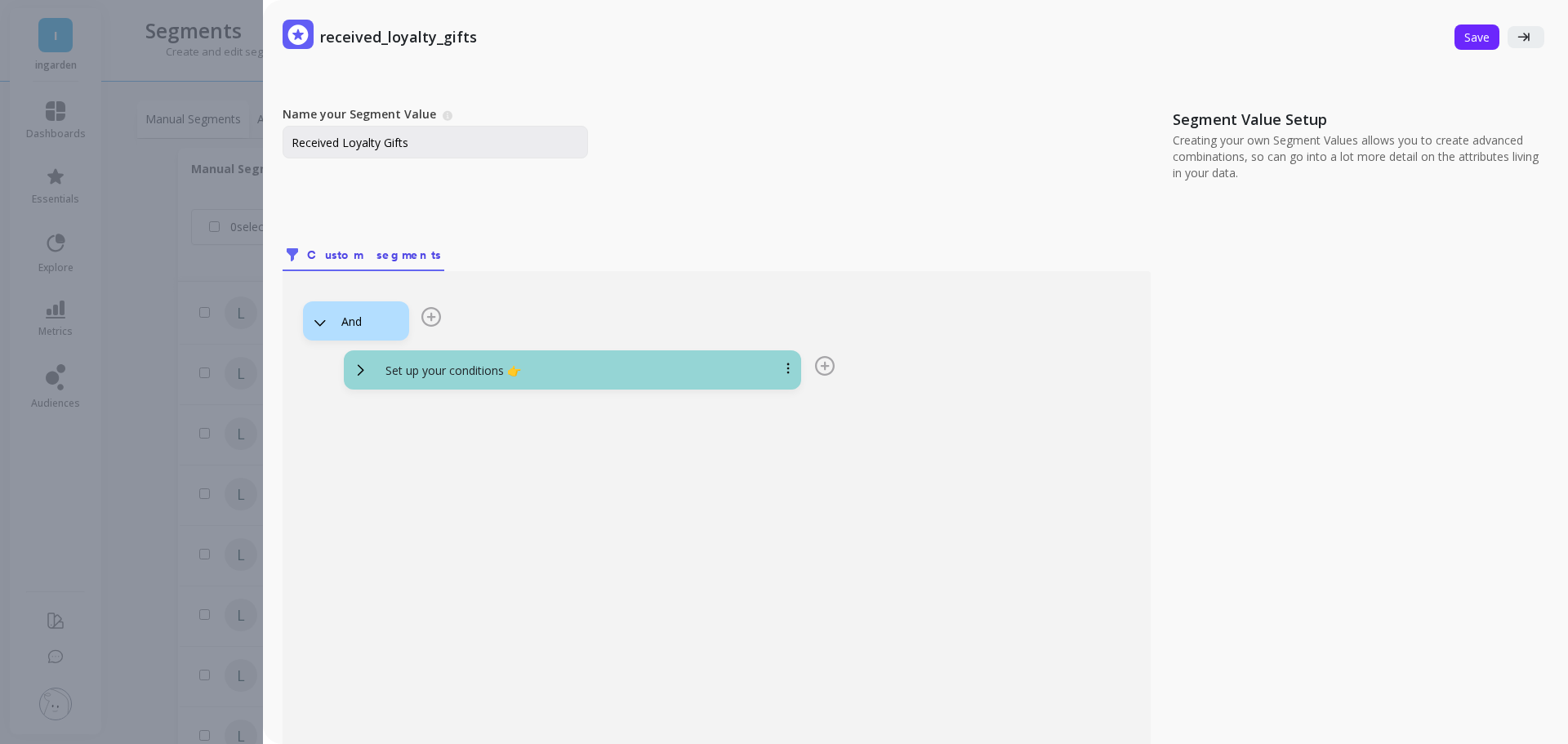
scroll to position [0, 0]
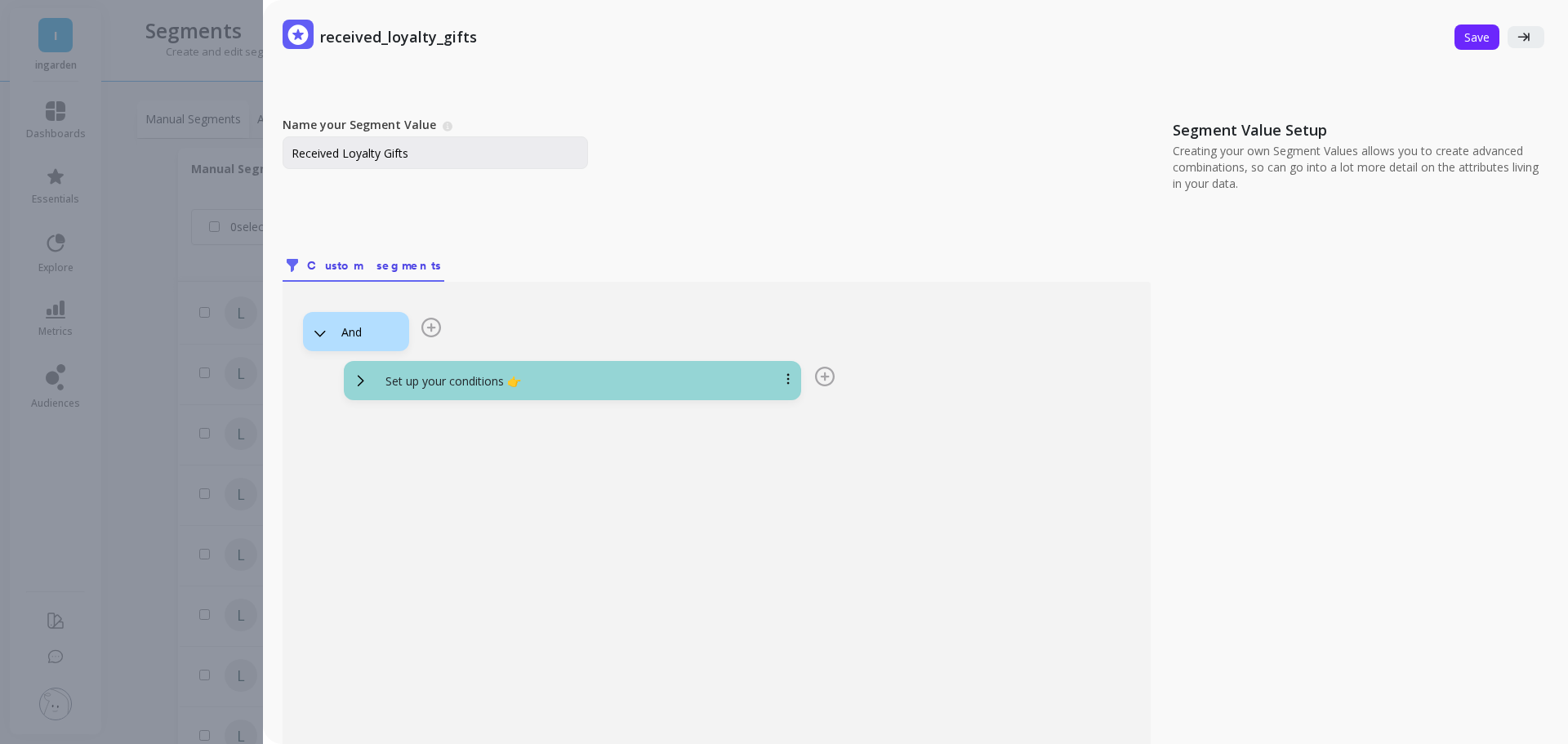
click at [829, 384] on icon at bounding box center [825, 377] width 20 height 20
click at [819, 383] on icon at bounding box center [825, 377] width 20 height 20
click at [349, 377] on div "Set up your conditions 👉 Add Condition Add Logic" at bounding box center [573, 380] width 457 height 39
click at [358, 378] on icon at bounding box center [361, 380] width 18 height 18
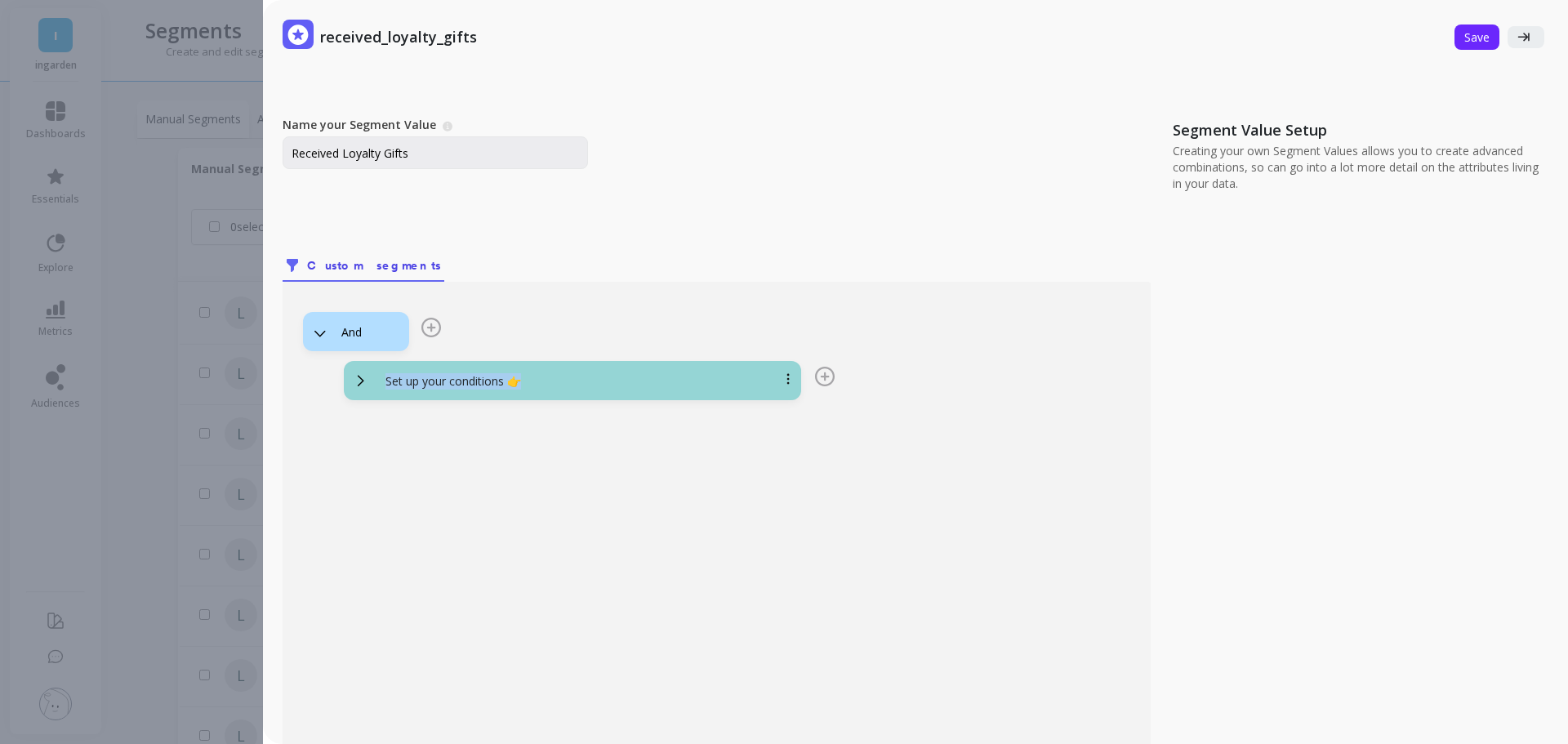
click at [358, 378] on icon at bounding box center [361, 380] width 18 height 18
click at [398, 378] on p "Set up your conditions 👉" at bounding box center [453, 381] width 135 height 16
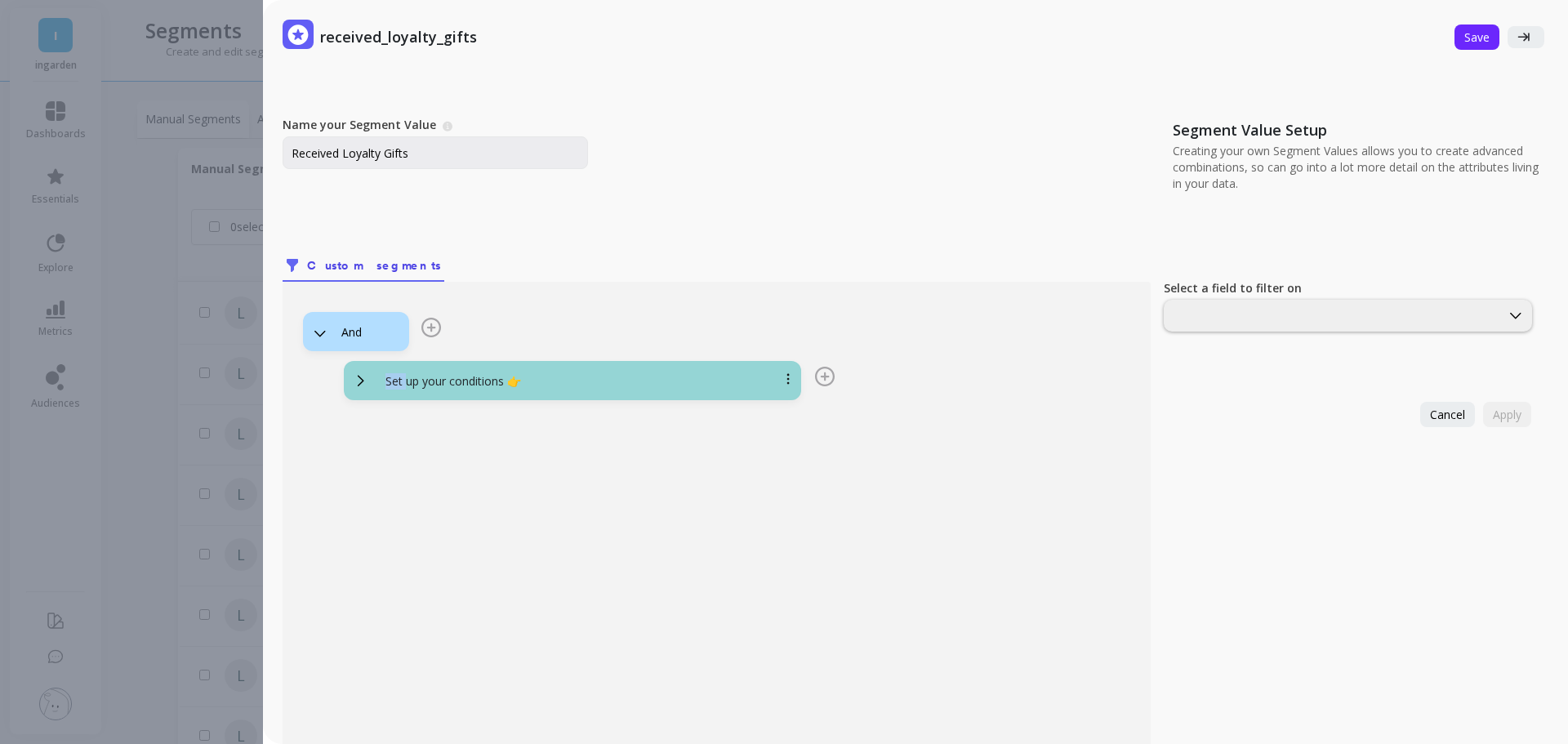
click at [399, 378] on p "Set up your conditions 👉" at bounding box center [453, 381] width 135 height 16
click at [1229, 314] on div at bounding box center [1332, 315] width 332 height 15
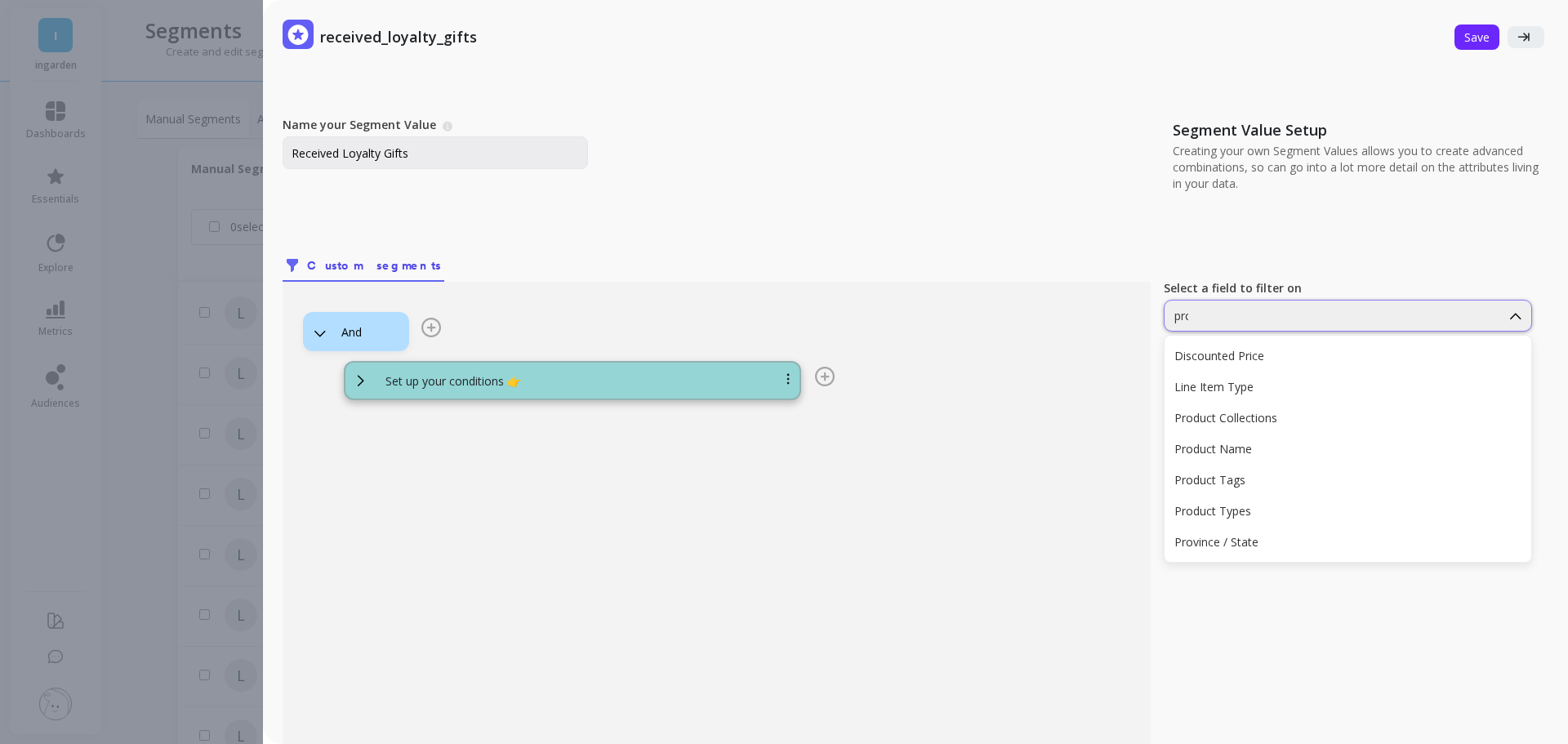
type input "prod"
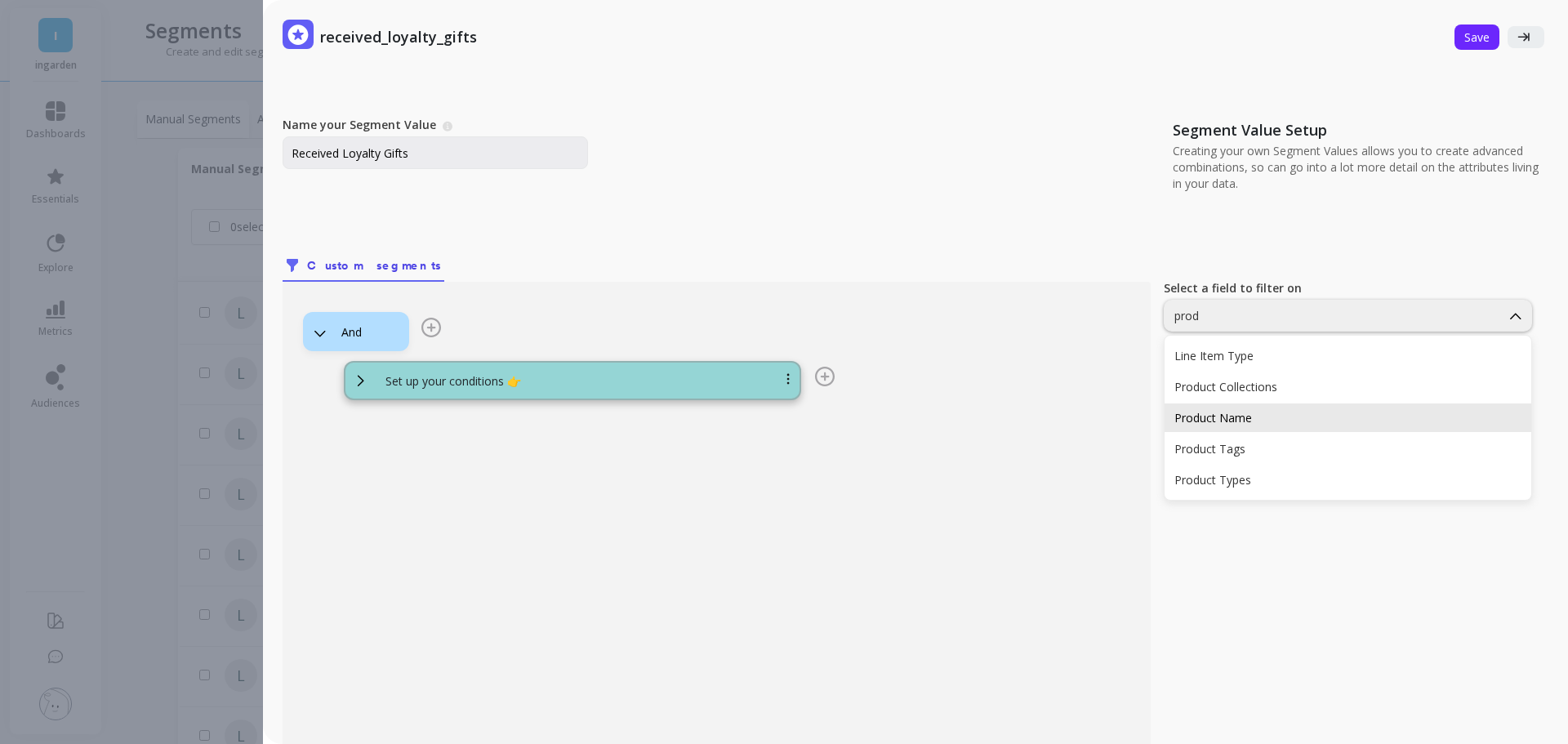
click at [1231, 410] on div "Product Name" at bounding box center [1348, 417] width 347 height 15
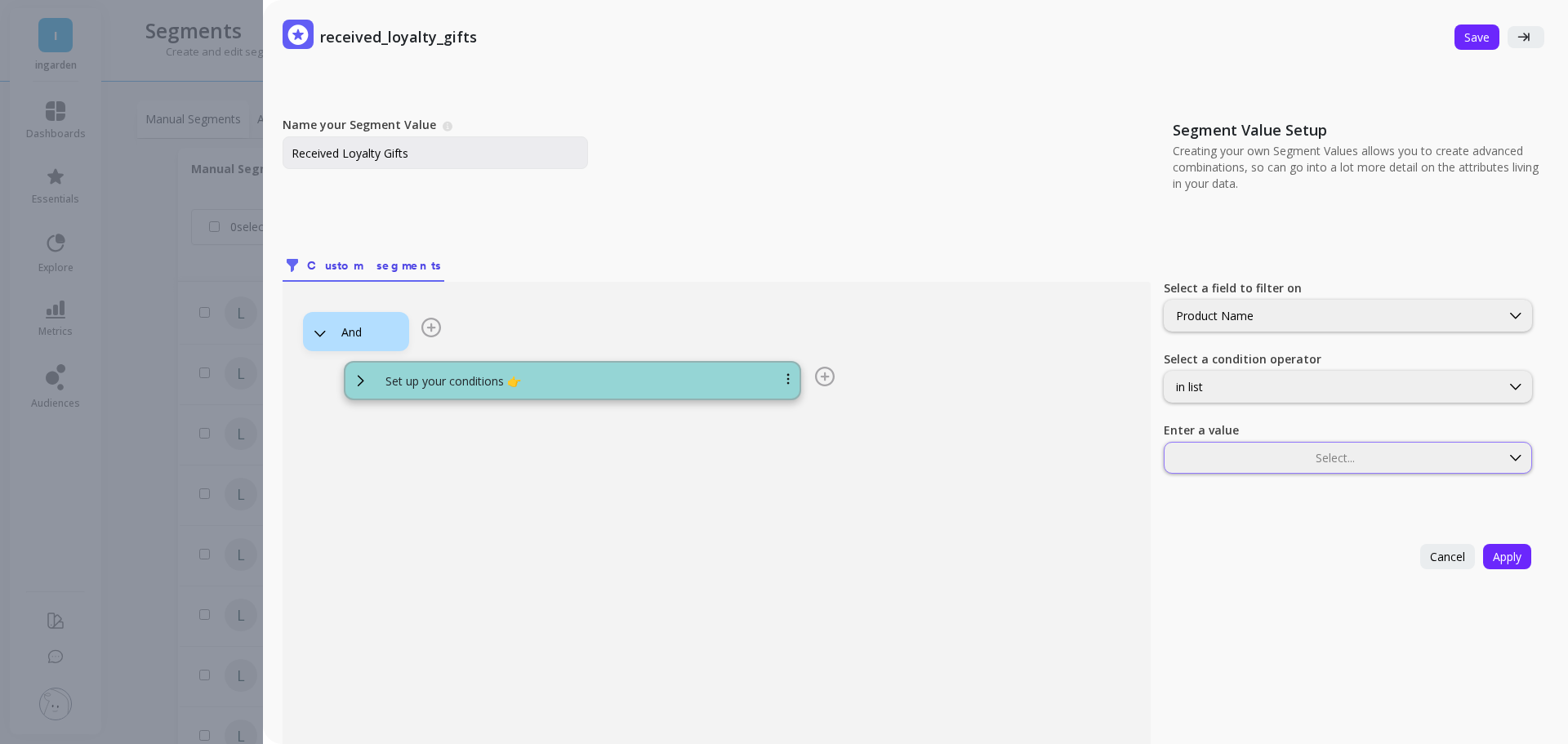
click at [1243, 465] on div at bounding box center [1332, 457] width 332 height 15
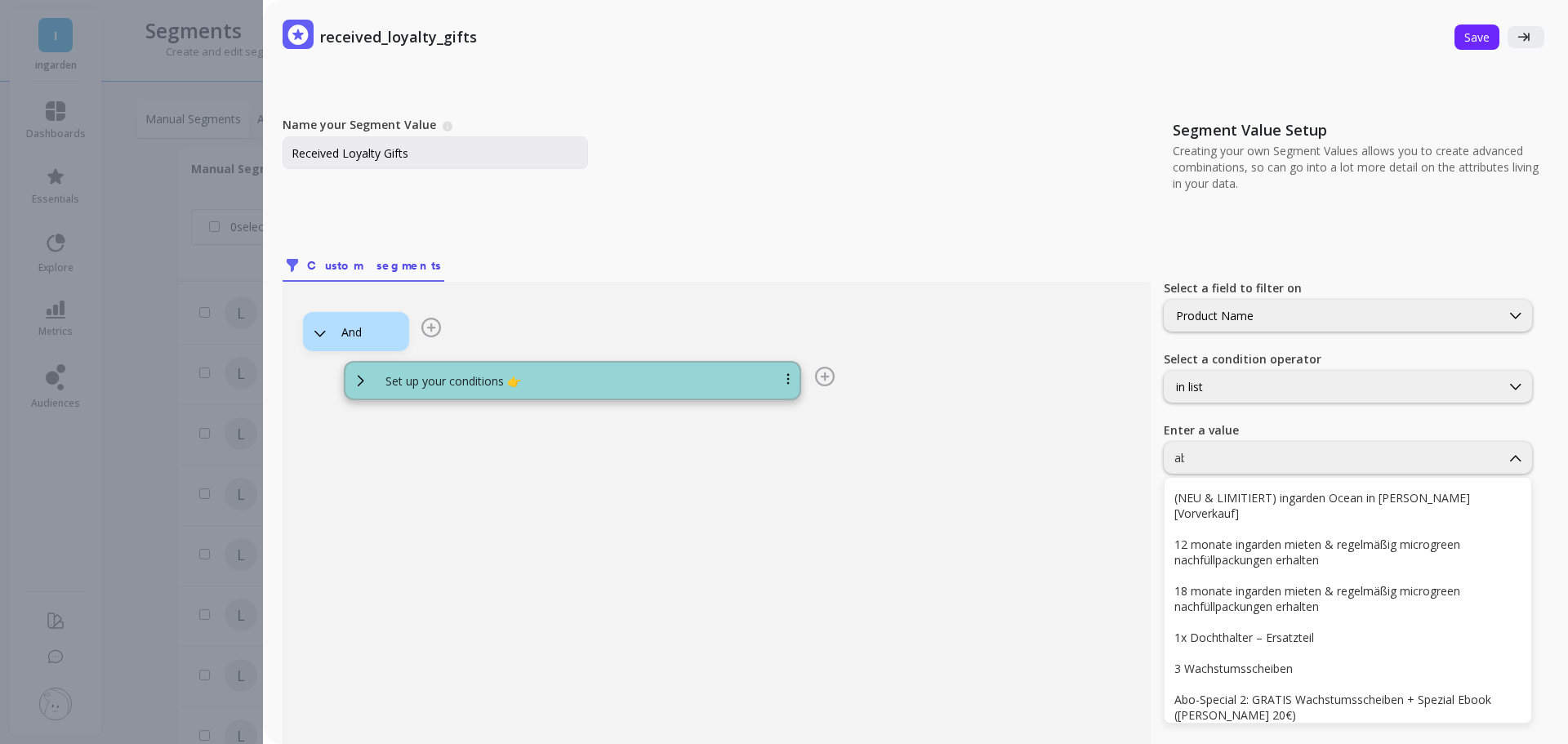
type input "abo"
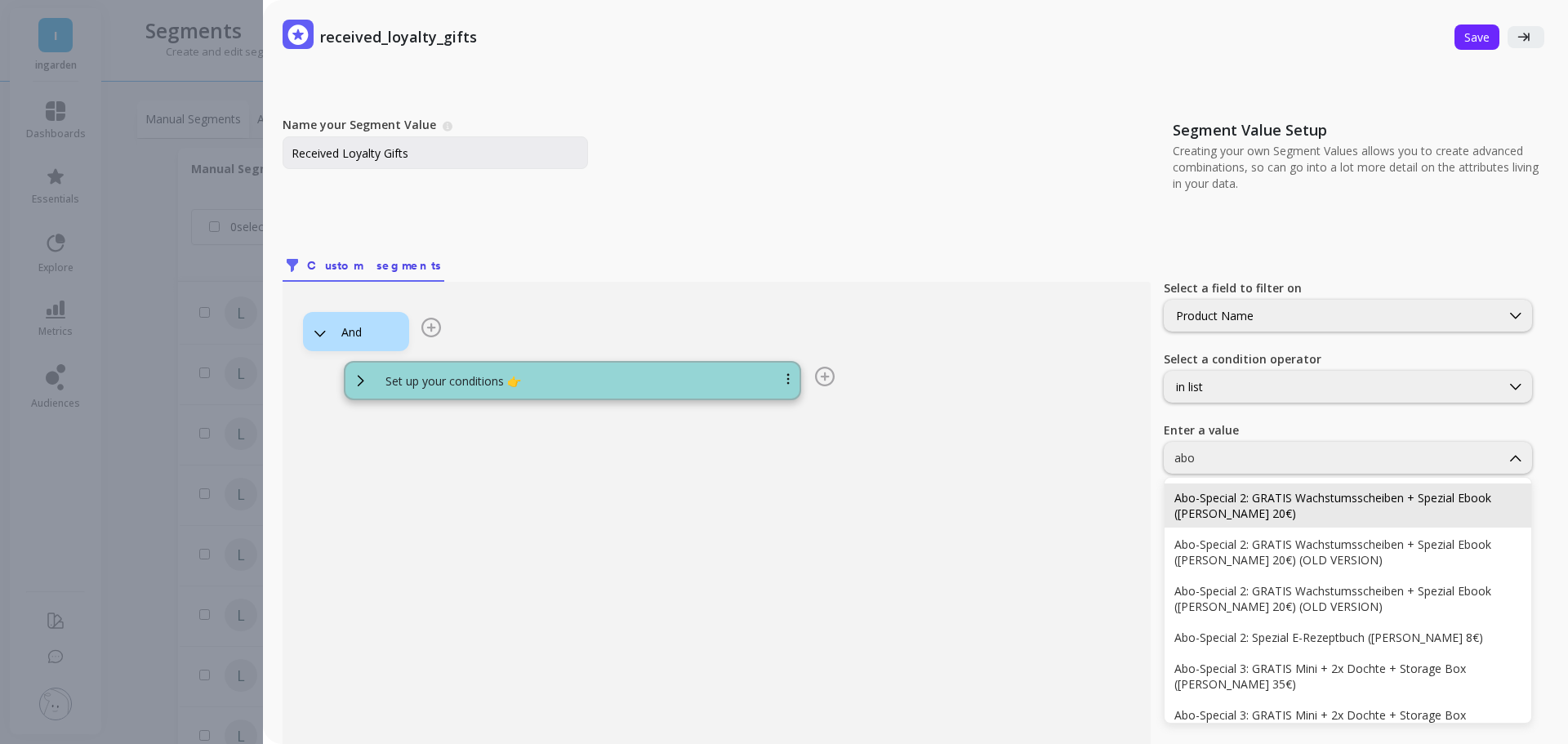
click at [1281, 495] on div "Abo-Special 2: GRATIS Wachstumsscheiben + Spezial Ebook ([PERSON_NAME] 20€)" at bounding box center [1348, 505] width 347 height 31
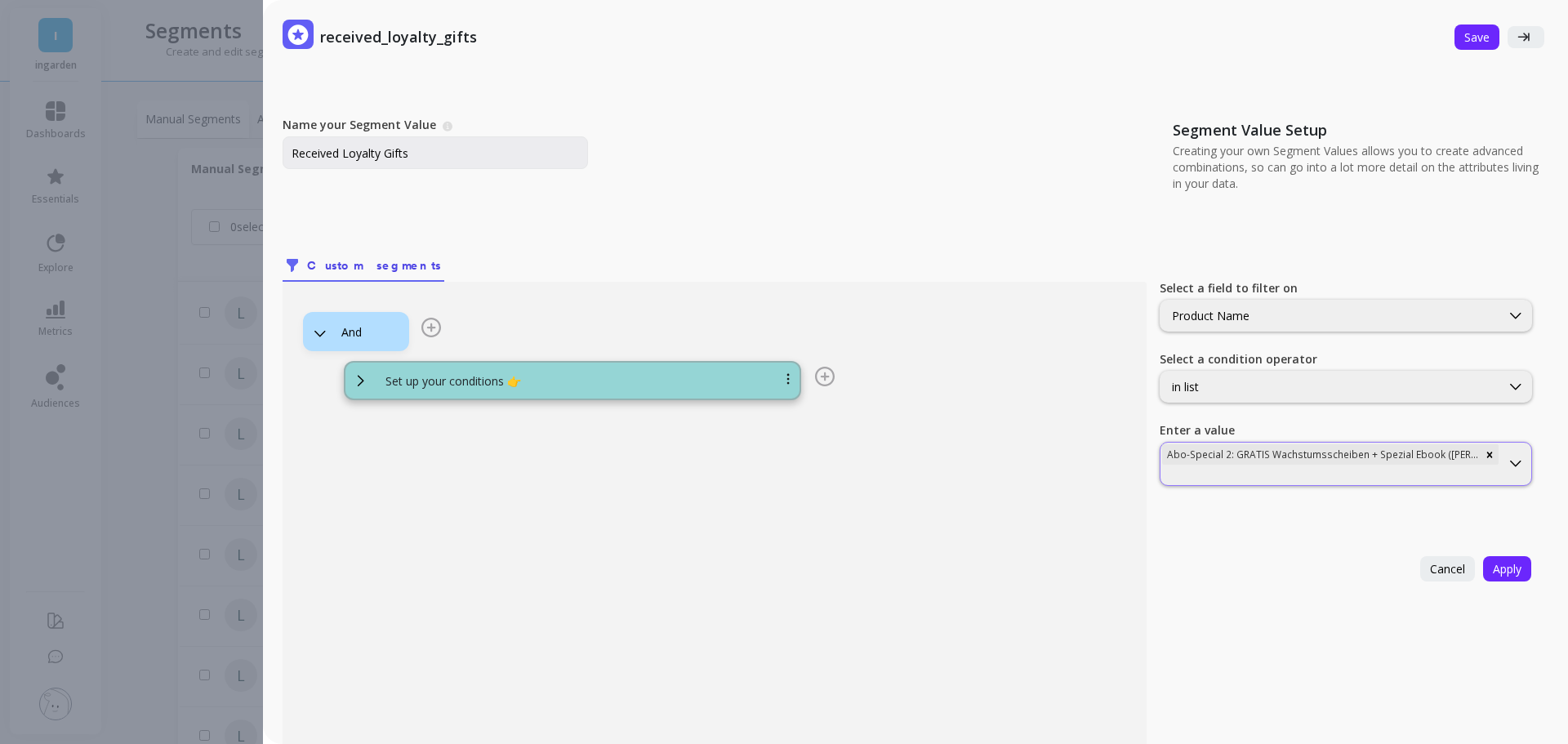
click at [1282, 485] on div "Abo-Special 2: GRATIS Wachstumsscheiben + Spezial Ebook ([PERSON_NAME] 20€)" at bounding box center [1330, 464] width 339 height 43
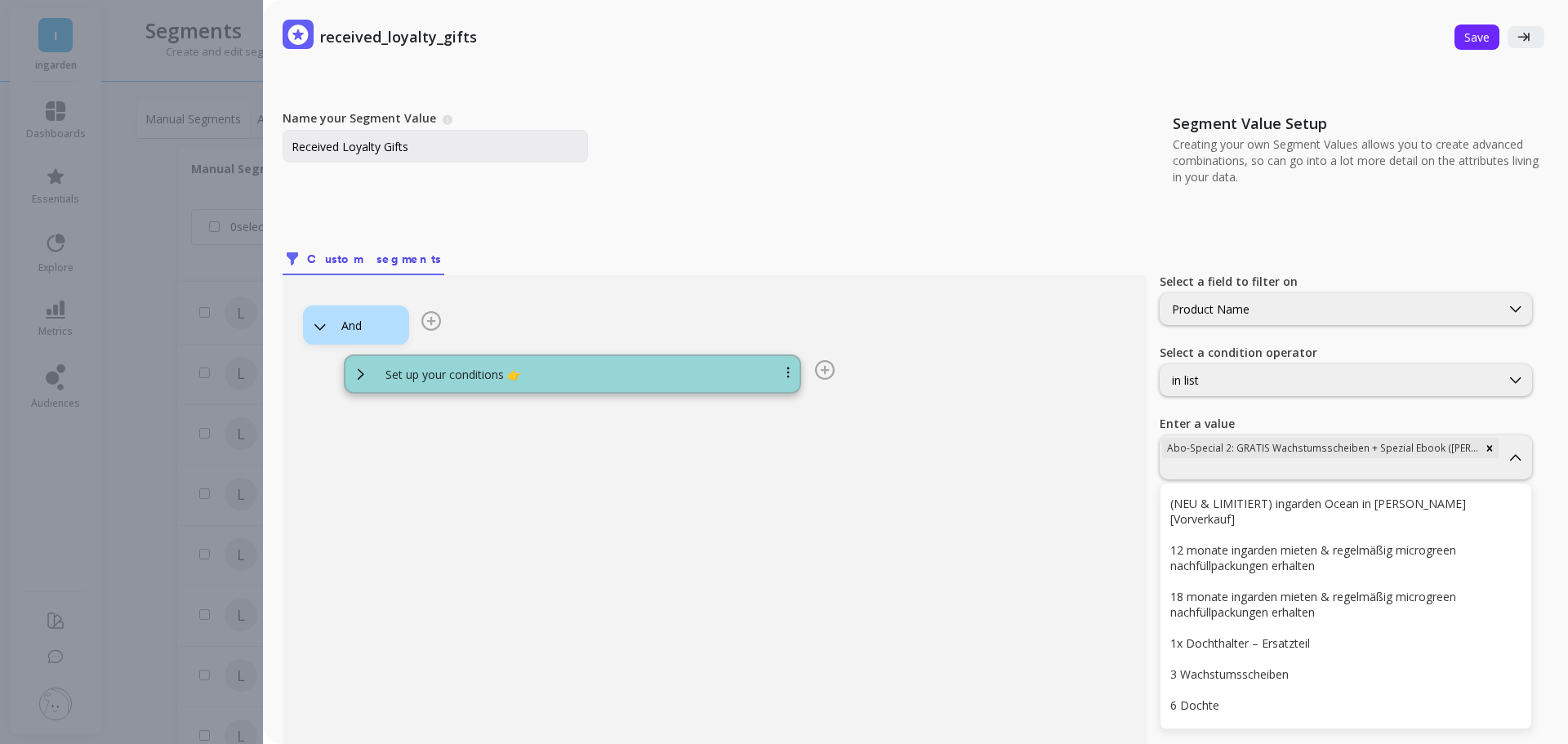
scroll to position [7, 0]
type input "abo"
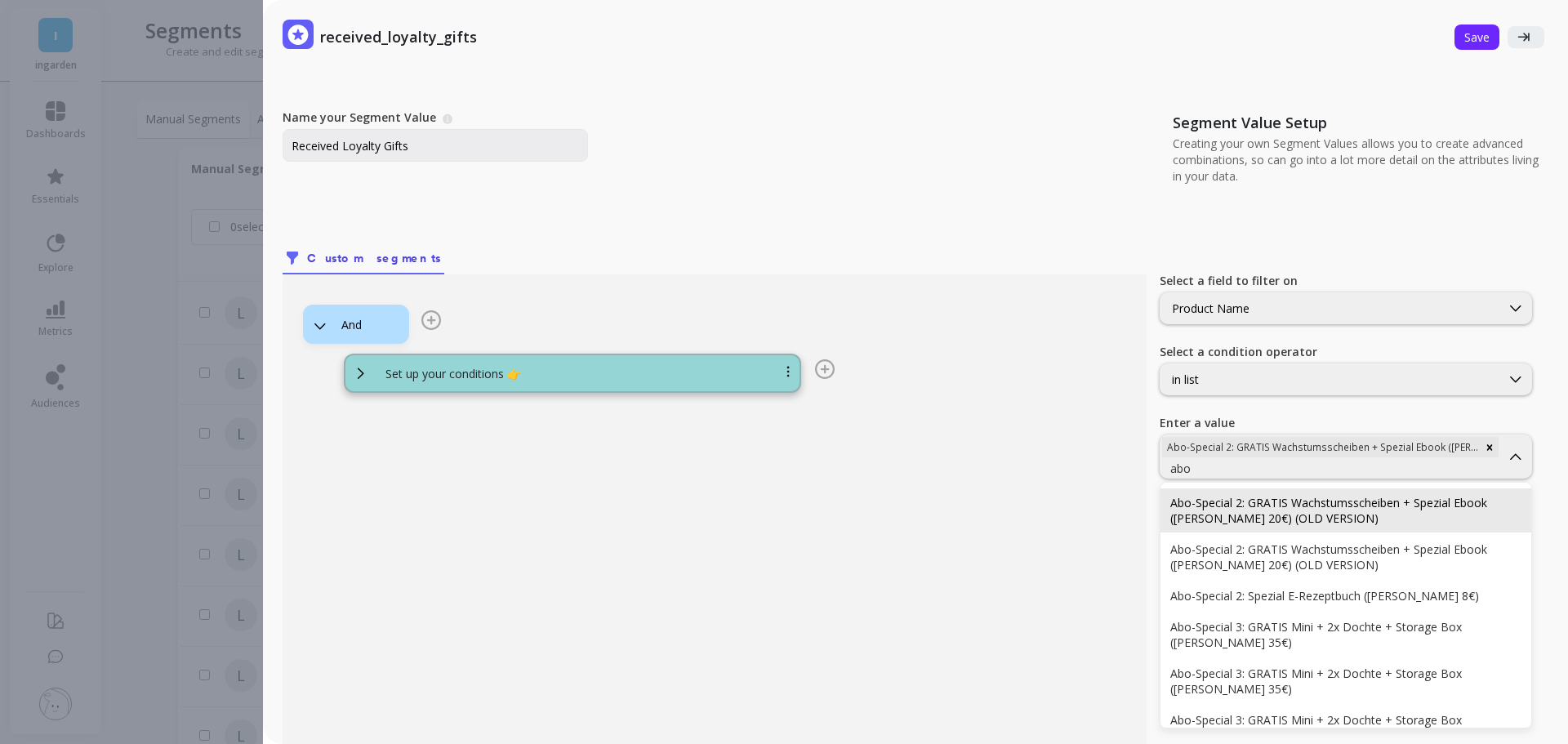
click at [1273, 500] on div "Abo-Special 2: GRATIS Wachstumsscheiben + Spezial Ebook ([PERSON_NAME] 20€) (OL…" at bounding box center [1345, 510] width 351 height 31
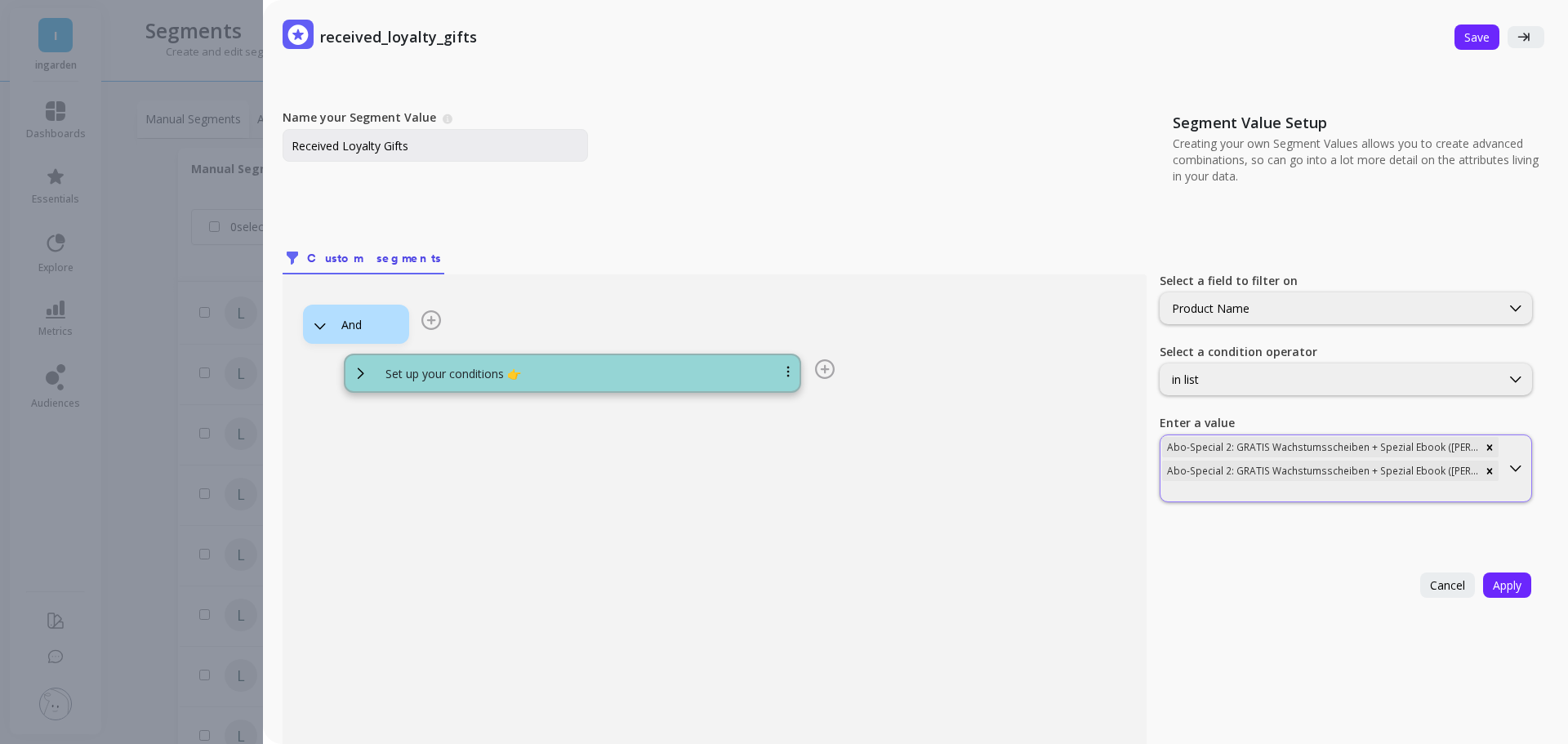
click at [1259, 471] on div "Abo-Special 2: GRATIS Wachstumsscheiben + Spezial Ebook ([PERSON_NAME] 20€) (OL…" at bounding box center [1320, 471] width 318 height 20
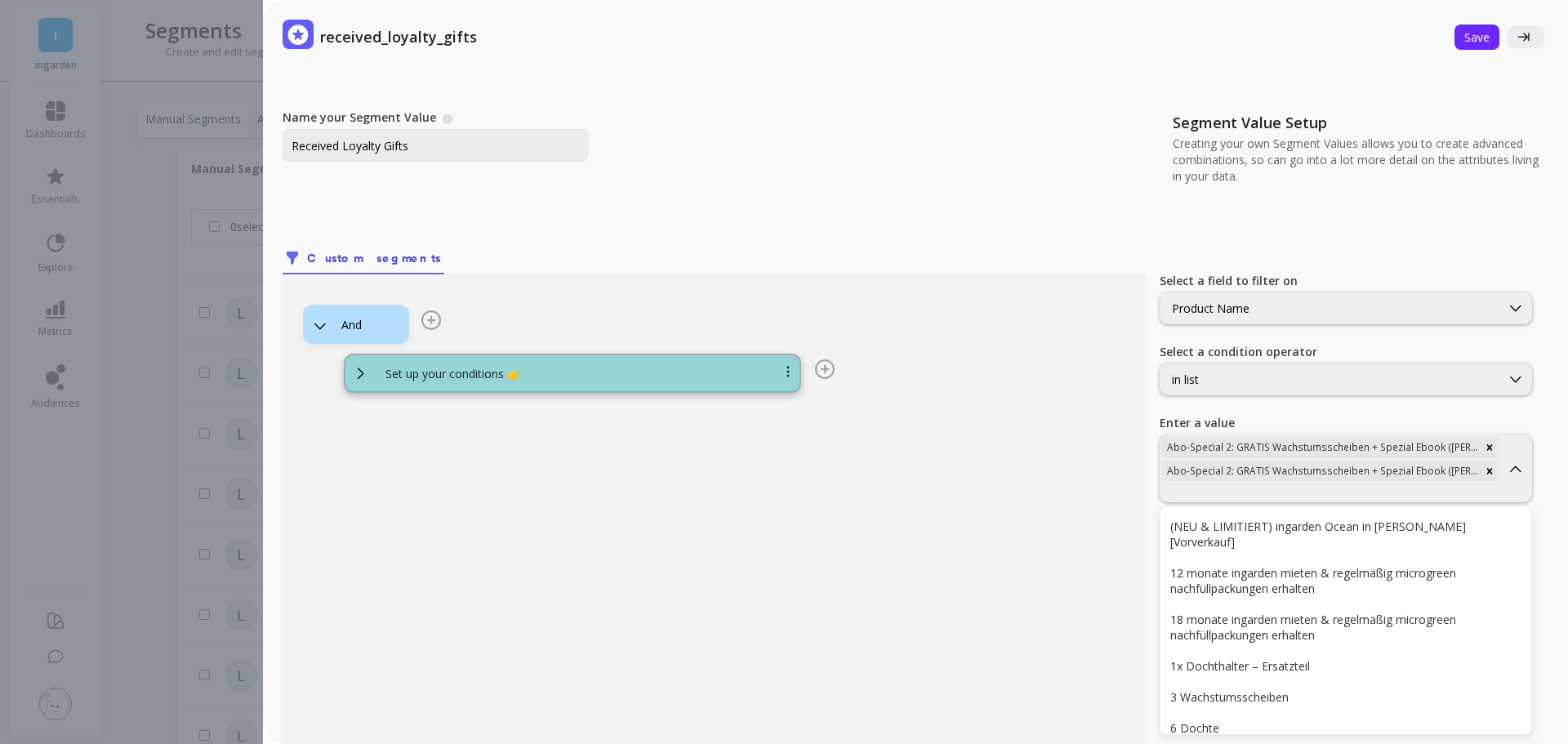
scroll to position [31, 0]
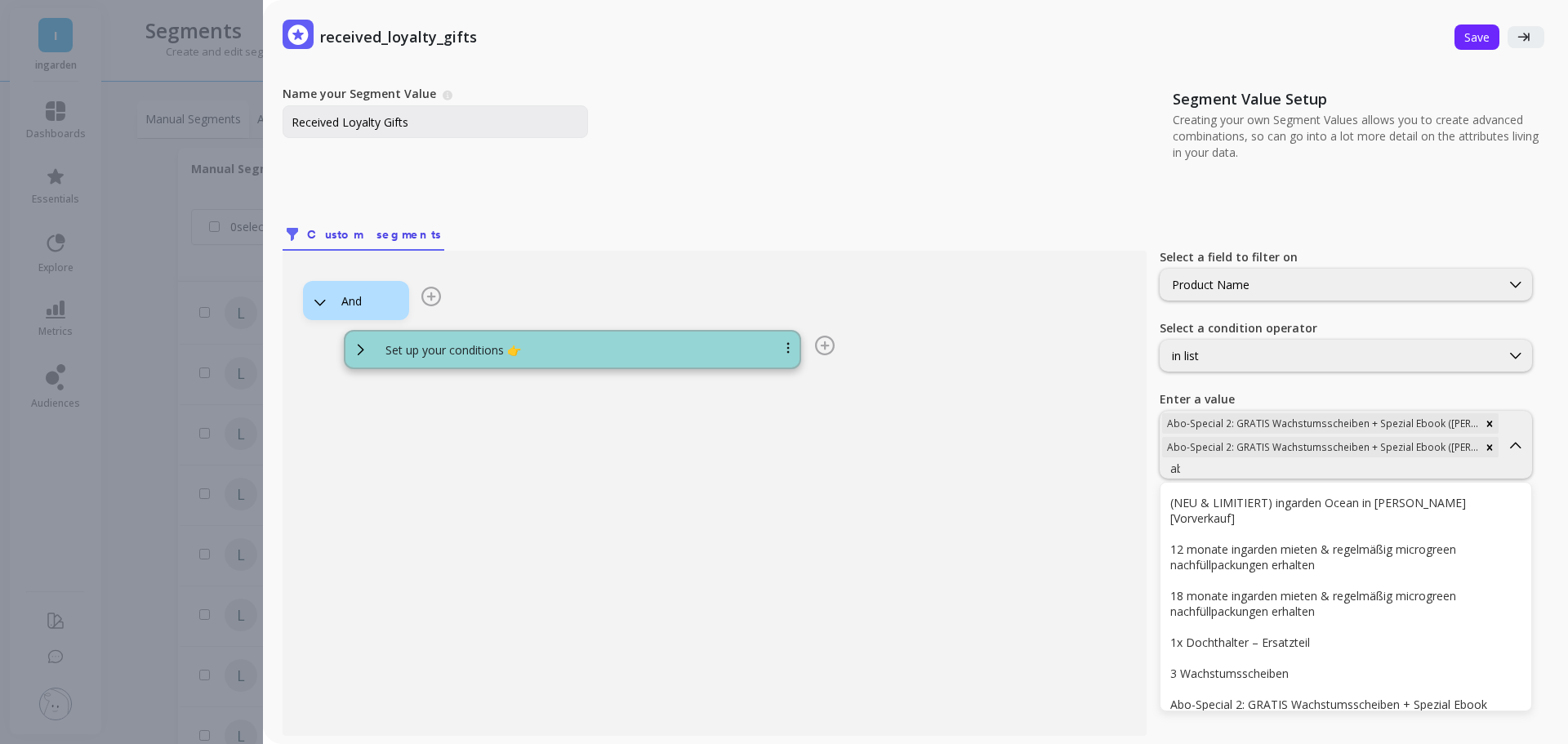
type input "abo"
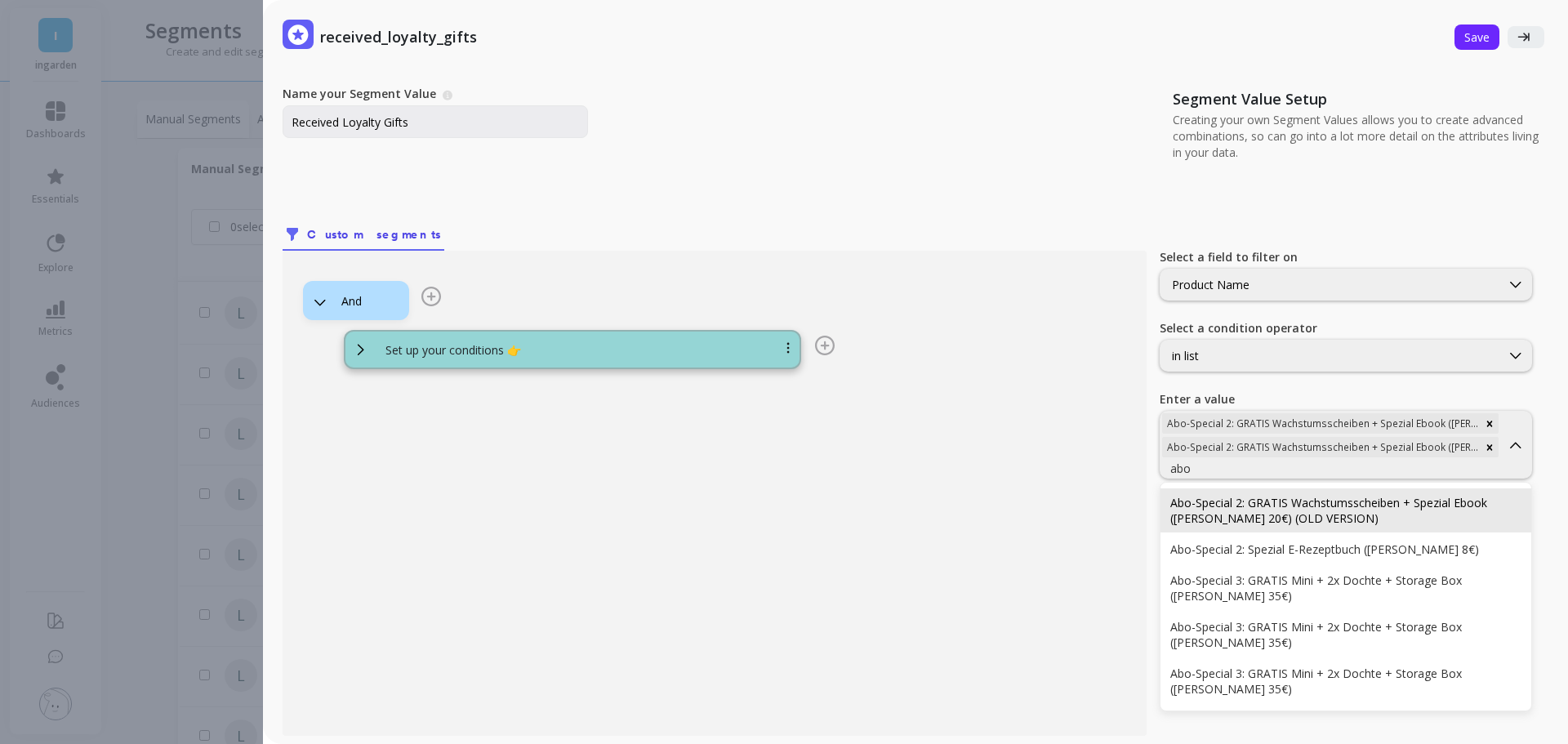
click at [1259, 493] on div "Abo-Special 2: GRATIS Wachstumsscheiben + Spezial Ebook ([PERSON_NAME] 20€) (OL…" at bounding box center [1346, 596] width 371 height 228
click at [1259, 493] on div "Abo-Special 2: GRATIS Wachstumsscheiben + Spezial Ebook ([PERSON_NAME] 20€) (OL…" at bounding box center [1346, 510] width 371 height 44
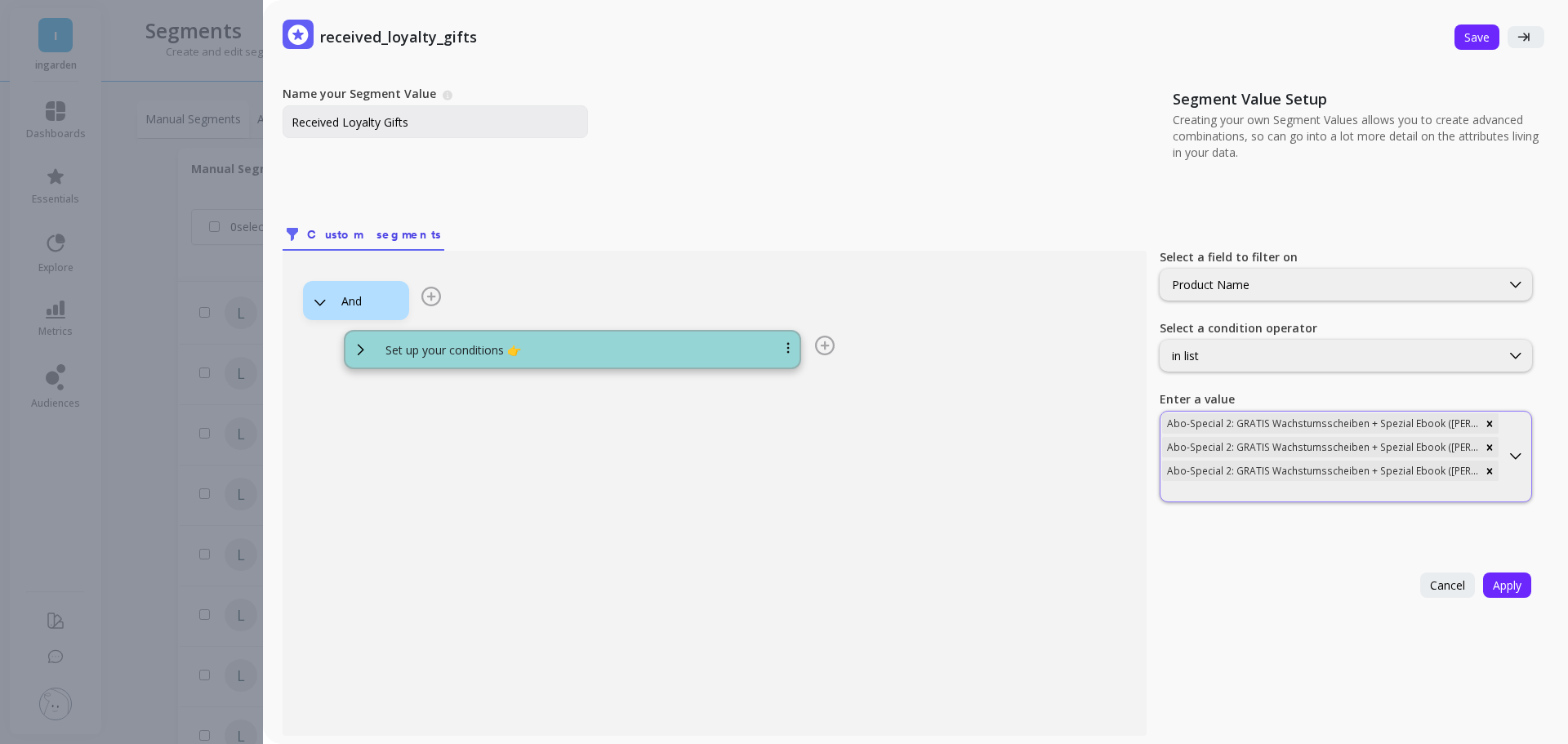
click at [1259, 480] on div "Abo-Special 2: GRATIS Wachstumsscheiben + Spezial Ebook ([PERSON_NAME] 20€) (OL…" at bounding box center [1320, 471] width 318 height 20
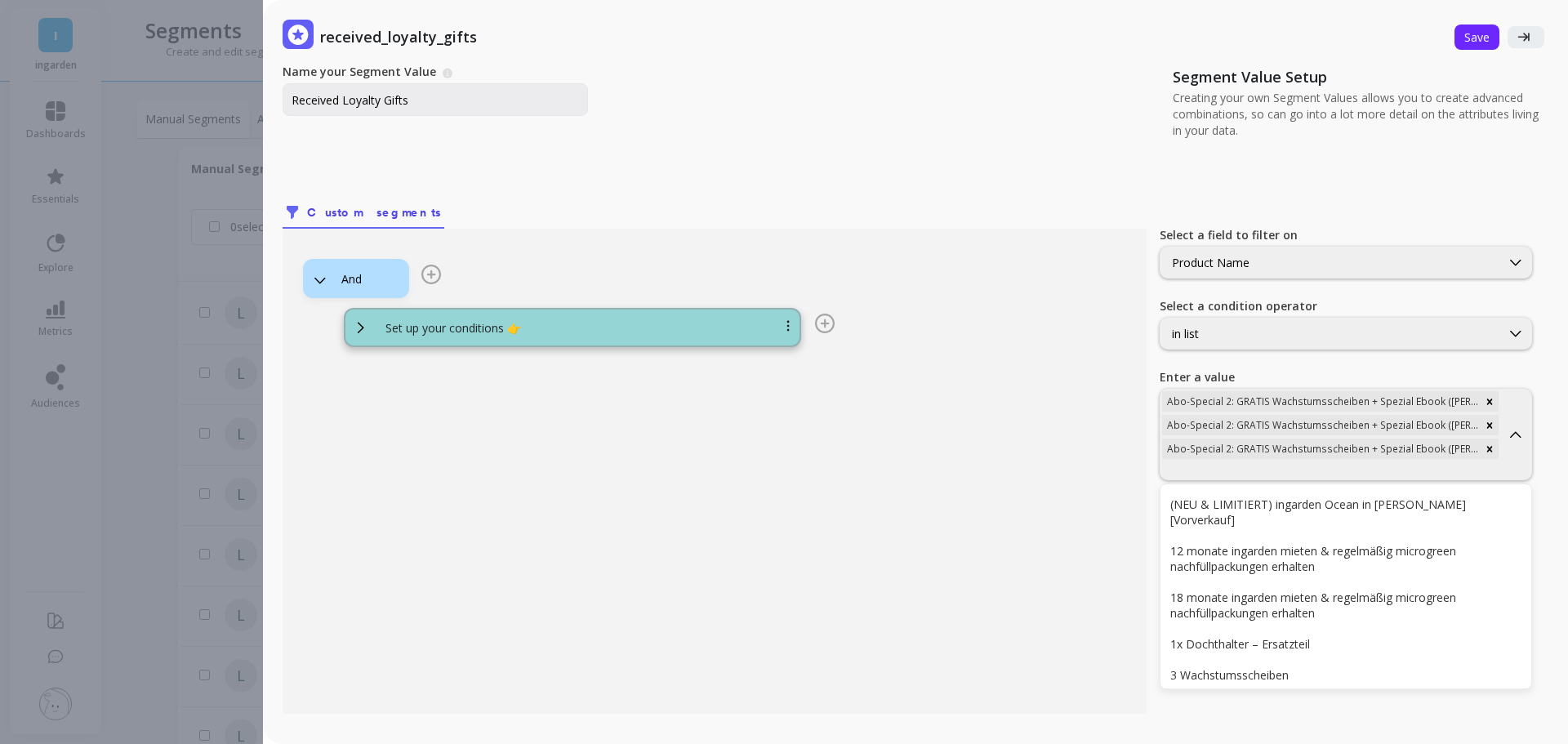
scroll to position [54, 0]
type input "abo"
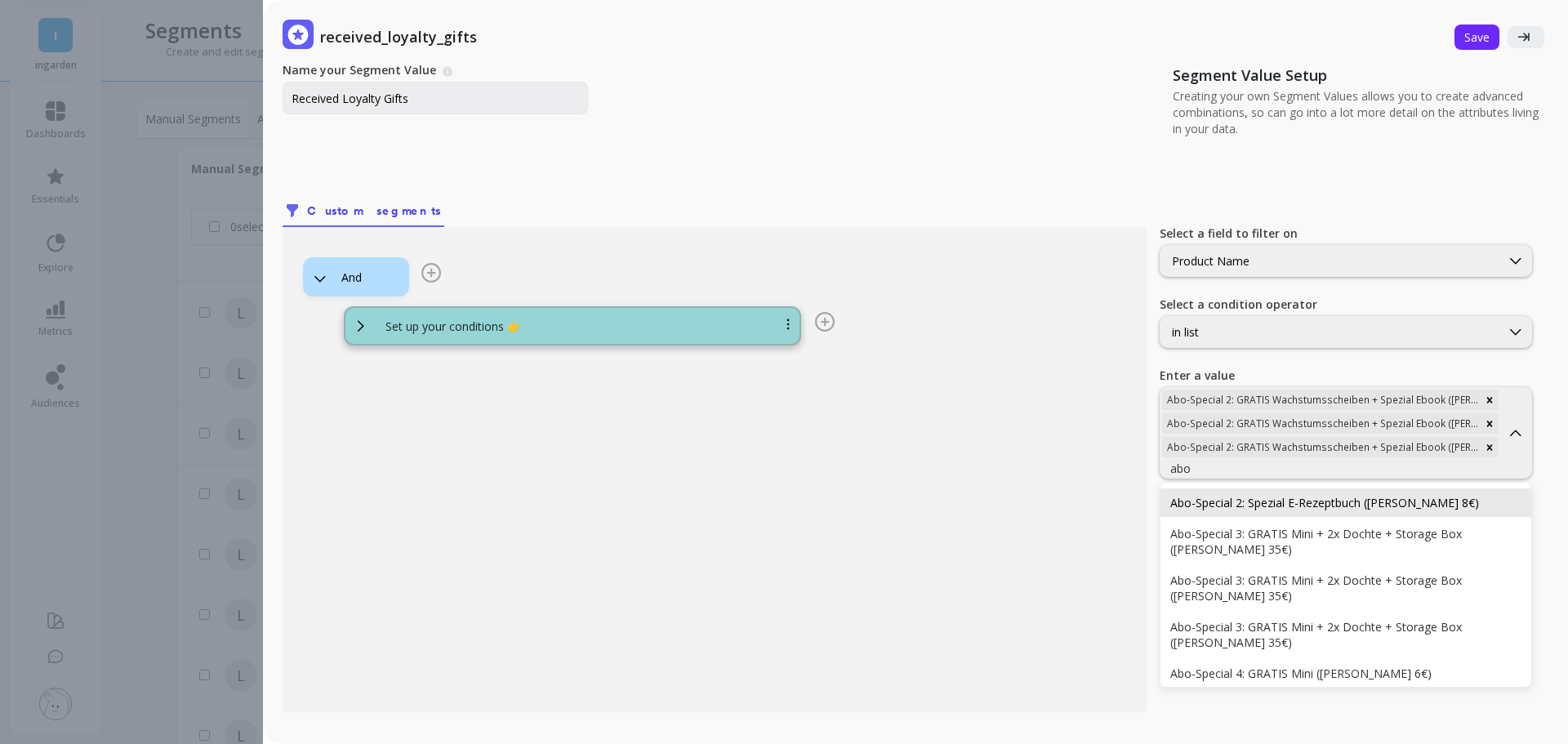
click at [1262, 493] on div "Abo-Special 2: Spezial E-Rezeptbuch ([PERSON_NAME] 8€)" at bounding box center [1346, 502] width 371 height 28
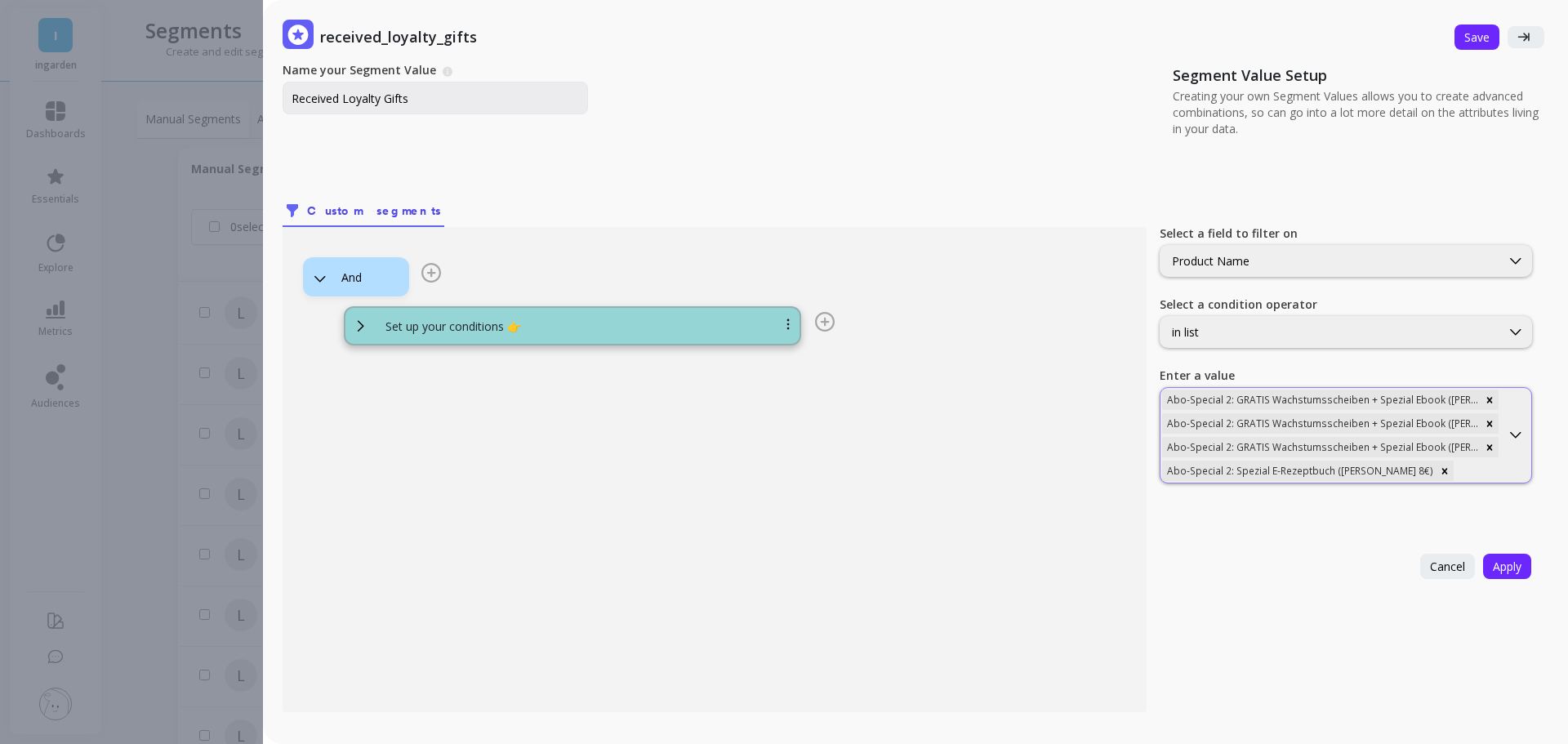
click at [1259, 472] on div "Abo-Special 2: Spezial E-Rezeptbuch ([PERSON_NAME] 8€)" at bounding box center [1298, 471] width 273 height 20
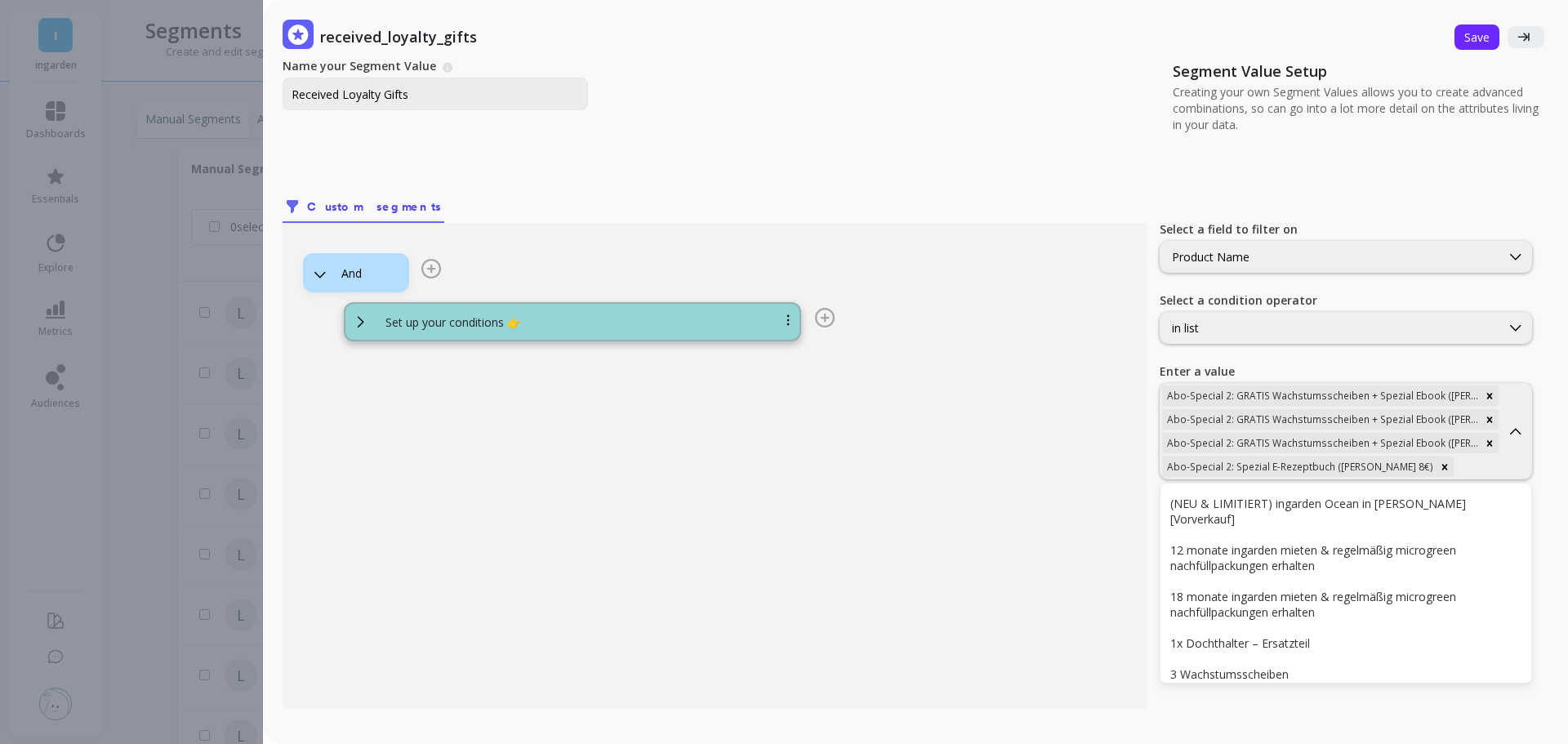
scroll to position [60, 0]
type input "abo"
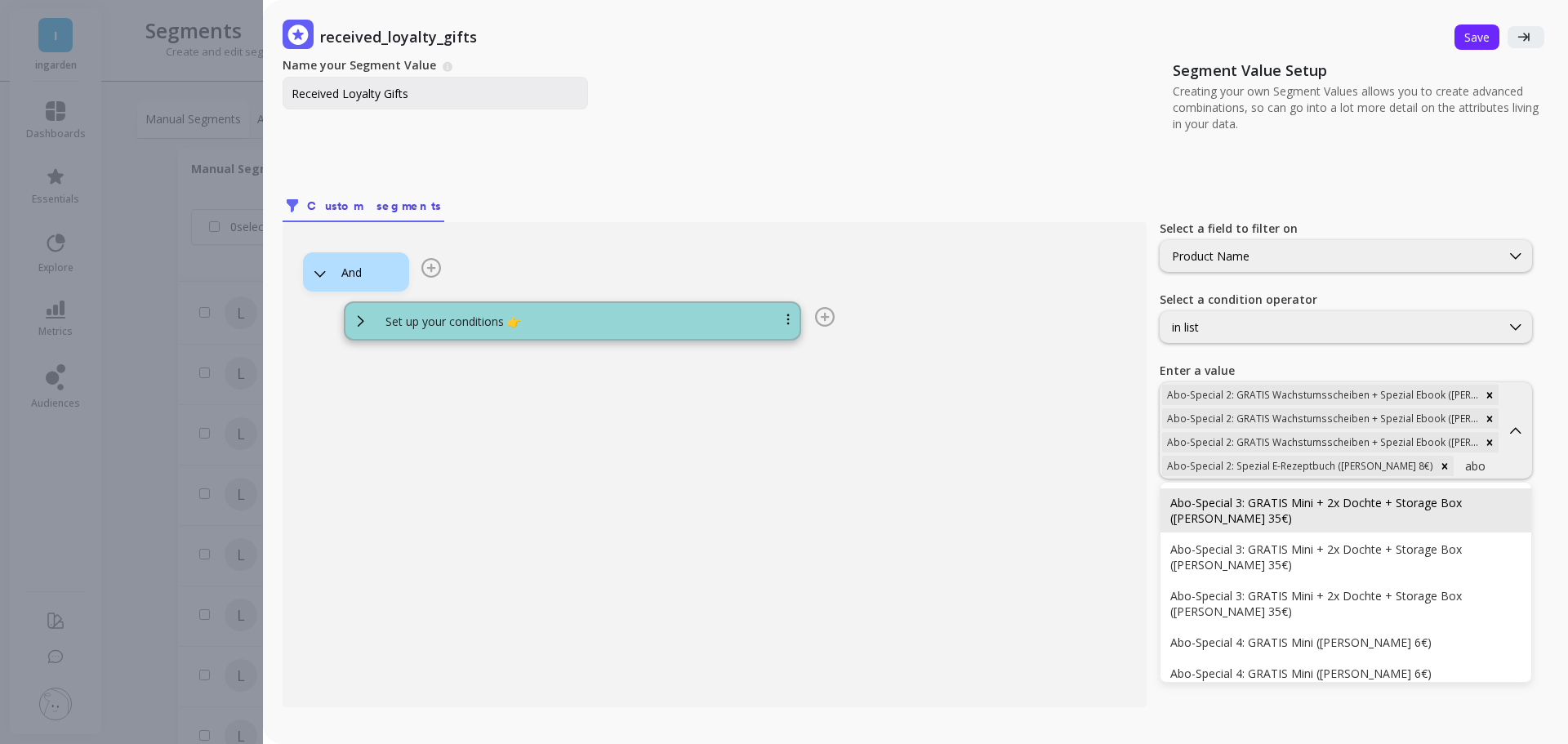
click at [1257, 493] on div "Abo-Special 3: GRATIS Mini + 2x Dochte + Storage Box ([PERSON_NAME] 35€)" at bounding box center [1346, 510] width 371 height 44
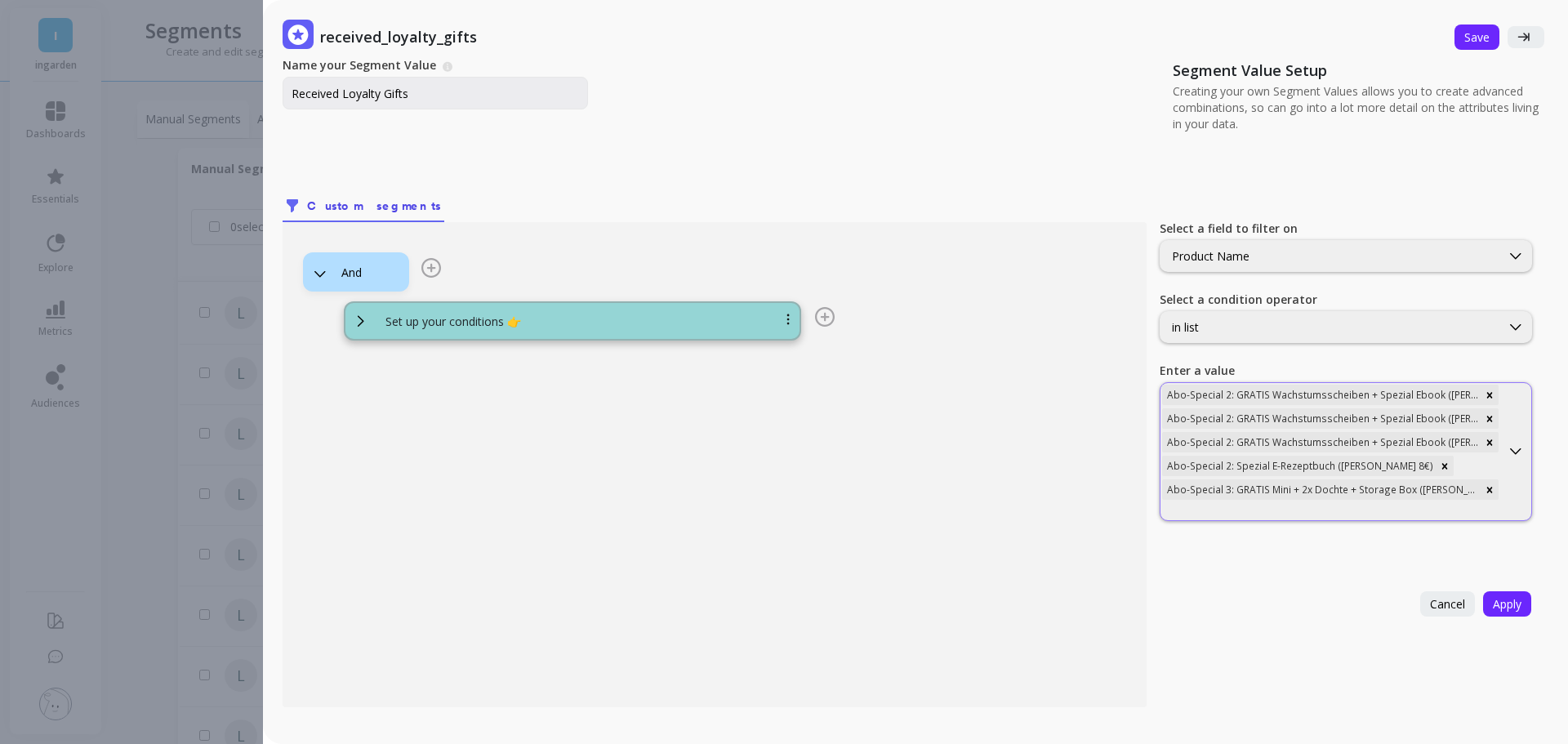
click at [1368, 503] on div at bounding box center [1329, 510] width 337 height 15
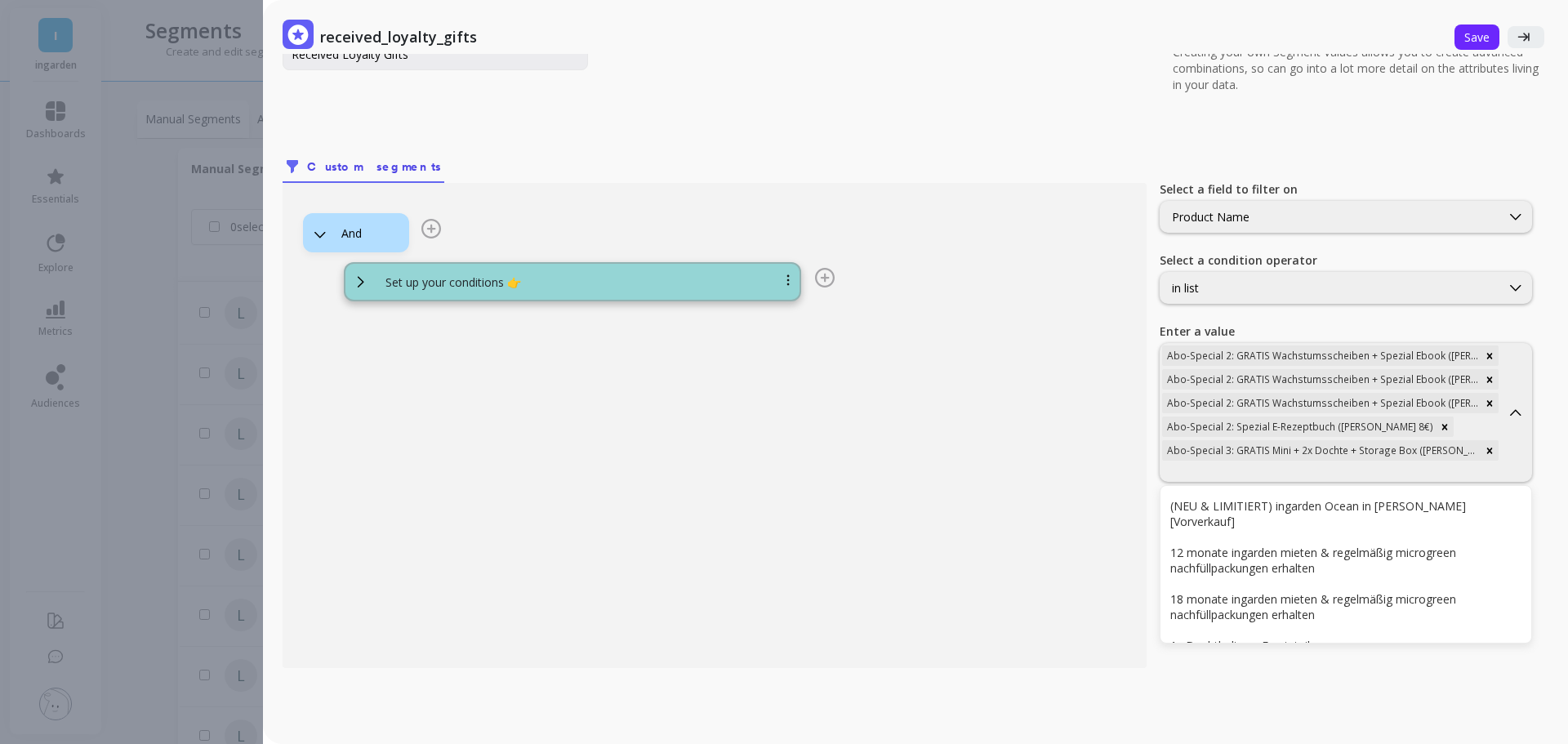
scroll to position [102, 0]
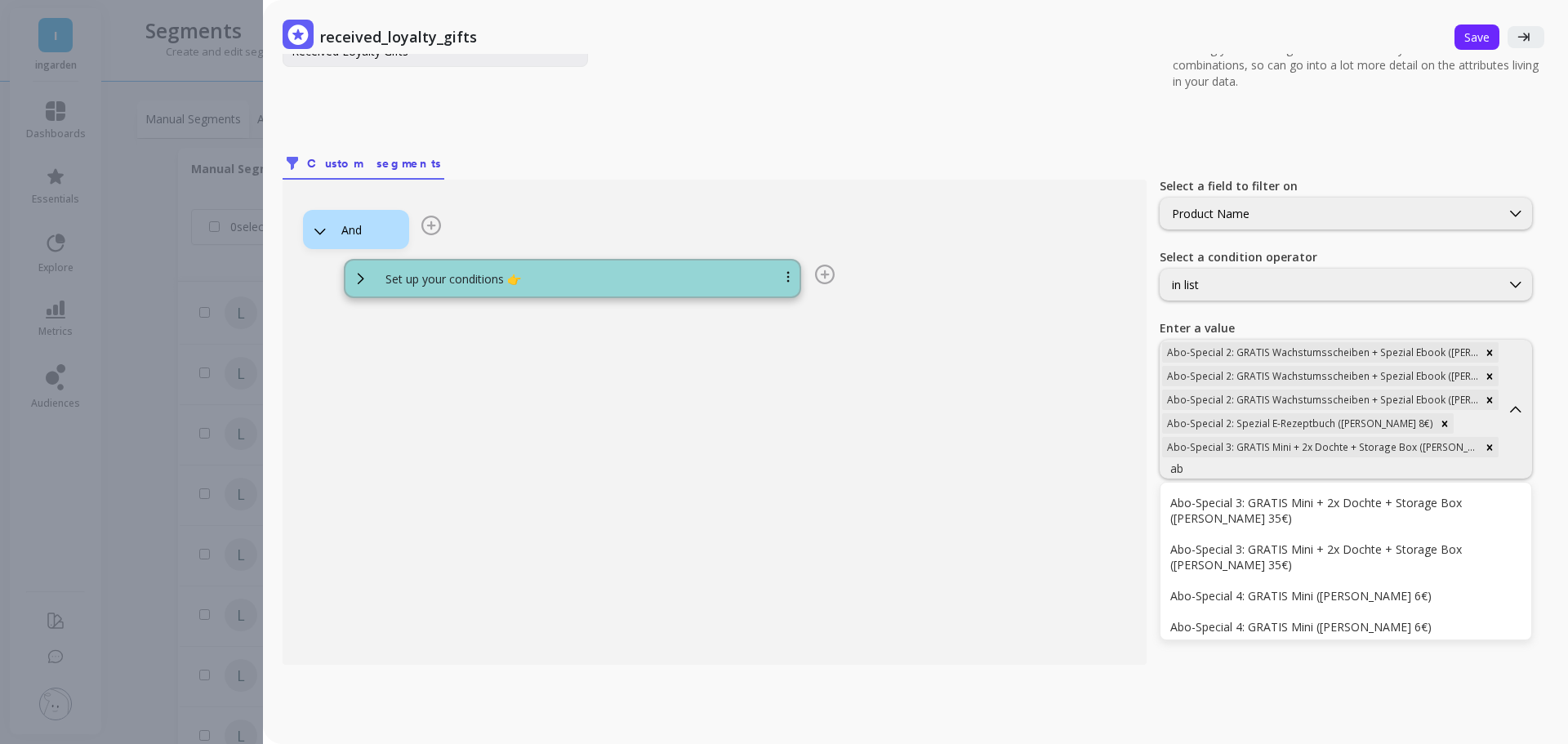
type input "abo"
click at [1368, 503] on div "Abo-Special 3: GRATIS Mini + 2x Dochte + Storage Box ([PERSON_NAME] 35€)" at bounding box center [1345, 510] width 351 height 31
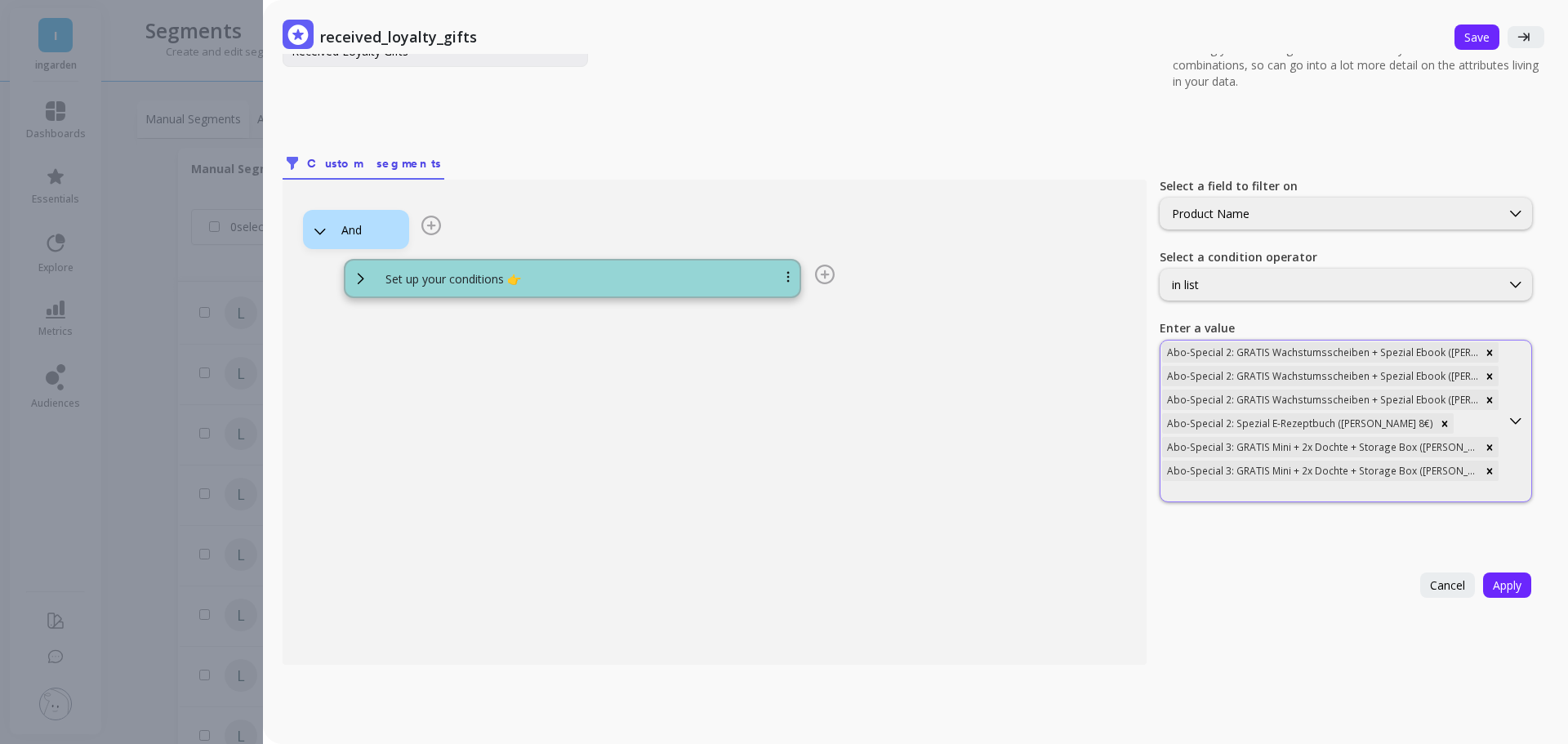
click at [1357, 493] on div at bounding box center [1329, 492] width 337 height 15
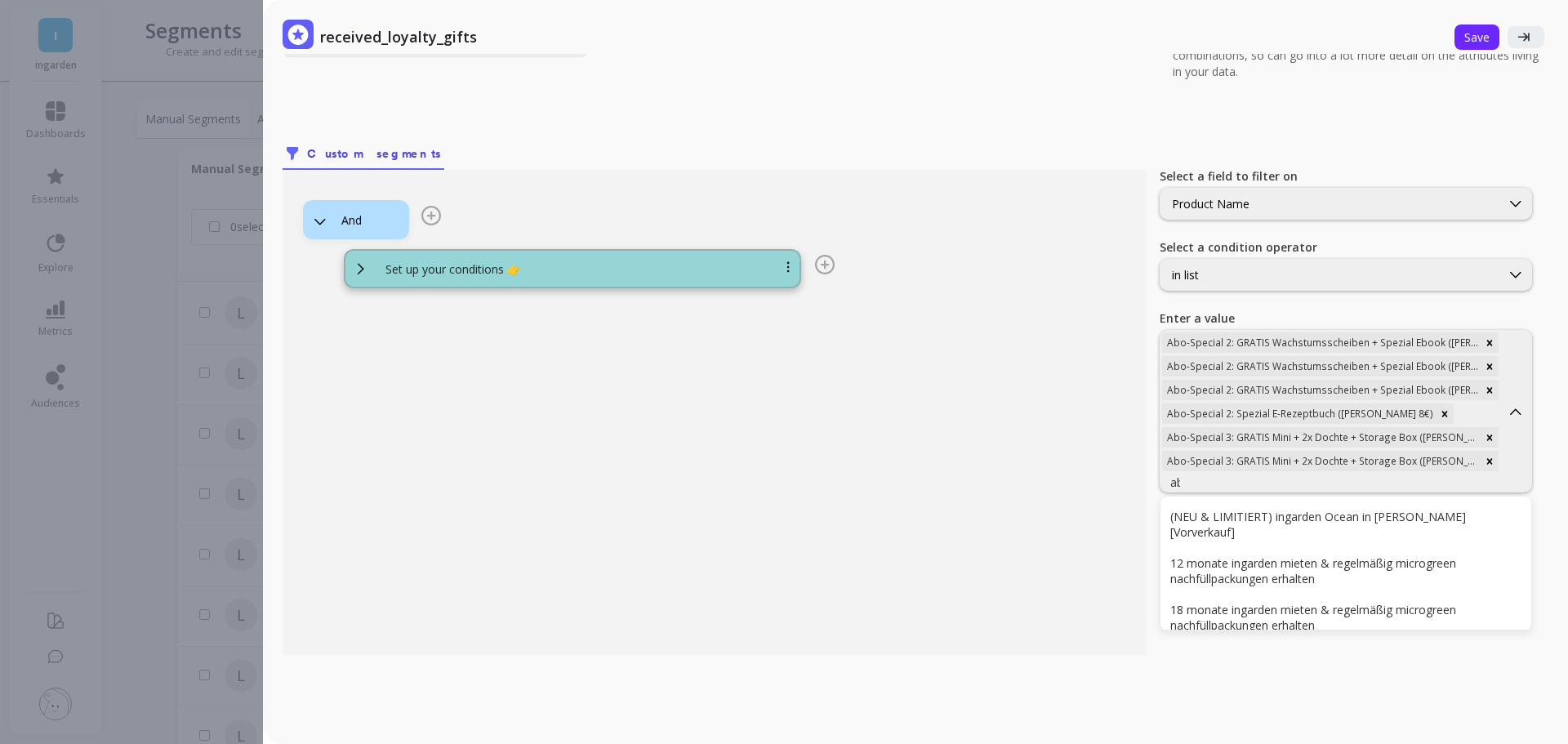
type input "abo"
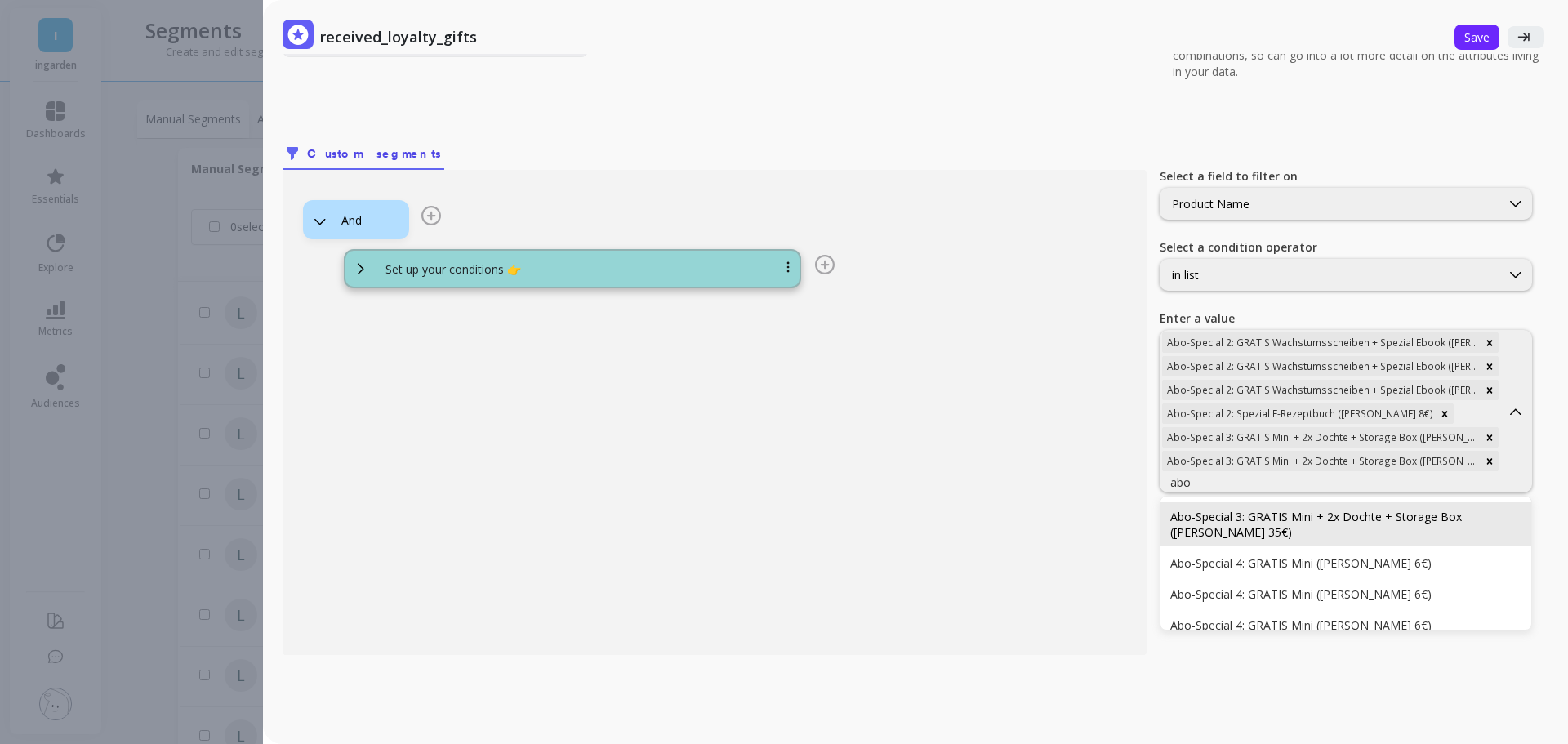
click at [1357, 509] on div "Abo-Special 3: GRATIS Mini + 2x Dochte + Storage Box ([PERSON_NAME] 35€)" at bounding box center [1345, 524] width 351 height 31
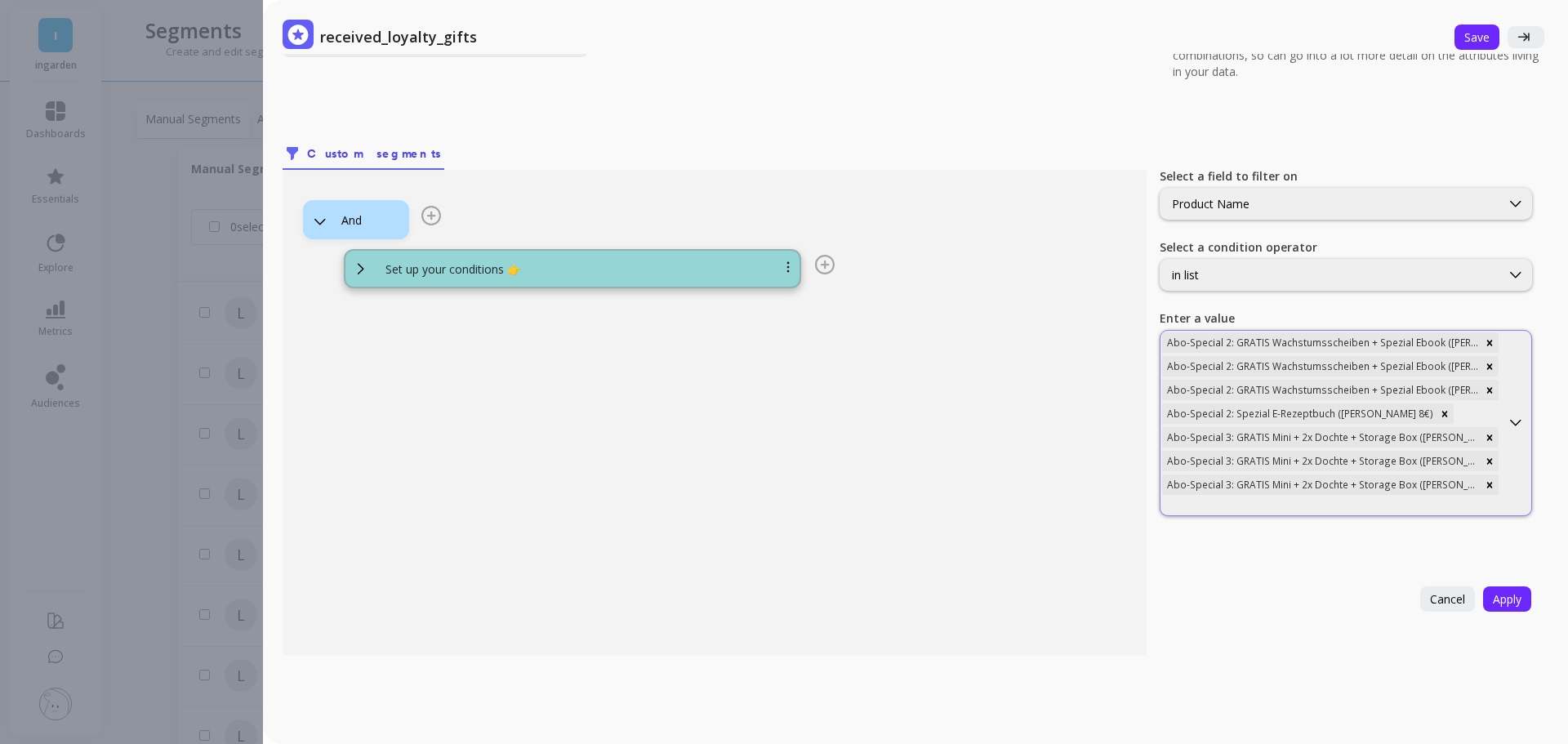
click at [1343, 489] on div "Abo-Special 3: GRATIS Mini + 2x Dochte + Storage Box ([PERSON_NAME] 35€)" at bounding box center [1320, 485] width 318 height 20
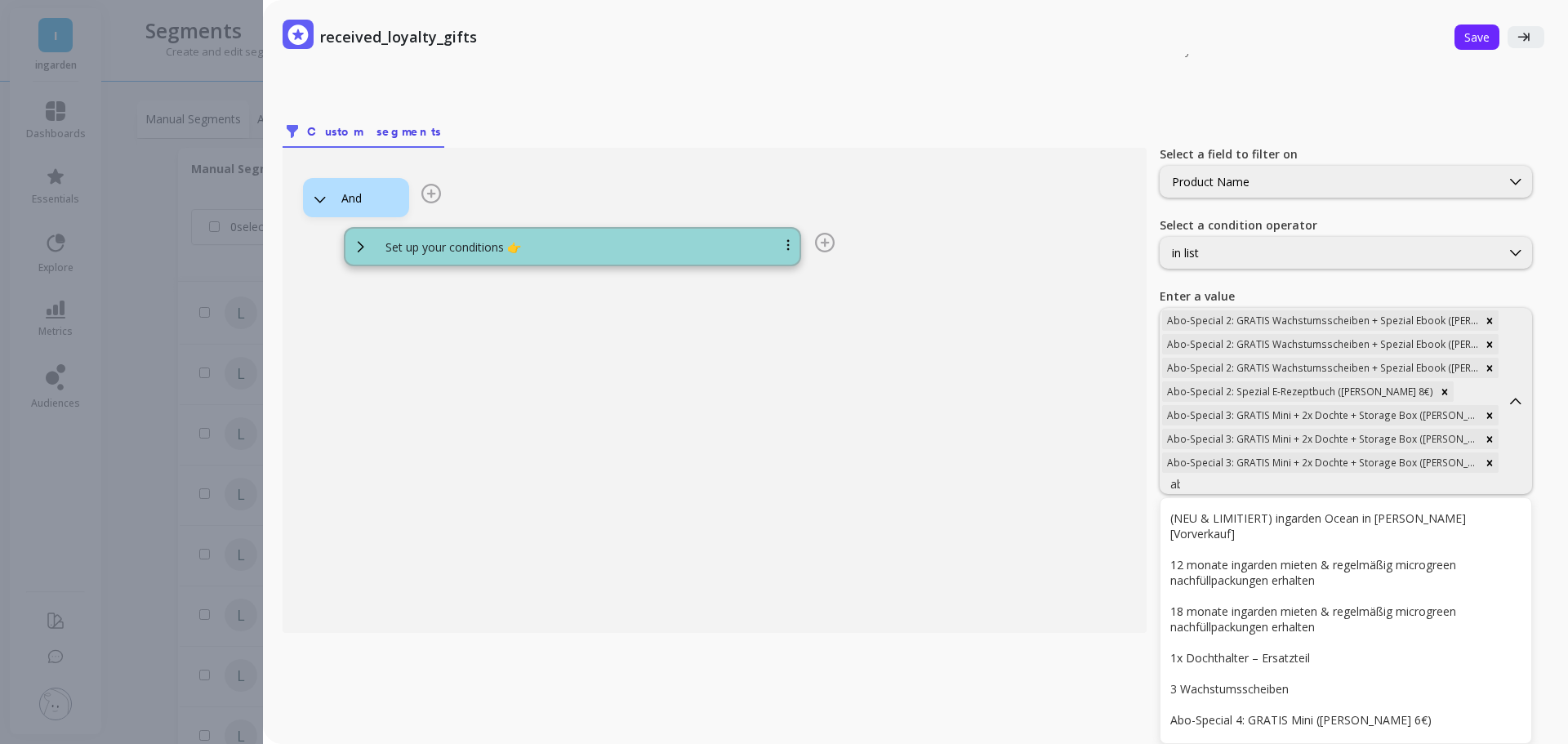
type input "abo"
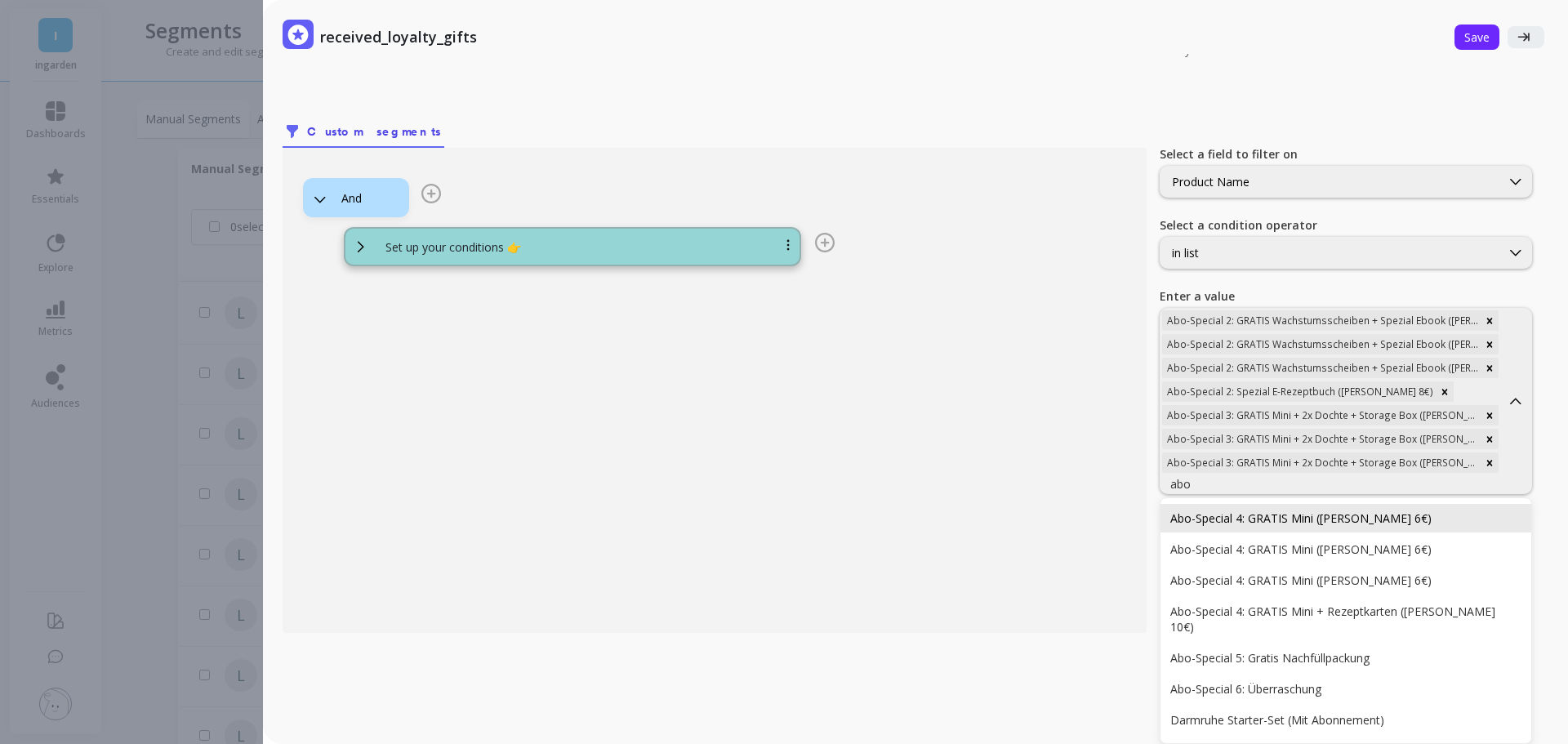
click at [1343, 510] on div "Abo-Special 4: GRATIS Mini ([PERSON_NAME] 6€)" at bounding box center [1345, 517] width 351 height 15
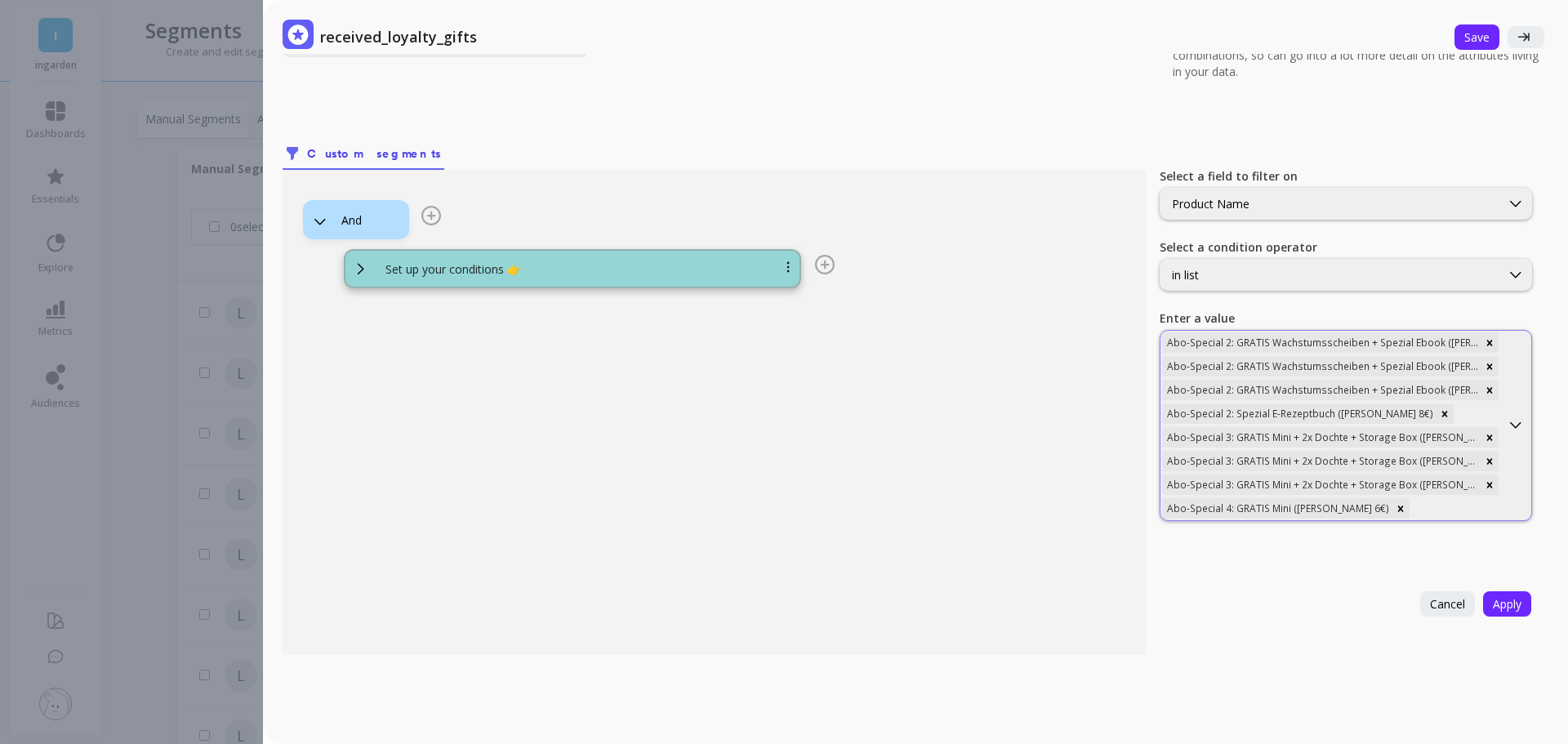
click at [1326, 485] on div "Abo-Special 3: GRATIS Mini + 2x Dochte + Storage Box ([PERSON_NAME] 35€)" at bounding box center [1320, 485] width 318 height 20
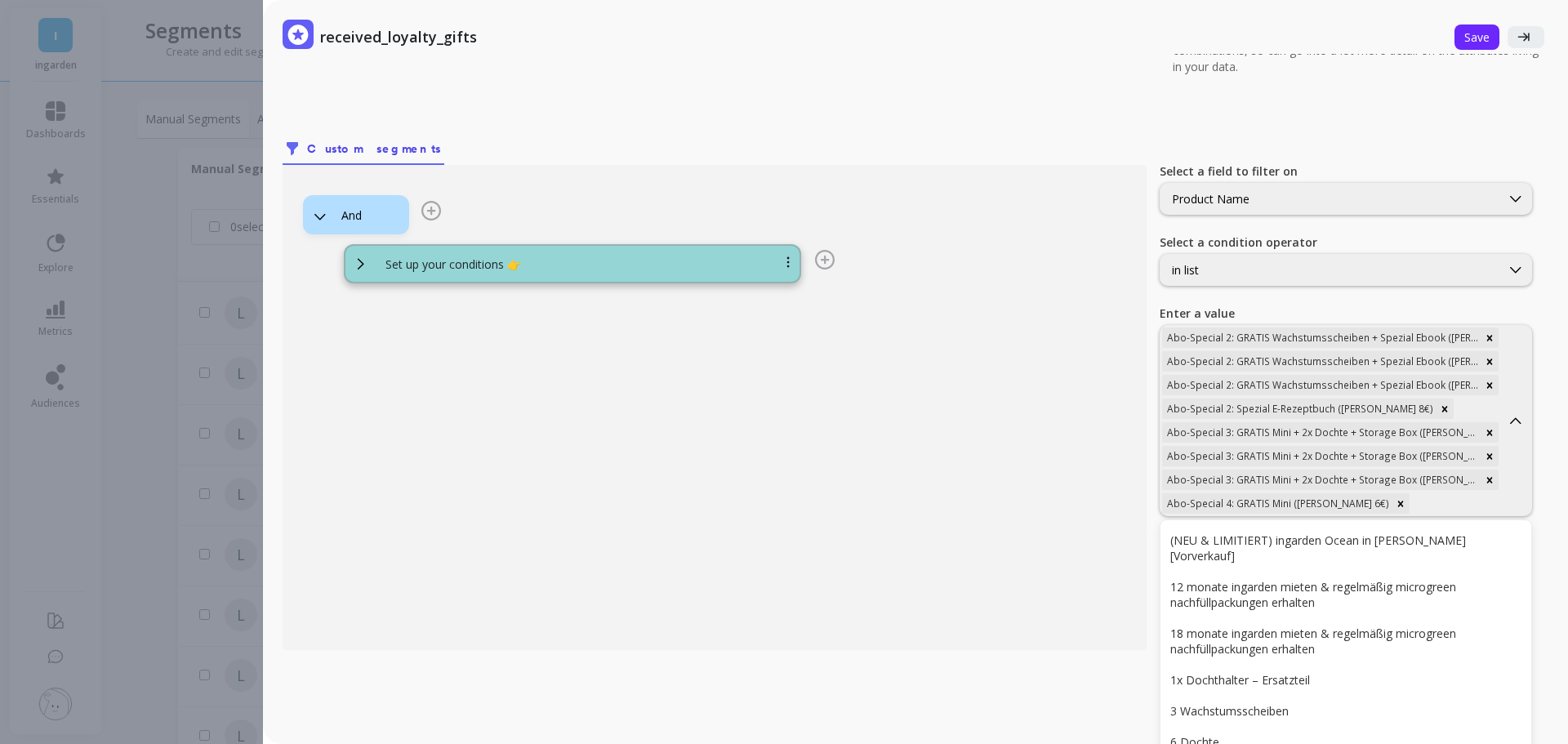
scroll to position [151, 0]
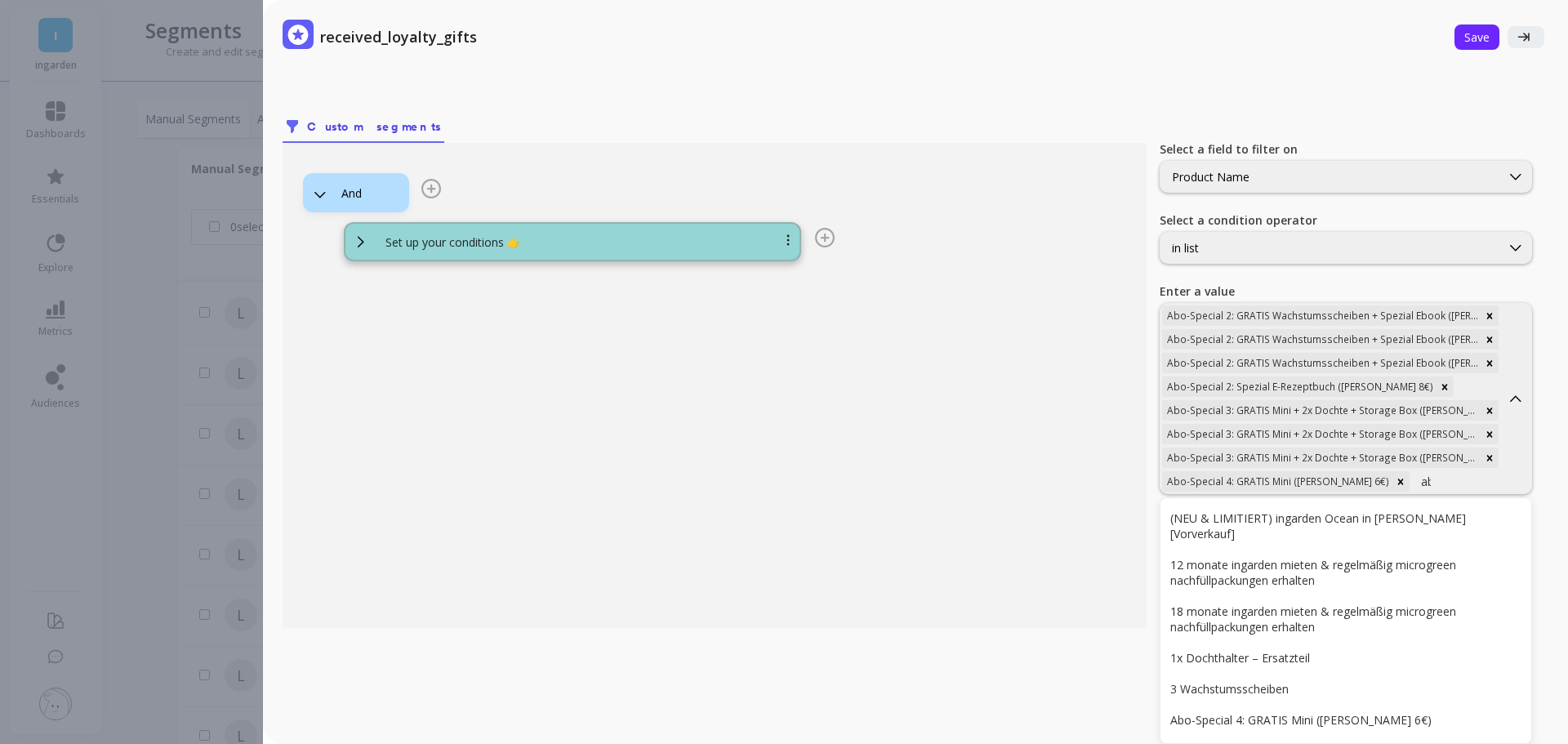
type input "abo"
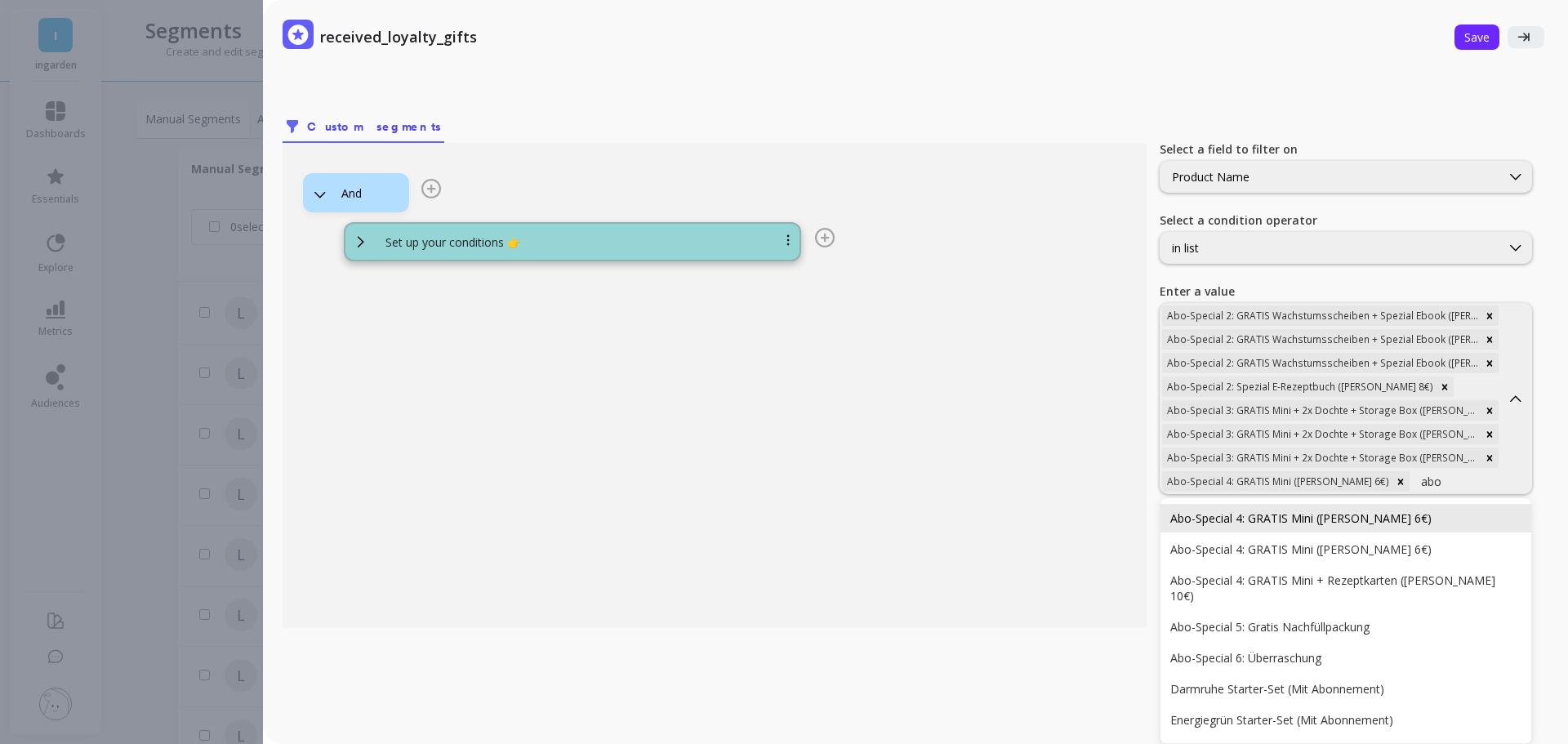
click at [1331, 510] on div "Abo-Special 4: GRATIS Mini ([PERSON_NAME] 6€)" at bounding box center [1345, 517] width 351 height 15
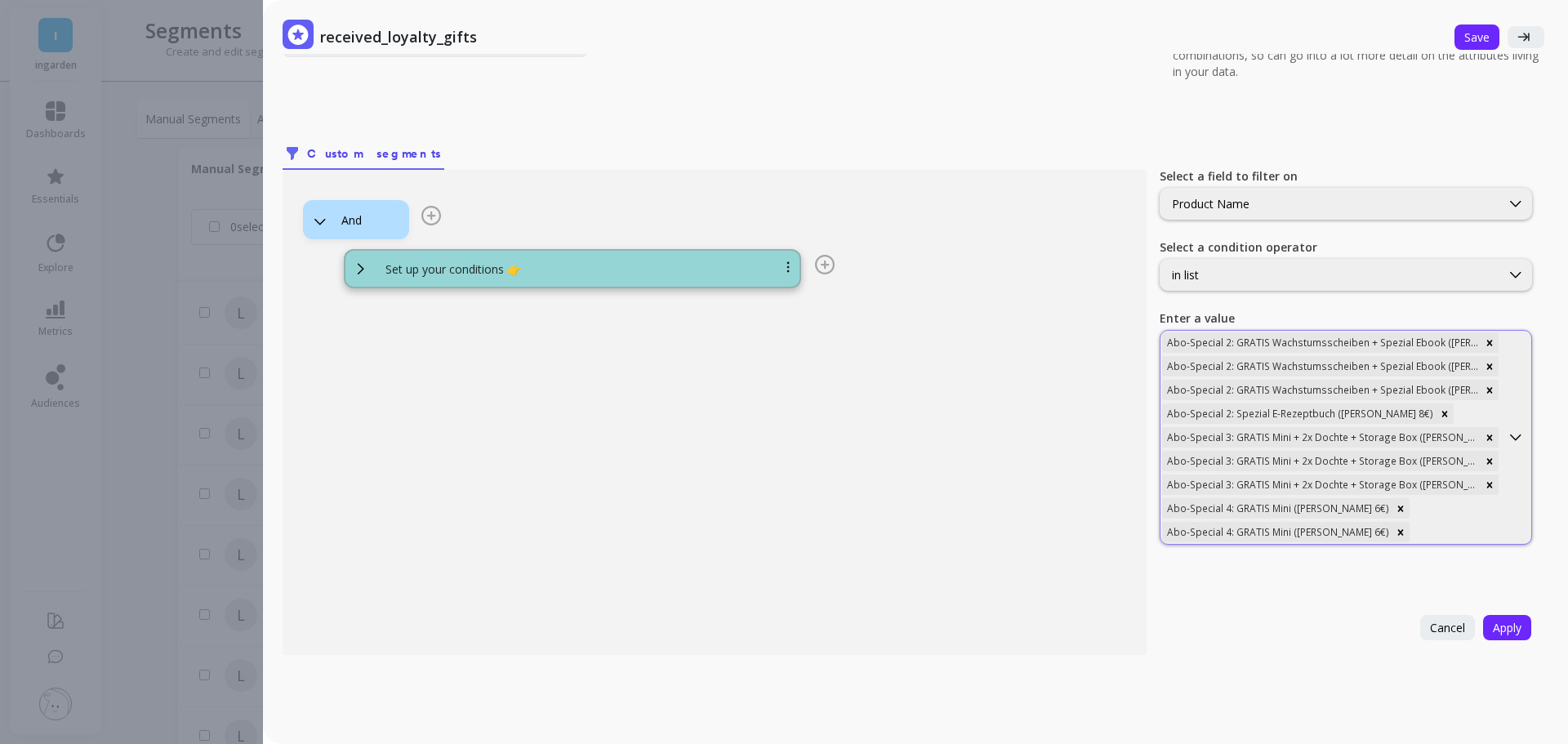
click at [1401, 488] on div "Abo-Special 3: GRATIS Mini + 2x Dochte + Storage Box ([PERSON_NAME] 35€)" at bounding box center [1320, 485] width 318 height 20
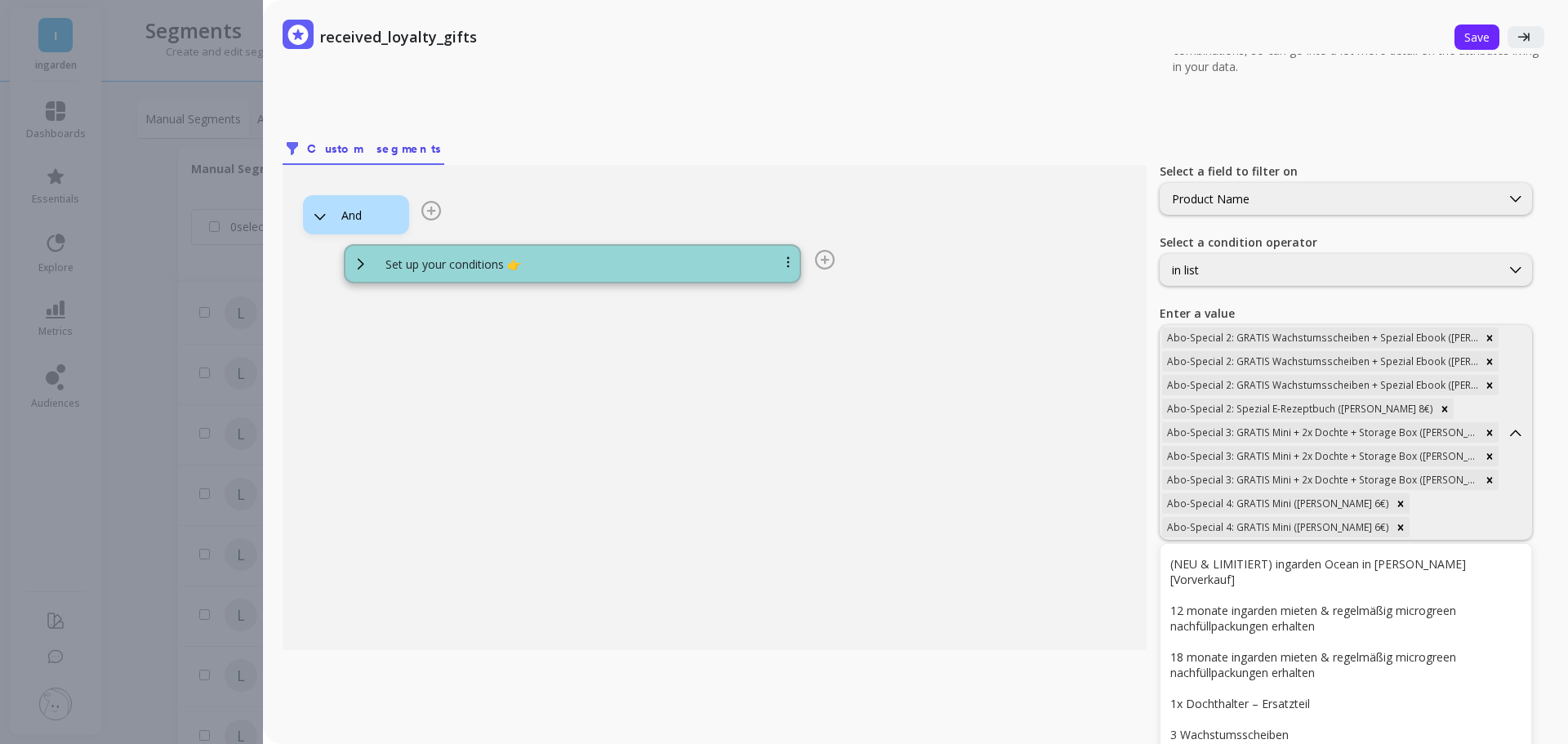
scroll to position [175, 0]
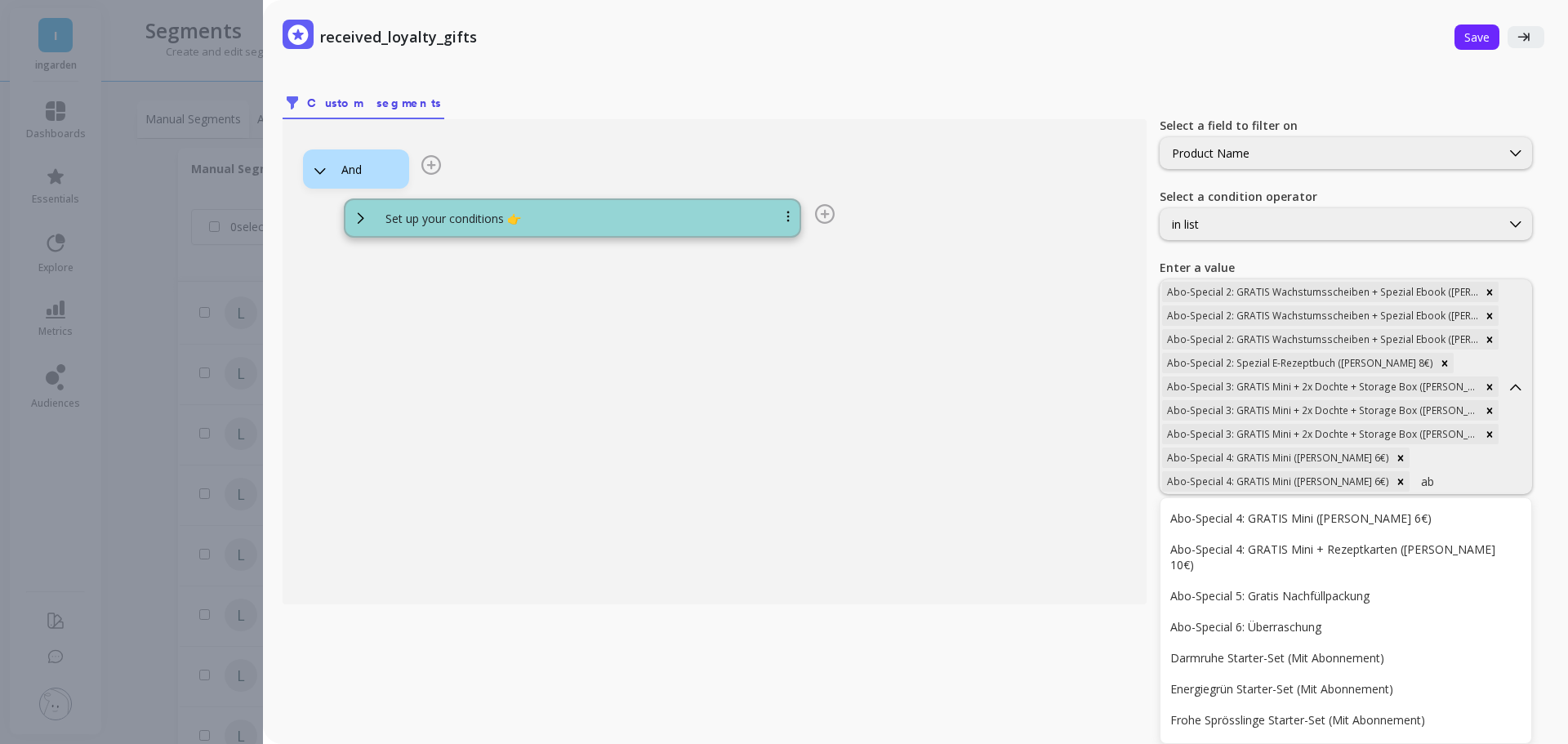
type input "abo"
click at [1401, 510] on div "Abo-Special 4: GRATIS Mini ([PERSON_NAME] 6€)" at bounding box center [1345, 517] width 351 height 15
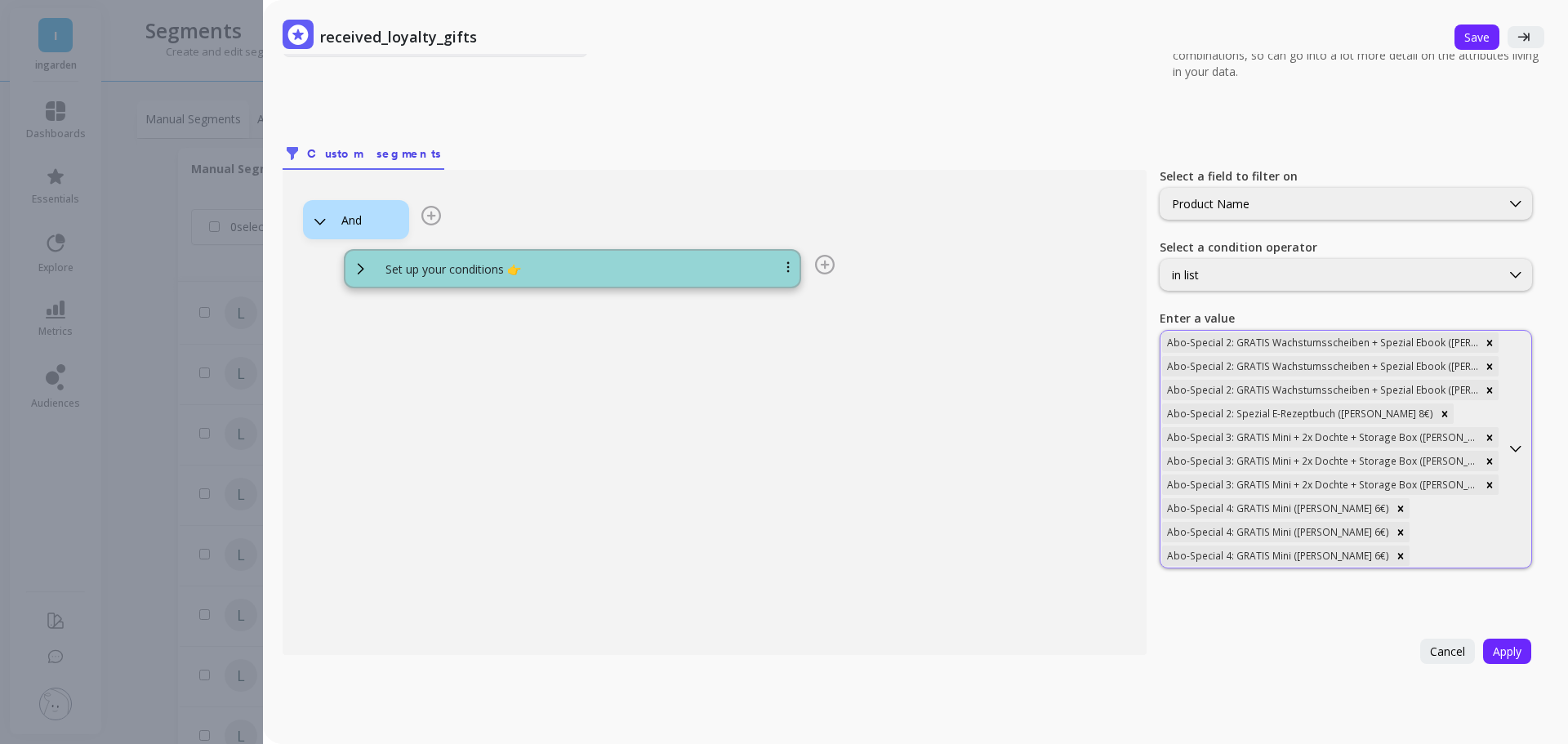
click at [1406, 501] on div "Abo-Special 2: GRATIS Wachstumsscheiben + Spezial Ebook ([PERSON_NAME] 20€) Abo…" at bounding box center [1330, 448] width 339 height 237
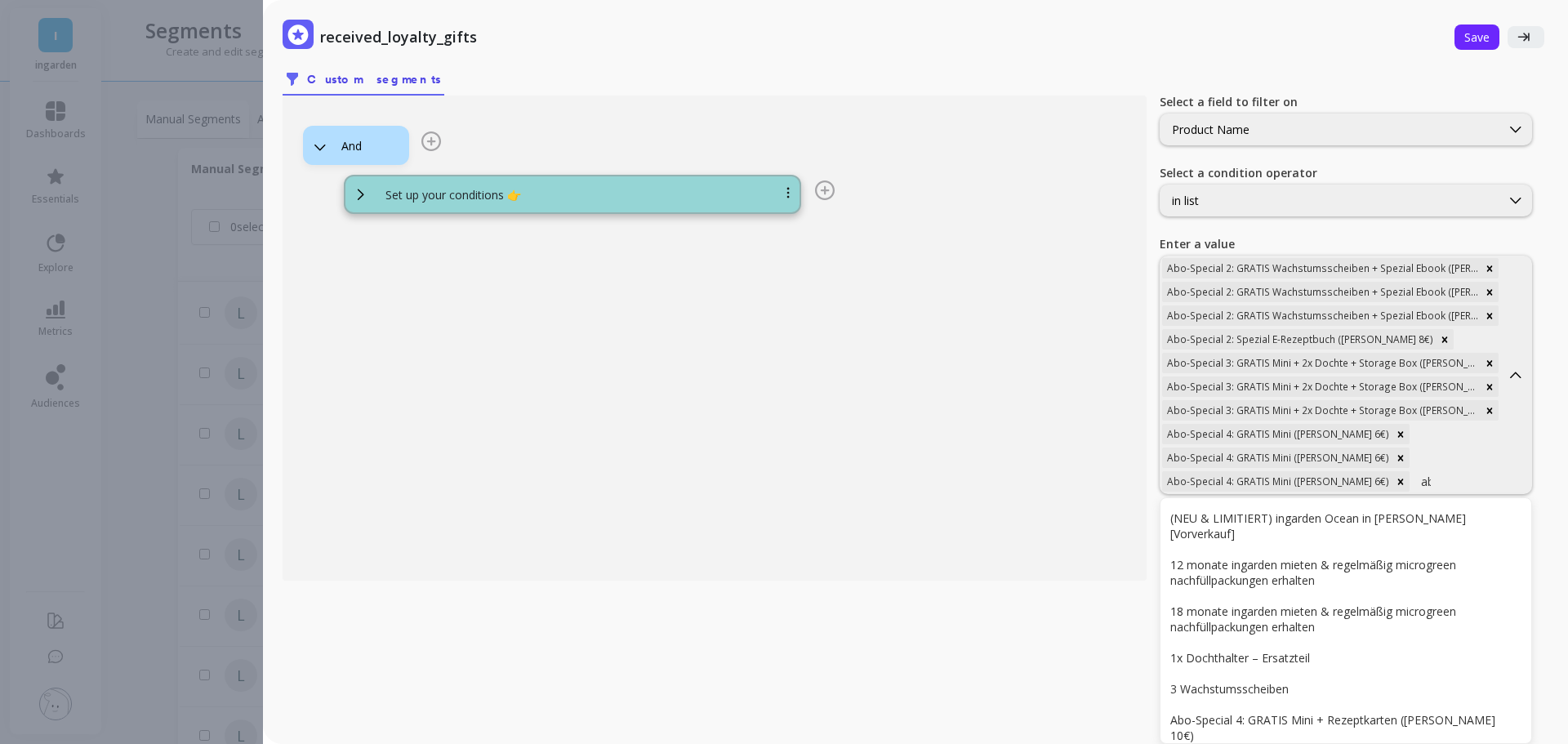
type input "abo"
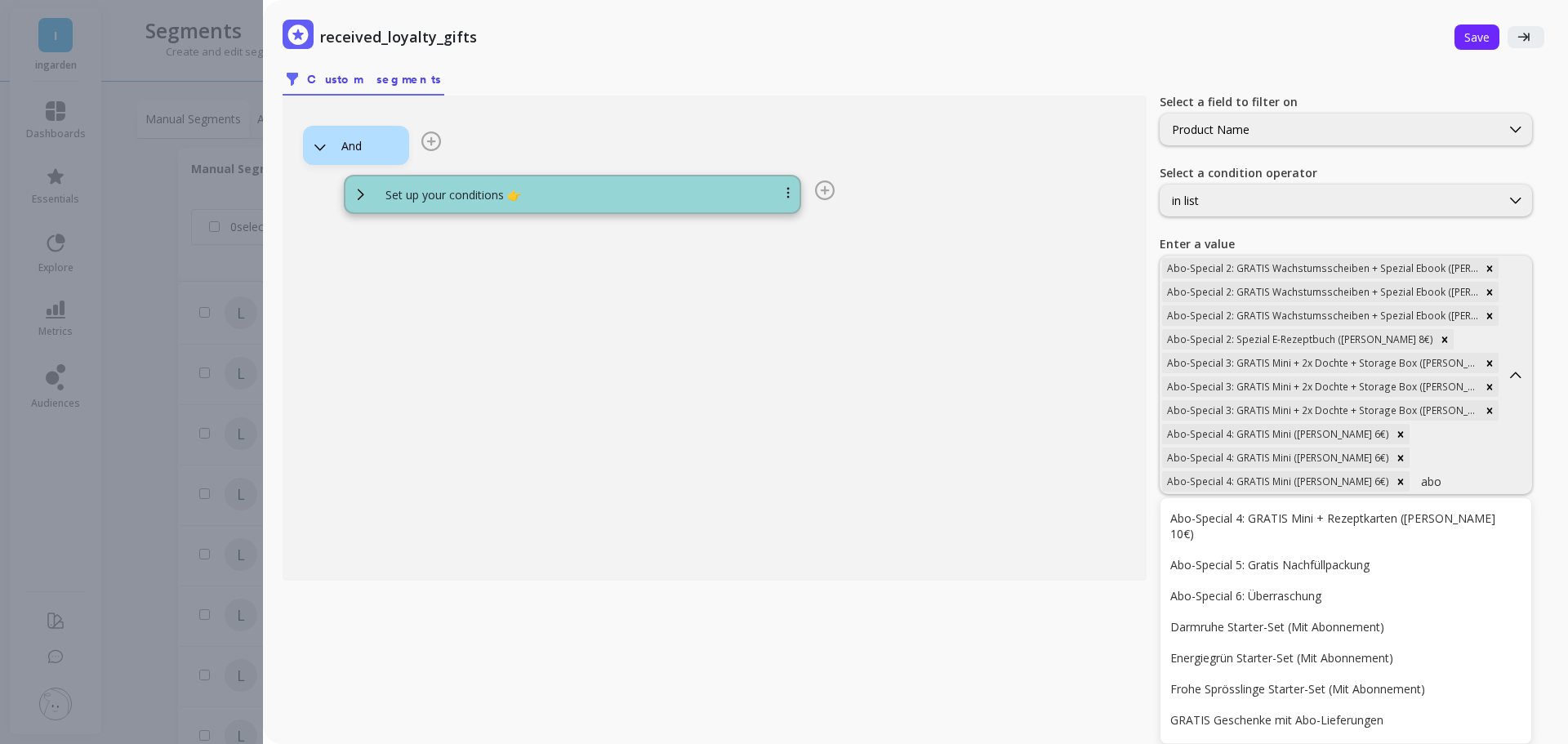
click at [1406, 510] on div "Abo-Special 4: GRATIS Mini + Rezeptkarten ([PERSON_NAME] 10€)" at bounding box center [1345, 525] width 351 height 31
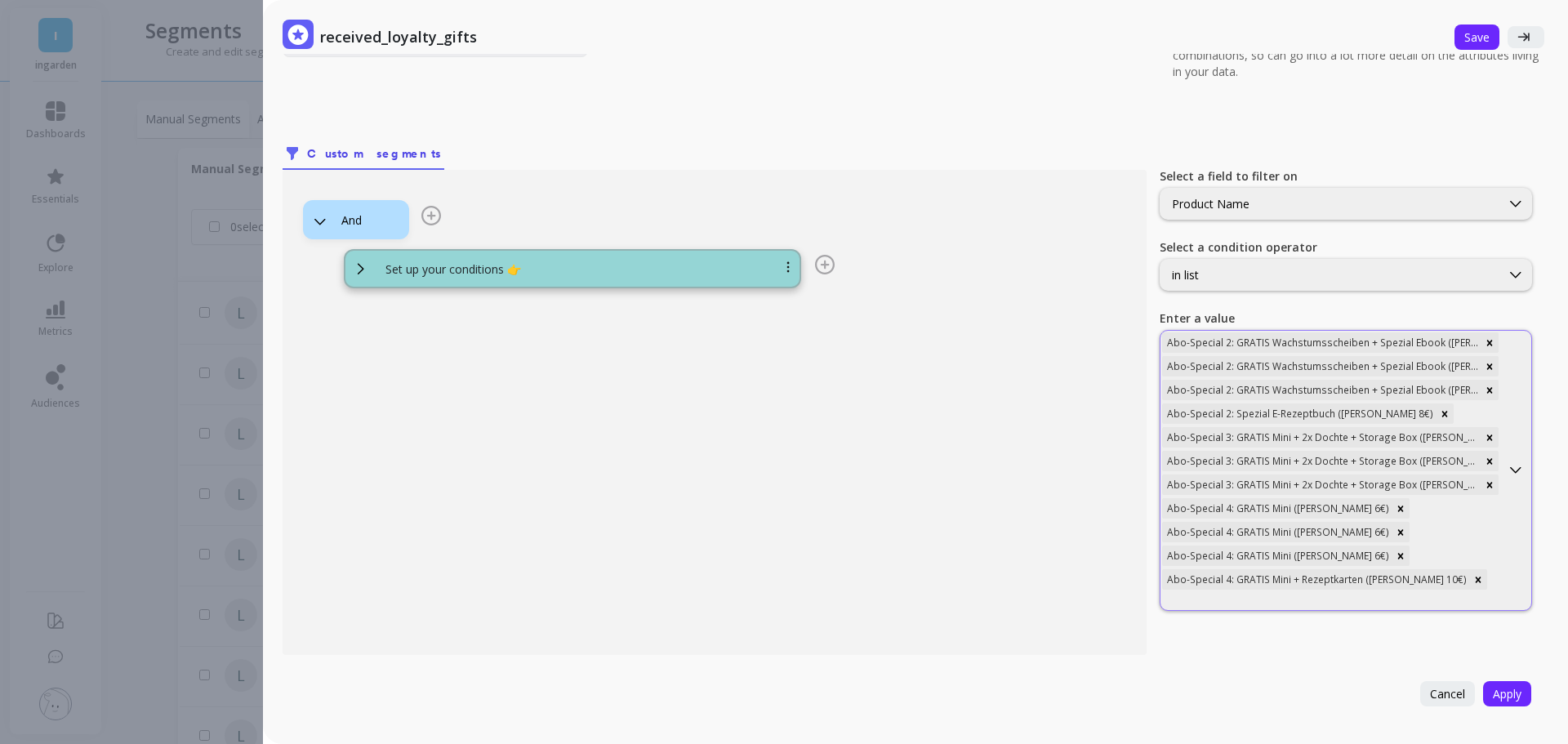
click at [1426, 524] on div "Abo-Special 2: GRATIS Wachstumsscheiben + Spezial Ebook ([PERSON_NAME] 20€) Abo…" at bounding box center [1330, 470] width 339 height 279
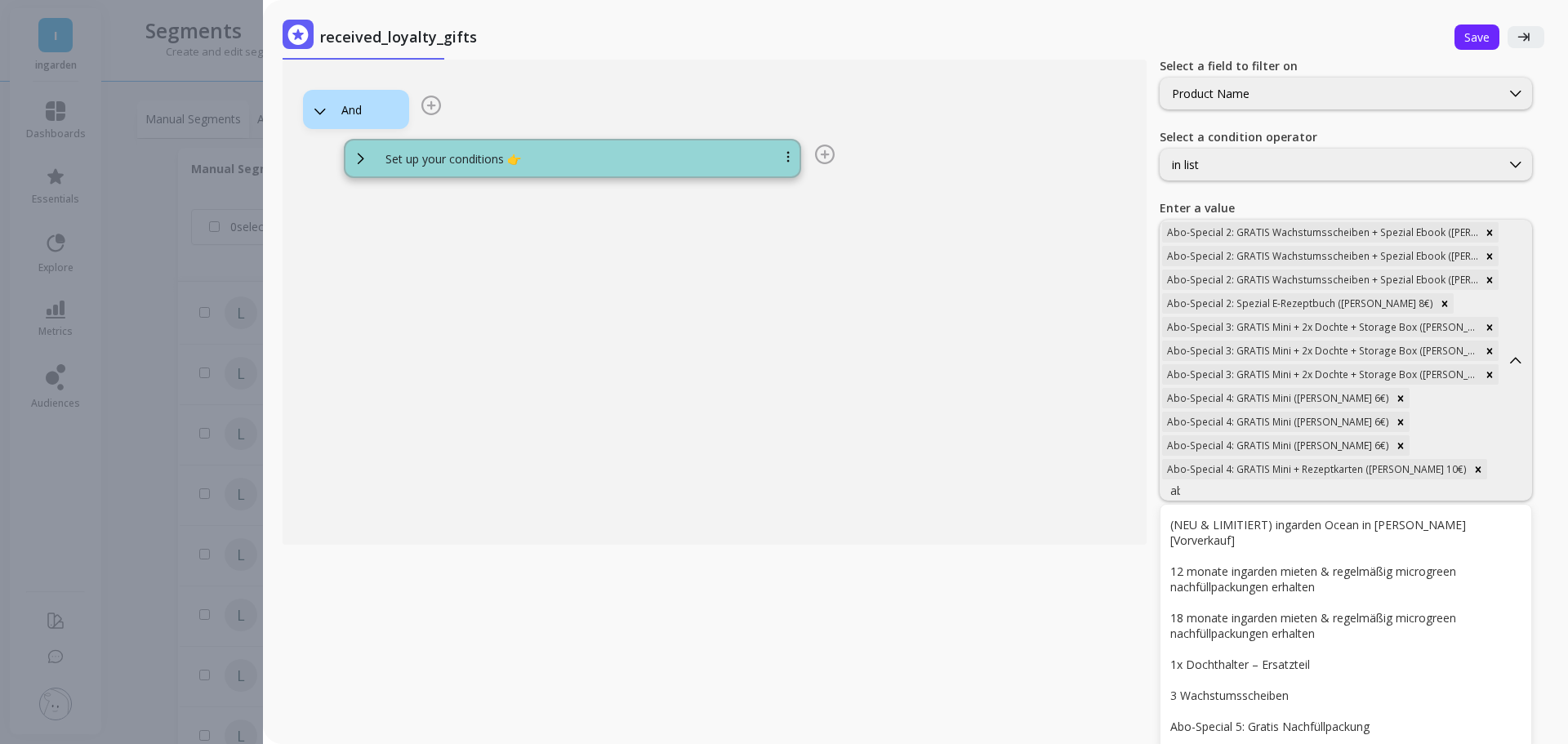
type input "abo"
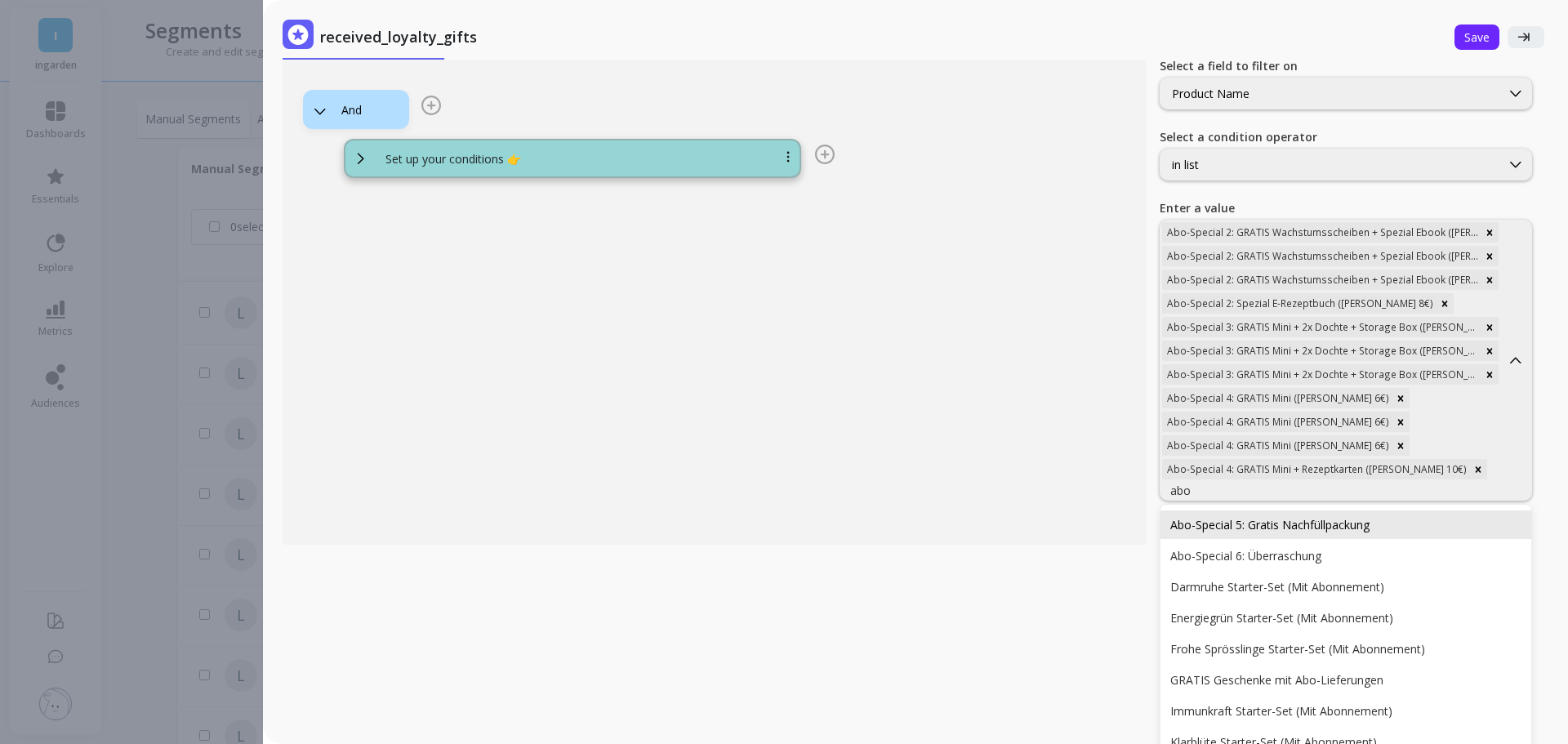
click at [1419, 517] on div "Abo-Special 5: Gratis Nachfüllpackung" at bounding box center [1345, 524] width 351 height 15
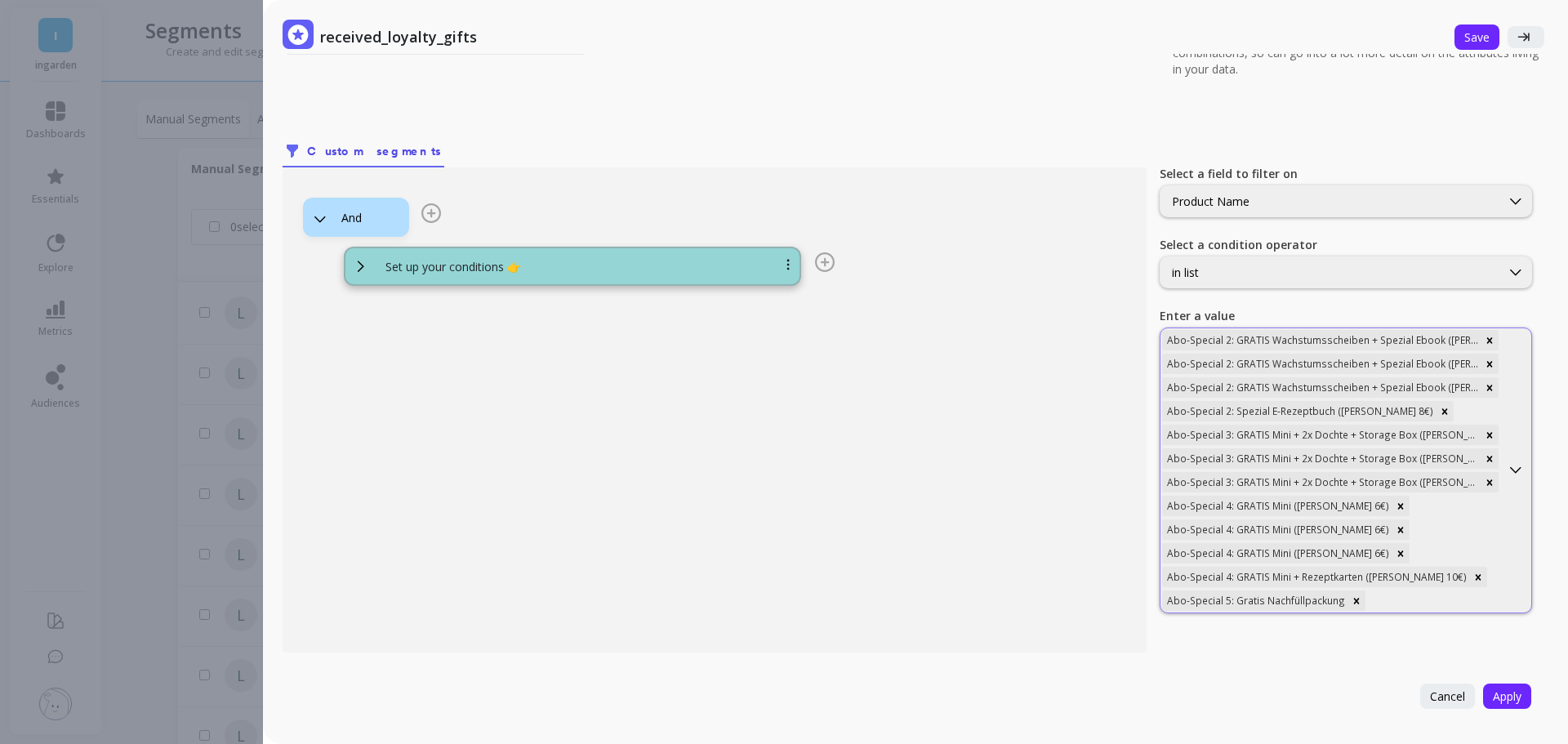
click at [1426, 510] on div "Abo-Special 2: GRATIS Wachstumsscheiben + Spezial Ebook ([PERSON_NAME] 20€) Abo…" at bounding box center [1330, 470] width 339 height 284
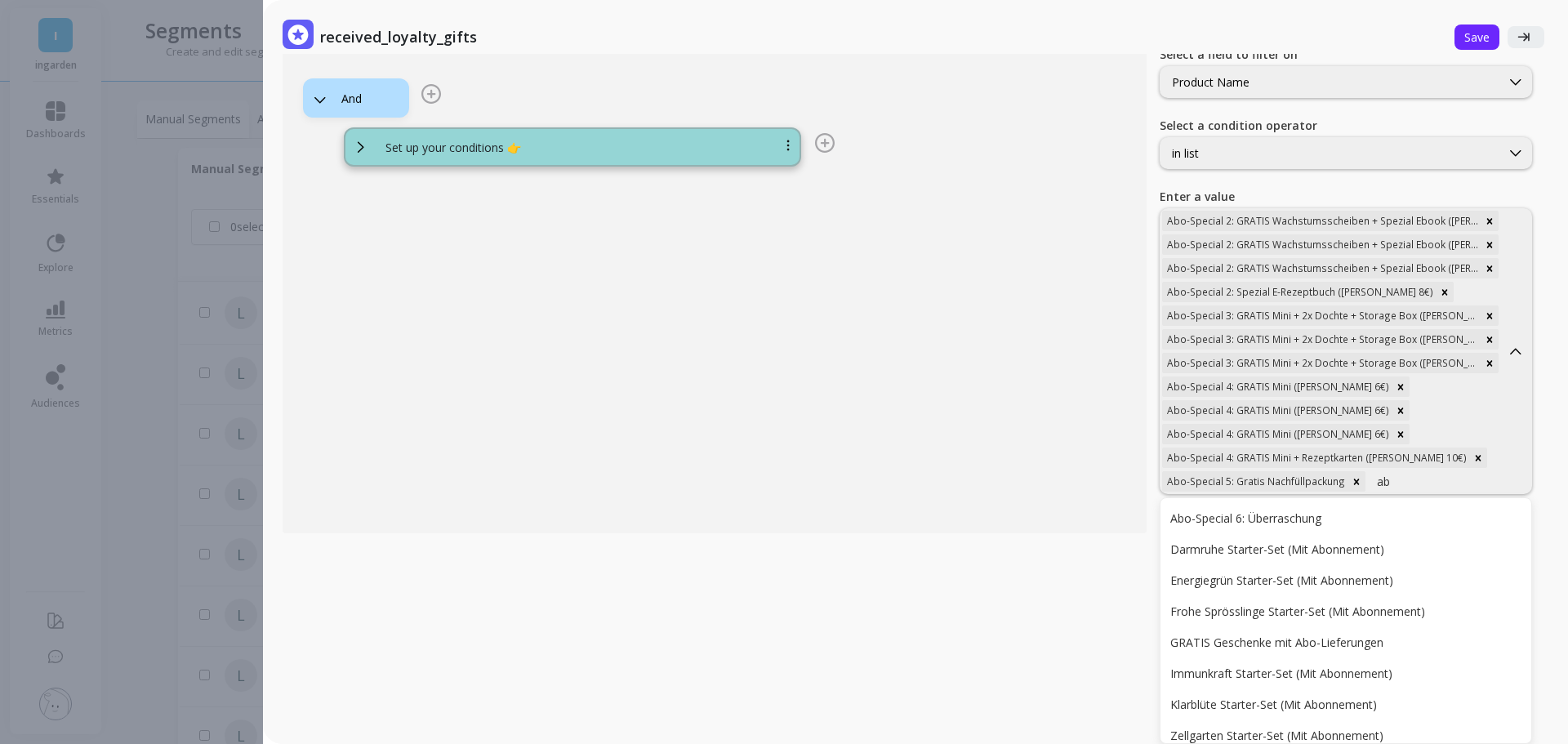
type input "abo"
click at [1426, 510] on div "Abo-Special 6: Überraschung" at bounding box center [1345, 517] width 351 height 15
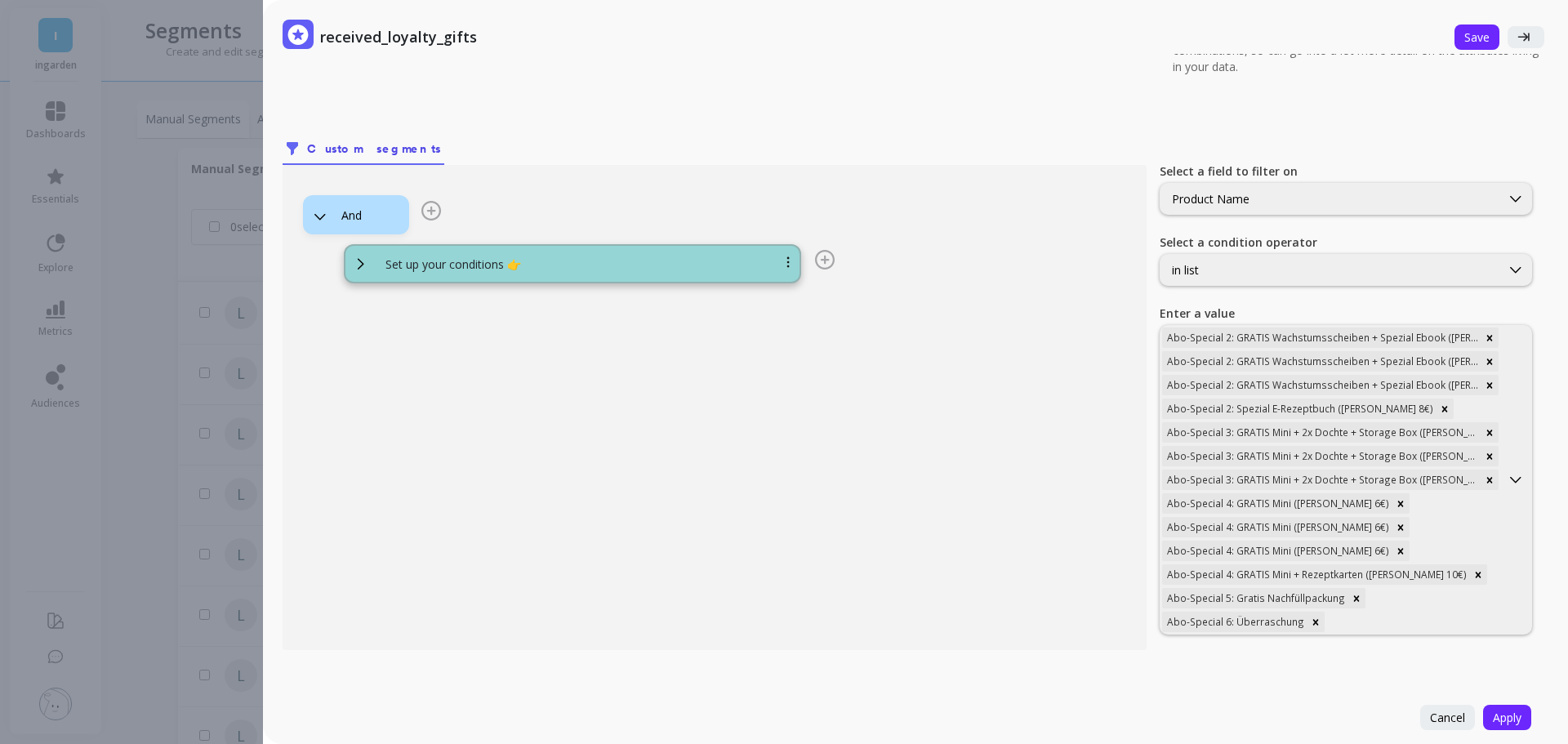
click at [1426, 510] on div "Abo-Special 2: GRATIS Wachstumsscheiben + Spezial Ebook ([PERSON_NAME] 20€) Abo…" at bounding box center [1330, 479] width 339 height 308
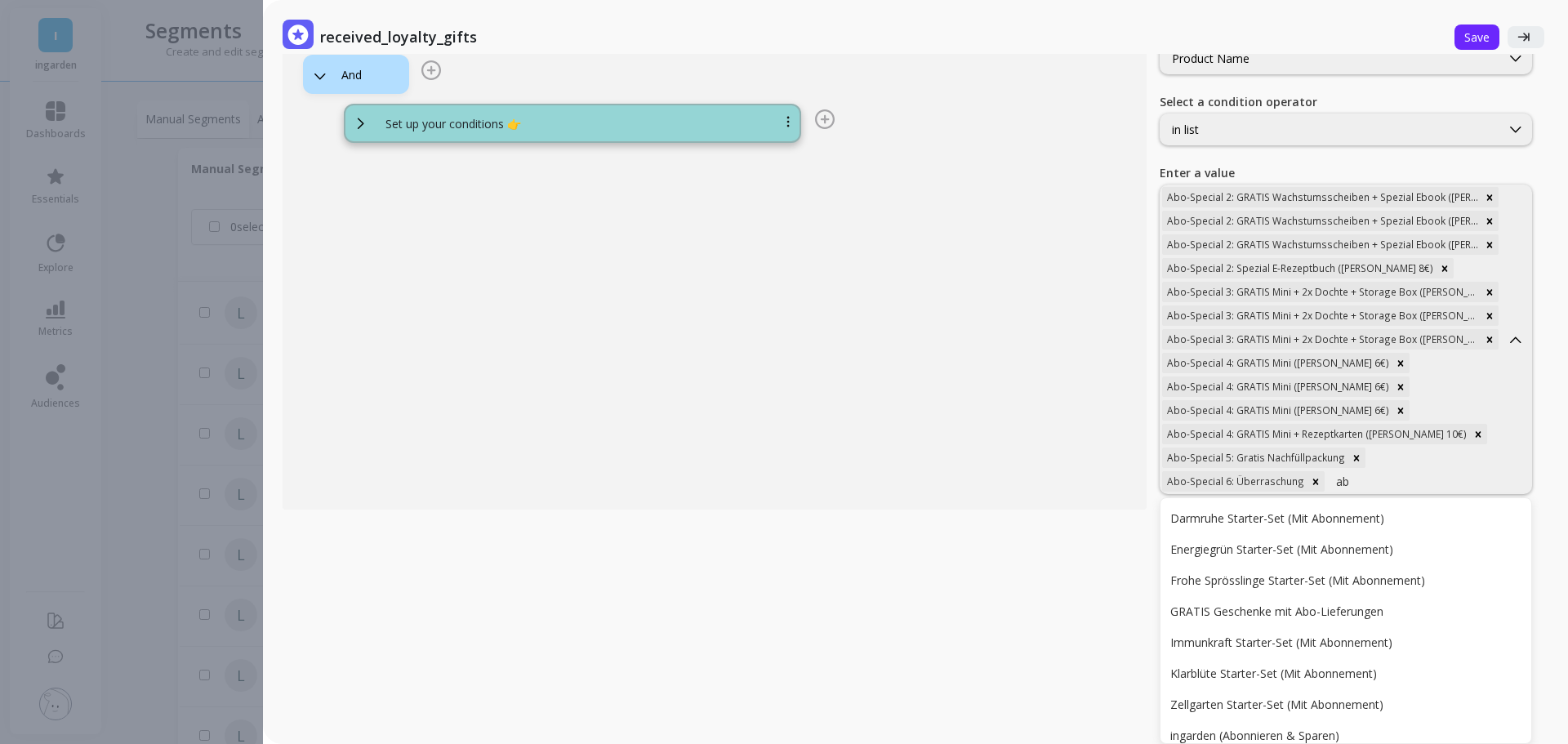
type input "abo"
click at [1309, 603] on div "GRATIS Geschenke mit Abo-Lieferungen" at bounding box center [1345, 611] width 351 height 15
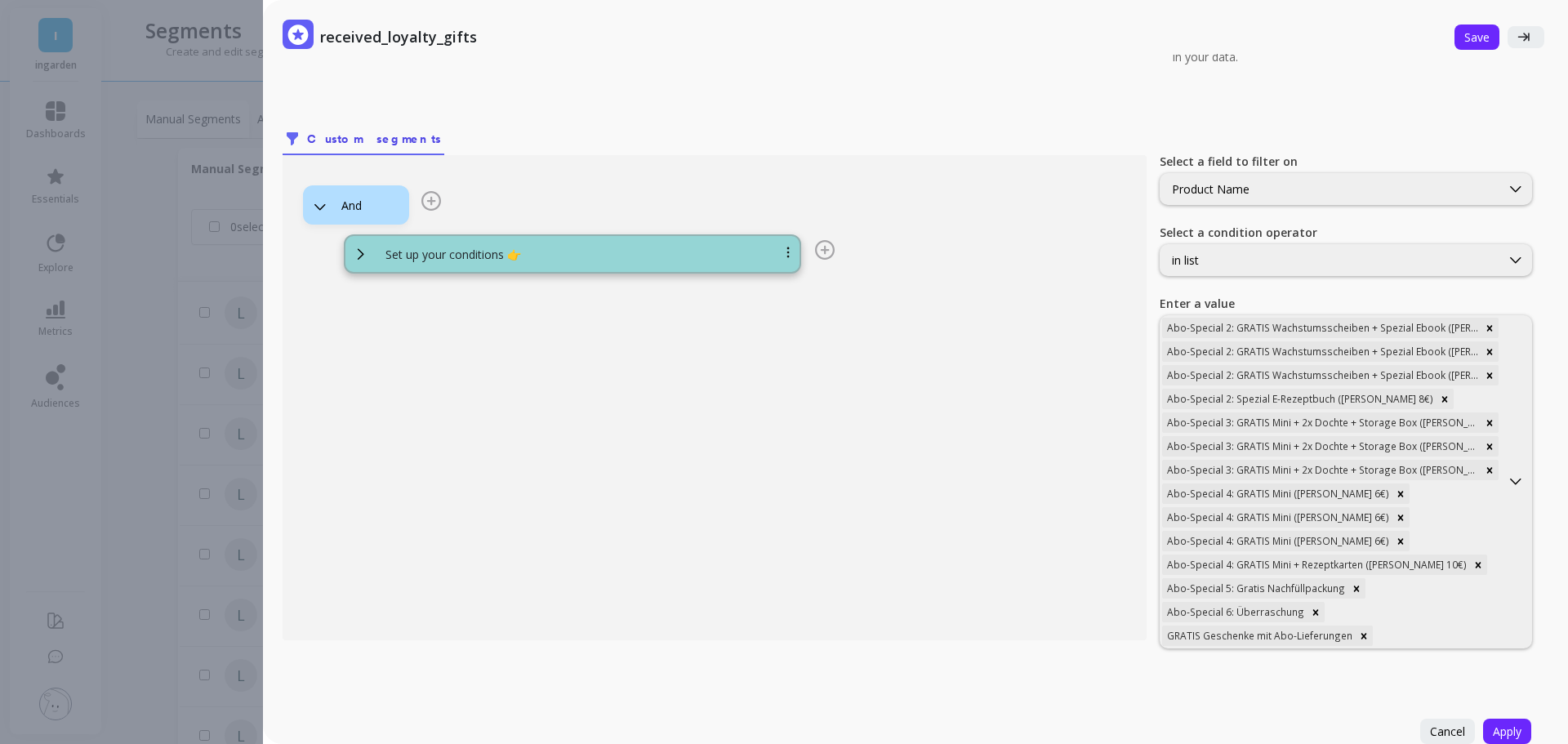
scroll to position [139, 0]
click at [1507, 723] on span "Apply" at bounding box center [1506, 730] width 28 height 15
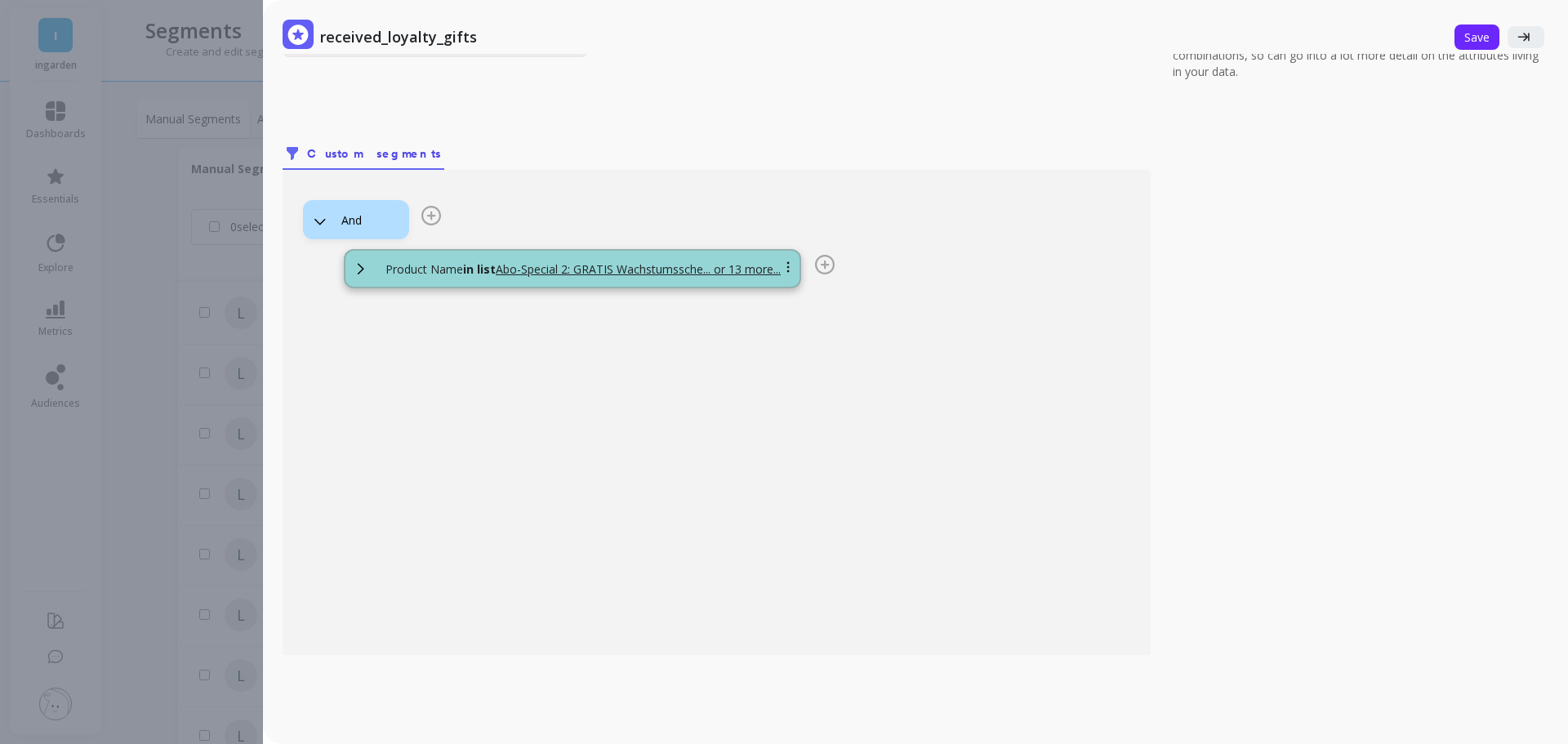
scroll to position [0, 0]
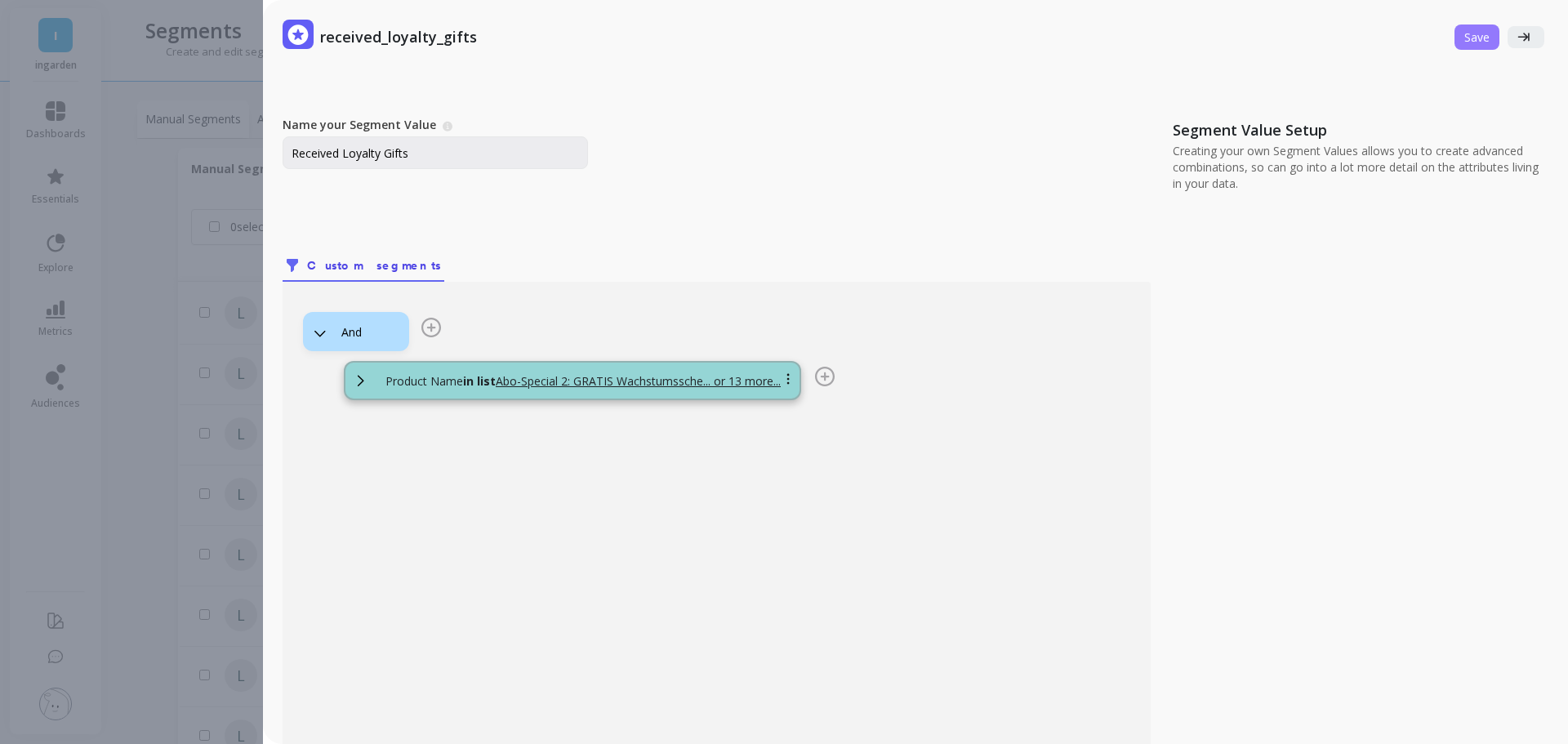
click at [1464, 43] on span "Save" at bounding box center [1476, 36] width 25 height 15
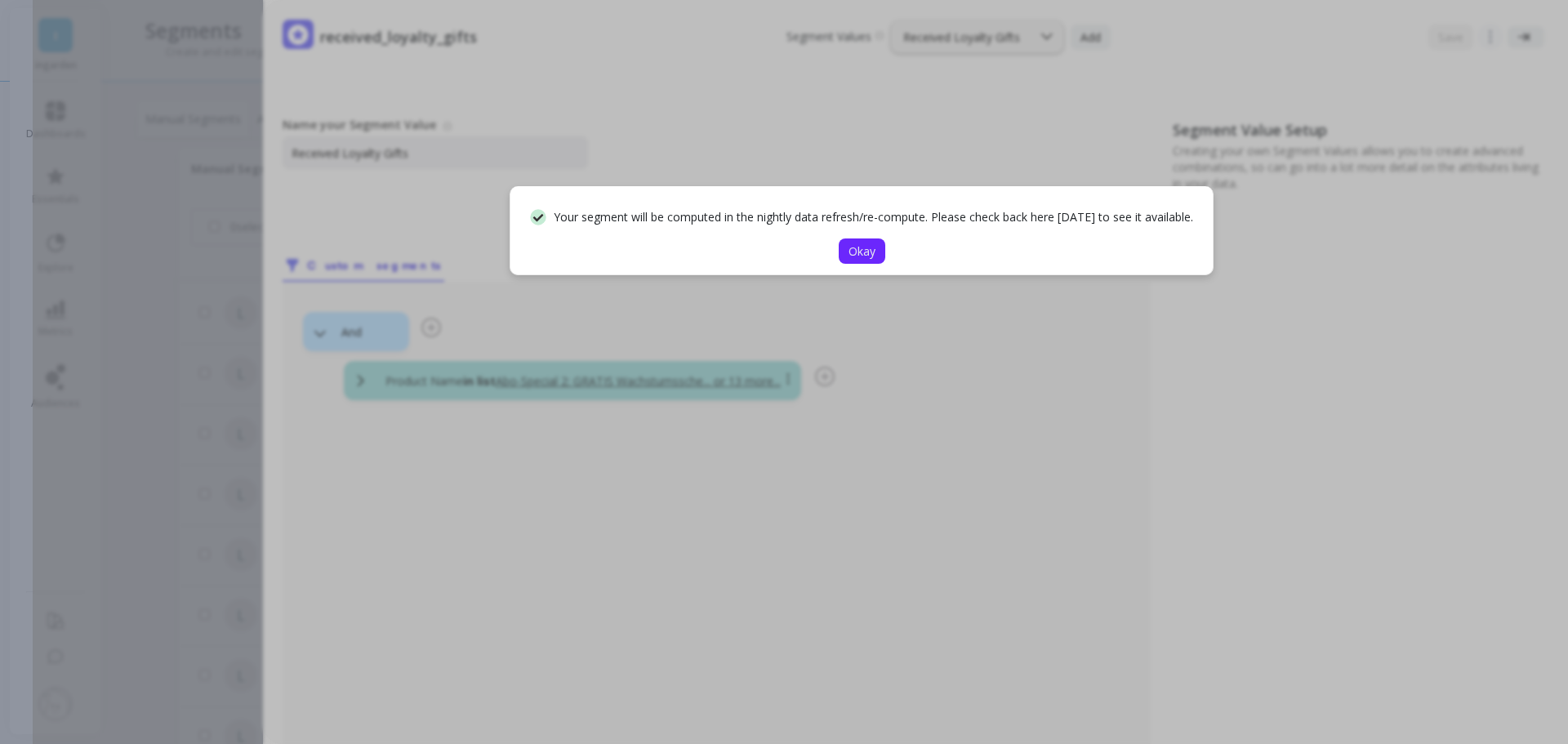
click at [844, 264] on button "Okay" at bounding box center [861, 251] width 46 height 25
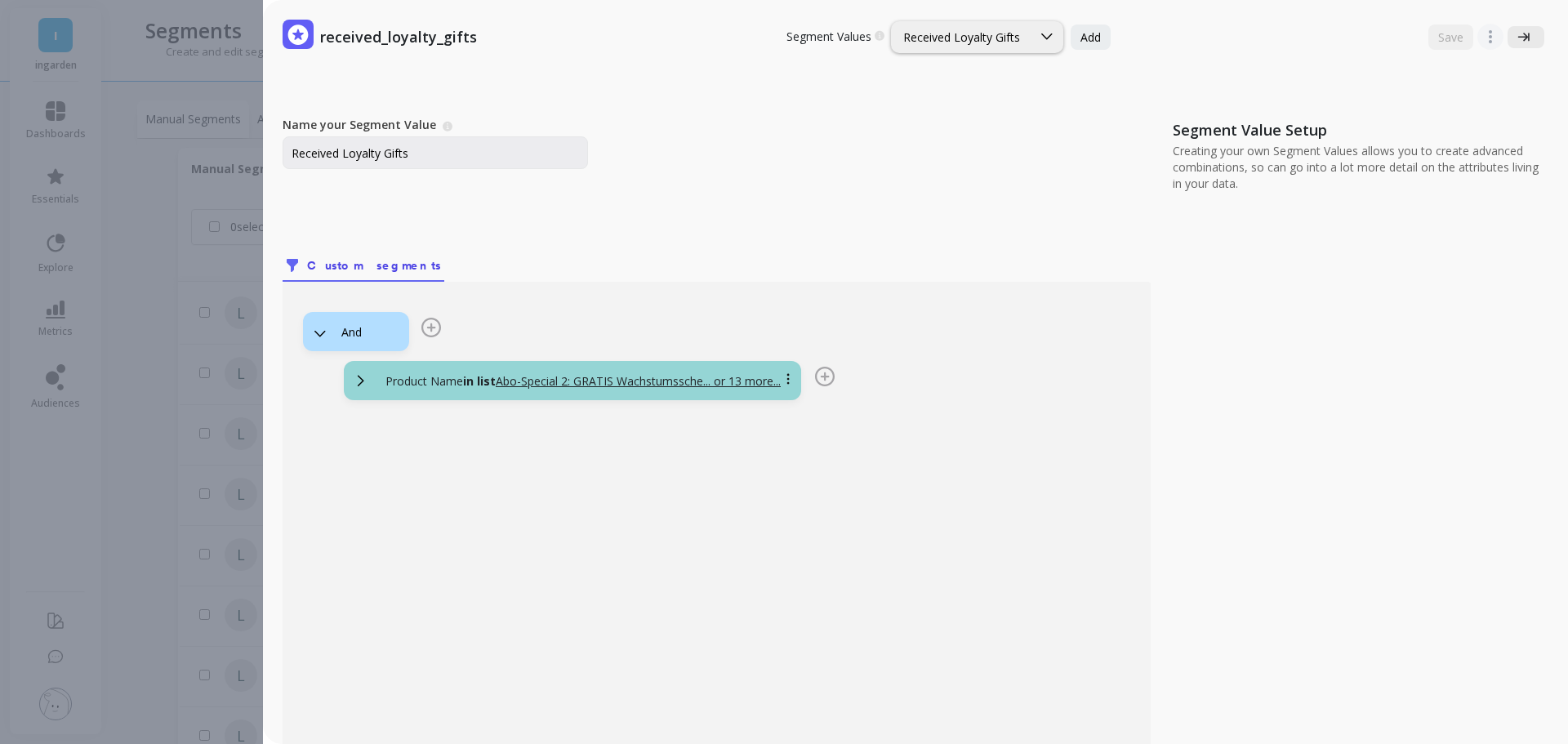
click at [1517, 37] on icon at bounding box center [1523, 36] width 12 height 12
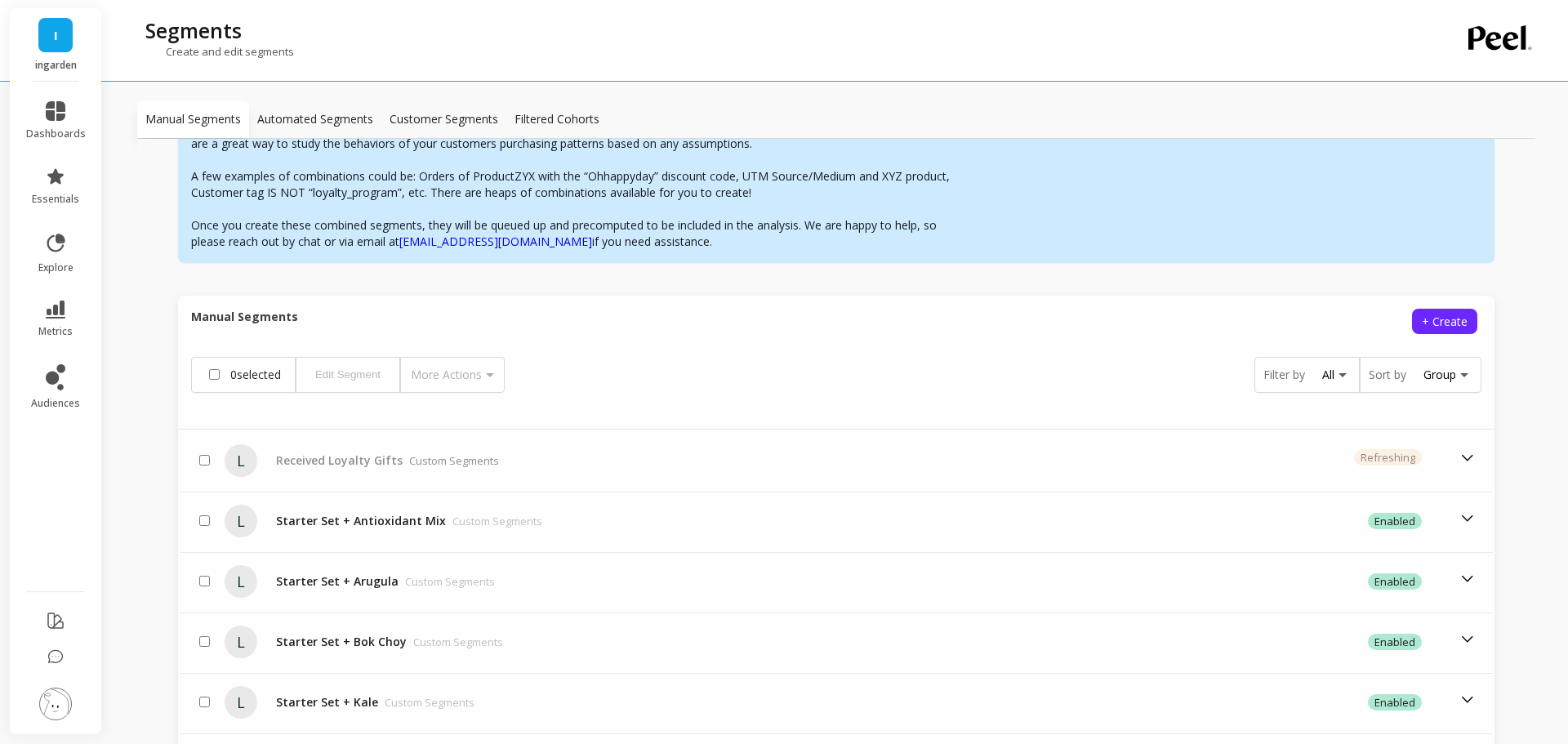
scroll to position [163, 0]
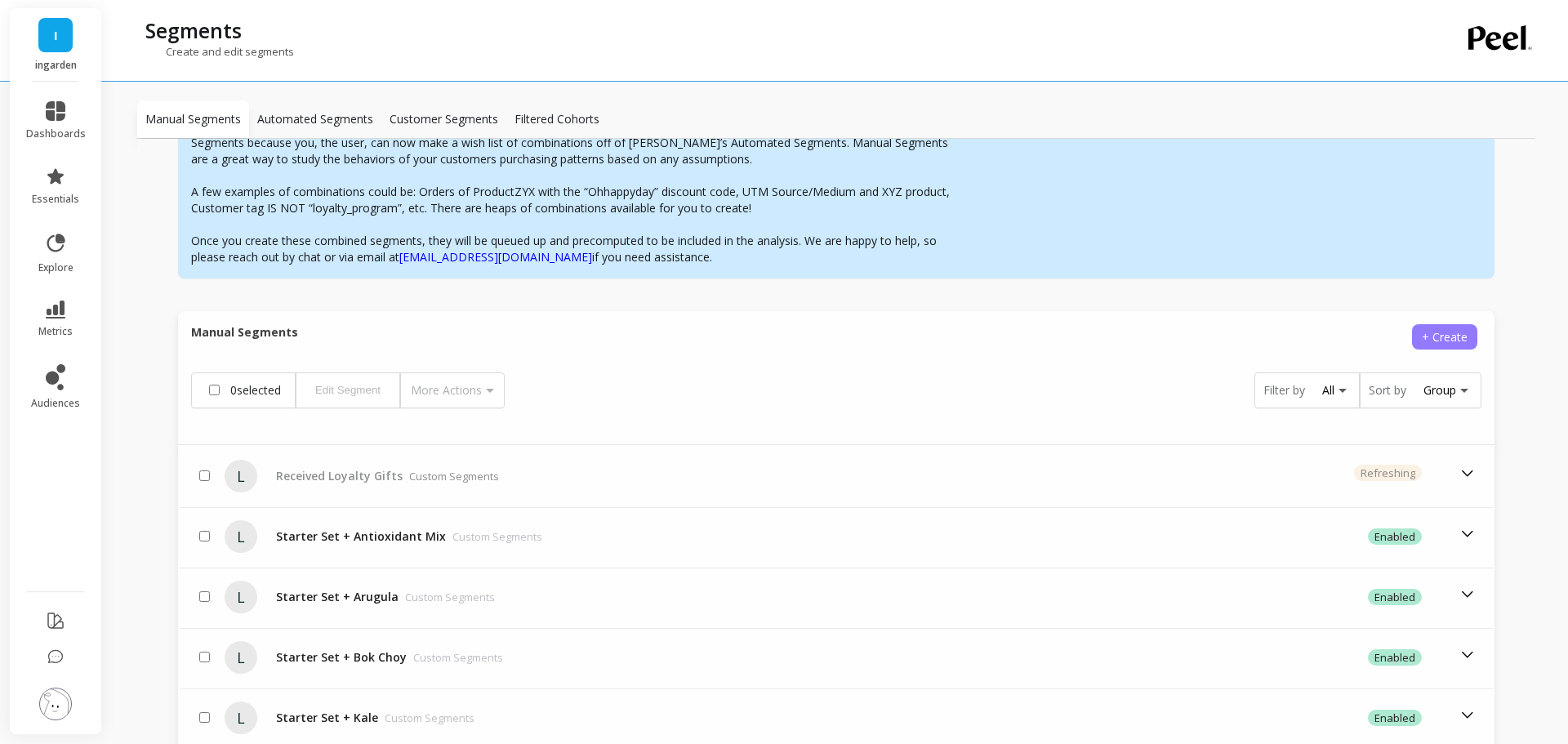
click at [1447, 346] on button "+ Create" at bounding box center [1445, 337] width 65 height 25
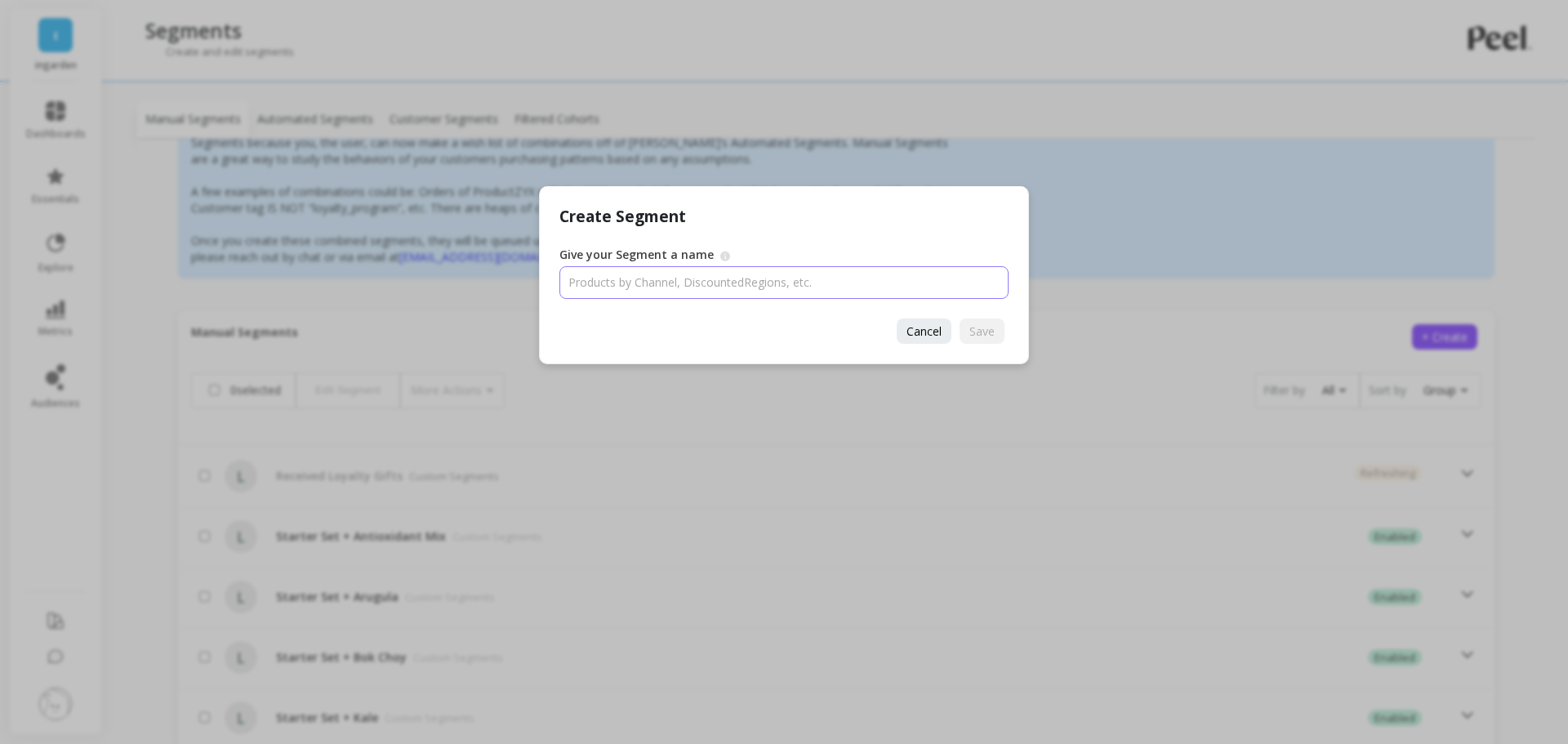
click at [696, 284] on input "Give your Segment a name" at bounding box center [783, 282] width 449 height 33
type input "Not received Loyalty Gifts"
click at [962, 327] on button "Save" at bounding box center [981, 331] width 44 height 25
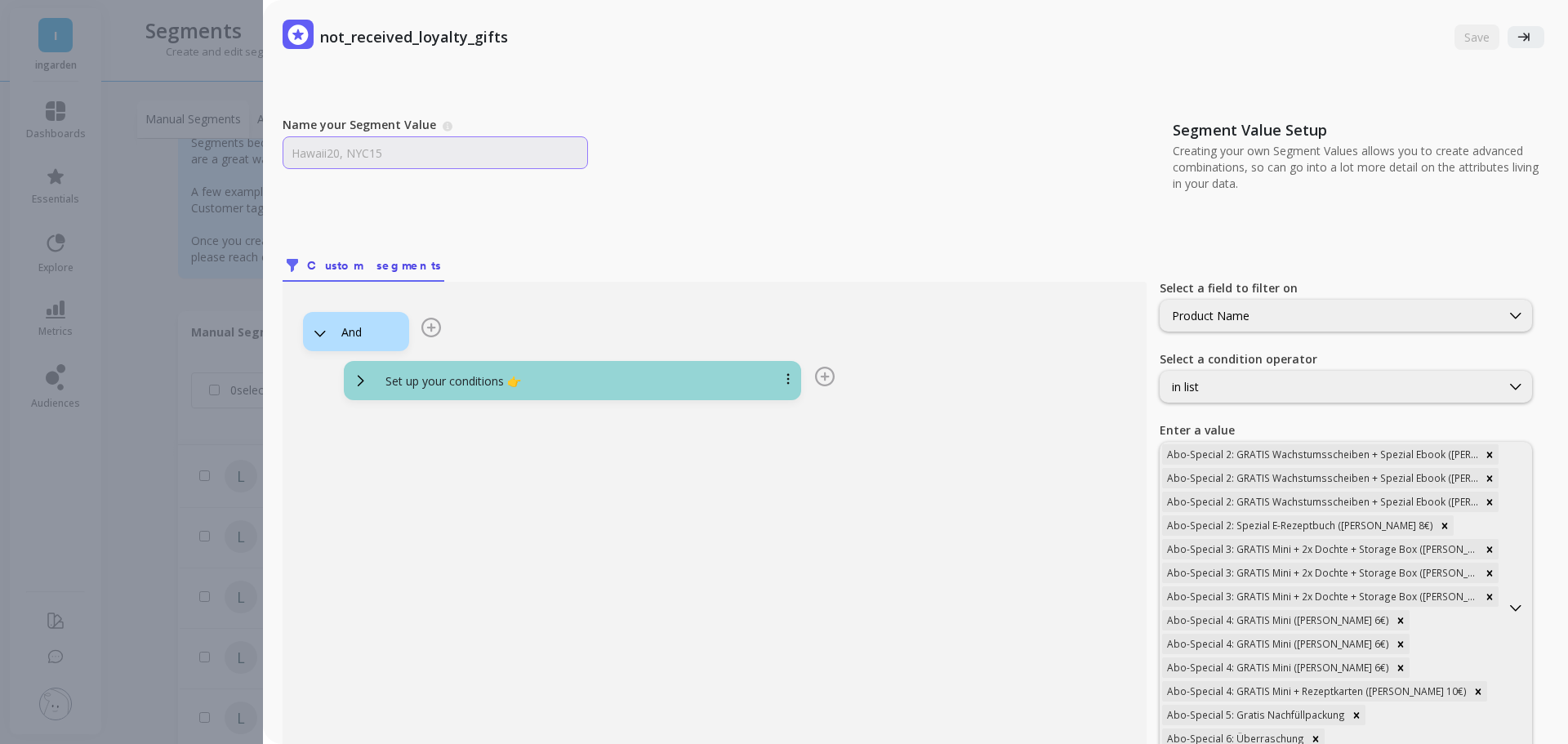
click at [351, 141] on input "Name your Segment Value" at bounding box center [435, 152] width 306 height 33
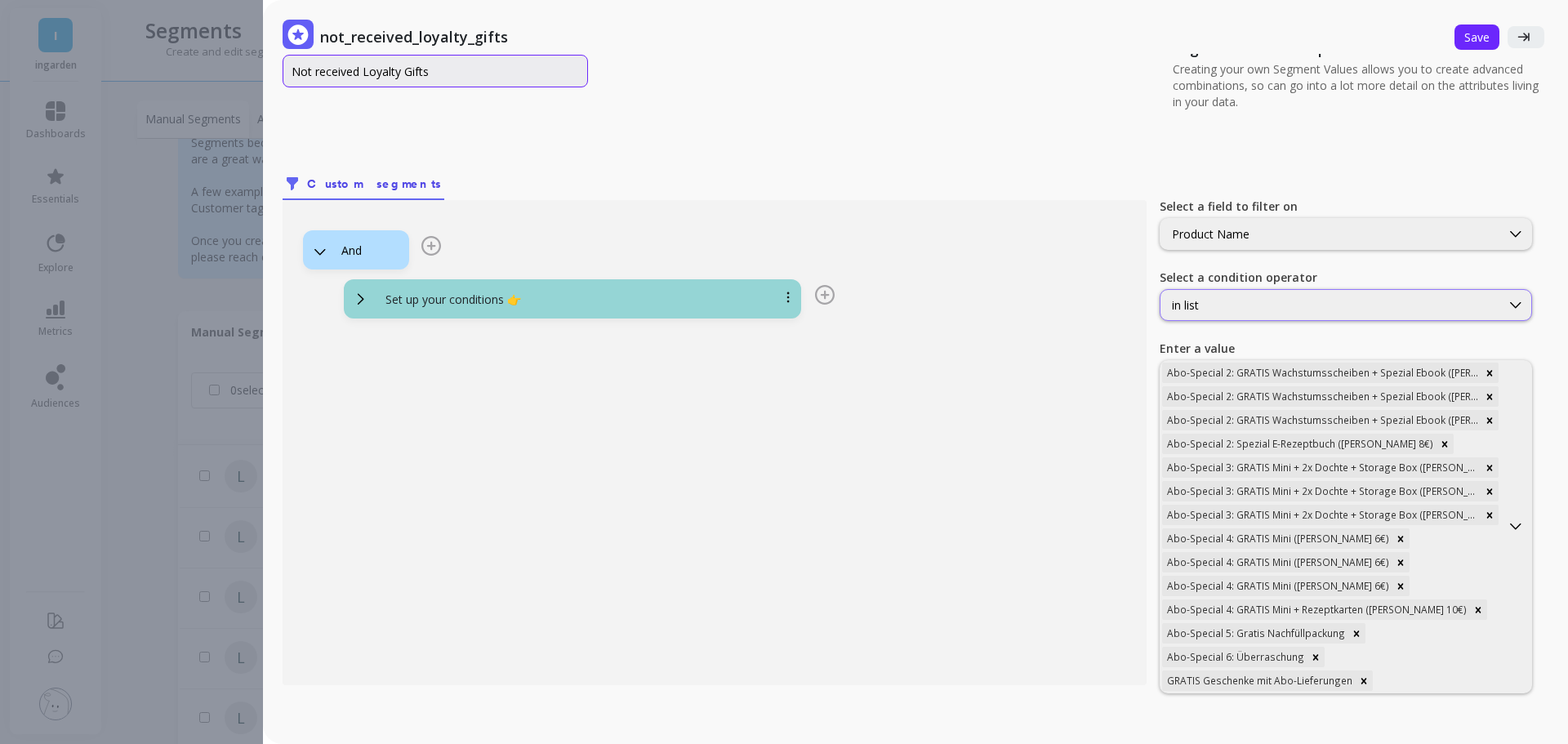
type input "Not received Loyalty Gifts"
click at [1243, 306] on div "in list" at bounding box center [1329, 305] width 317 height 15
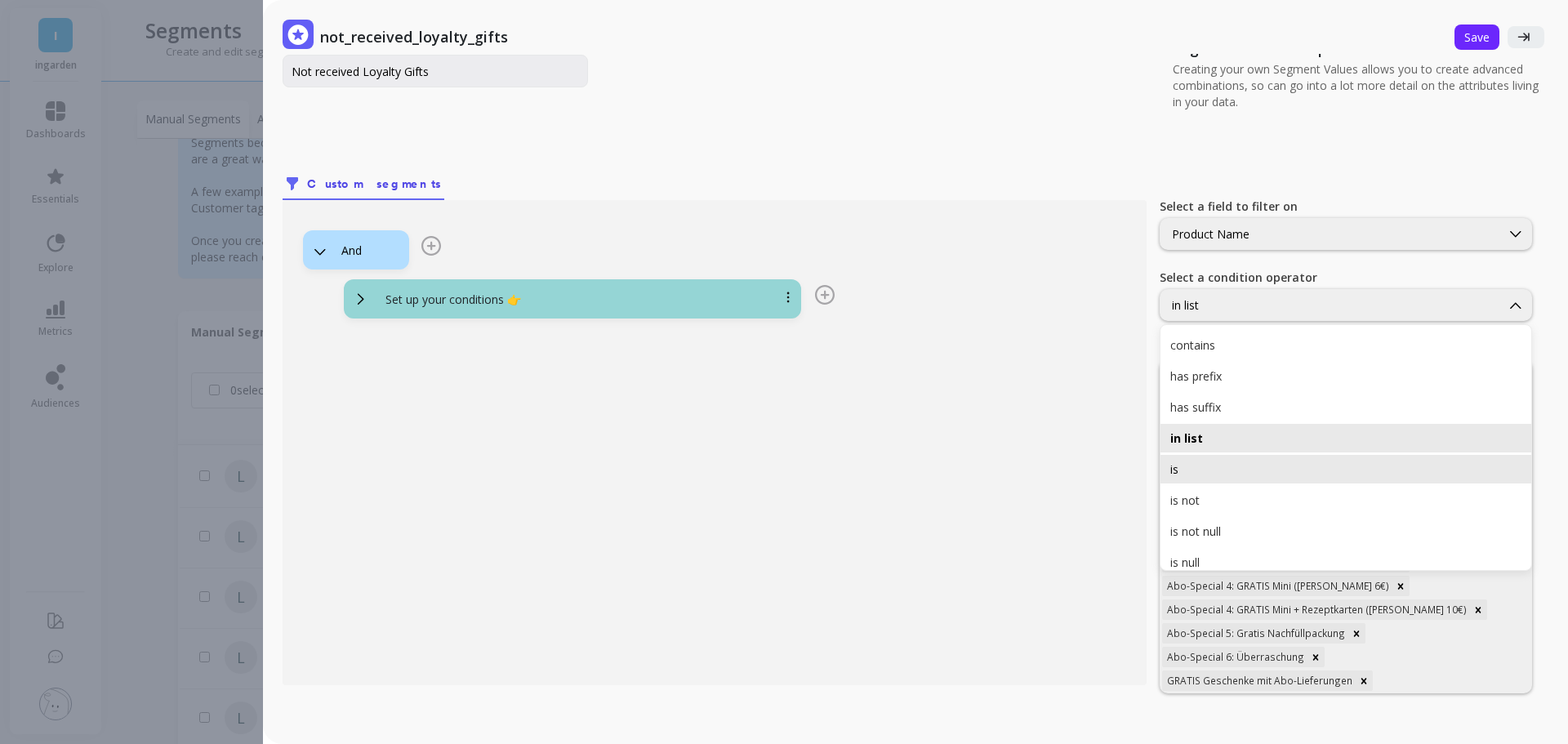
scroll to position [44, 0]
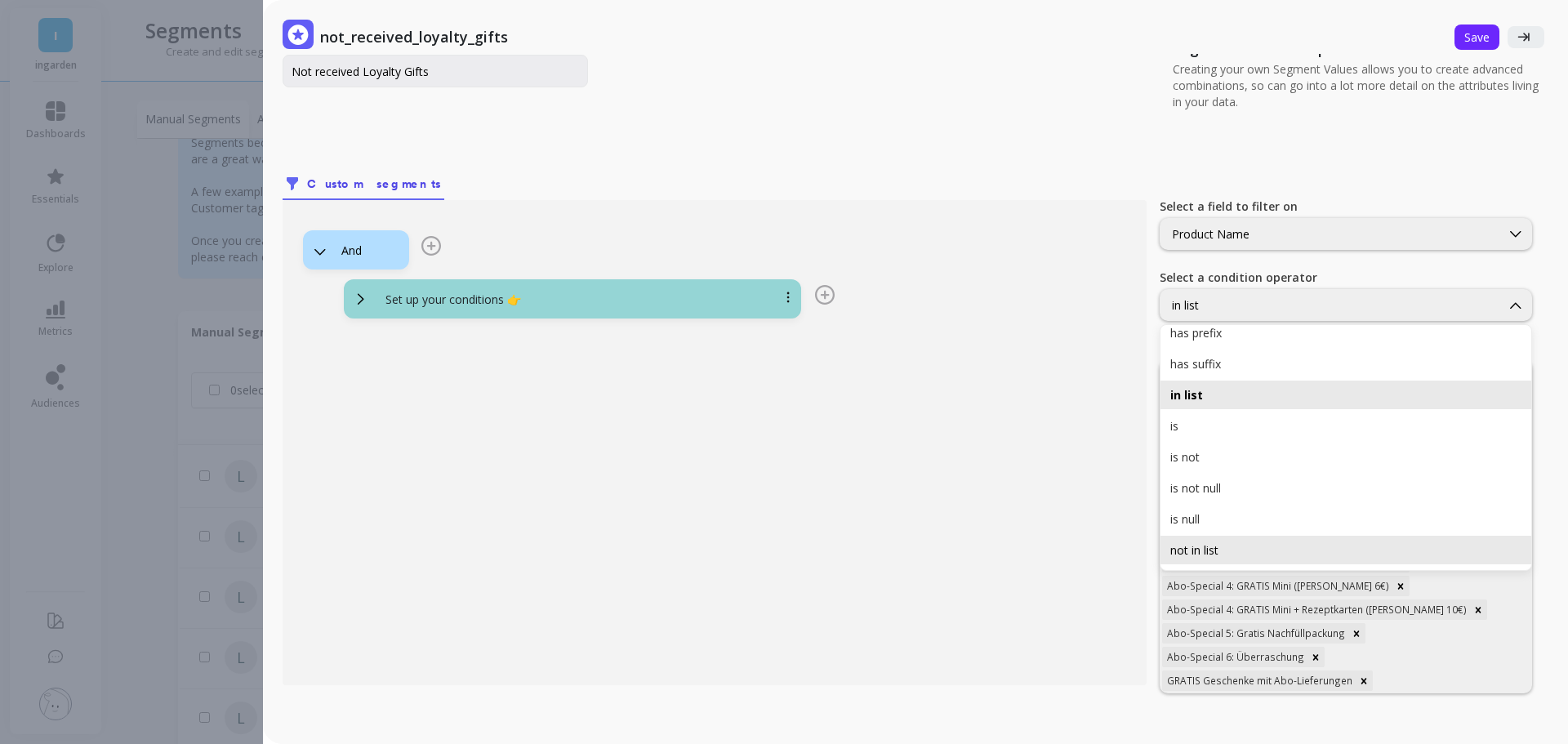
click at [1194, 544] on div "not in list" at bounding box center [1345, 549] width 351 height 15
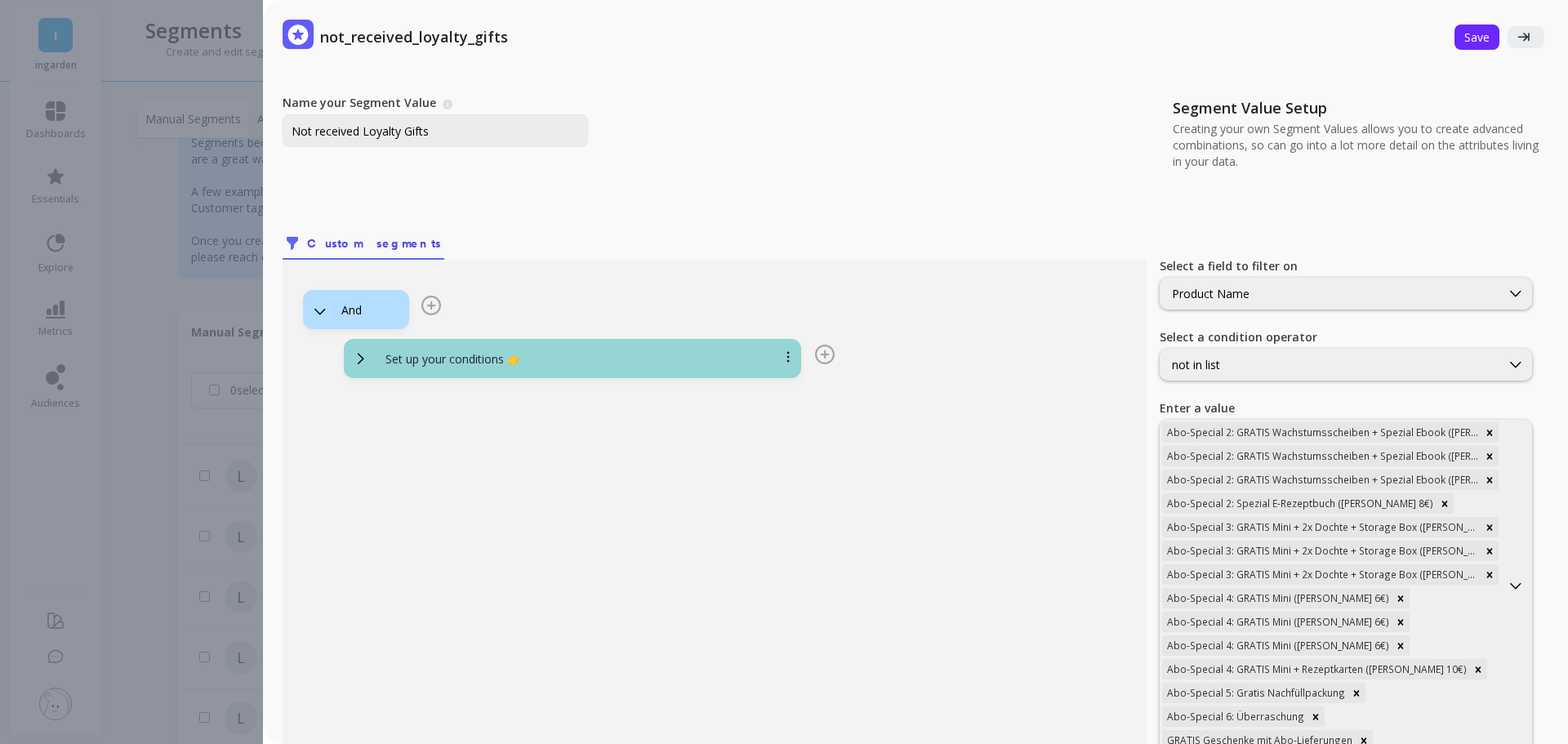
scroll to position [0, 0]
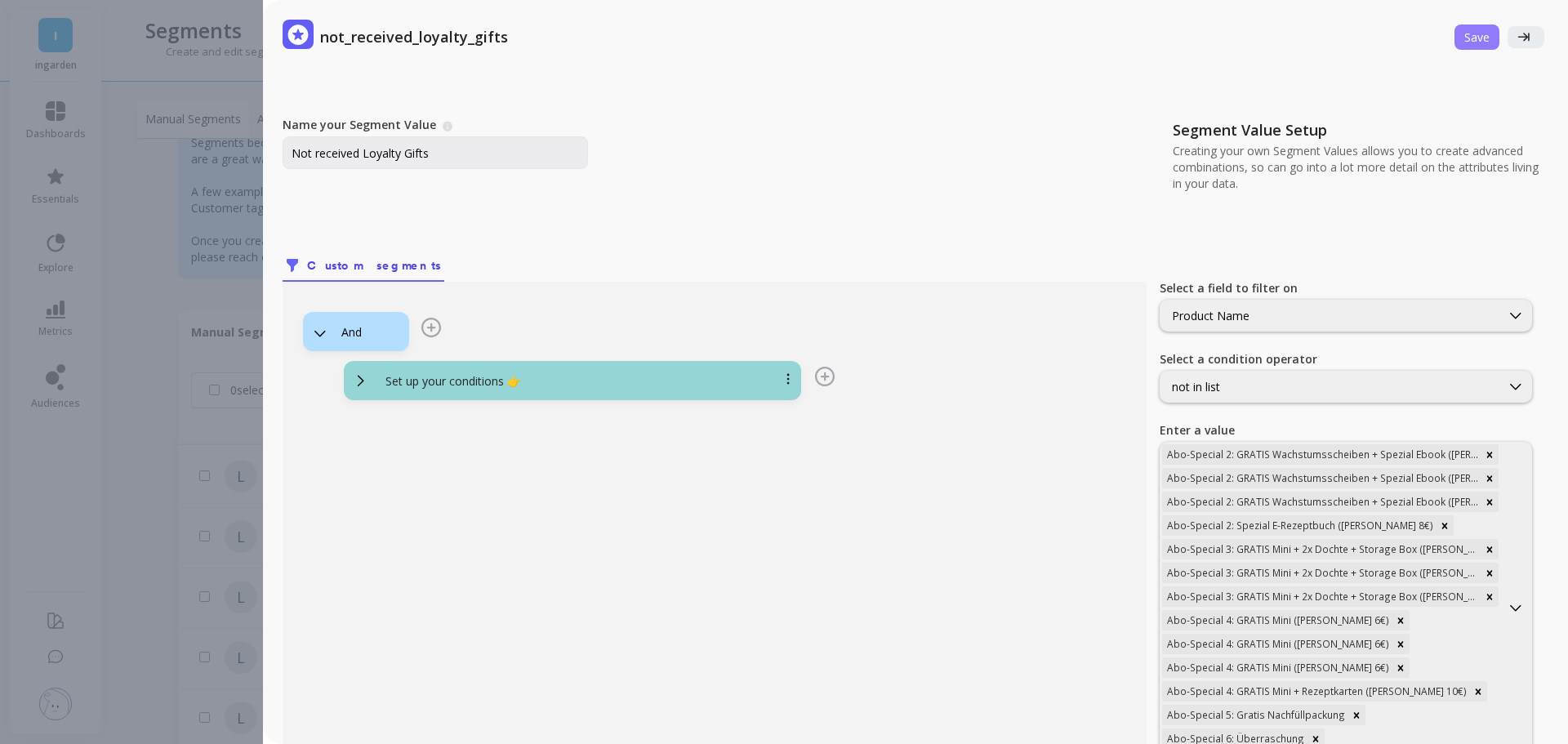
click at [1464, 37] on span "Save" at bounding box center [1476, 36] width 25 height 15
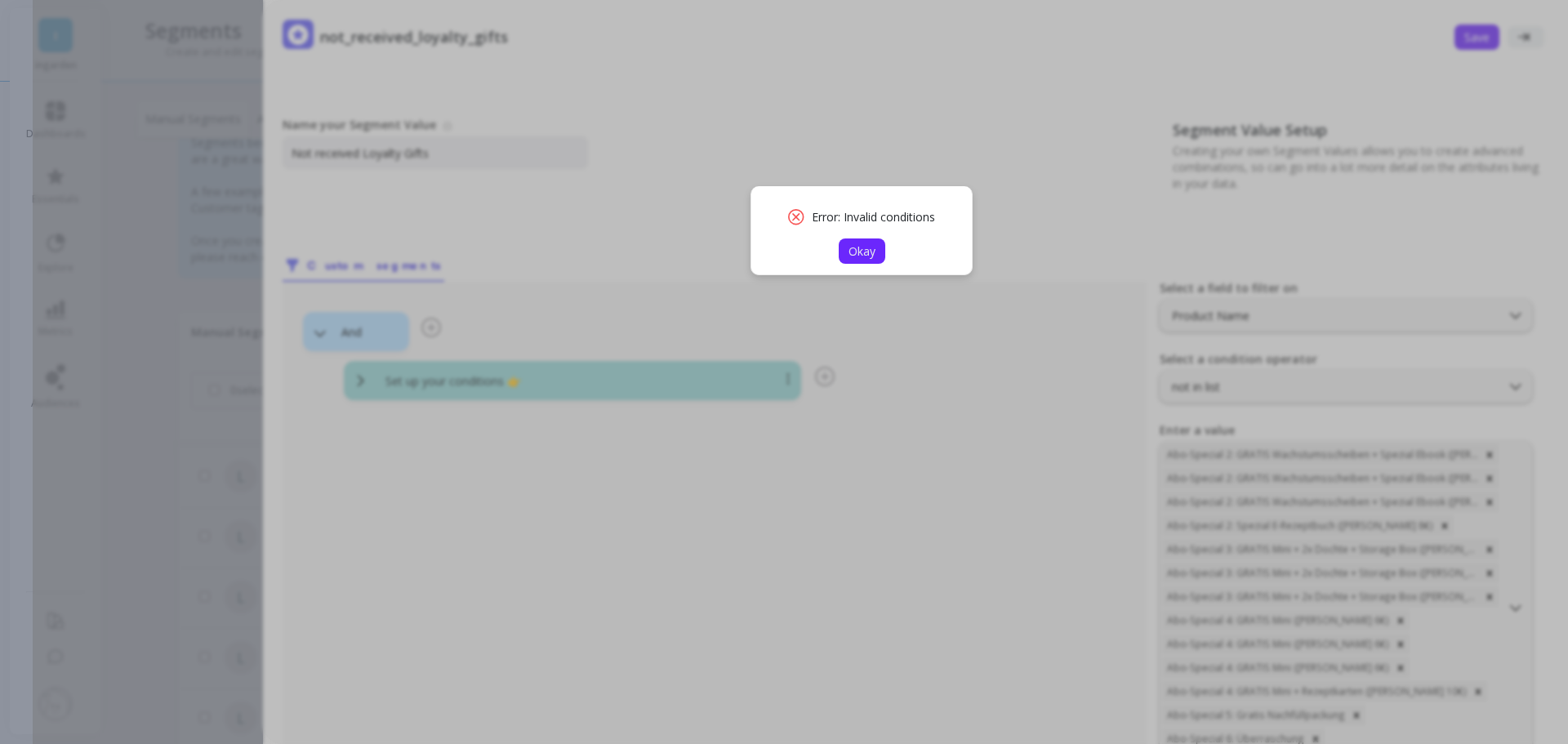
click at [867, 251] on span "Okay" at bounding box center [862, 250] width 27 height 15
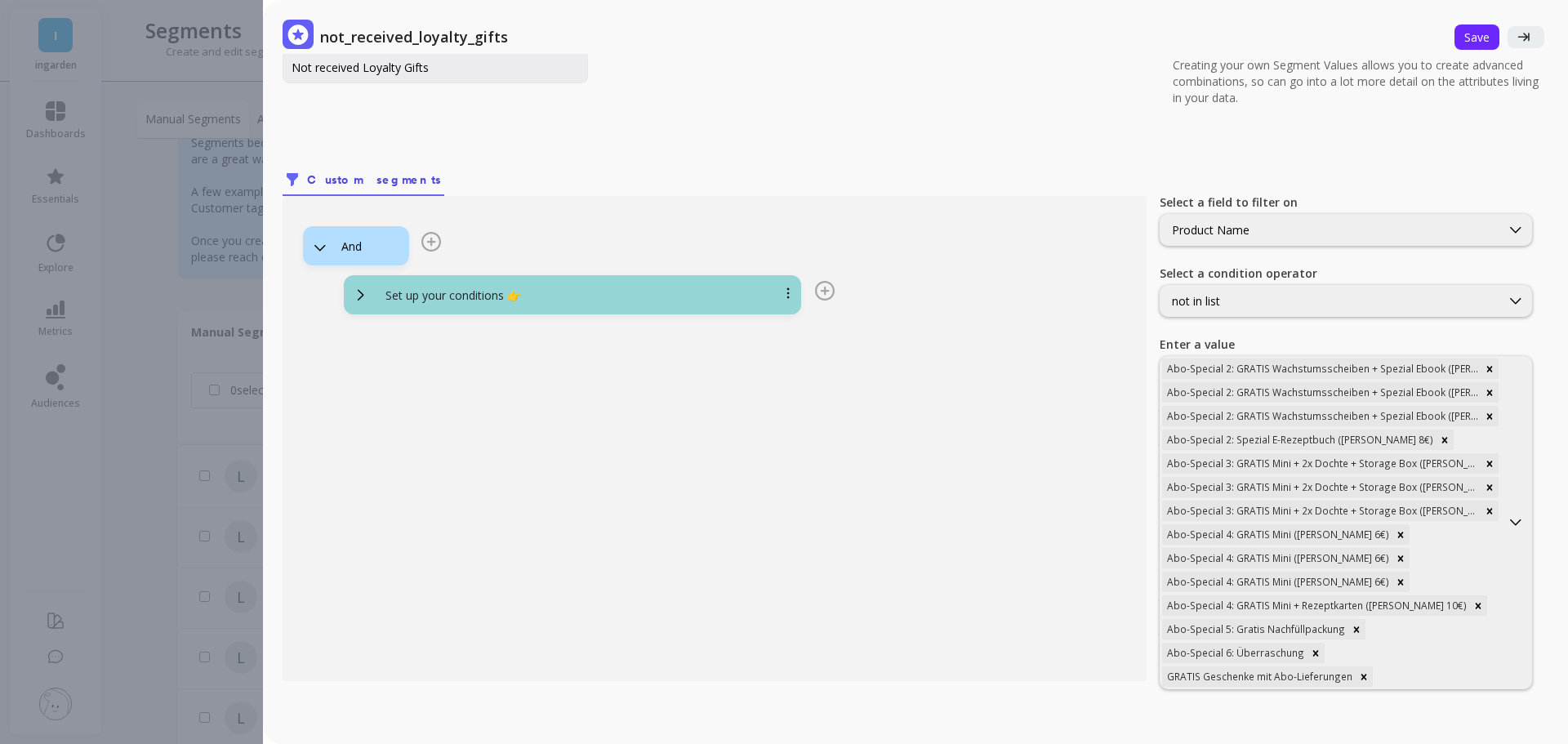
scroll to position [57, 0]
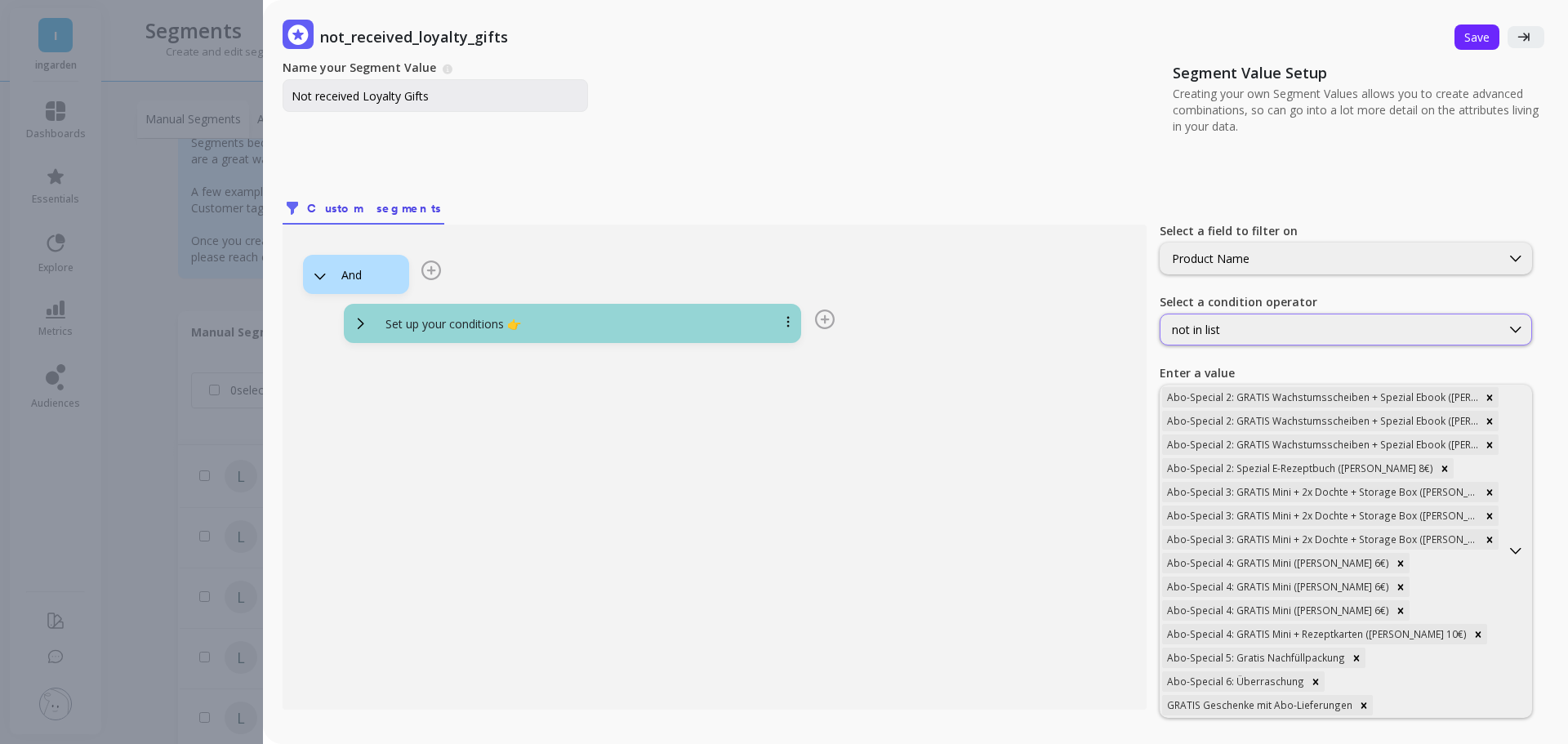
click at [1250, 328] on div "not in list" at bounding box center [1329, 329] width 317 height 15
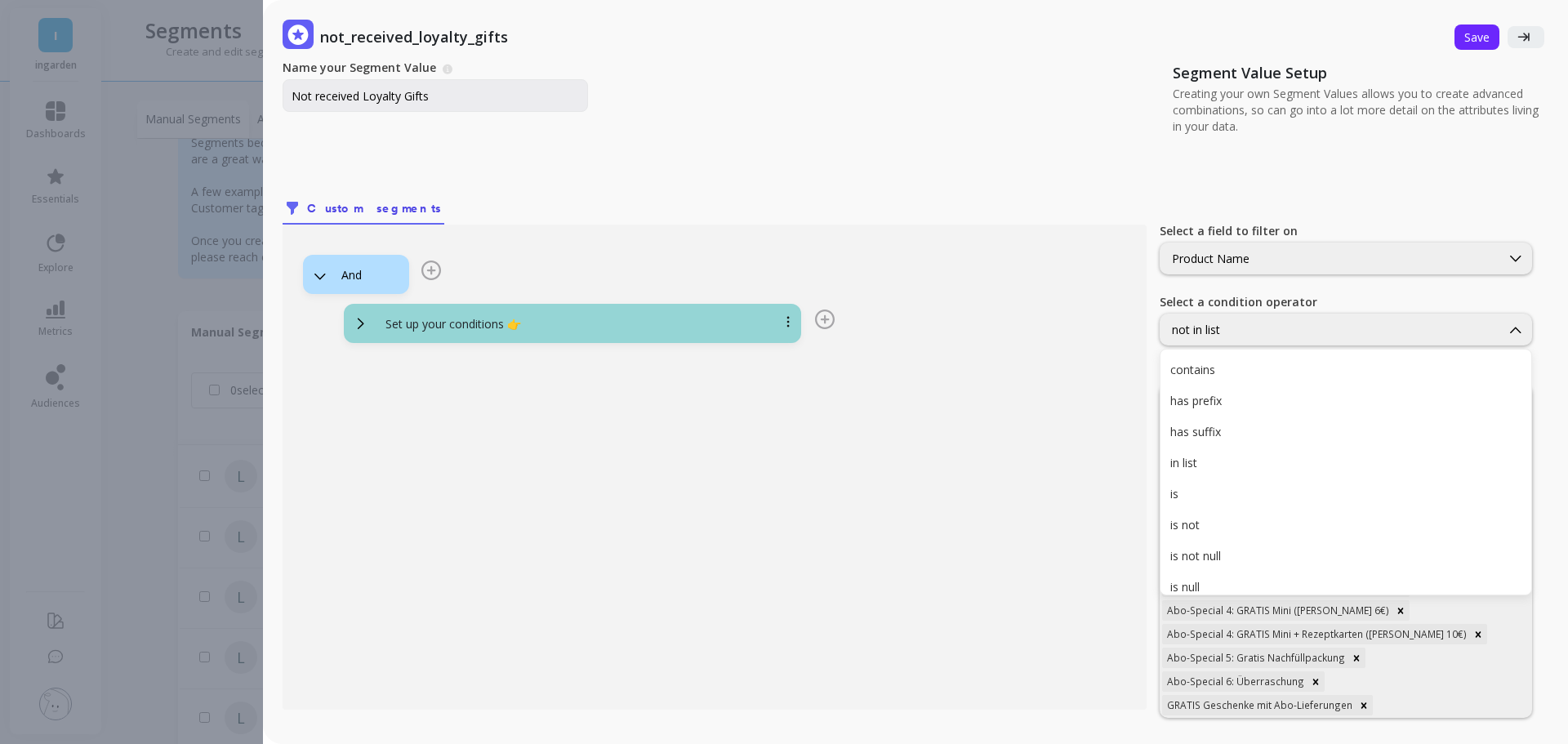
scroll to position [44, 0]
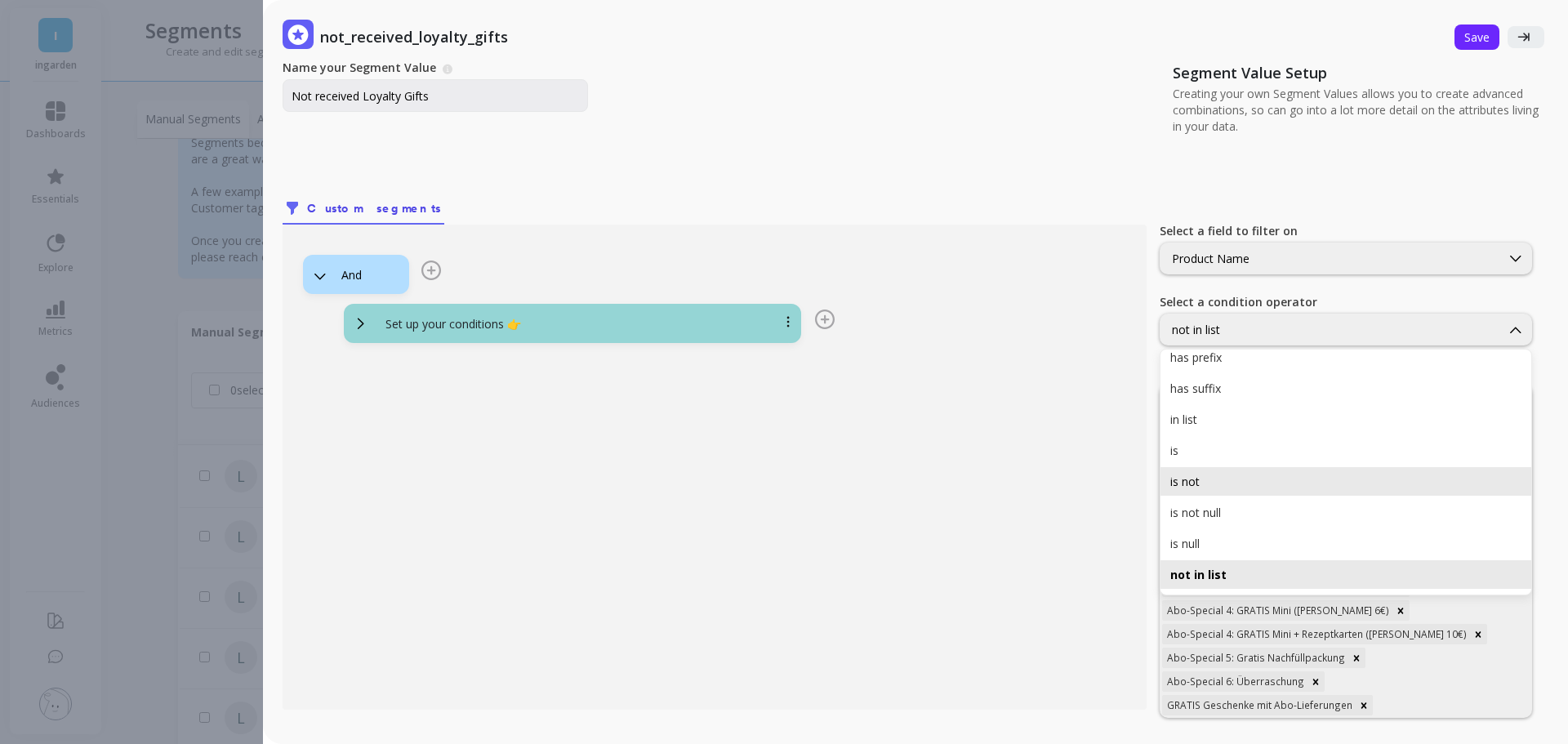
click at [1216, 494] on div "is not" at bounding box center [1346, 481] width 371 height 28
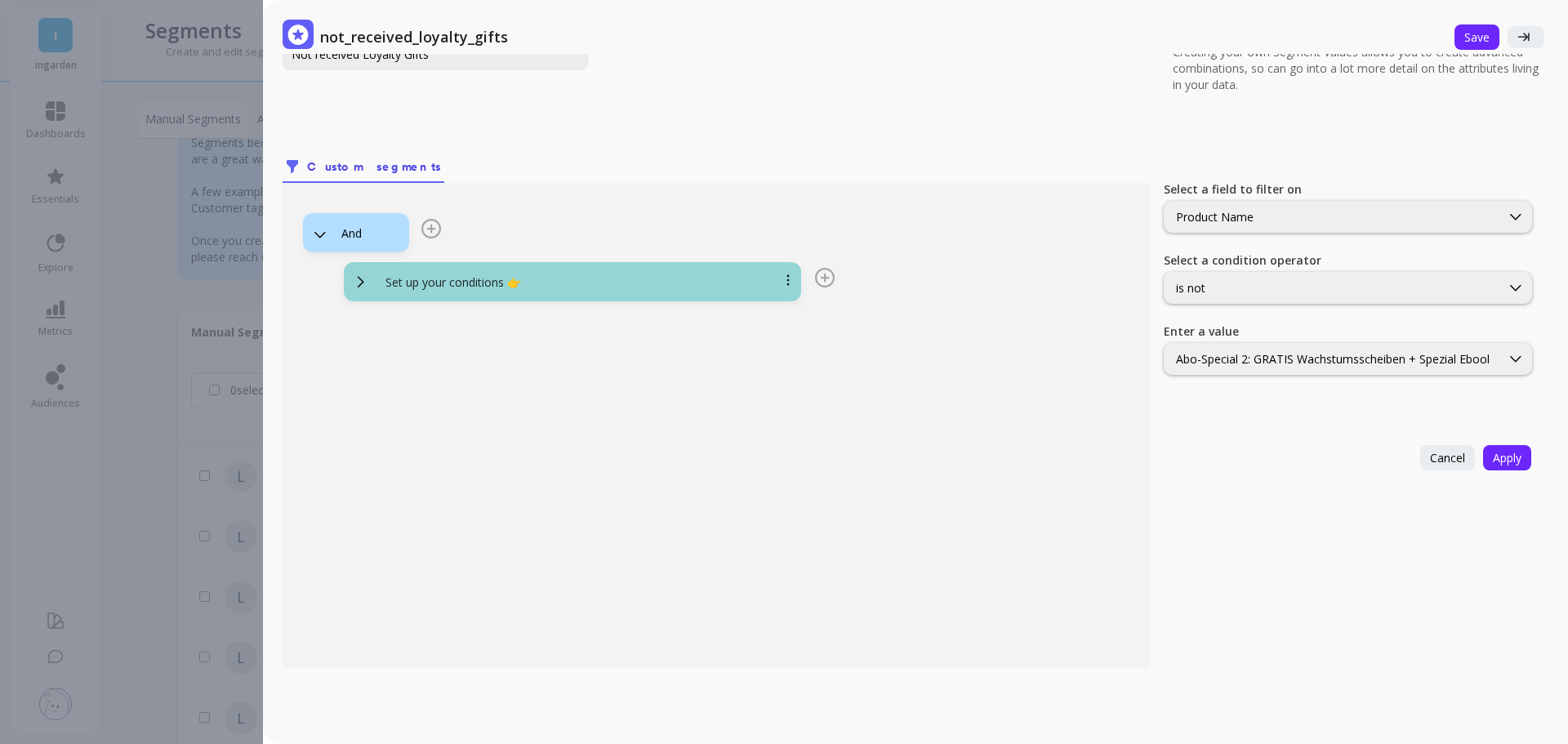
scroll to position [117, 0]
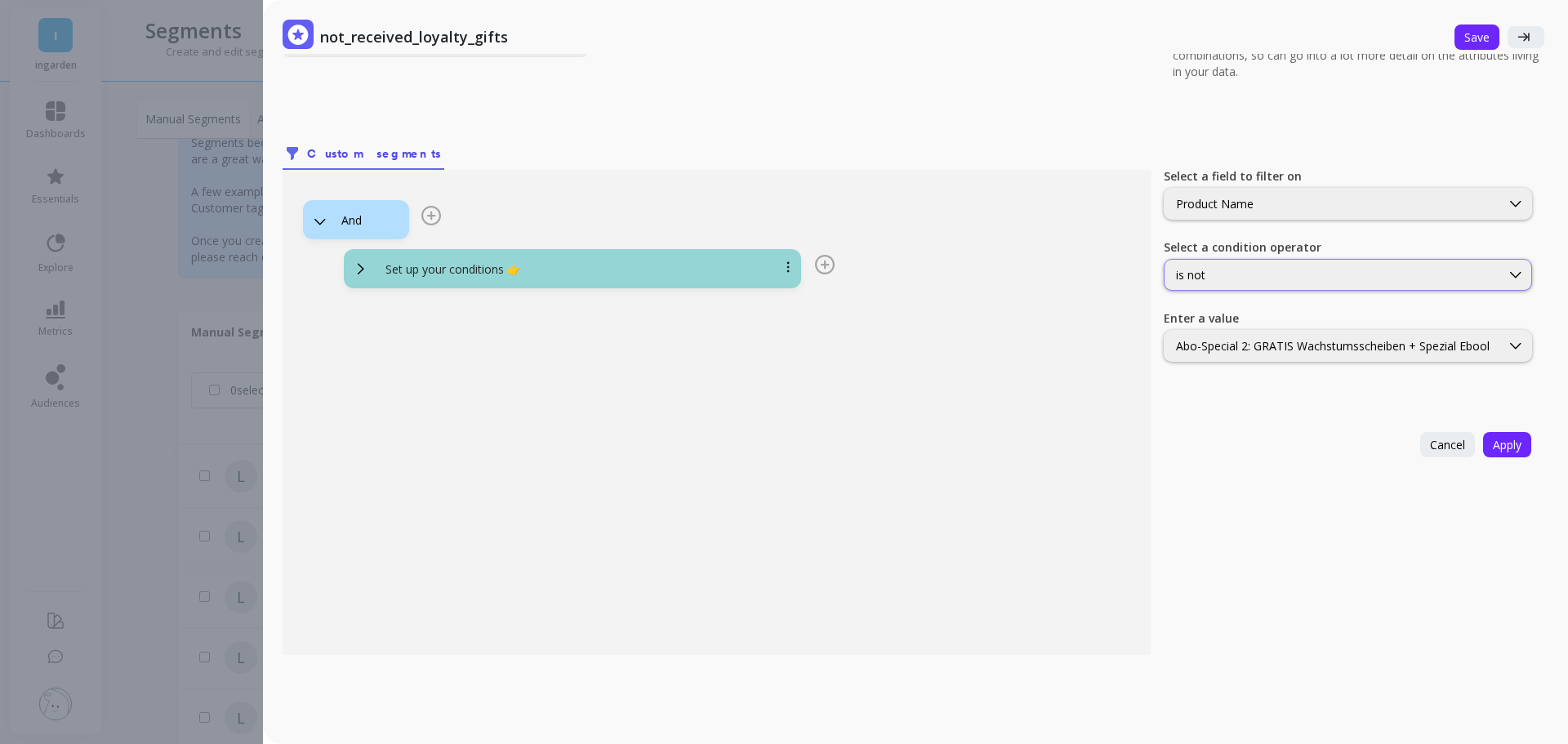
click at [1243, 268] on div "is not" at bounding box center [1332, 274] width 313 height 15
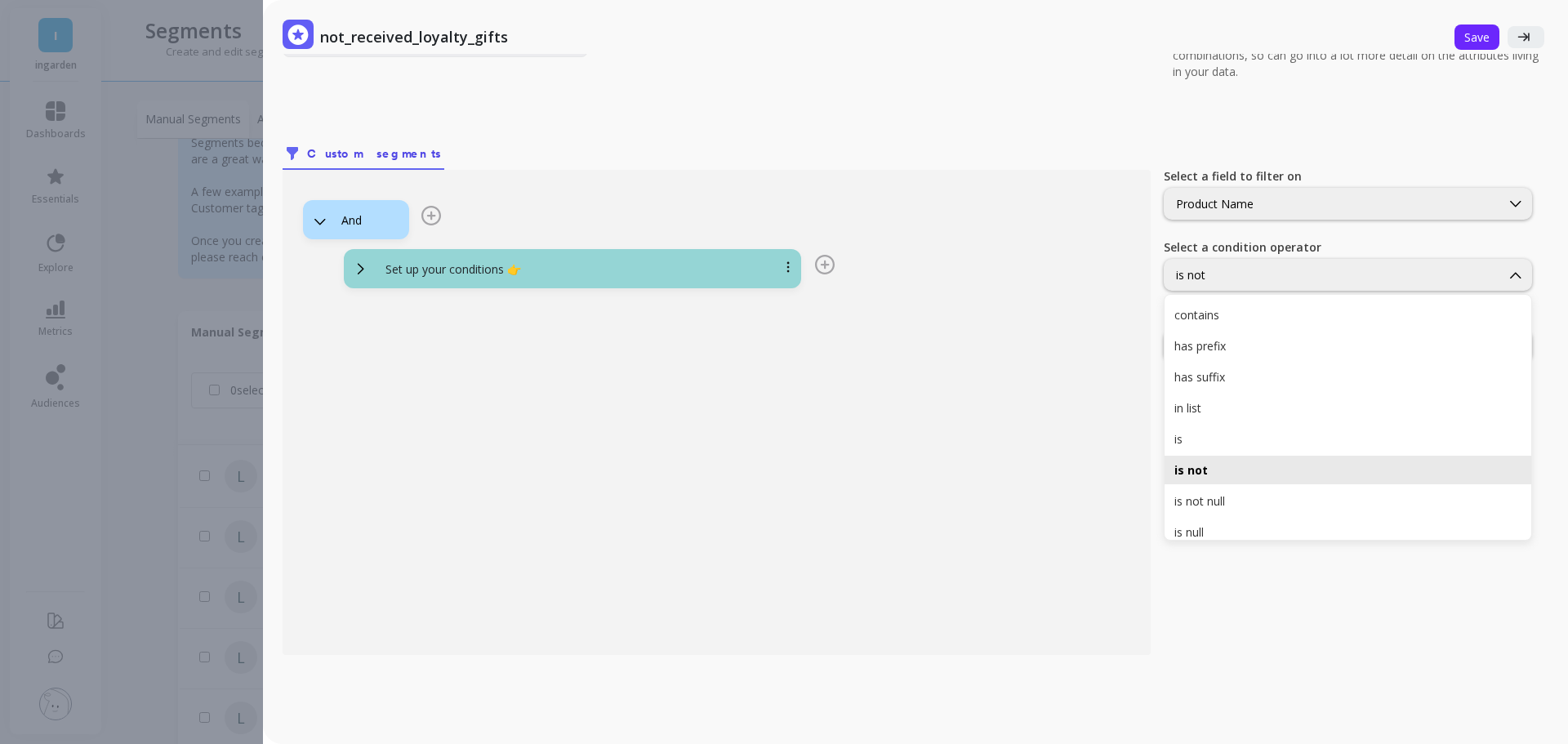
scroll to position [44, 0]
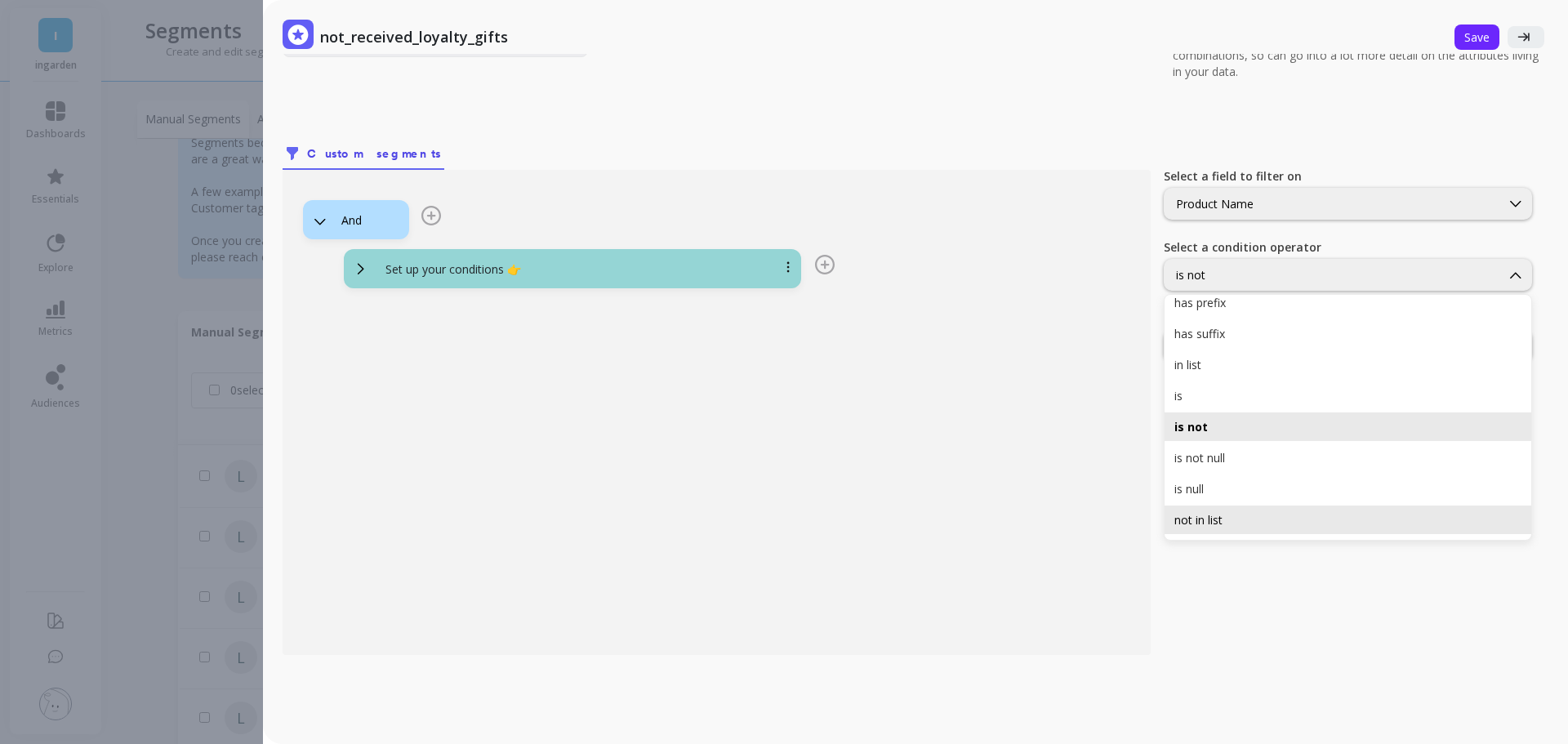
click at [1210, 513] on div "not in list" at bounding box center [1348, 519] width 347 height 15
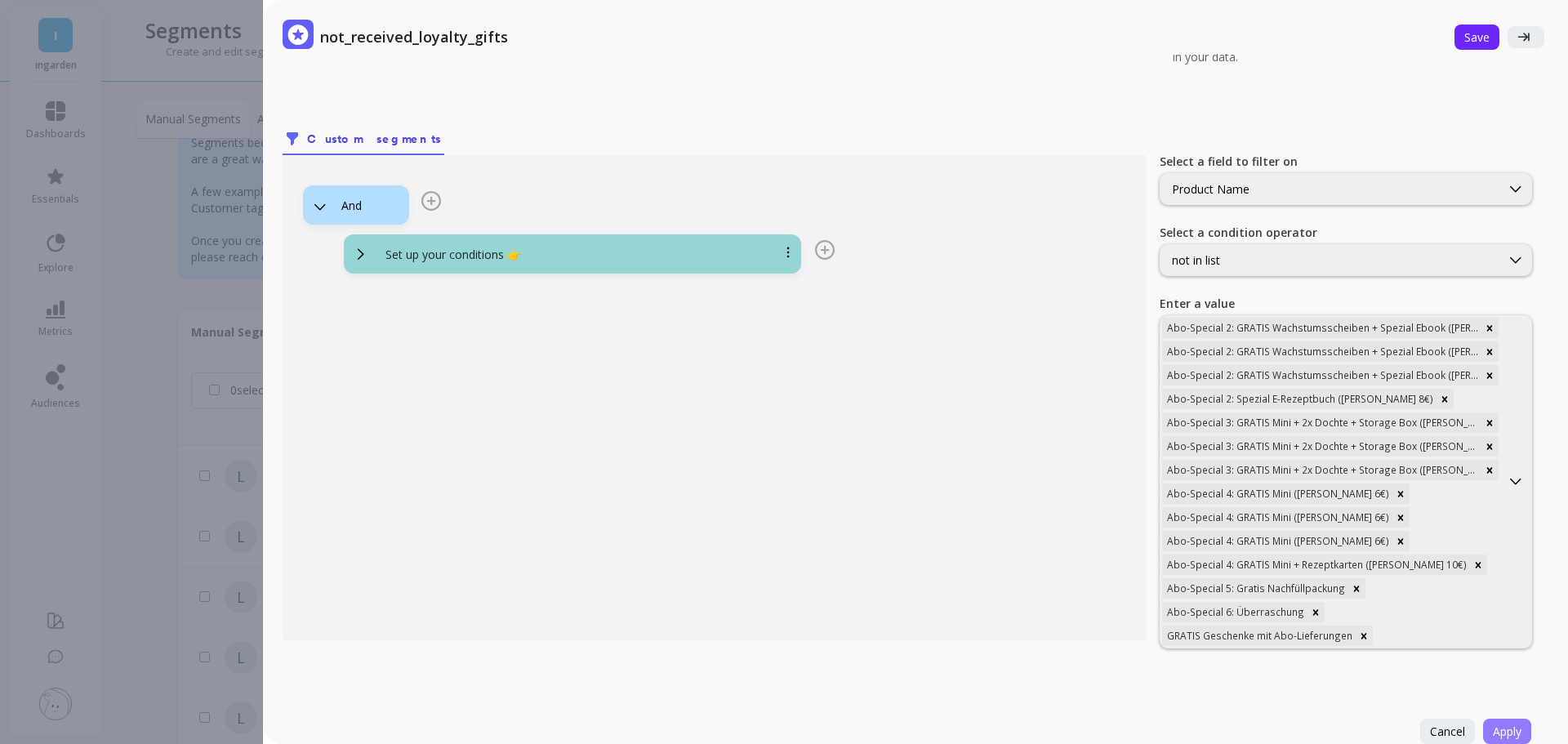
click at [1509, 725] on button "Apply" at bounding box center [1506, 731] width 48 height 25
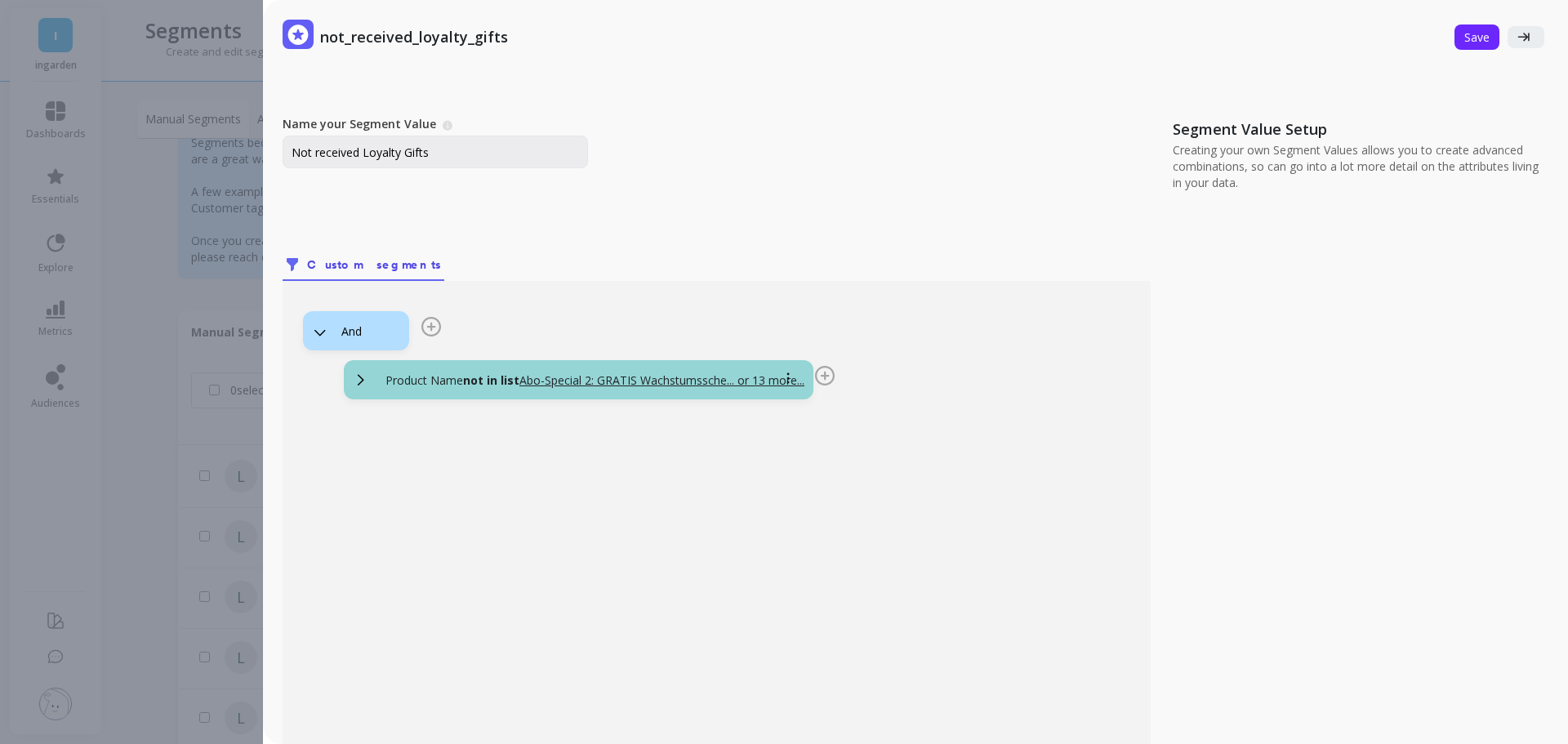
scroll to position [0, 0]
click at [1465, 46] on button "Save" at bounding box center [1476, 37] width 44 height 25
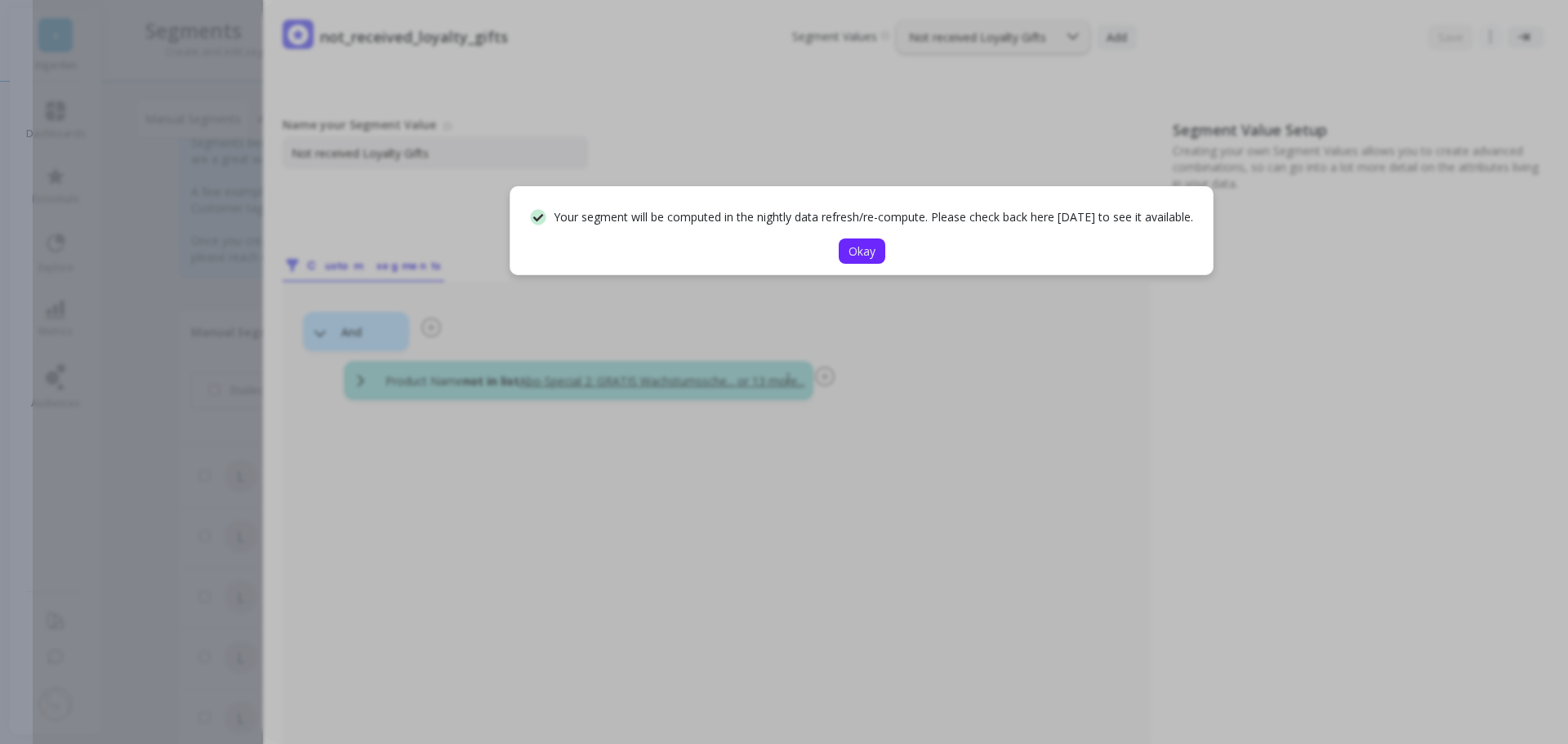
click at [849, 259] on span "Okay" at bounding box center [862, 250] width 27 height 15
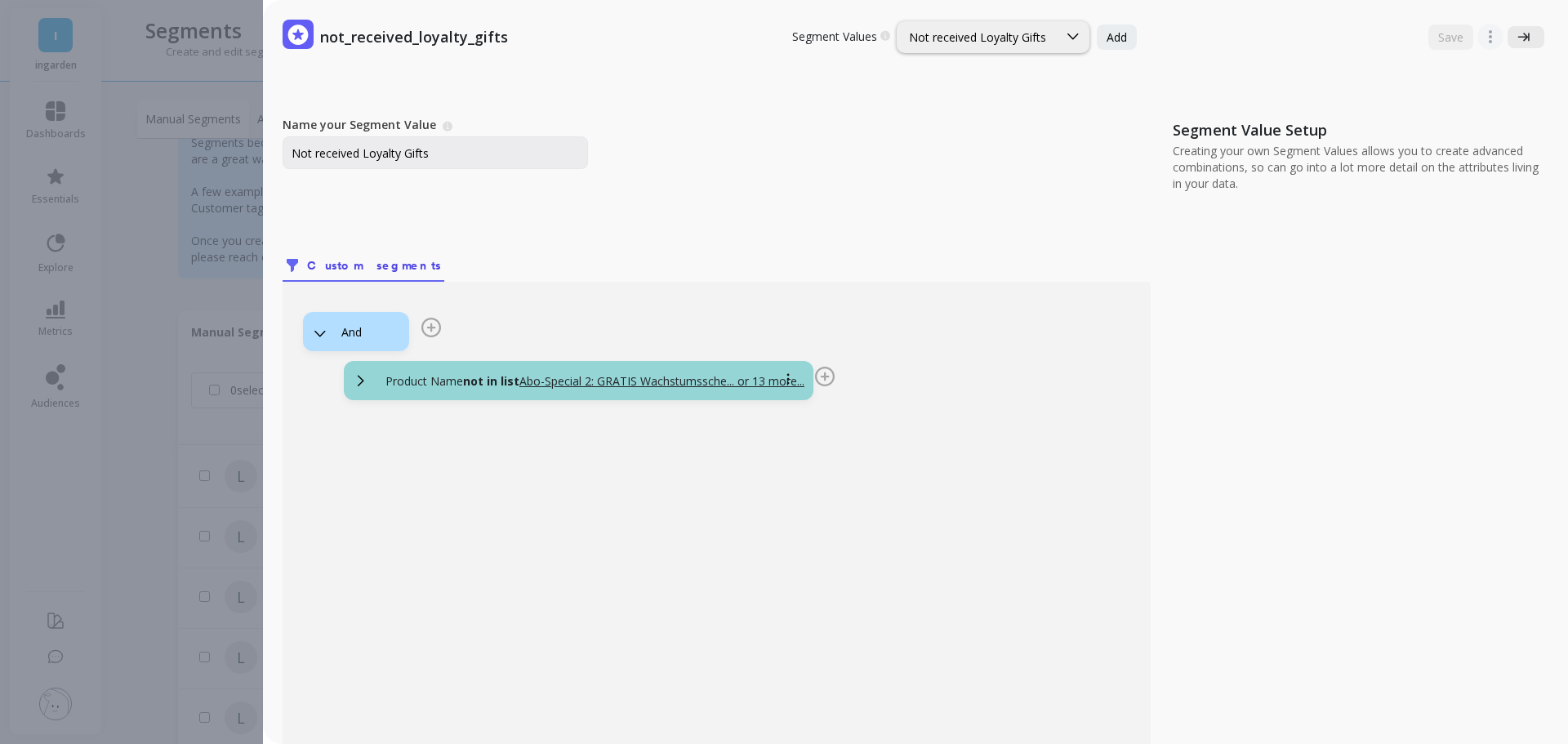
click at [1518, 36] on icon at bounding box center [1524, 36] width 12 height 8
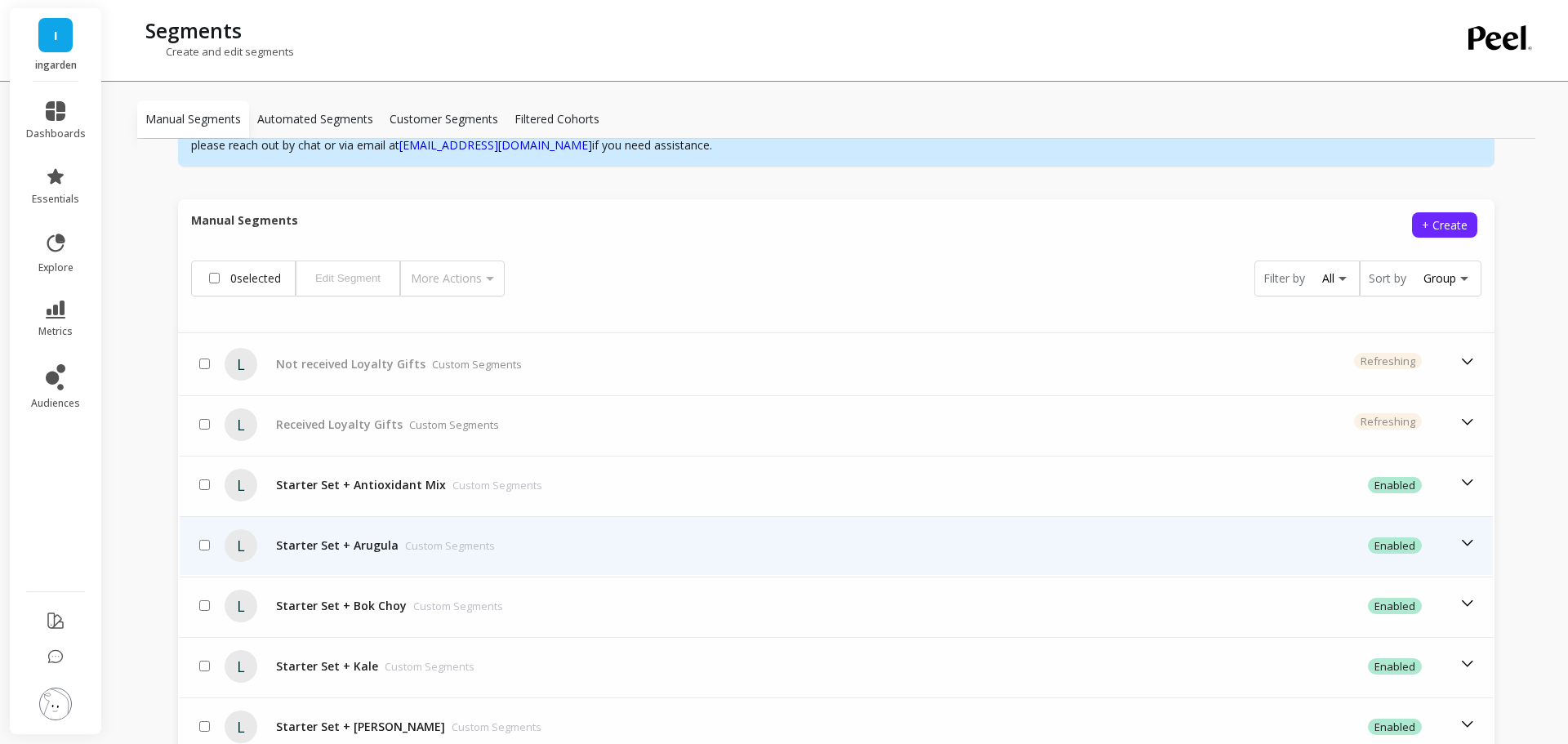
scroll to position [408, 0]
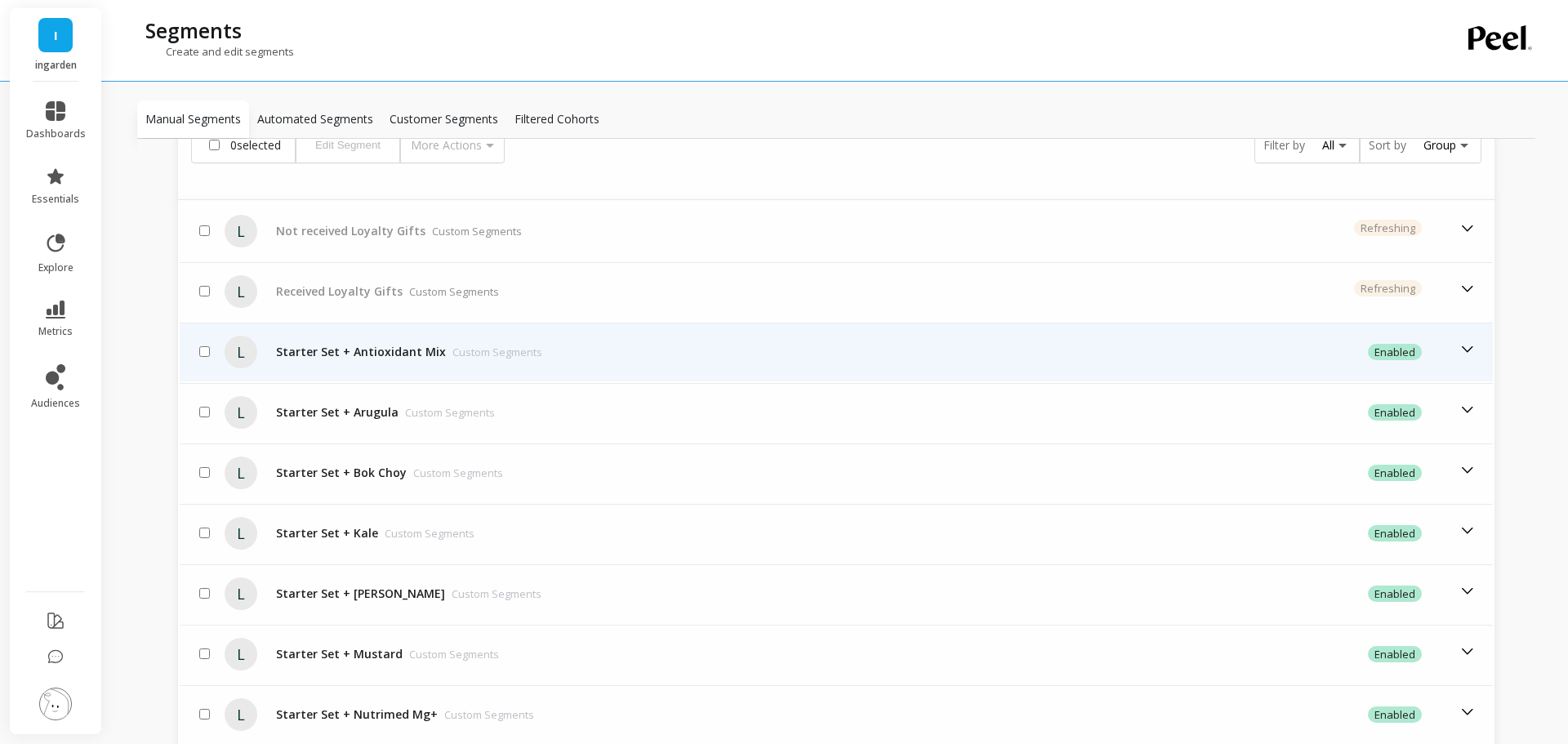
click at [346, 355] on div "Starter Set + Antioxidant Mix Custom Segments" at bounding box center [408, 352] width 266 height 16
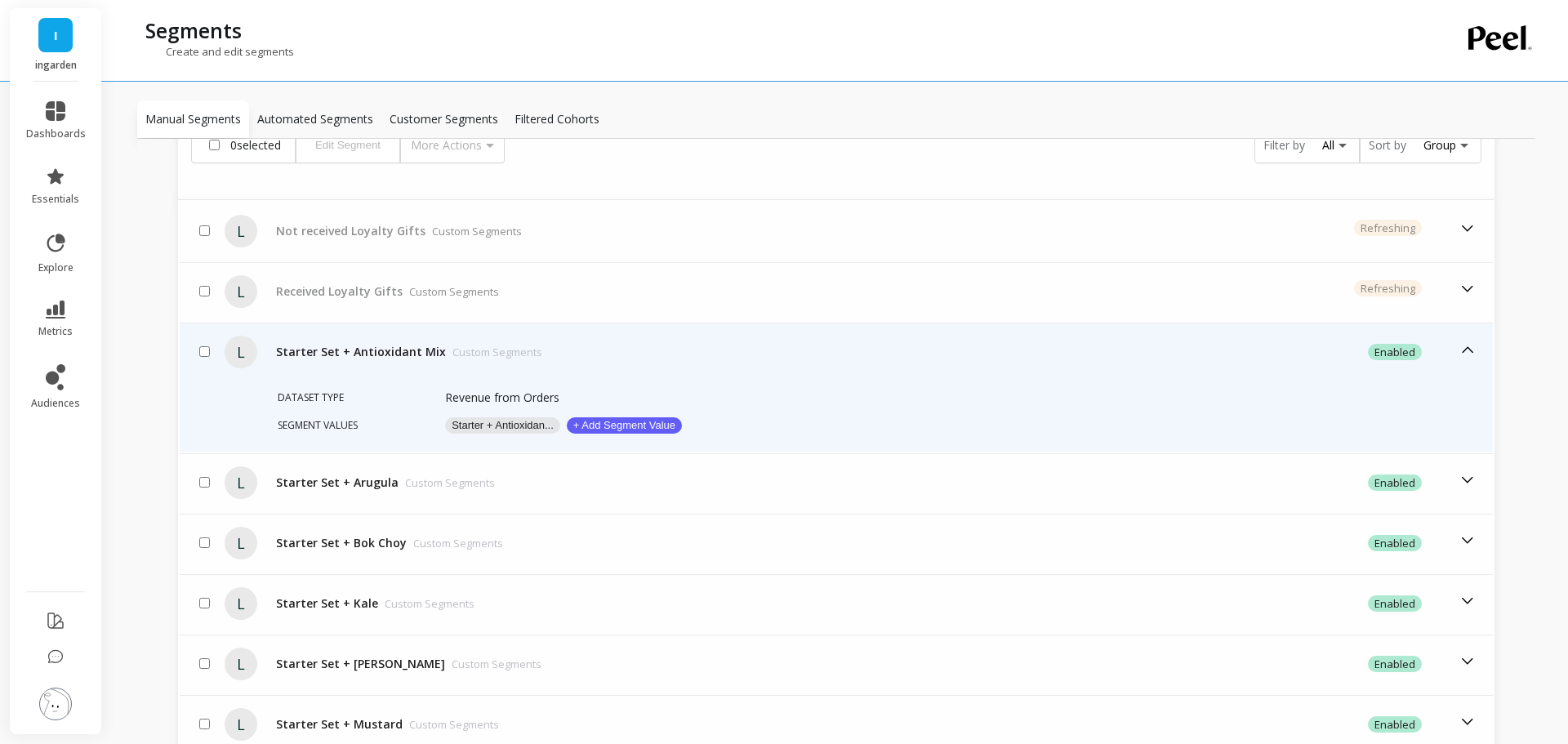
click at [493, 426] on button "Starter + Antioxidan..." at bounding box center [502, 426] width 115 height 16
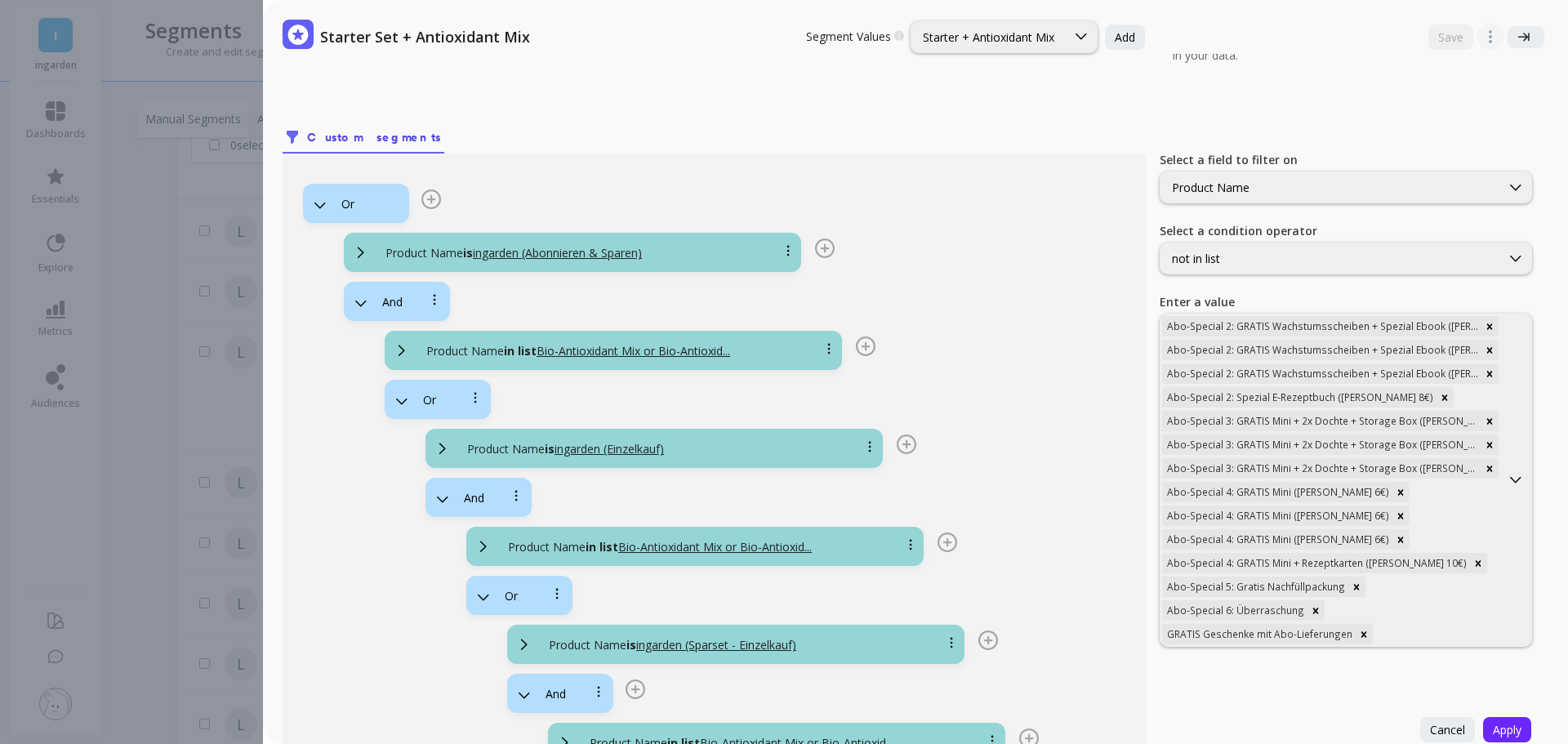
scroll to position [0, 0]
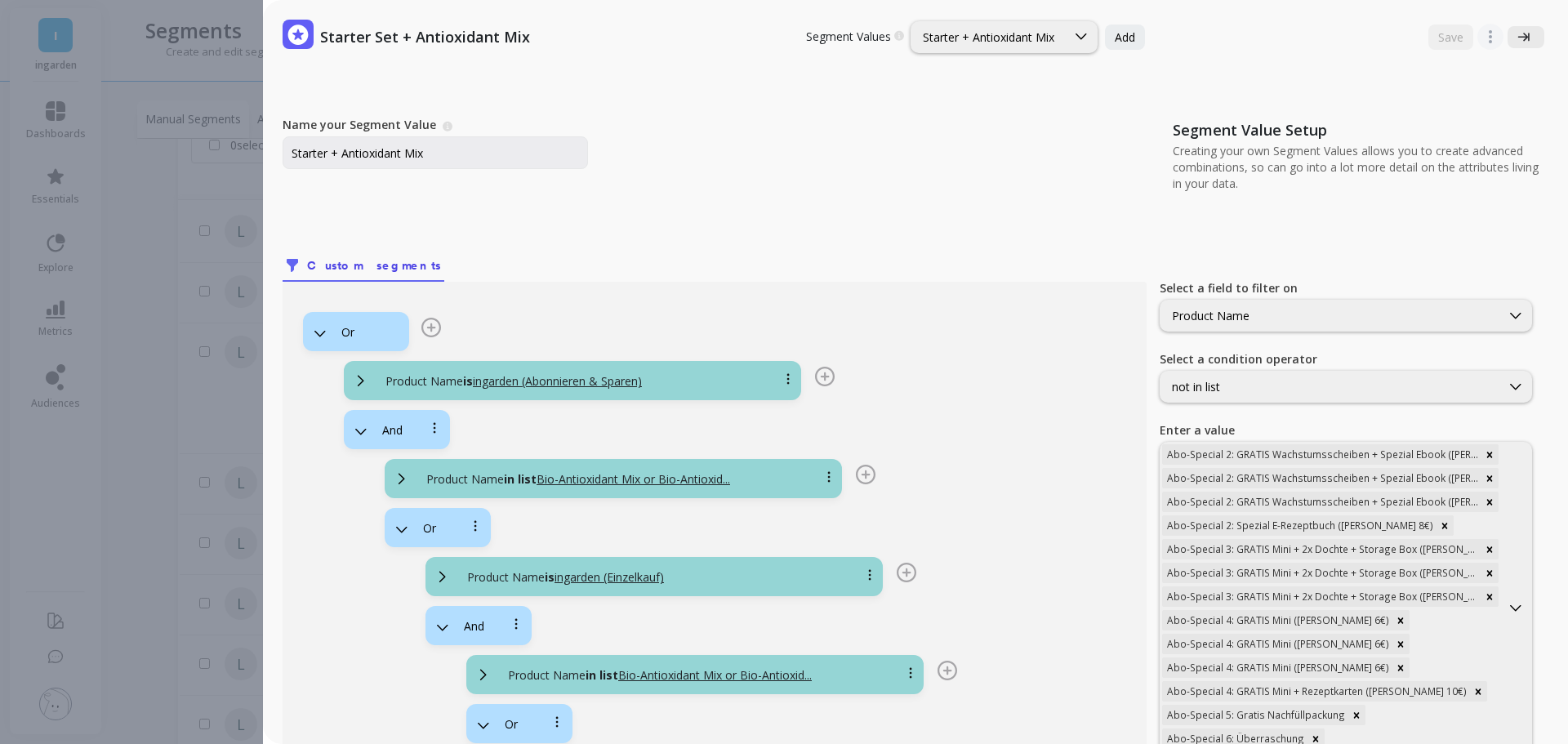
click at [1517, 31] on icon at bounding box center [1523, 36] width 12 height 12
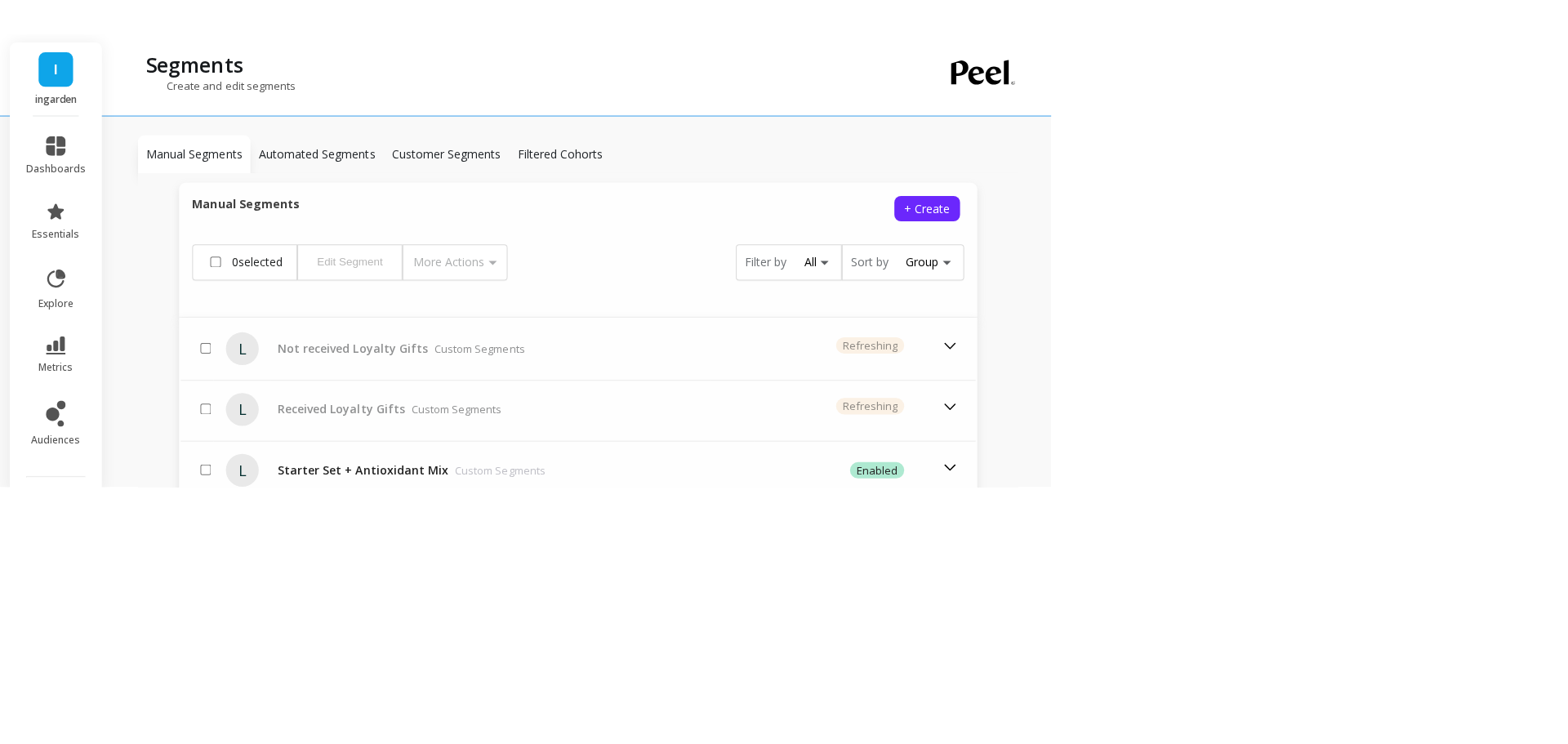
scroll to position [408, 0]
